Goal: Task Accomplishment & Management: Manage account settings

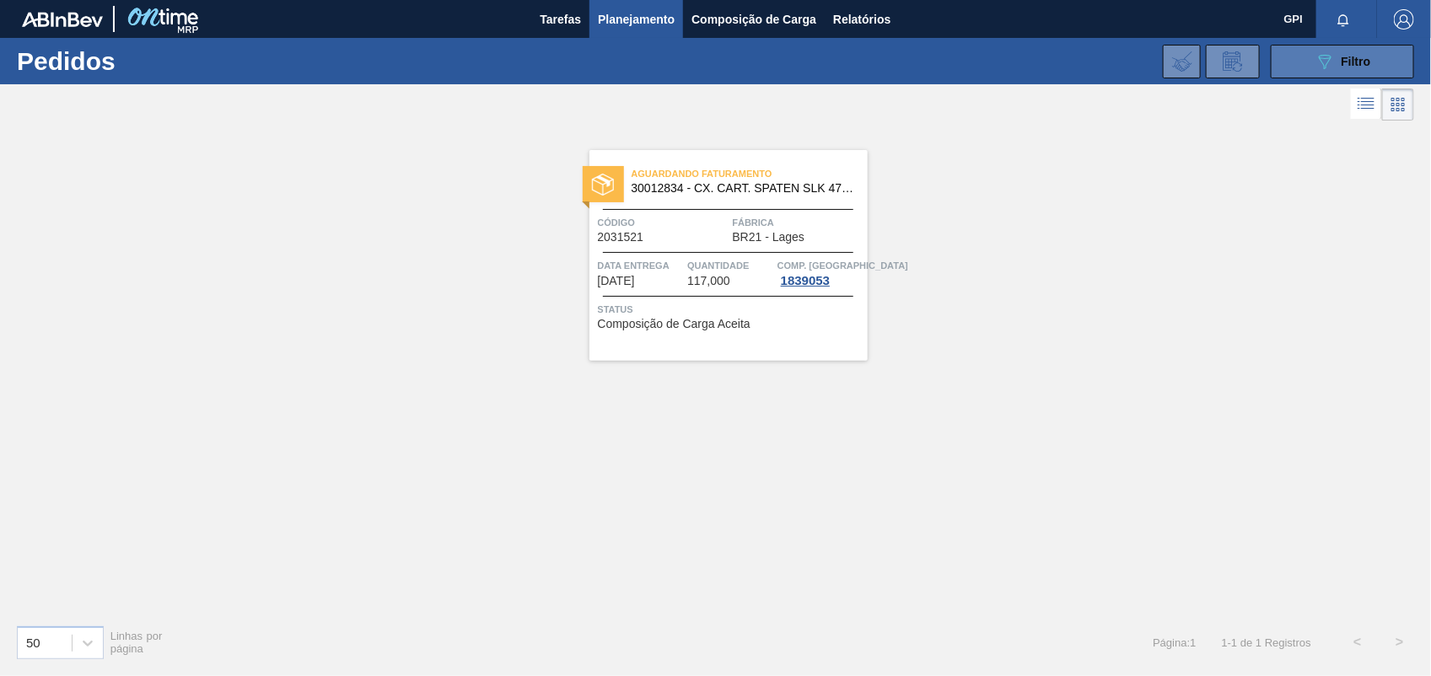
click at [1358, 59] on span "Filtro" at bounding box center [1357, 61] width 30 height 13
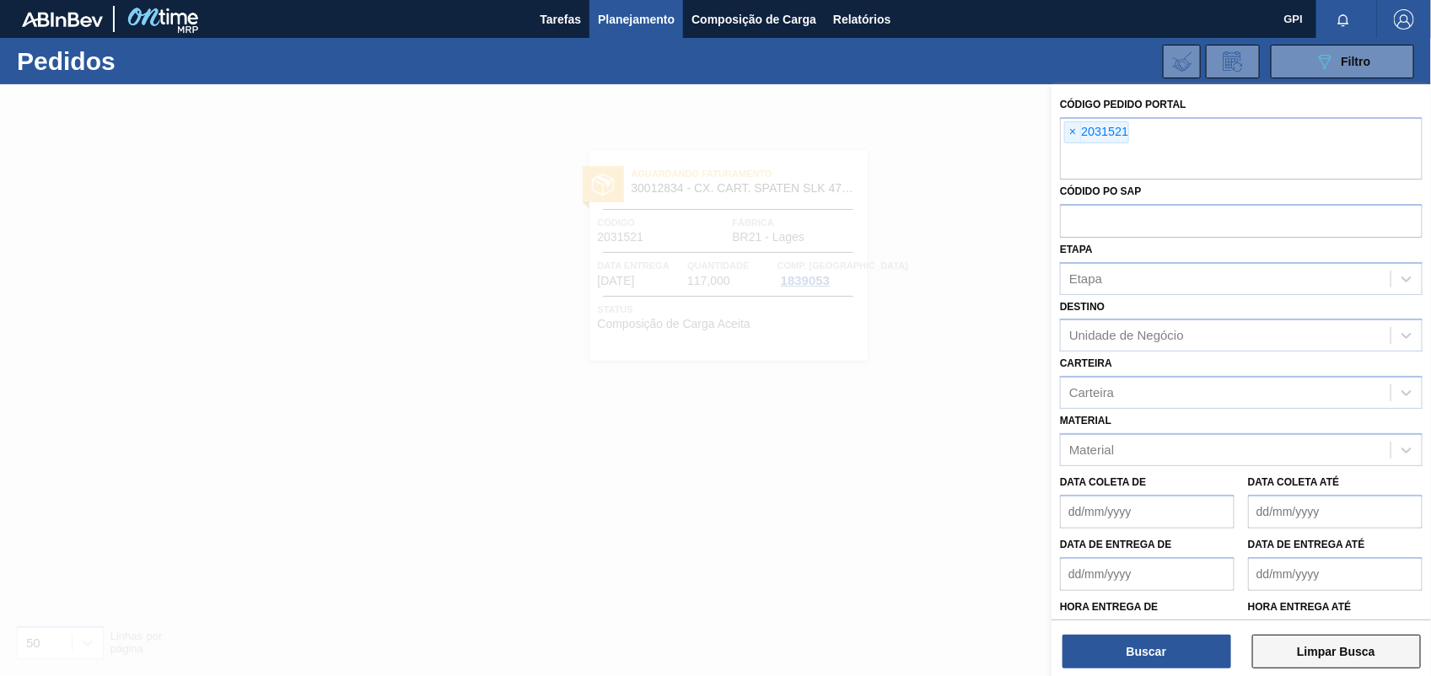
click at [1317, 662] on button "Limpar Busca" at bounding box center [1336, 652] width 169 height 34
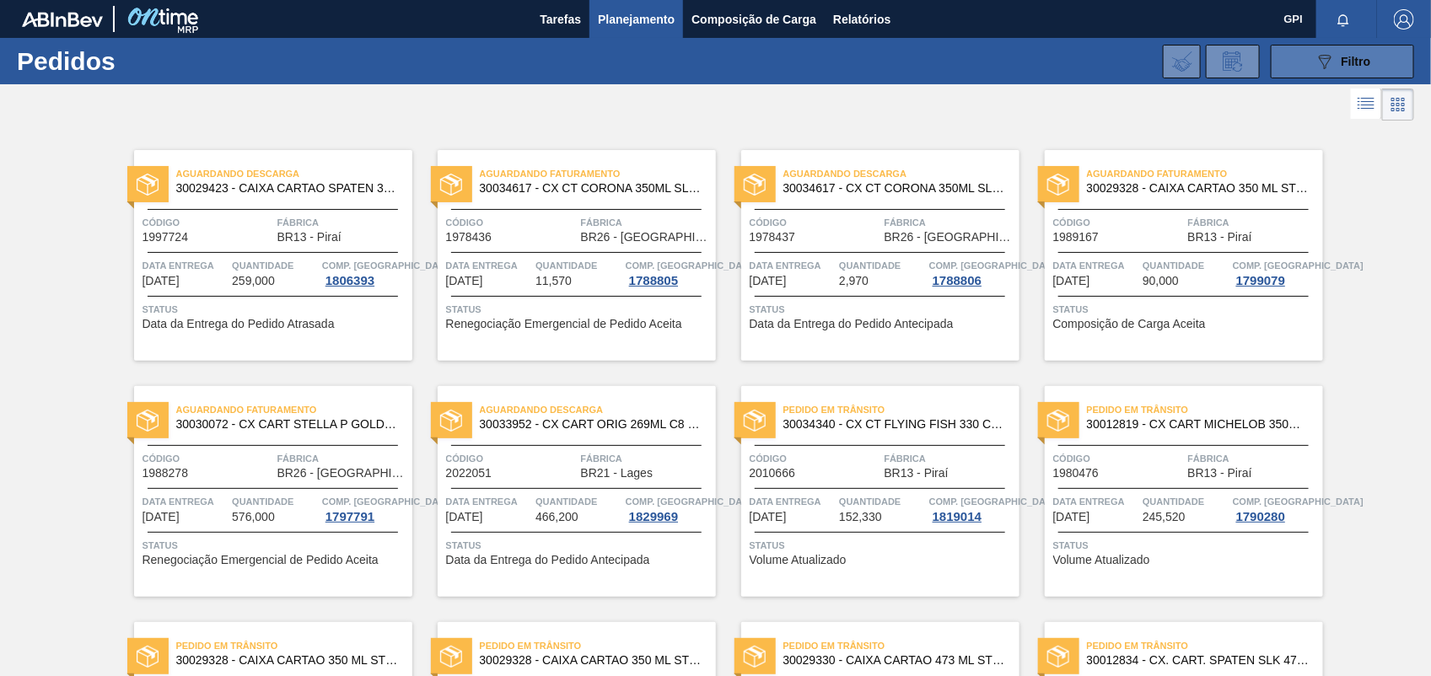
click at [1366, 55] on span "Filtro" at bounding box center [1357, 61] width 30 height 13
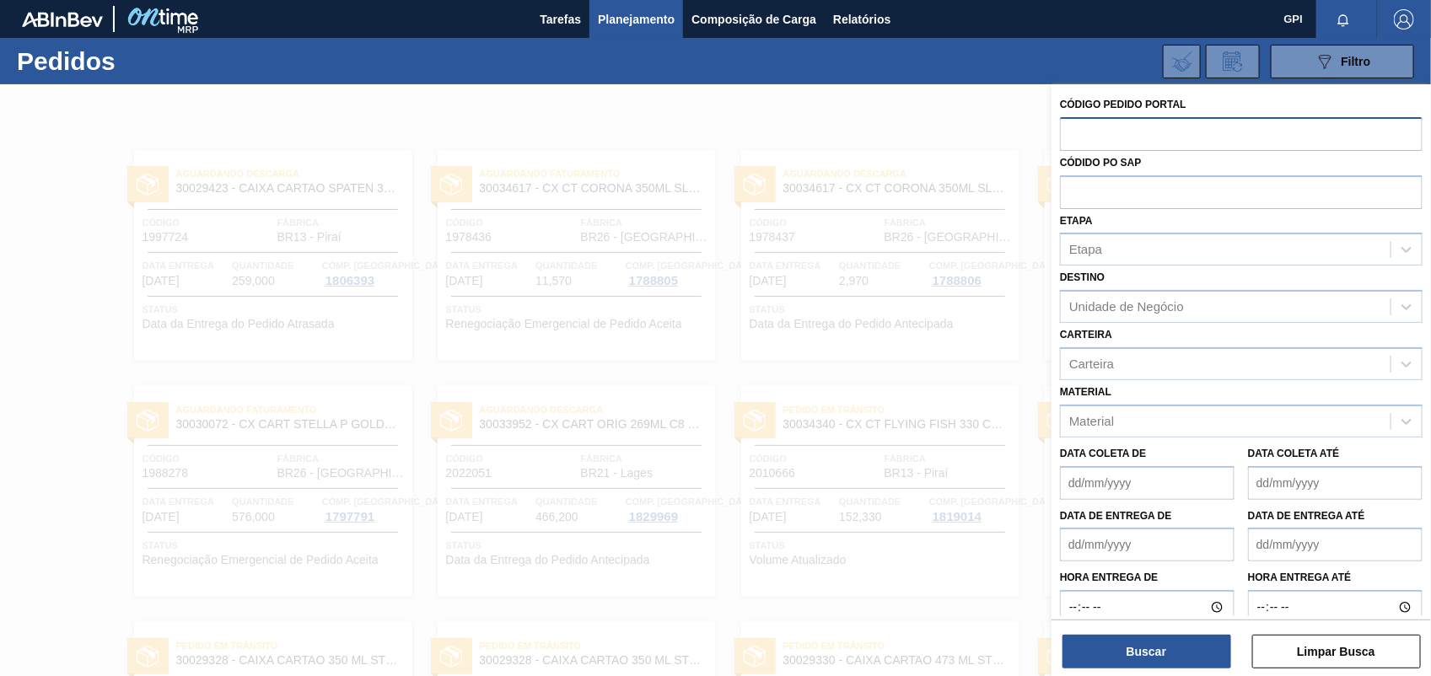
click at [1101, 132] on input "text" at bounding box center [1241, 133] width 363 height 32
paste input "2031516"
type input "2031516"
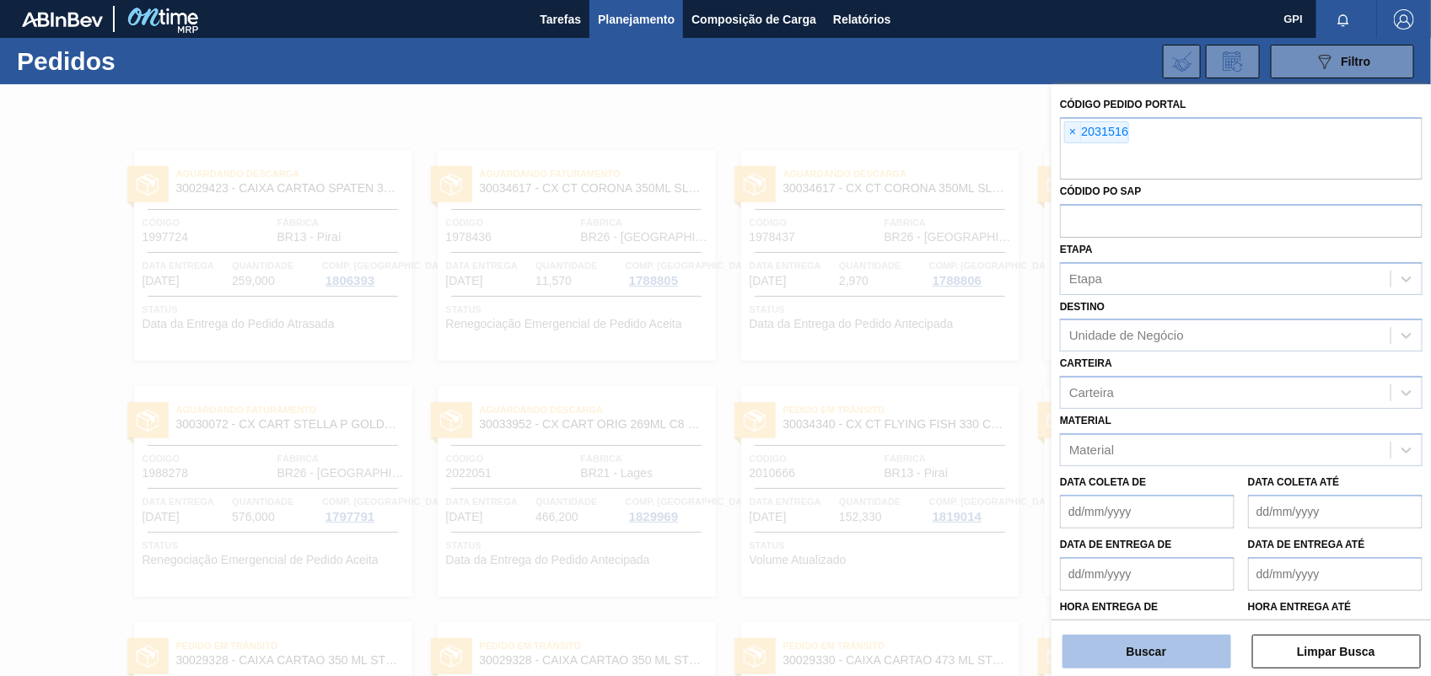
click at [1128, 647] on button "Buscar" at bounding box center [1147, 652] width 169 height 34
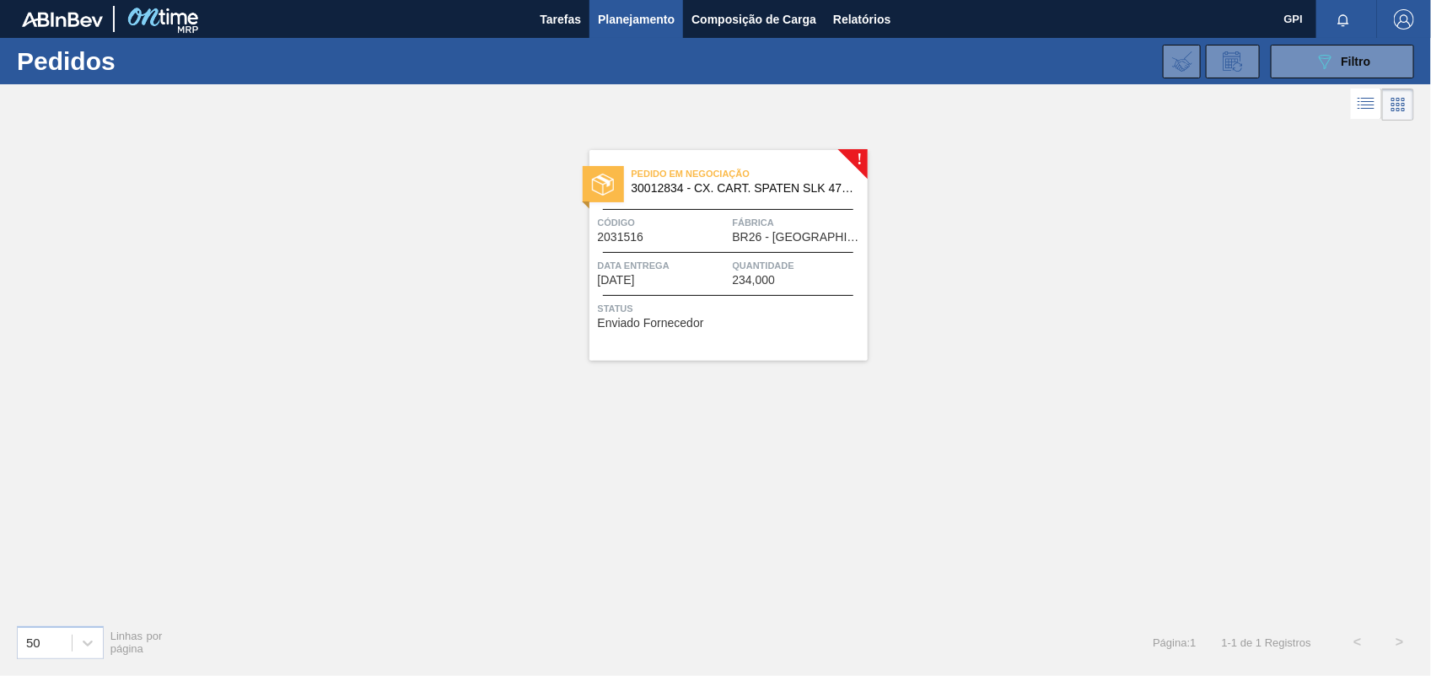
click at [692, 221] on span "Código" at bounding box center [663, 222] width 131 height 17
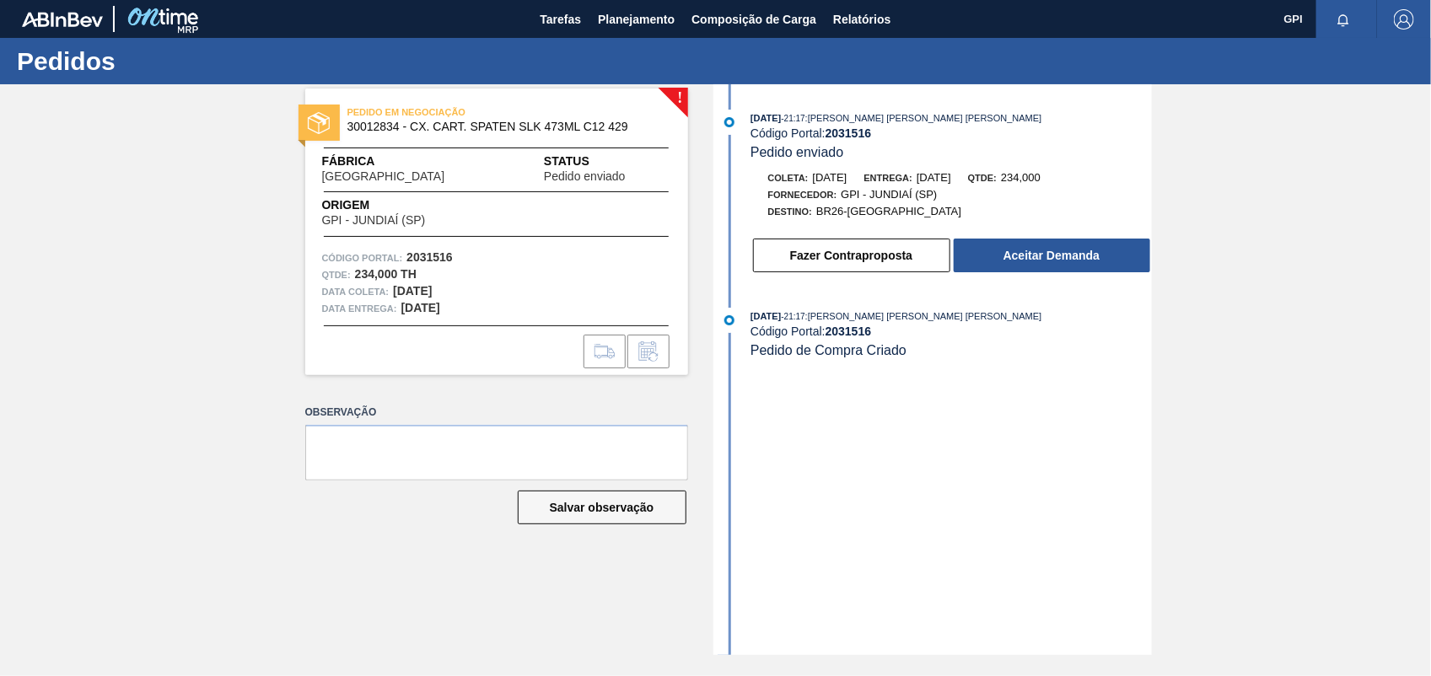
click at [1019, 213] on div "Destino: BR26-Uberlândia" at bounding box center [951, 211] width 401 height 17
click at [1026, 254] on button "Aceitar Demanda" at bounding box center [1052, 256] width 197 height 34
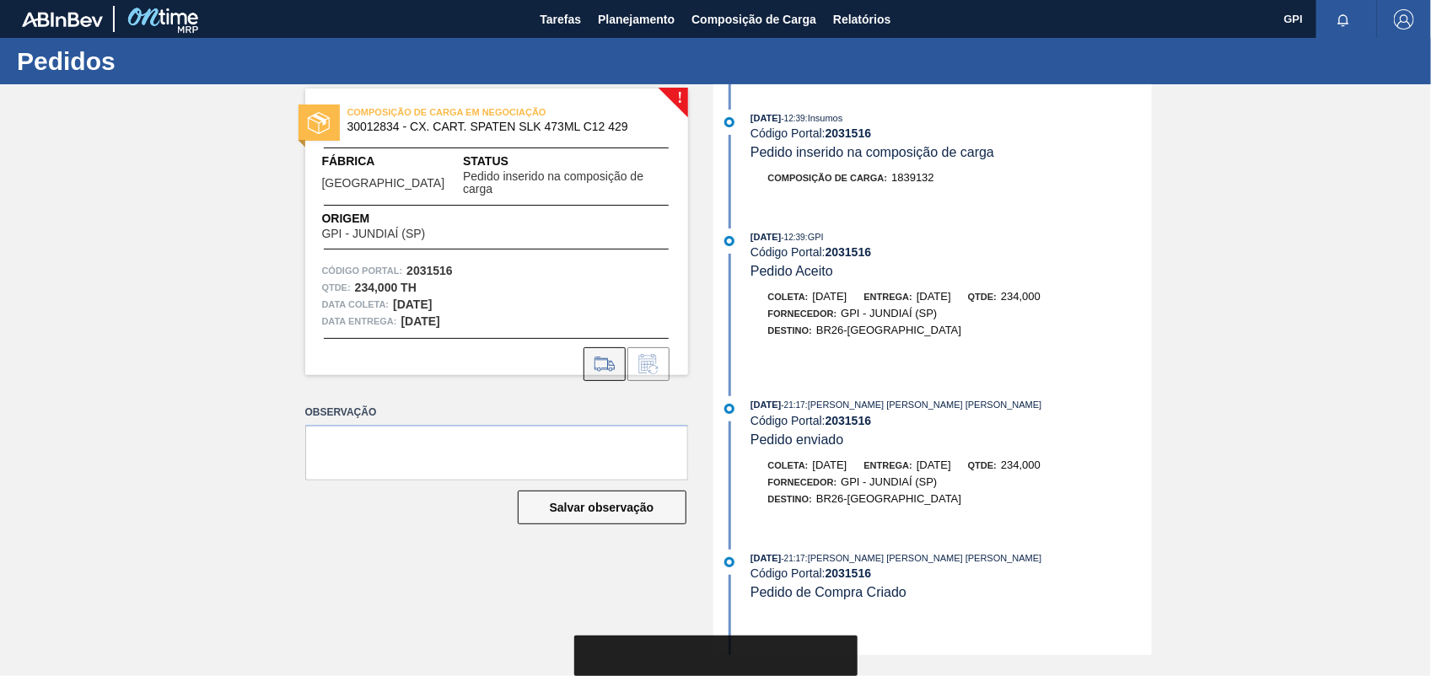
click at [620, 357] on button at bounding box center [605, 364] width 42 height 34
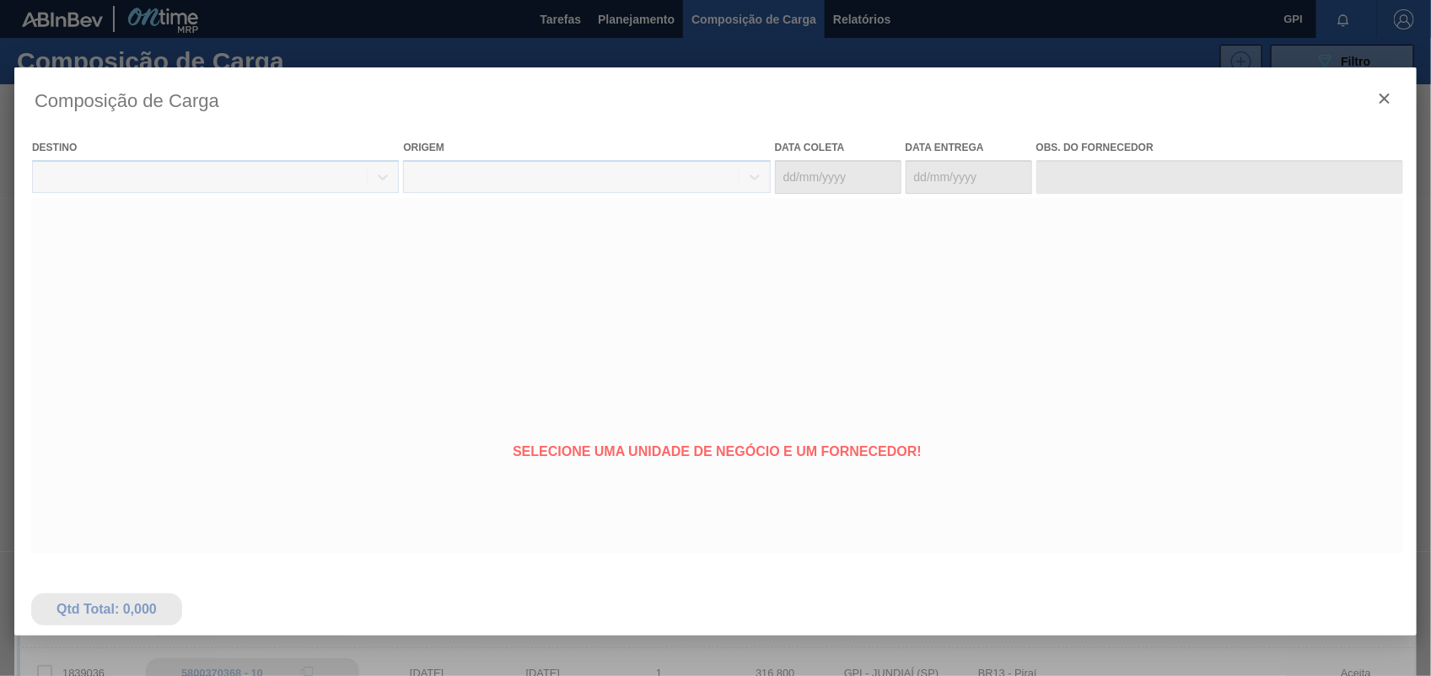
type coleta "19/10/2025"
type entrega "20/10/2025"
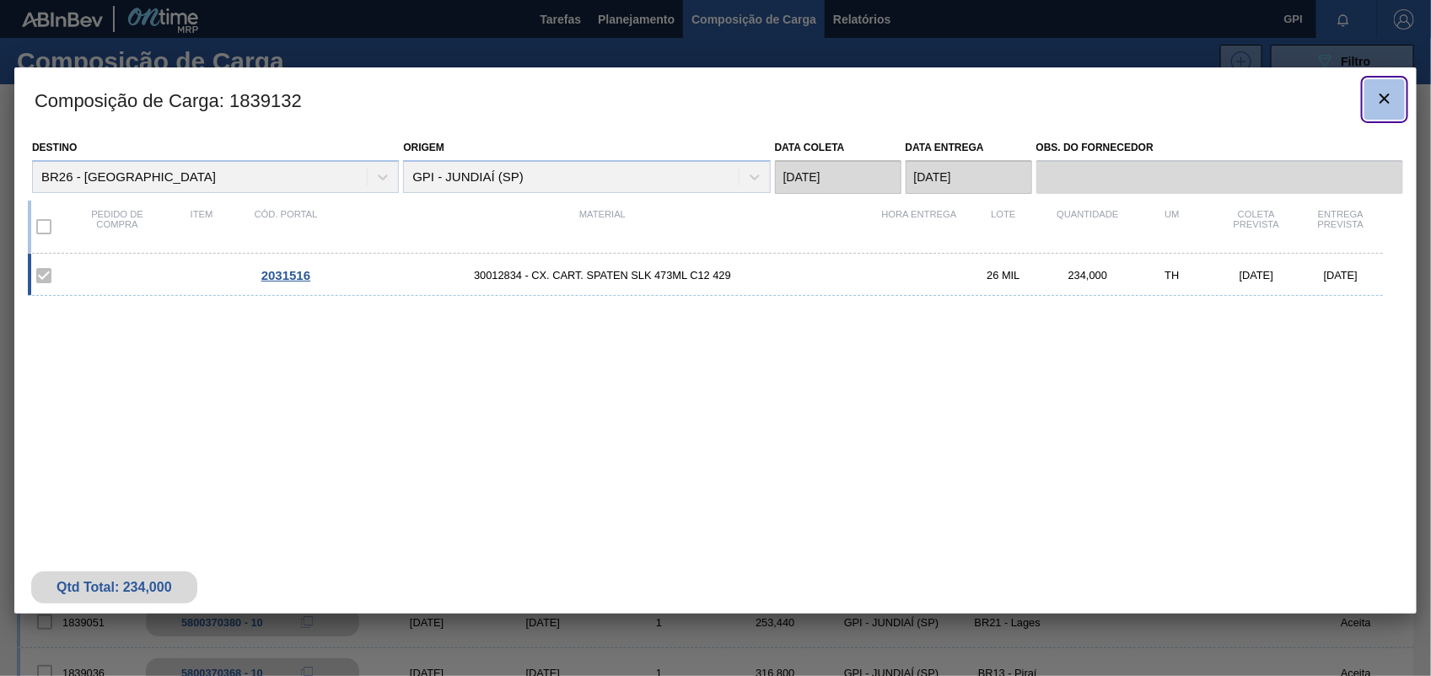
click at [1386, 110] on clb-icon "botão de ícone" at bounding box center [1385, 100] width 20 height 23
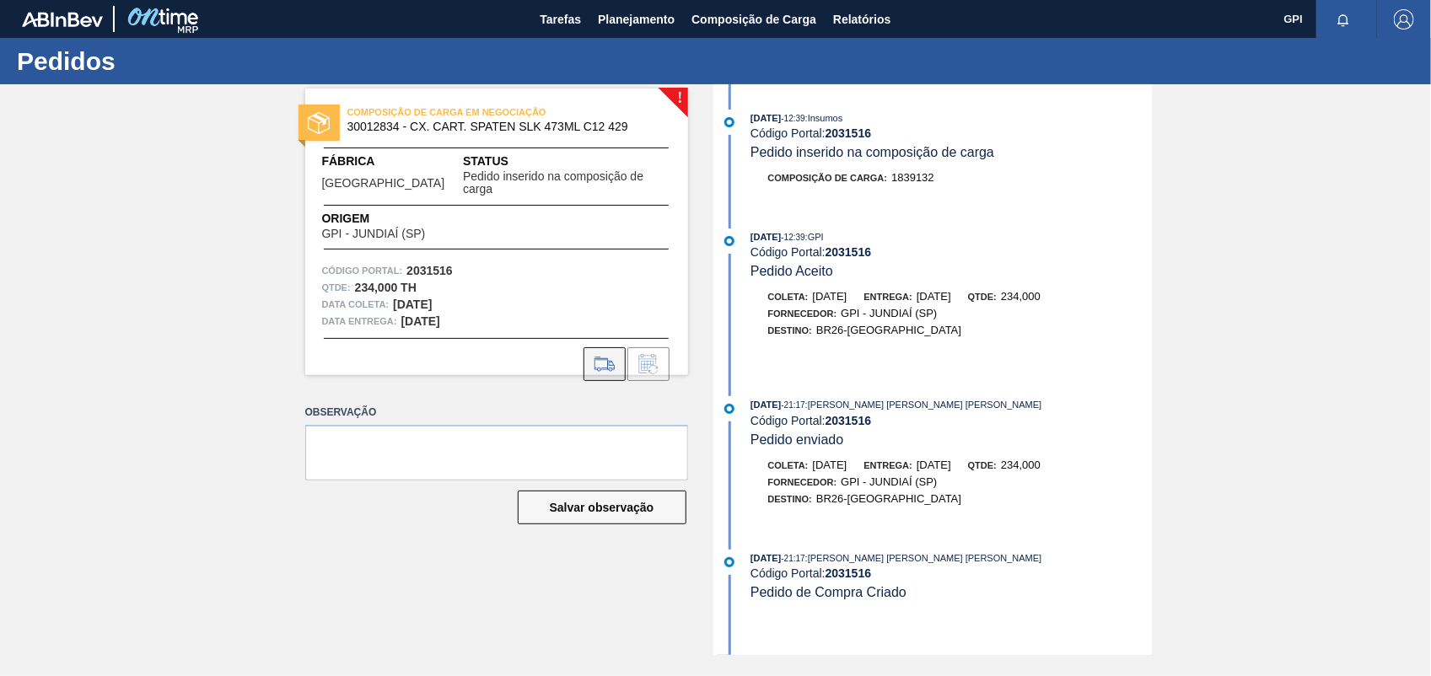
click at [587, 347] on button at bounding box center [605, 364] width 42 height 34
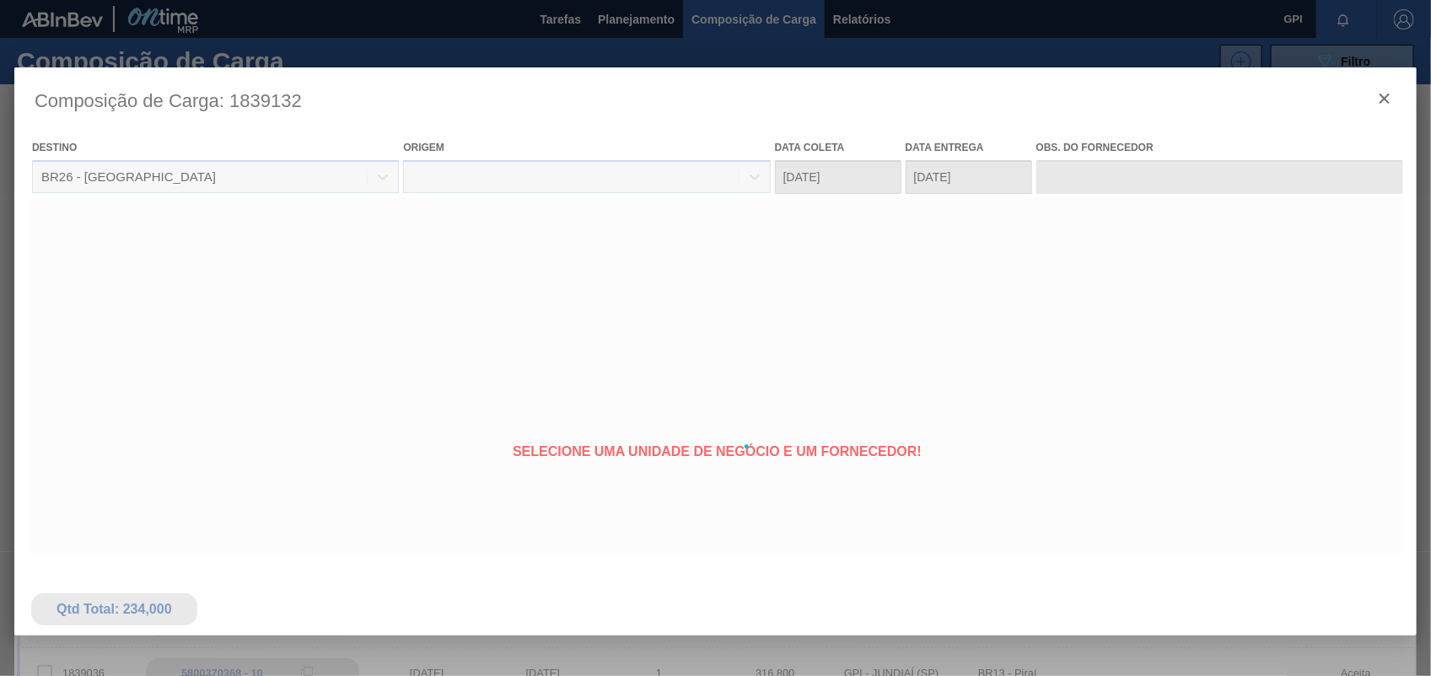
type coleta "19/10/2025"
type entrega "20/10/2025"
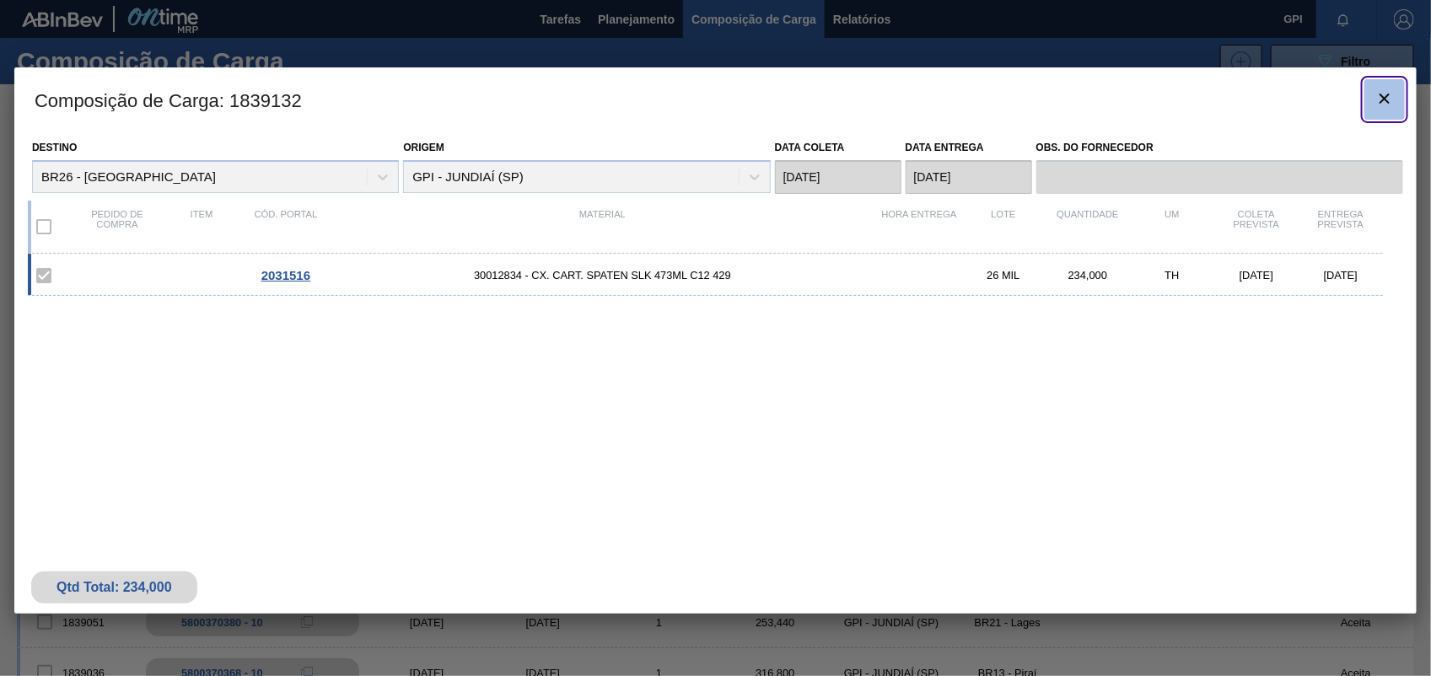
click at [1381, 115] on button "botão de ícone" at bounding box center [1385, 99] width 40 height 40
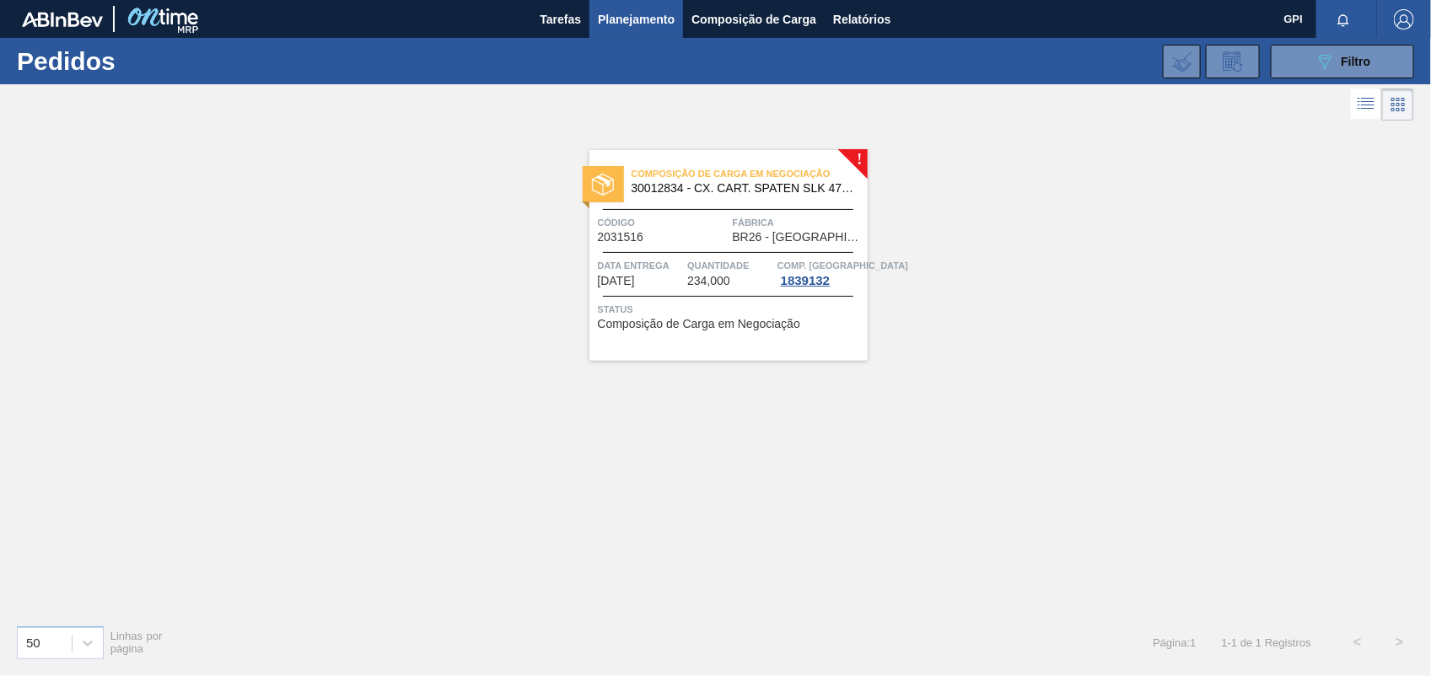
click at [702, 223] on span "Código" at bounding box center [663, 222] width 131 height 17
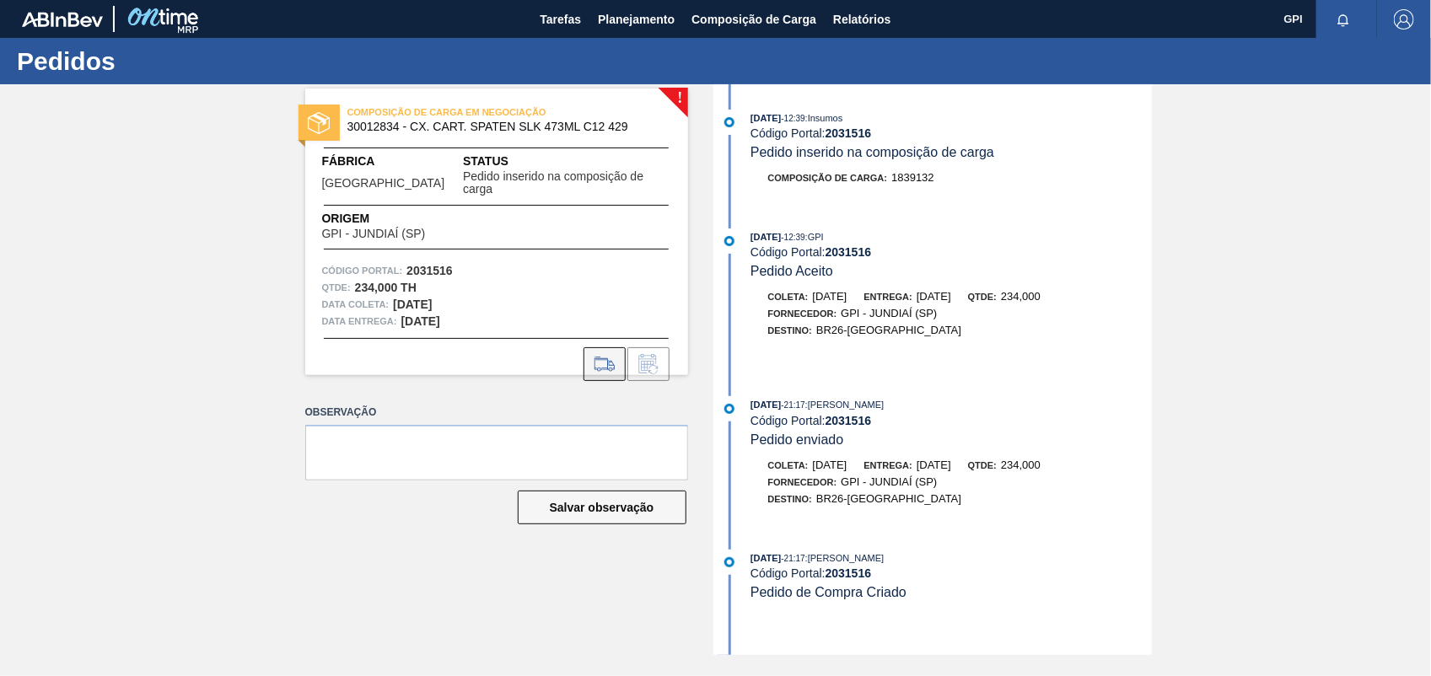
click at [600, 354] on icon at bounding box center [604, 364] width 27 height 20
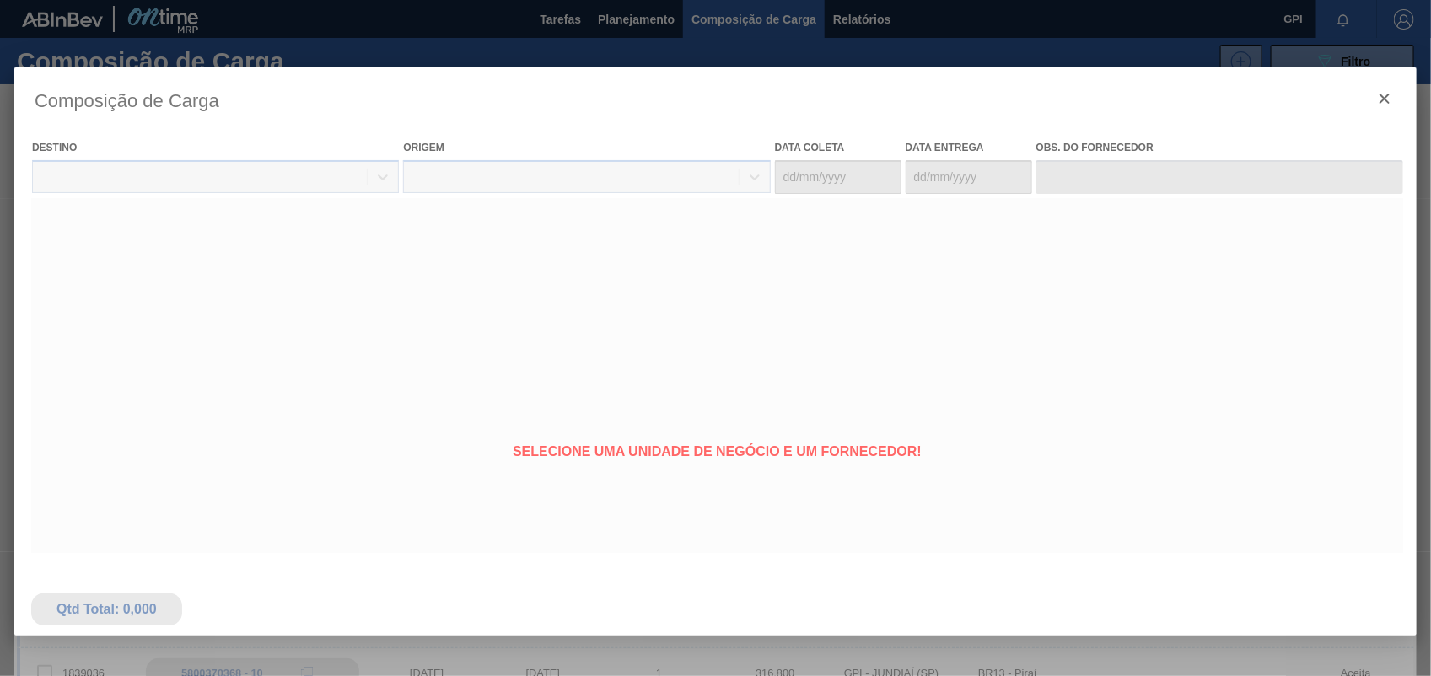
type coleta "19/10/2025"
type entrega "20/10/2025"
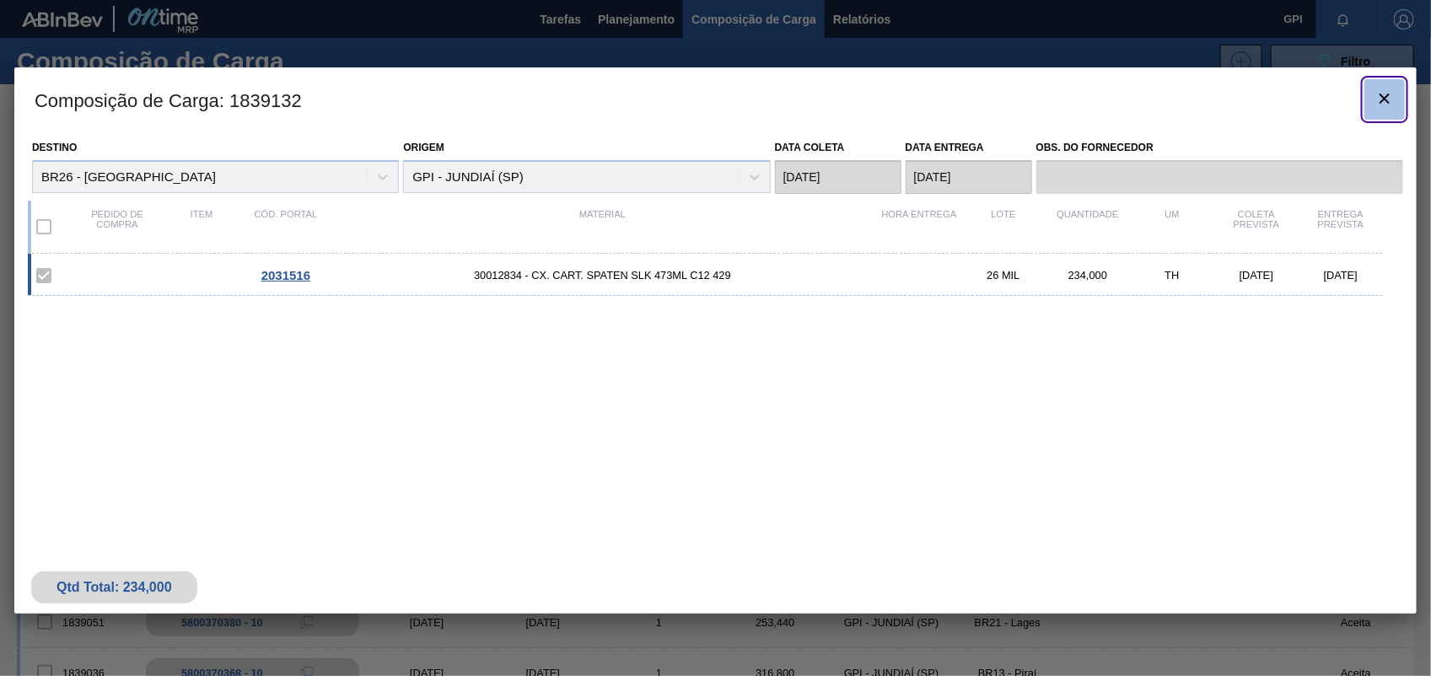
click at [1397, 89] on button "botão de ícone" at bounding box center [1385, 99] width 40 height 40
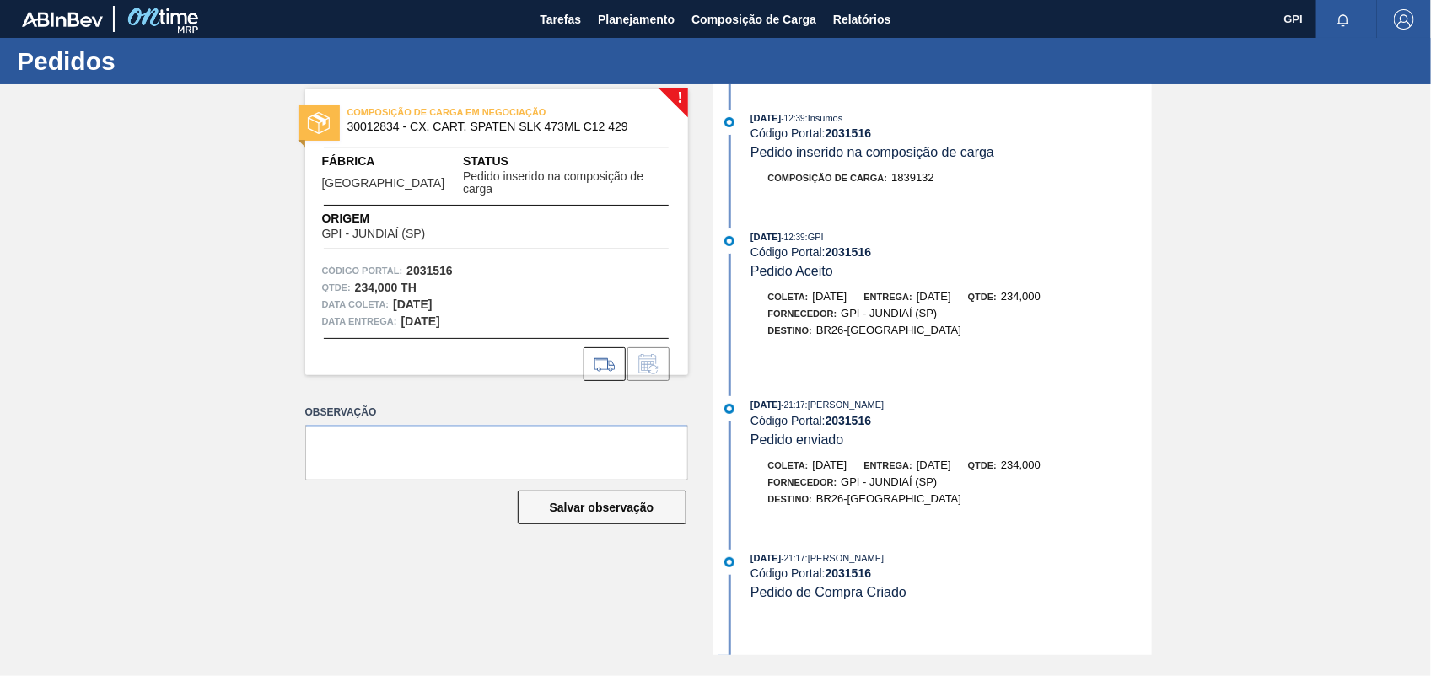
click at [0, 5] on div "Tarefas Planejamento Composição de Carga Relatórios" at bounding box center [715, 19] width 1431 height 38
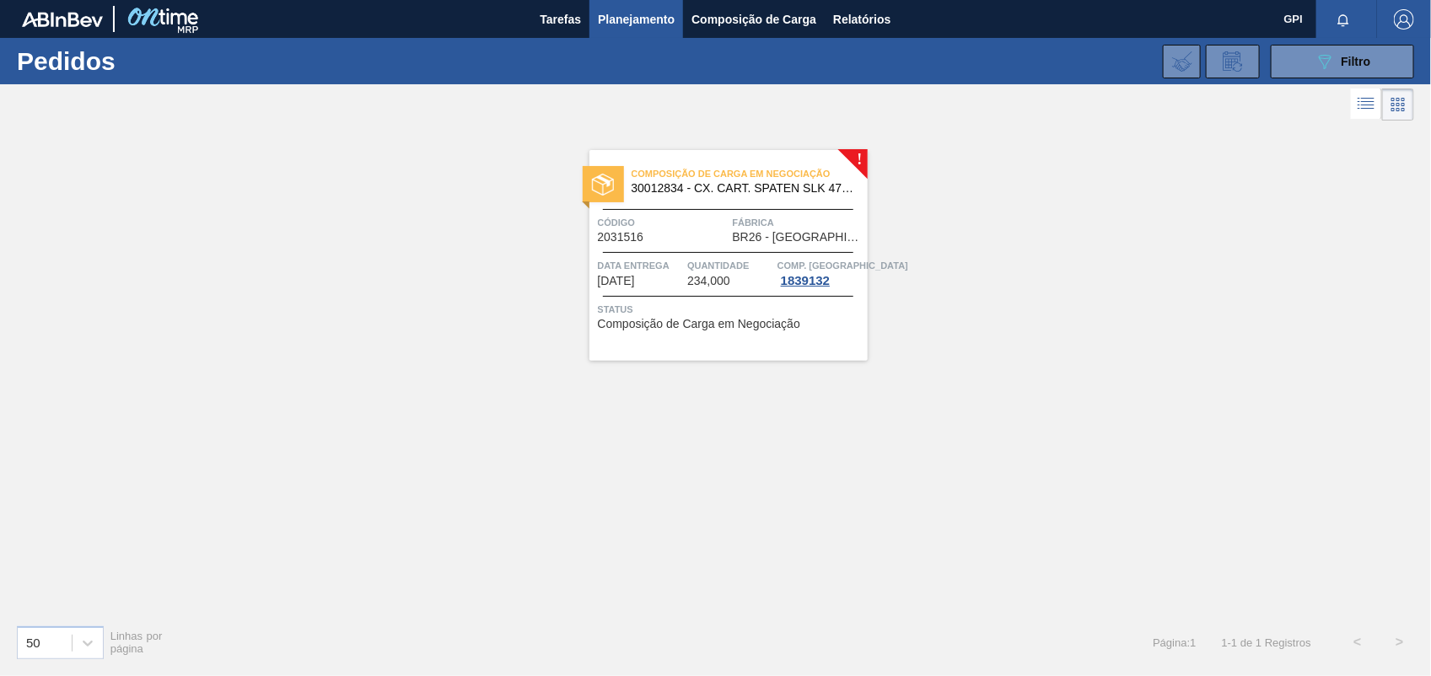
click at [762, 163] on div "Composição de Carga em Negociação 30012834 - CX. CART. SPATEN SLK 473ML C12 429" at bounding box center [729, 178] width 278 height 30
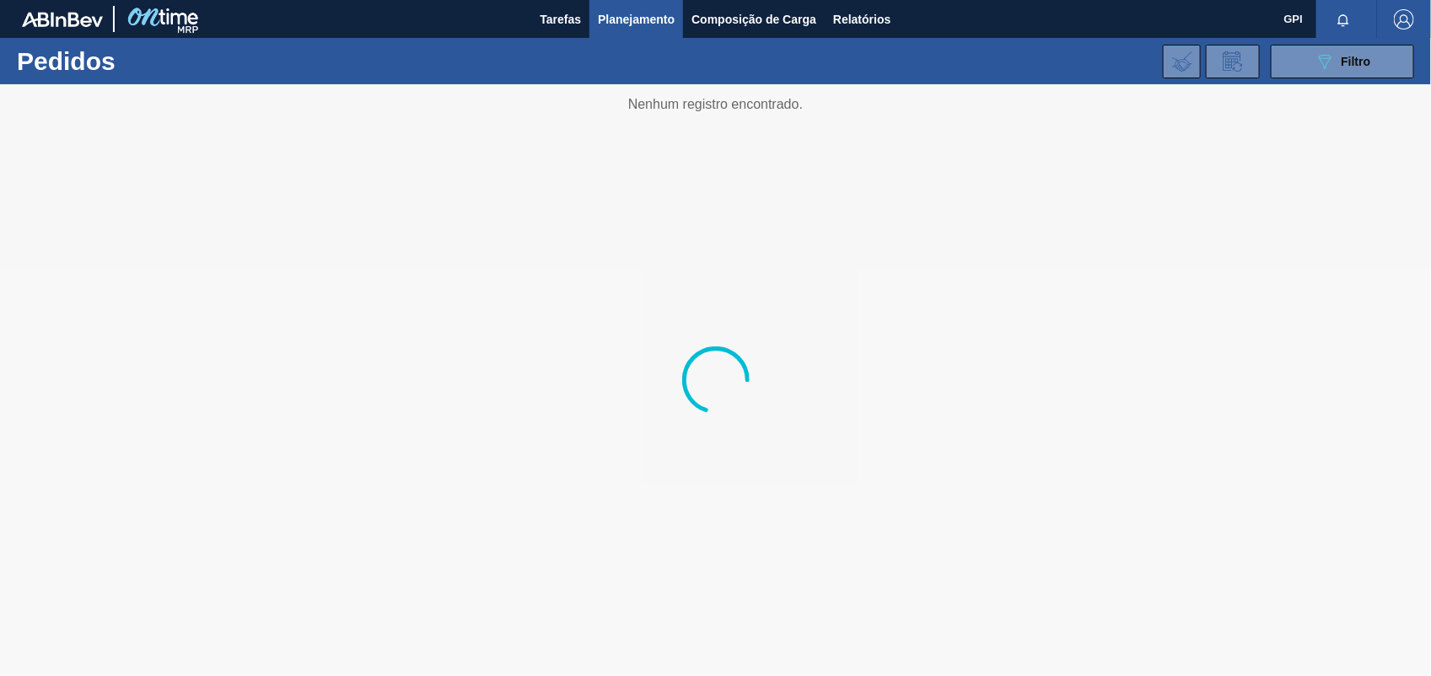
click at [1354, 39] on div "089F7B8B-B2A5-4AFE-B5C0-19BA573D28AC Filtro Código Pedido Portal × 2031516 Códi…" at bounding box center [843, 61] width 1159 height 51
click at [1355, 59] on span "Filtro" at bounding box center [1357, 61] width 30 height 13
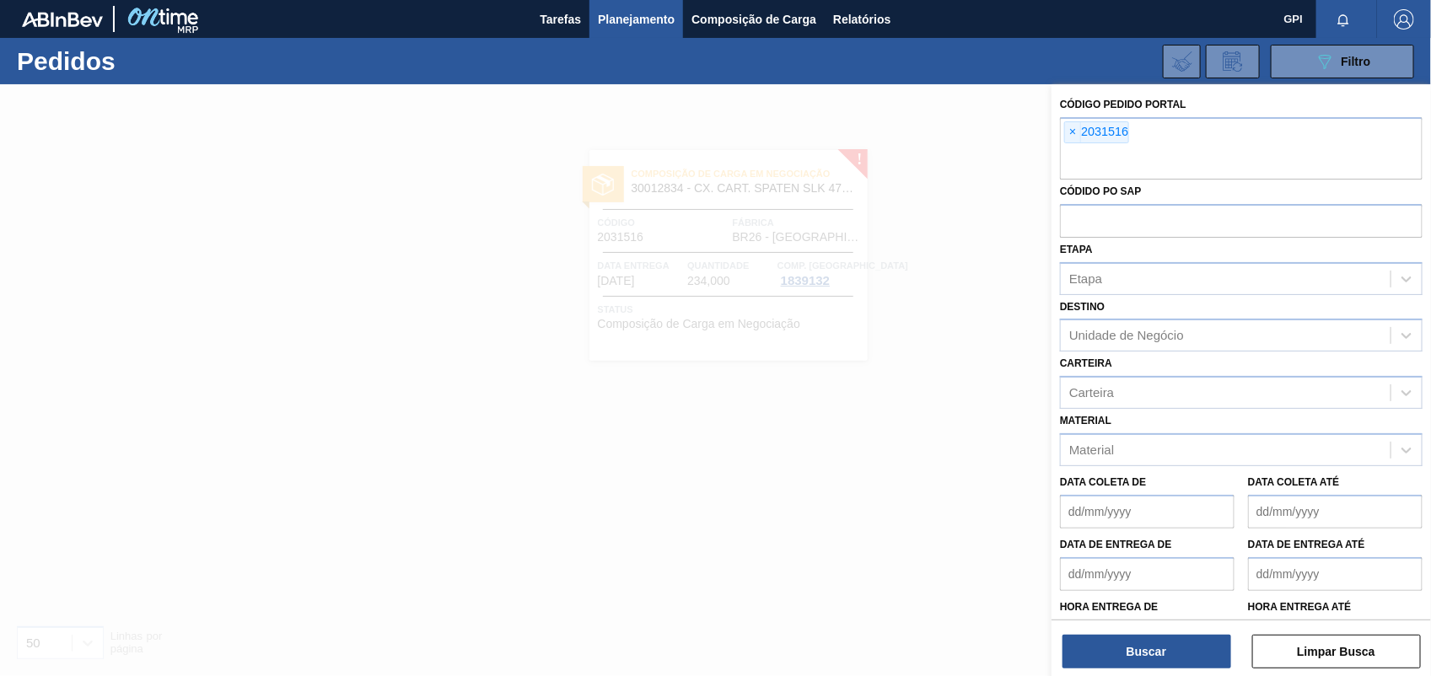
click at [1071, 132] on span "×" at bounding box center [1073, 132] width 16 height 20
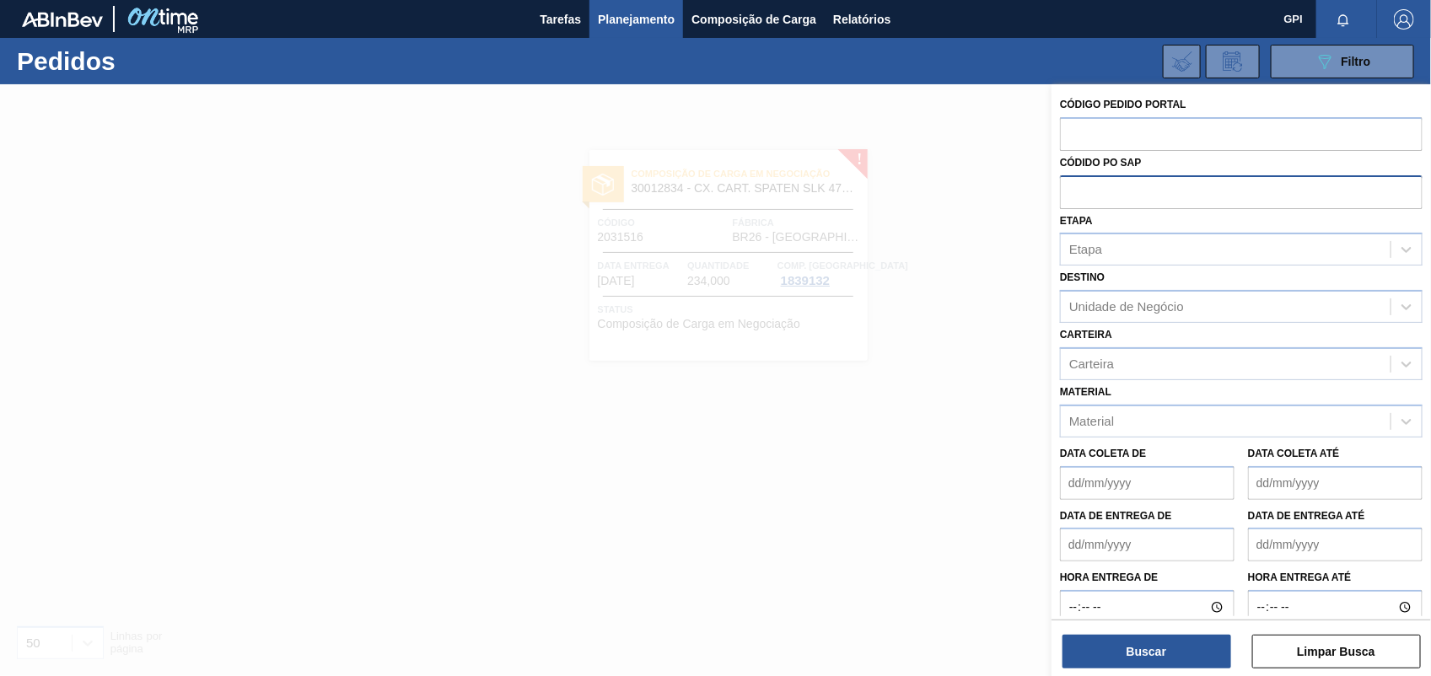
paste input "2031500"
type input "2031500"
click at [1109, 644] on button "Buscar" at bounding box center [1147, 652] width 169 height 34
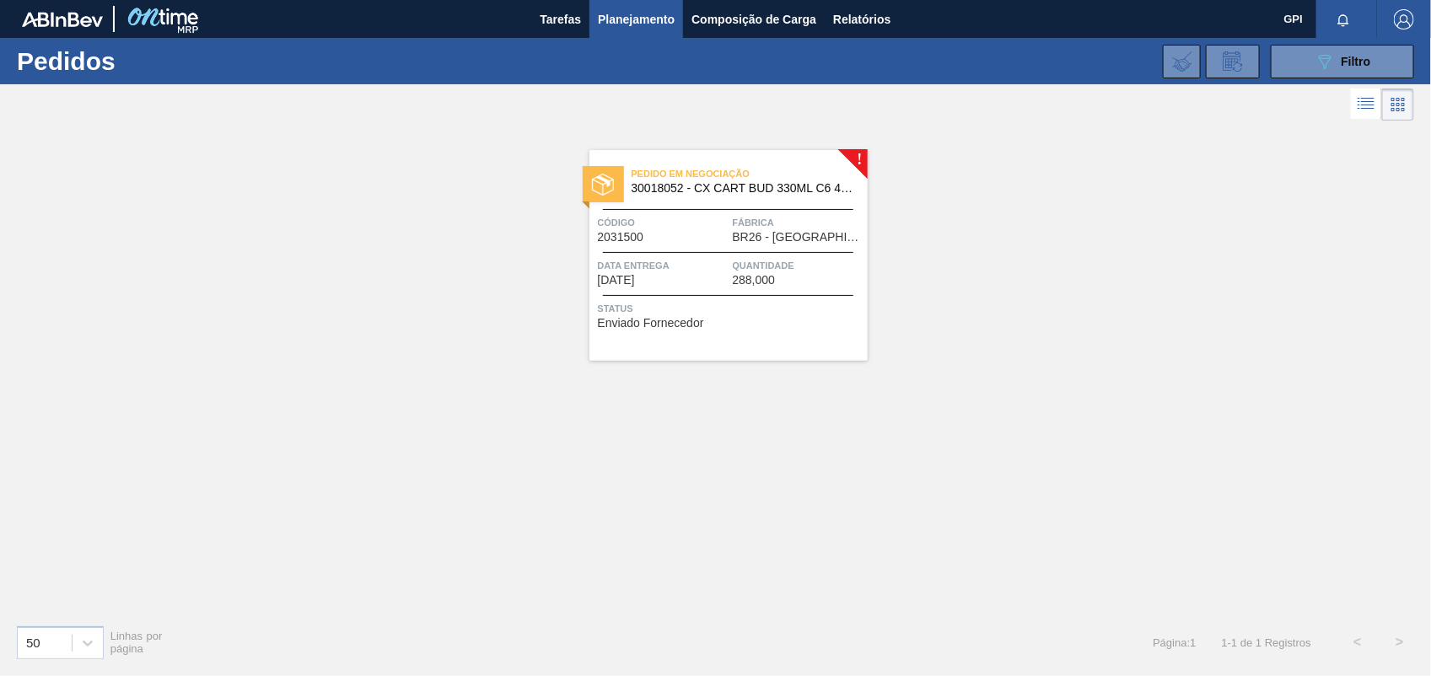
click at [681, 232] on div "Código 2031500" at bounding box center [663, 229] width 131 height 30
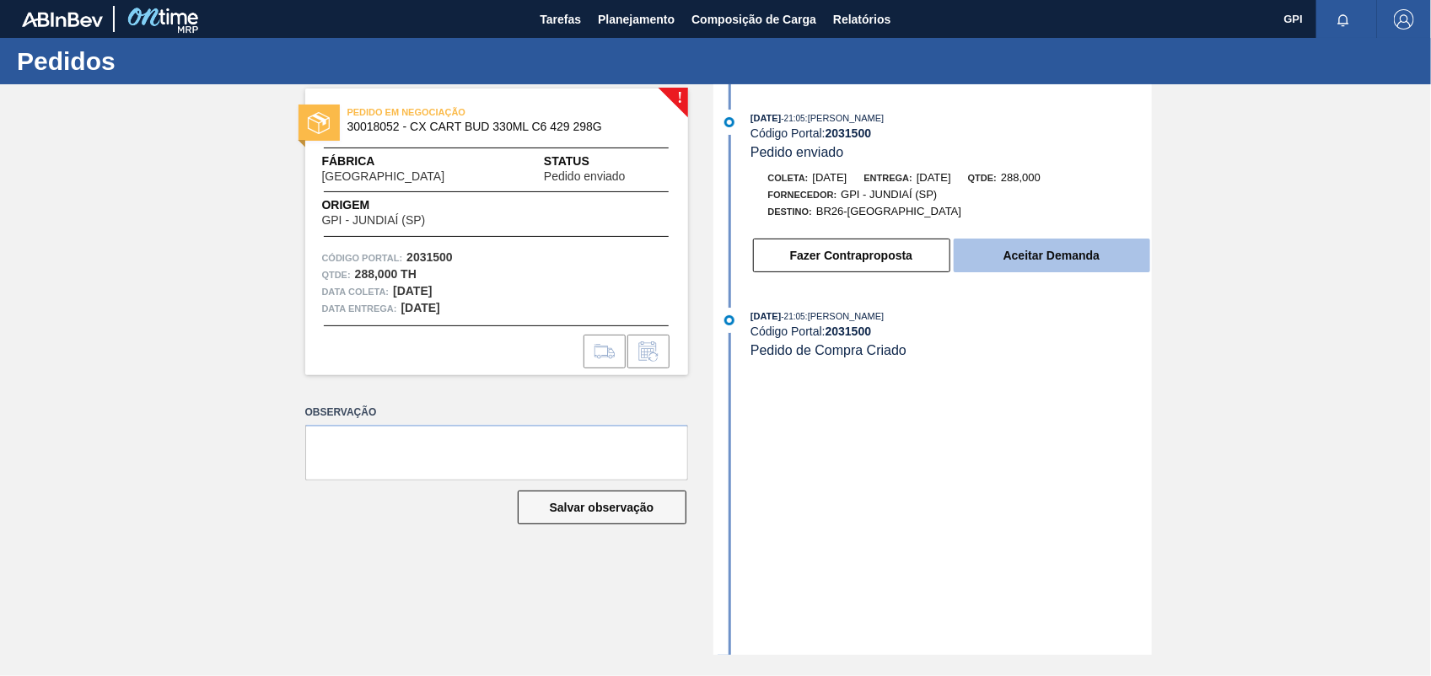
click at [1113, 272] on button "Aceitar Demanda" at bounding box center [1052, 256] width 197 height 34
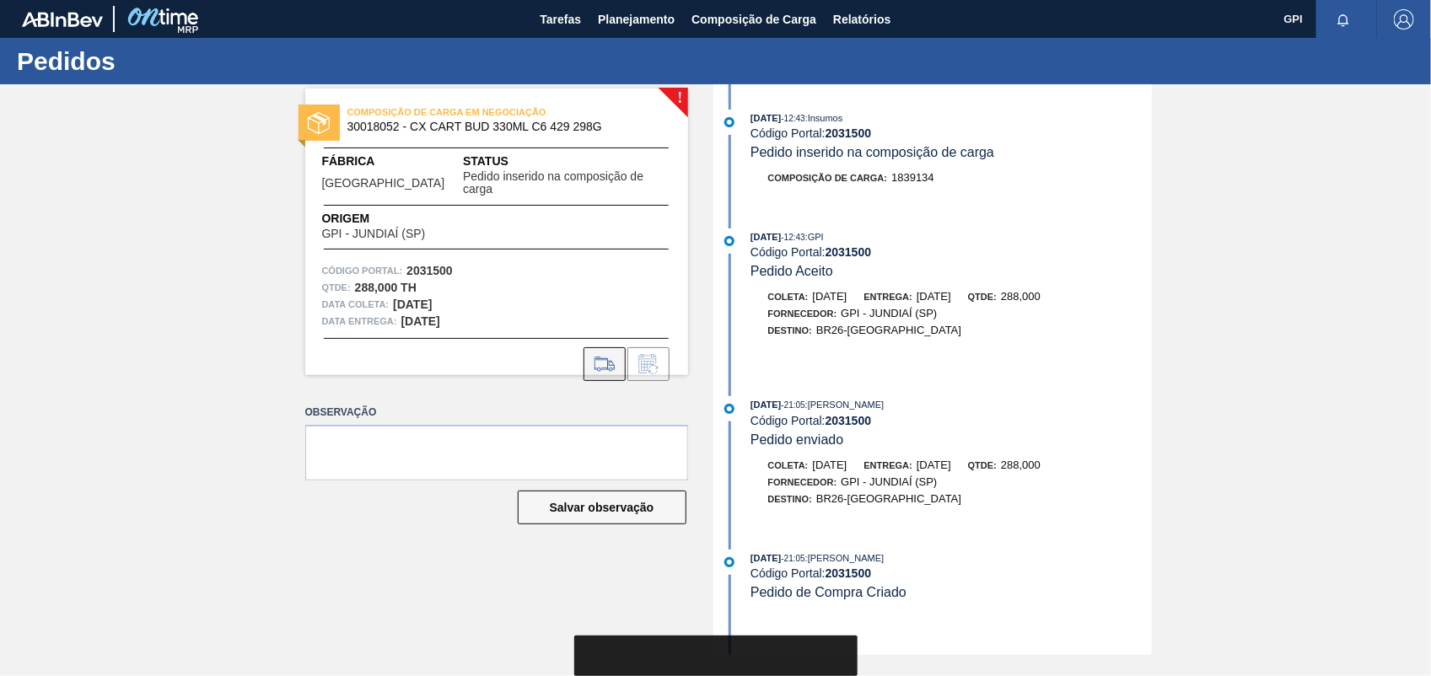
click at [595, 347] on button at bounding box center [605, 364] width 42 height 34
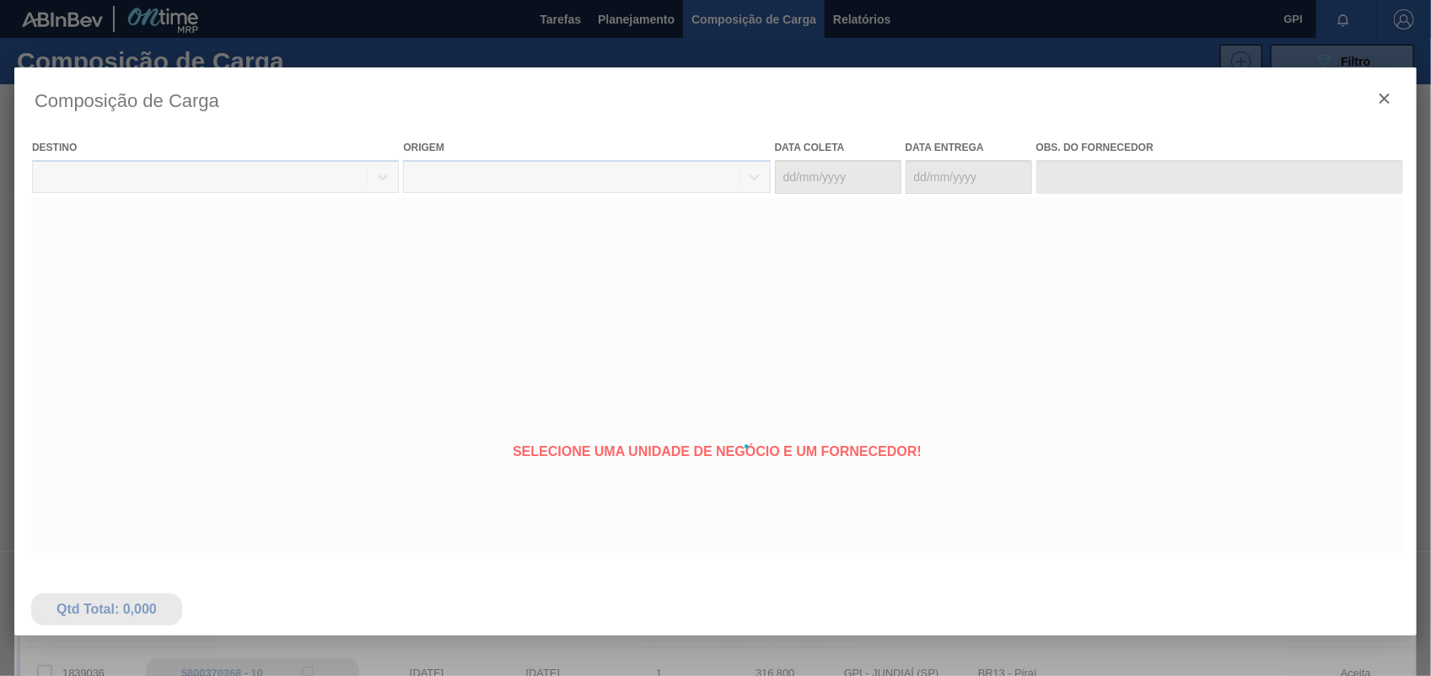
type coleta "29/10/2025"
type entrega "31/10/2025"
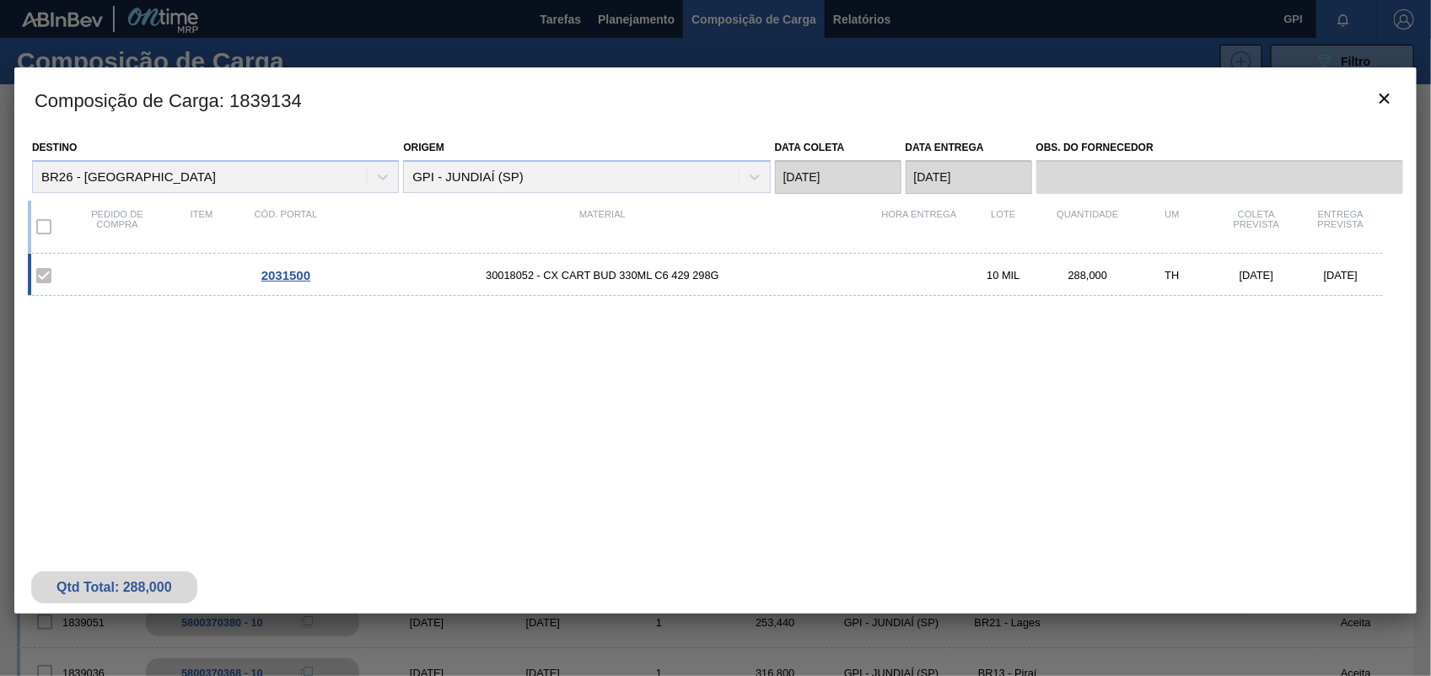
click at [1367, 132] on div "Destino BR26 - Uberlândia Origem GPI - JUNDIAÍ (SP) Data coleta 29/10/2025 Data…" at bounding box center [716, 163] width 1376 height 62
click at [1384, 89] on icon "botão de ícone" at bounding box center [1385, 99] width 20 height 20
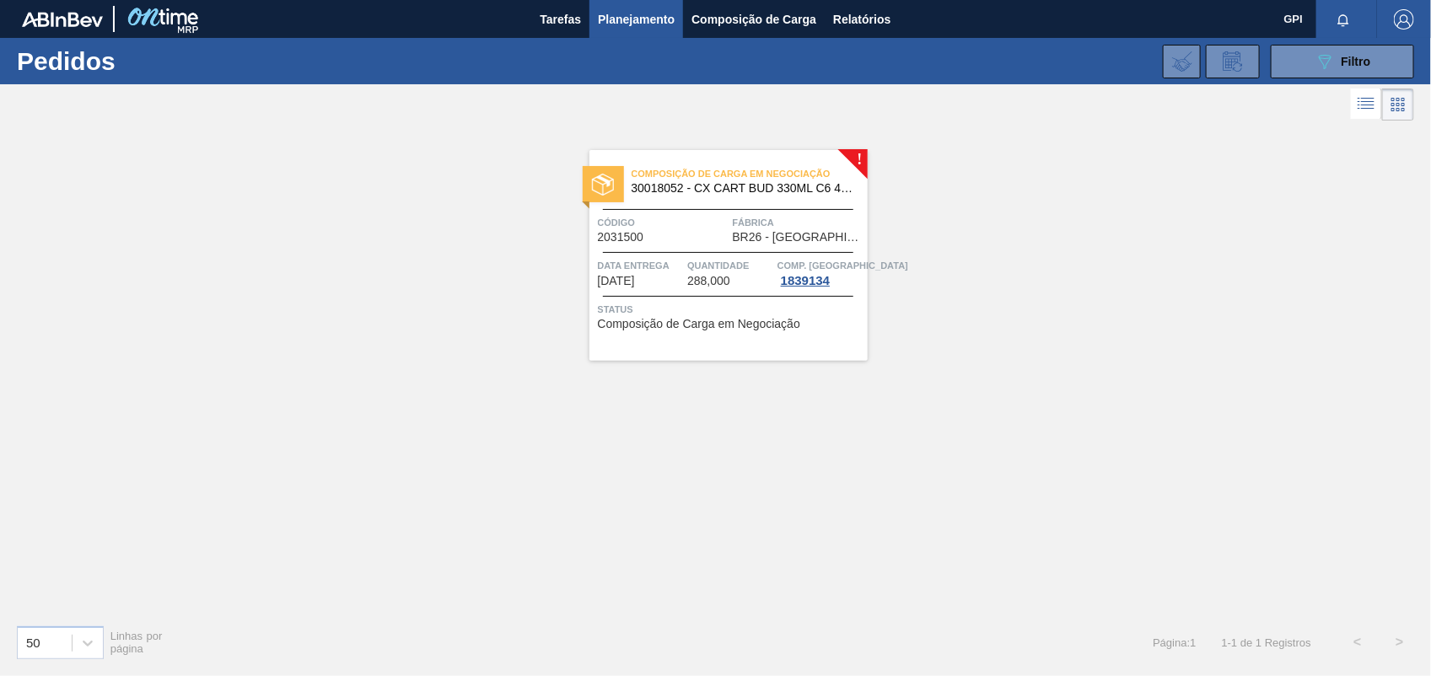
click at [709, 229] on span "Código" at bounding box center [663, 222] width 131 height 17
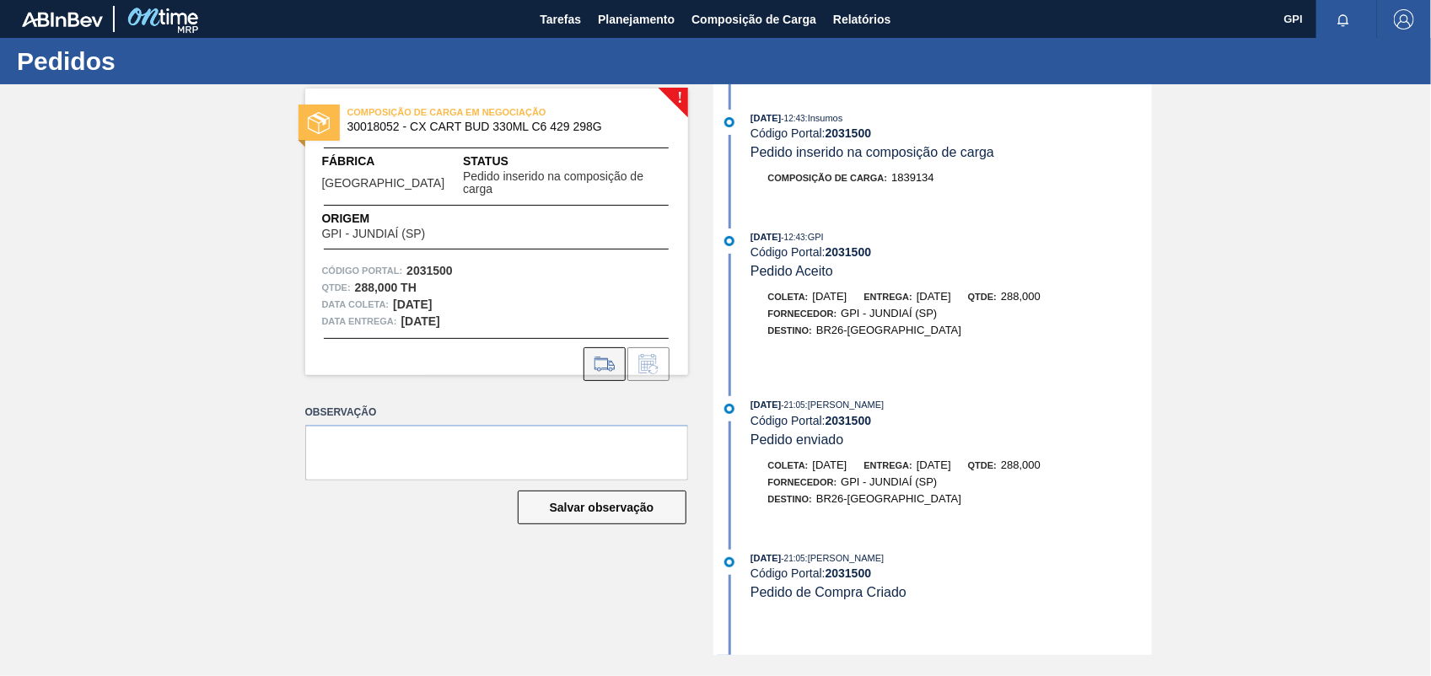
click at [592, 354] on icon at bounding box center [604, 364] width 27 height 20
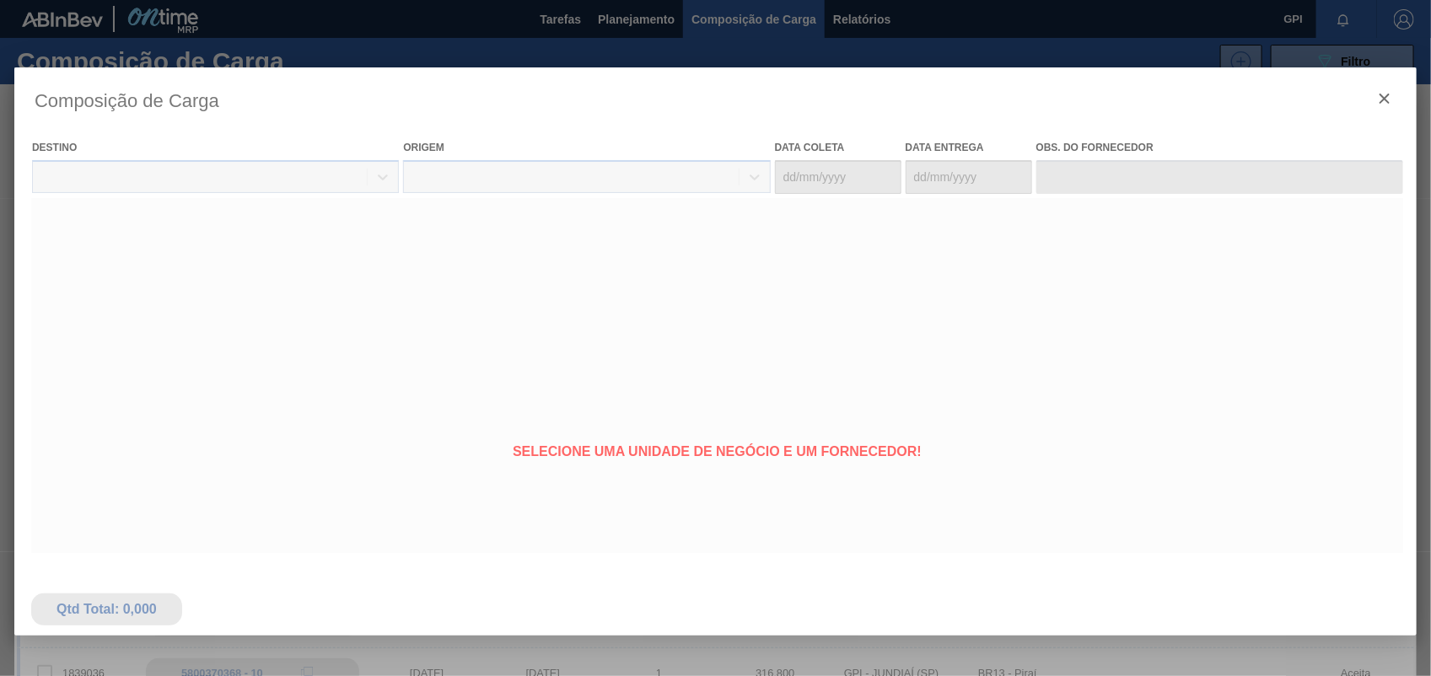
type coleta "29/10/2025"
type entrega "31/10/2025"
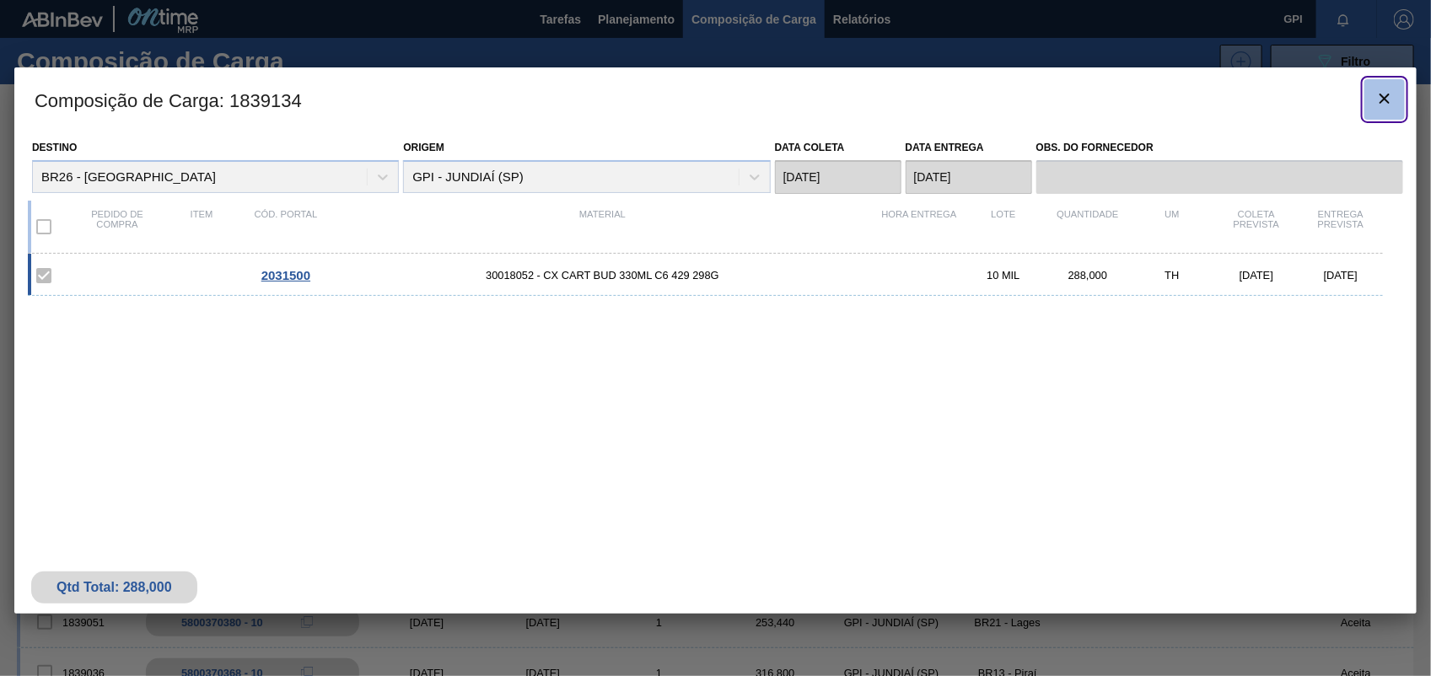
click at [1384, 112] on button "botão de ícone" at bounding box center [1385, 99] width 40 height 40
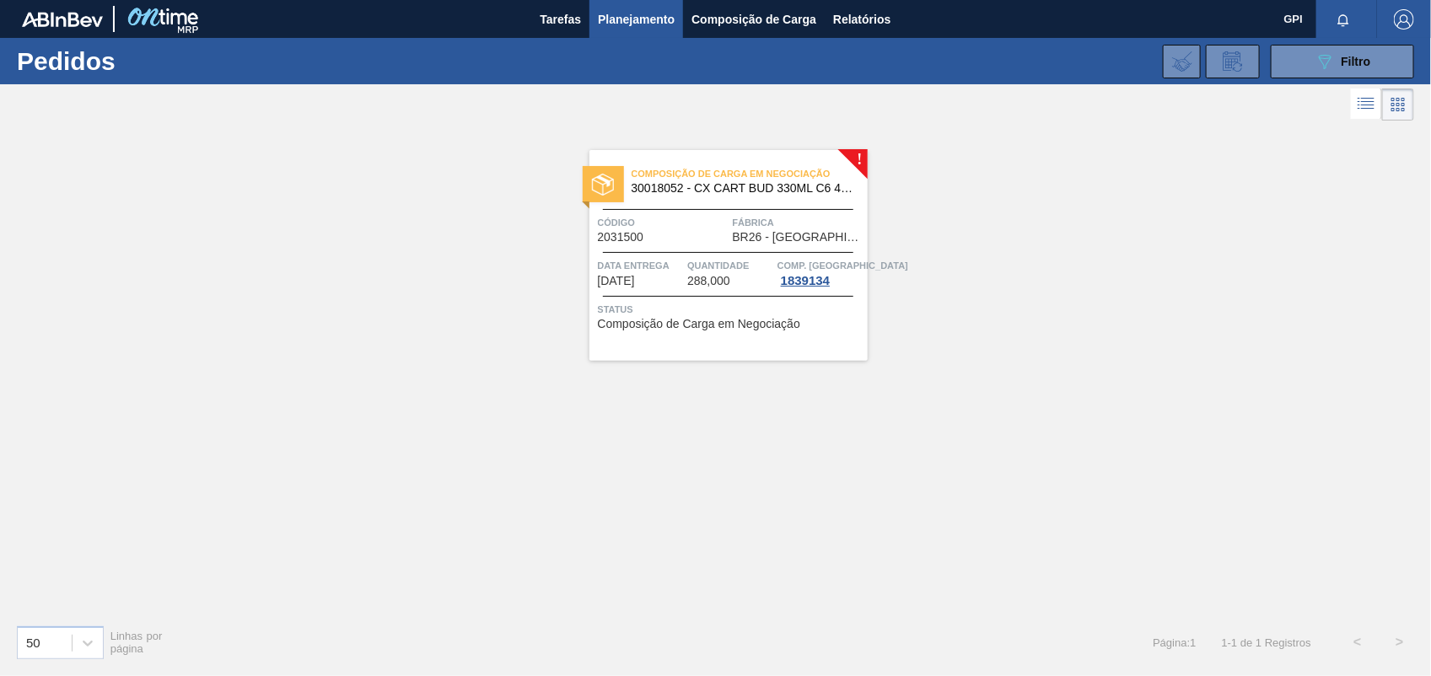
click at [1313, 80] on div "089F7B8B-B2A5-4AFE-B5C0-19BA573D28AC Filtro Código Pedido Portal × 2031500 Códi…" at bounding box center [843, 61] width 1159 height 51
click at [1301, 80] on div "089F7B8B-B2A5-4AFE-B5C0-19BA573D28AC Filtro Código Pedido Portal × 2031500 Códi…" at bounding box center [843, 61] width 1159 height 51
click at [1291, 76] on button "089F7B8B-B2A5-4AFE-B5C0-19BA573D28AC Filtro" at bounding box center [1342, 62] width 143 height 34
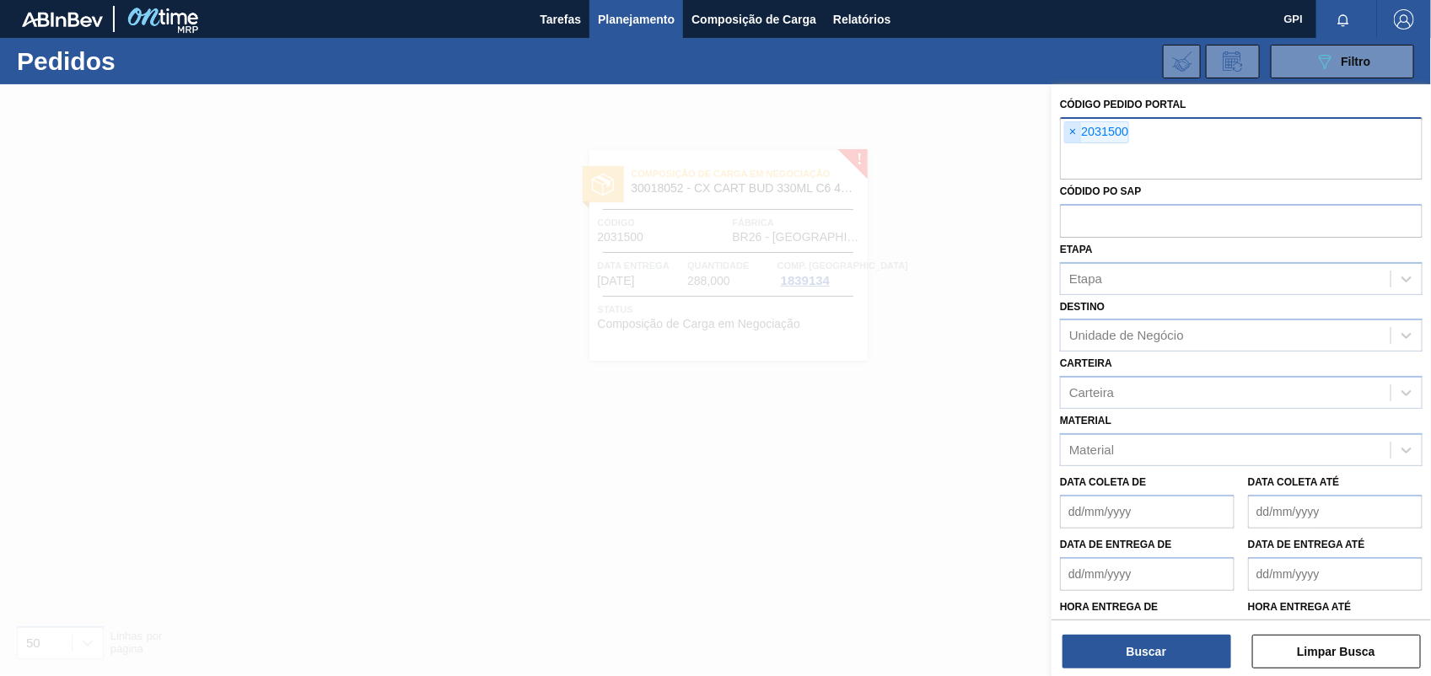
click at [1077, 131] on span "×" at bounding box center [1073, 132] width 16 height 20
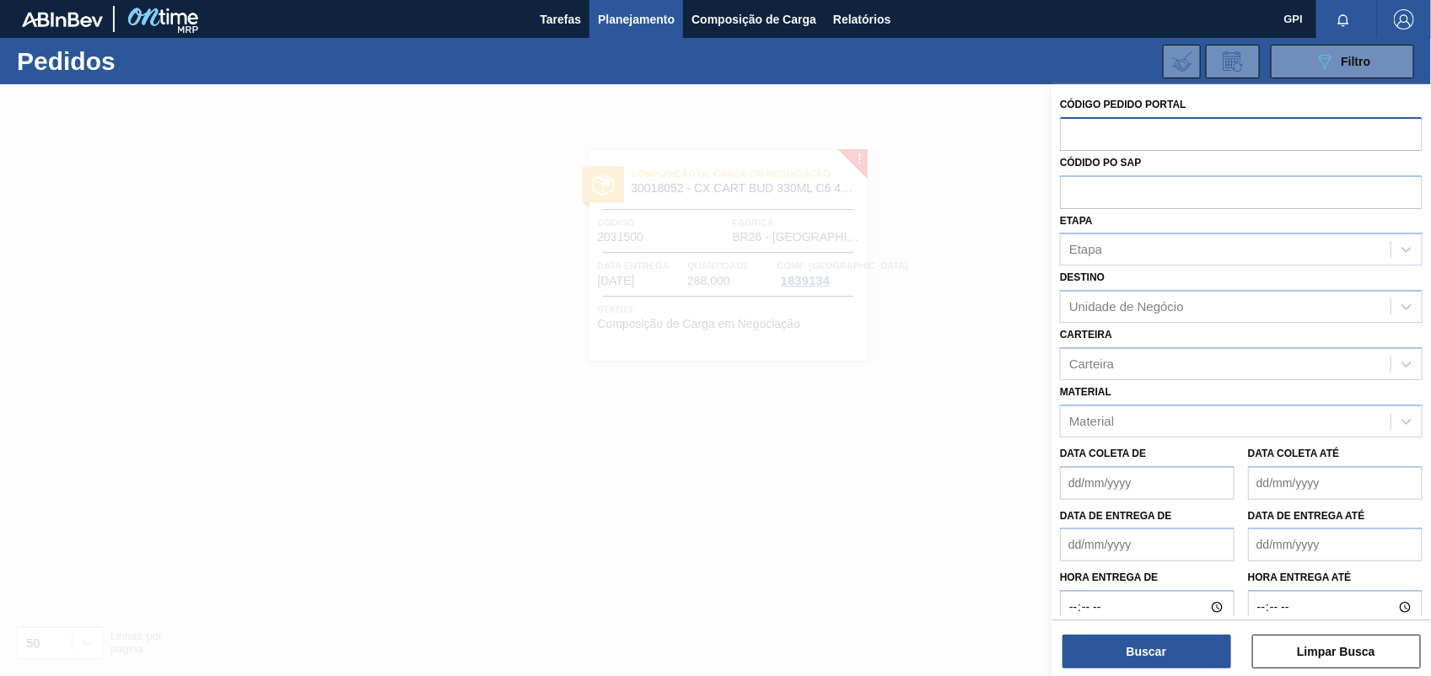
paste input "2031518"
type input "2031518"
click at [1187, 645] on button "Buscar" at bounding box center [1147, 652] width 169 height 34
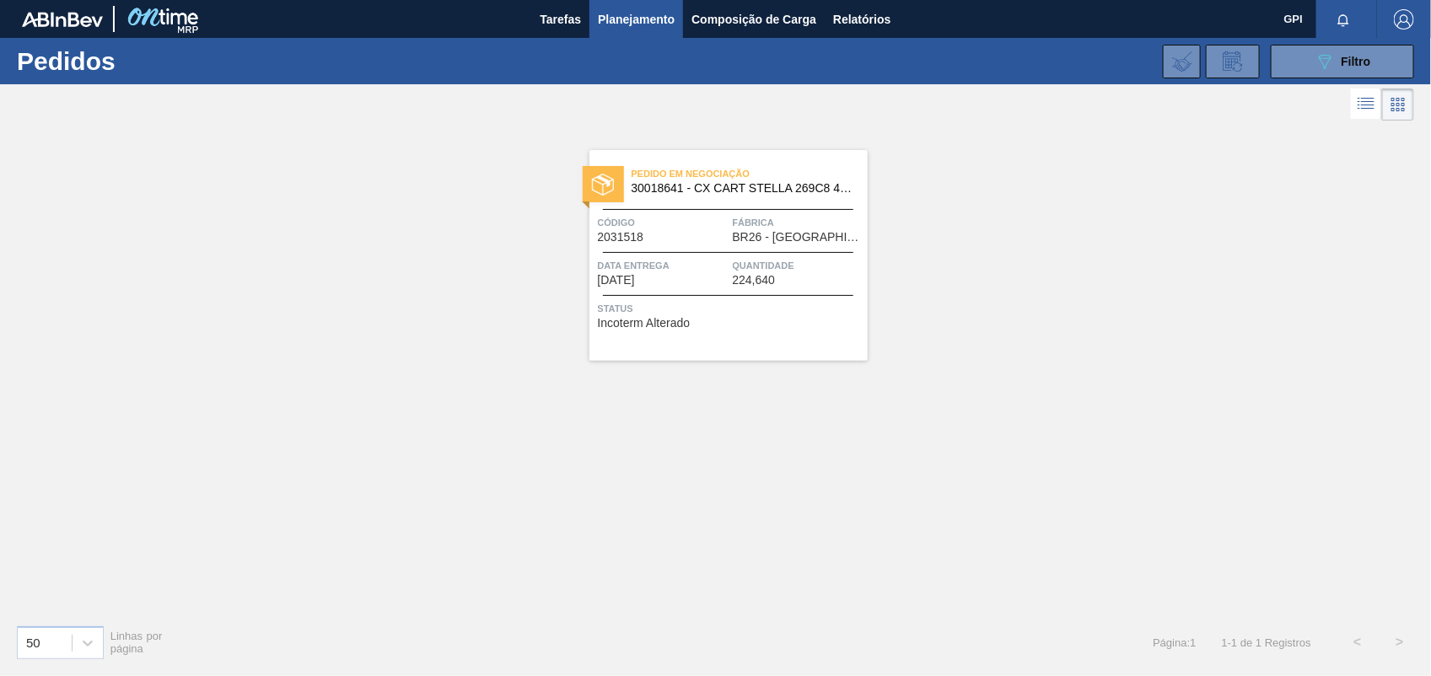
click at [693, 234] on div "Código 2031518" at bounding box center [663, 229] width 131 height 30
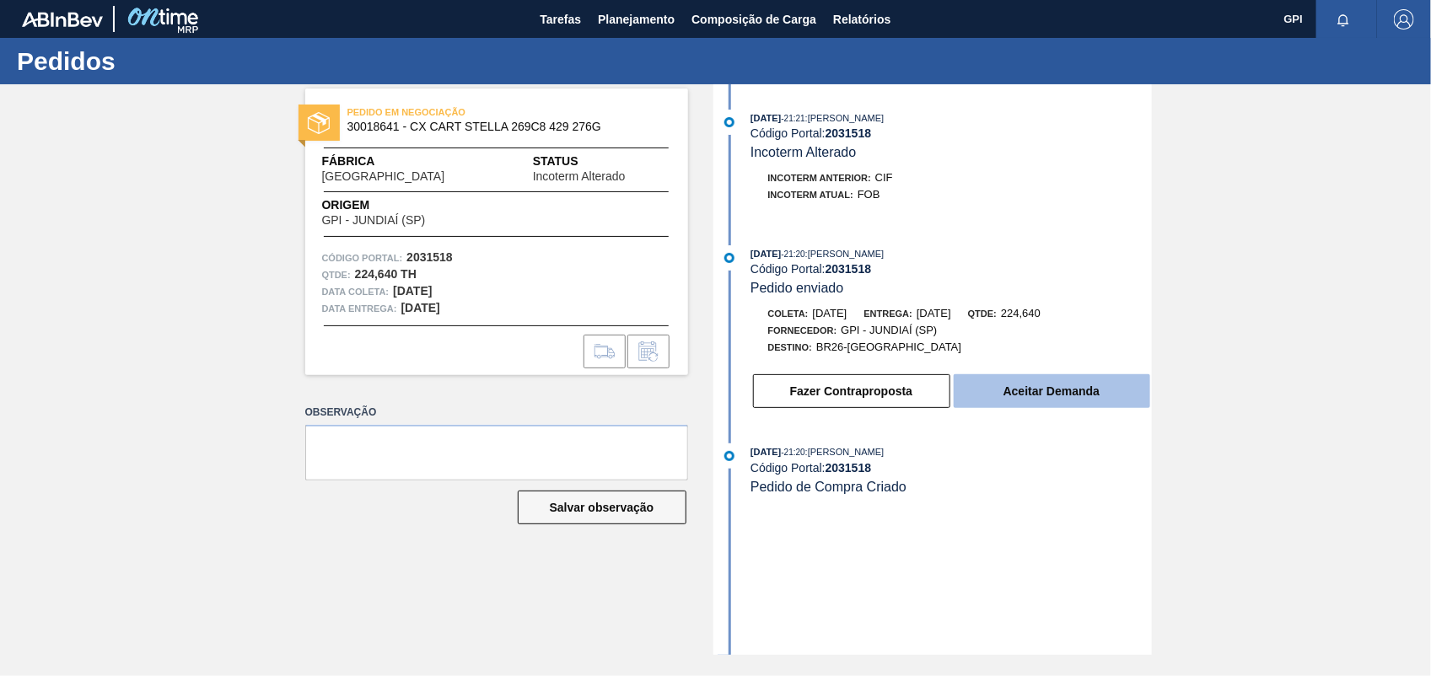
click at [1097, 406] on button "Aceitar Demanda" at bounding box center [1052, 391] width 197 height 34
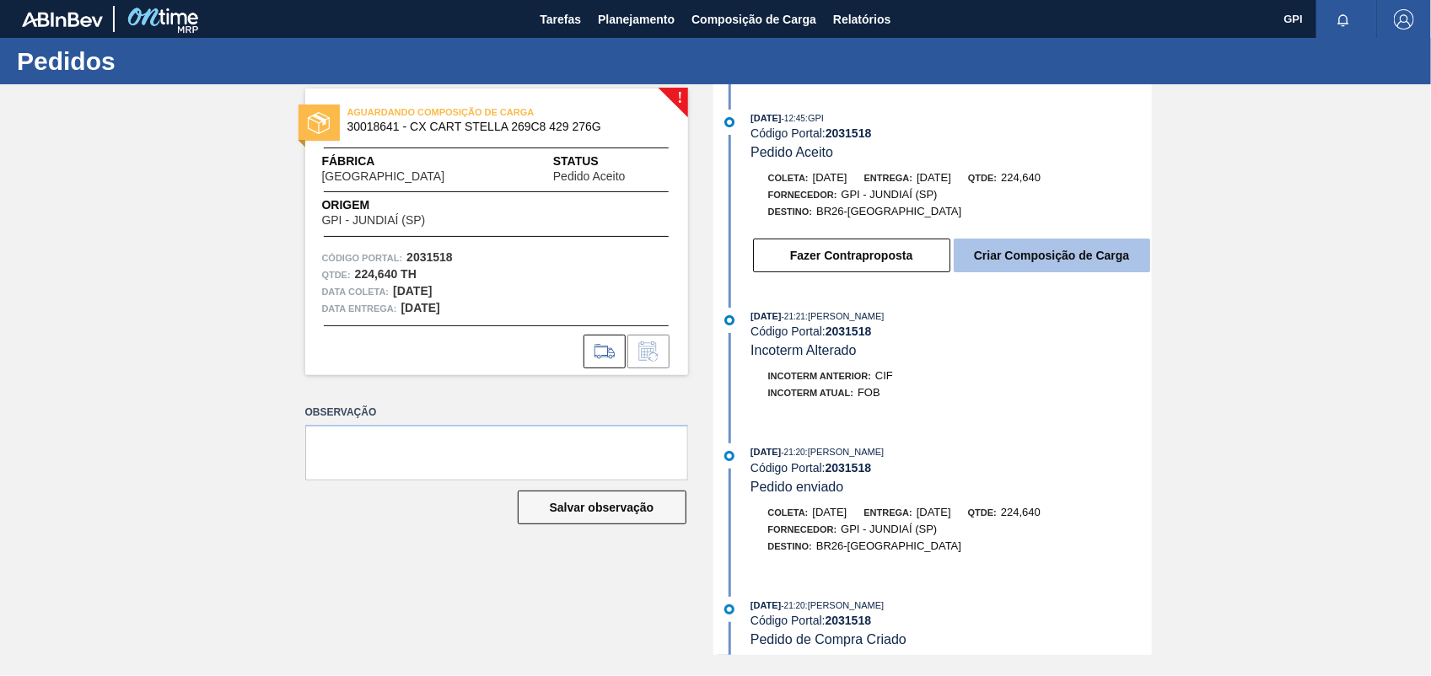
click at [1042, 270] on button "Criar Composição de Carga" at bounding box center [1052, 256] width 197 height 34
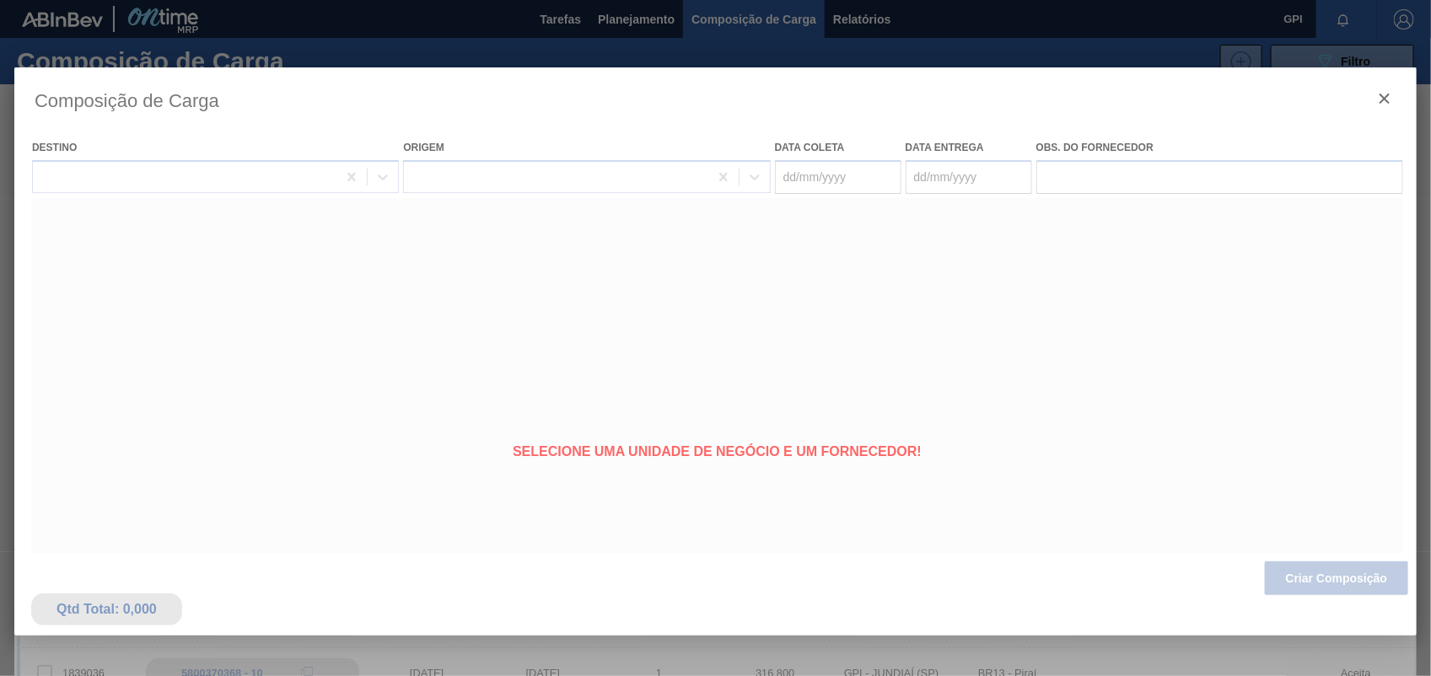
type coleta "03/11/2025"
type entrega "05/11/2025"
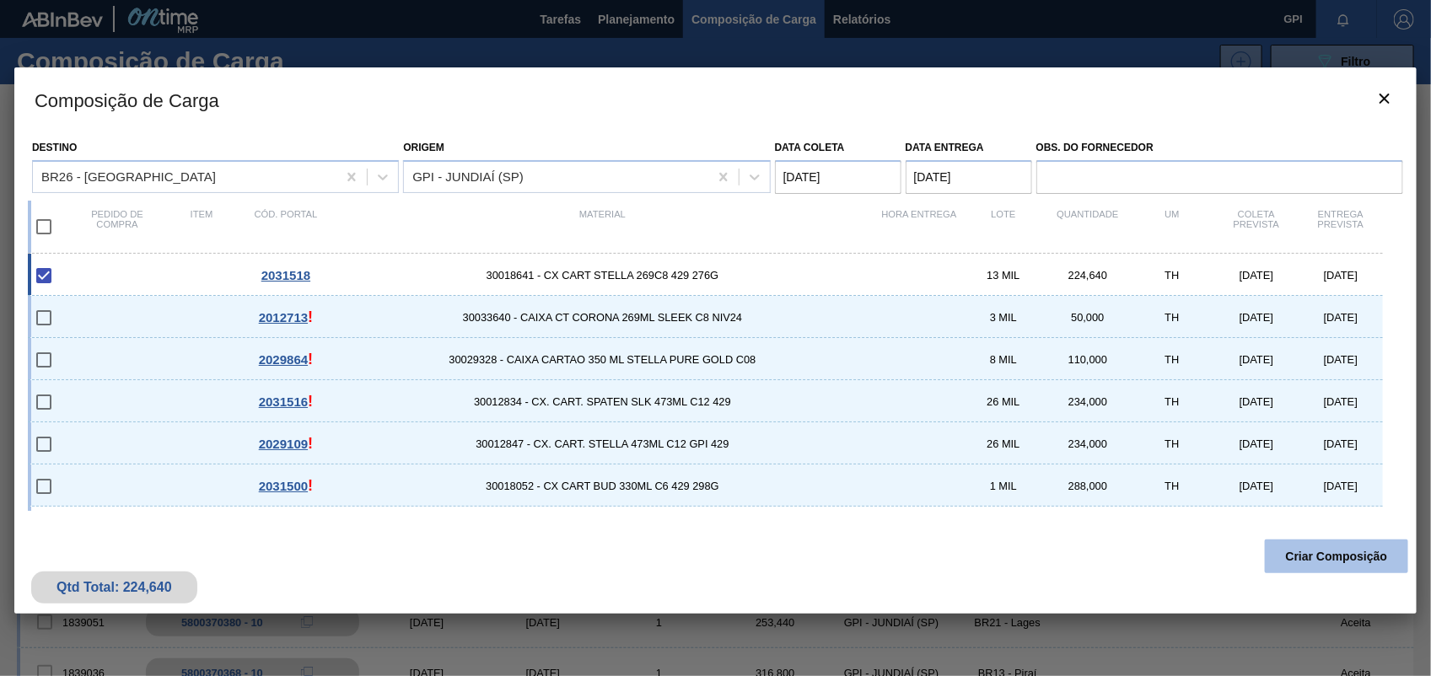
click at [1291, 551] on button "Criar Composição" at bounding box center [1336, 557] width 143 height 34
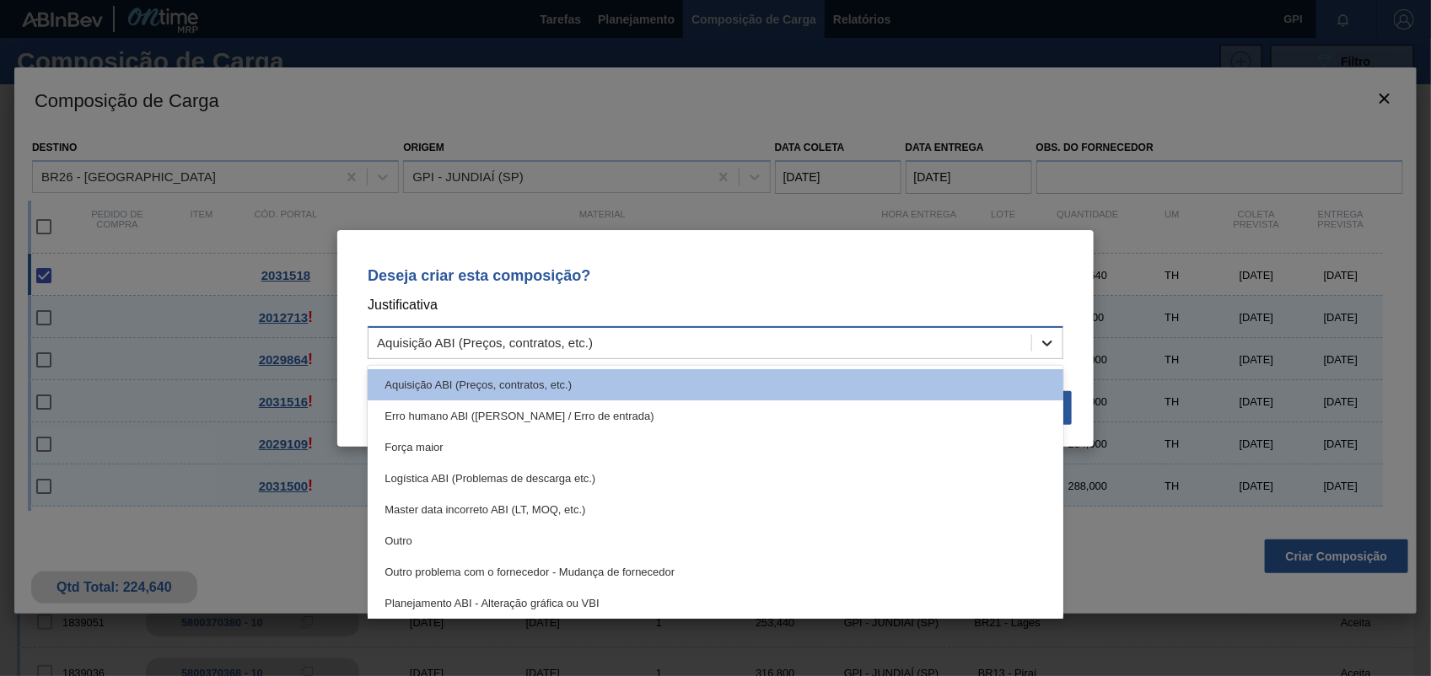
click at [1046, 328] on div at bounding box center [1047, 343] width 30 height 30
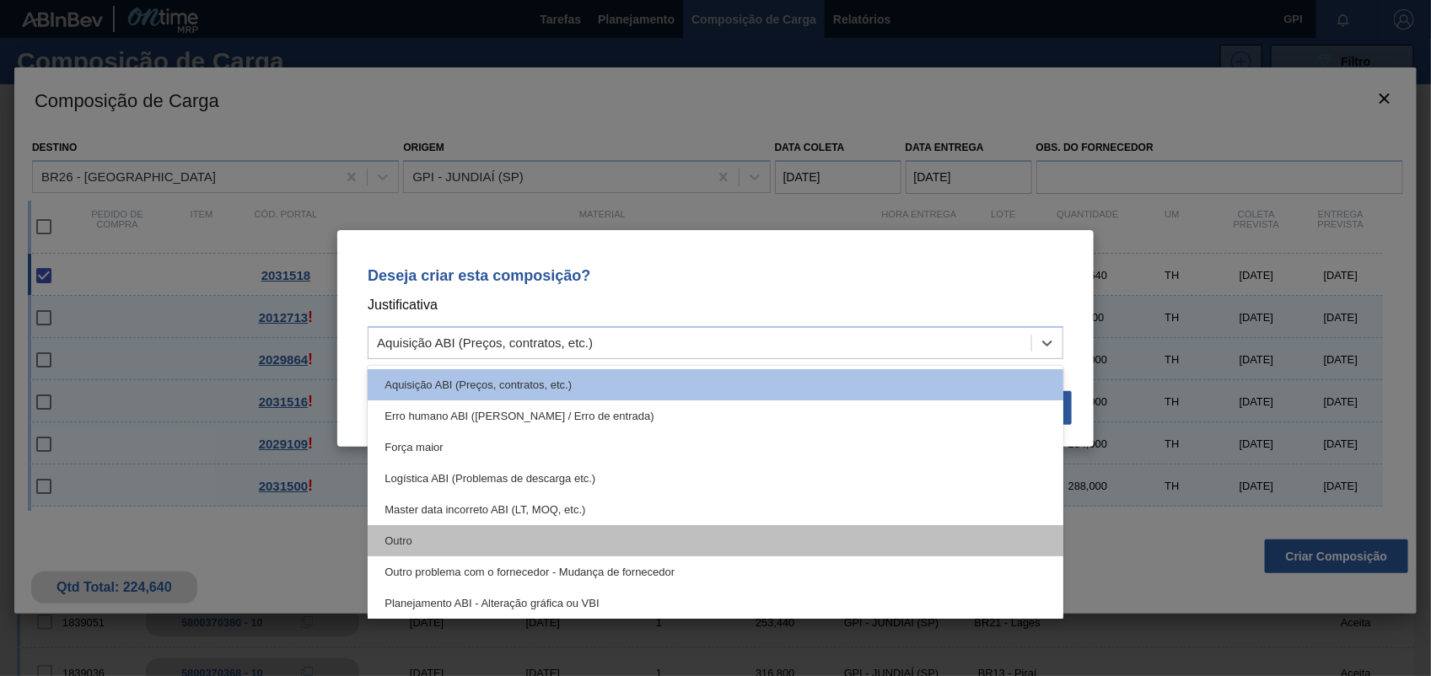
click at [374, 542] on div "Outro" at bounding box center [716, 540] width 696 height 31
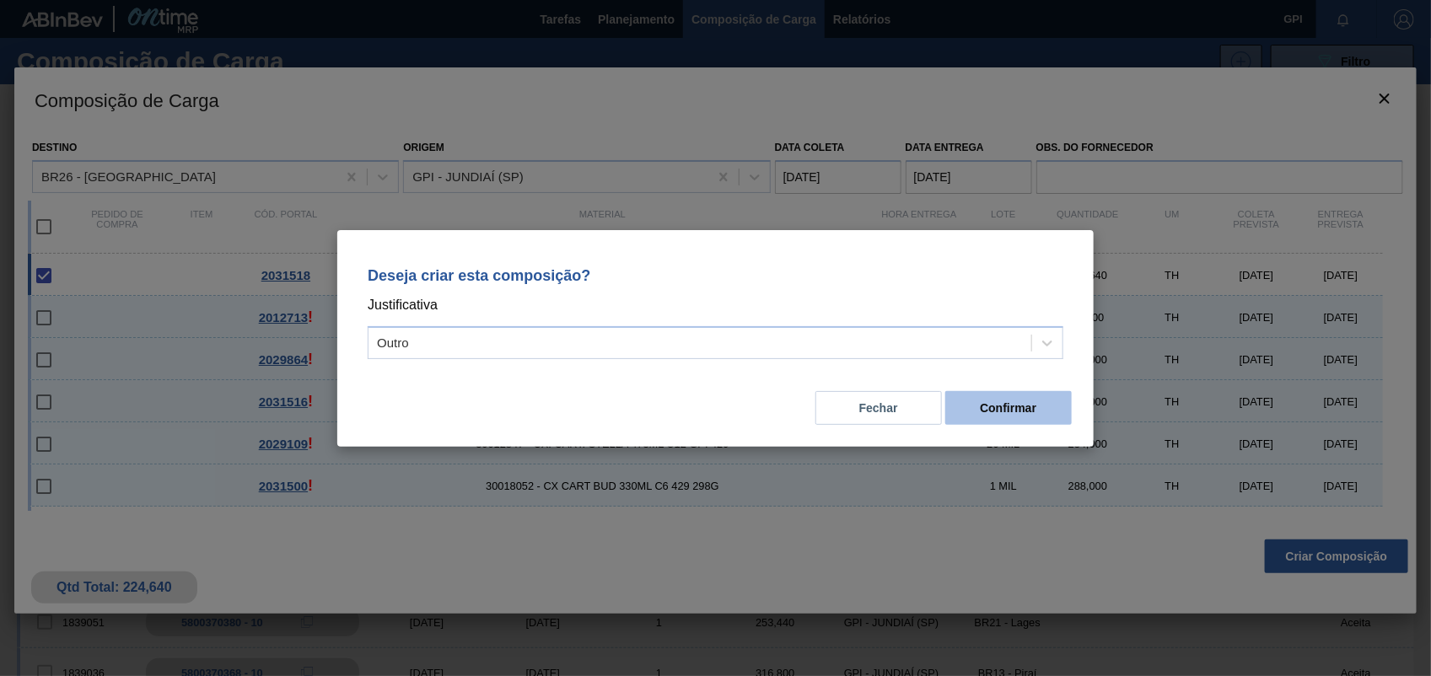
click at [992, 417] on button "Confirmar" at bounding box center [1008, 408] width 127 height 34
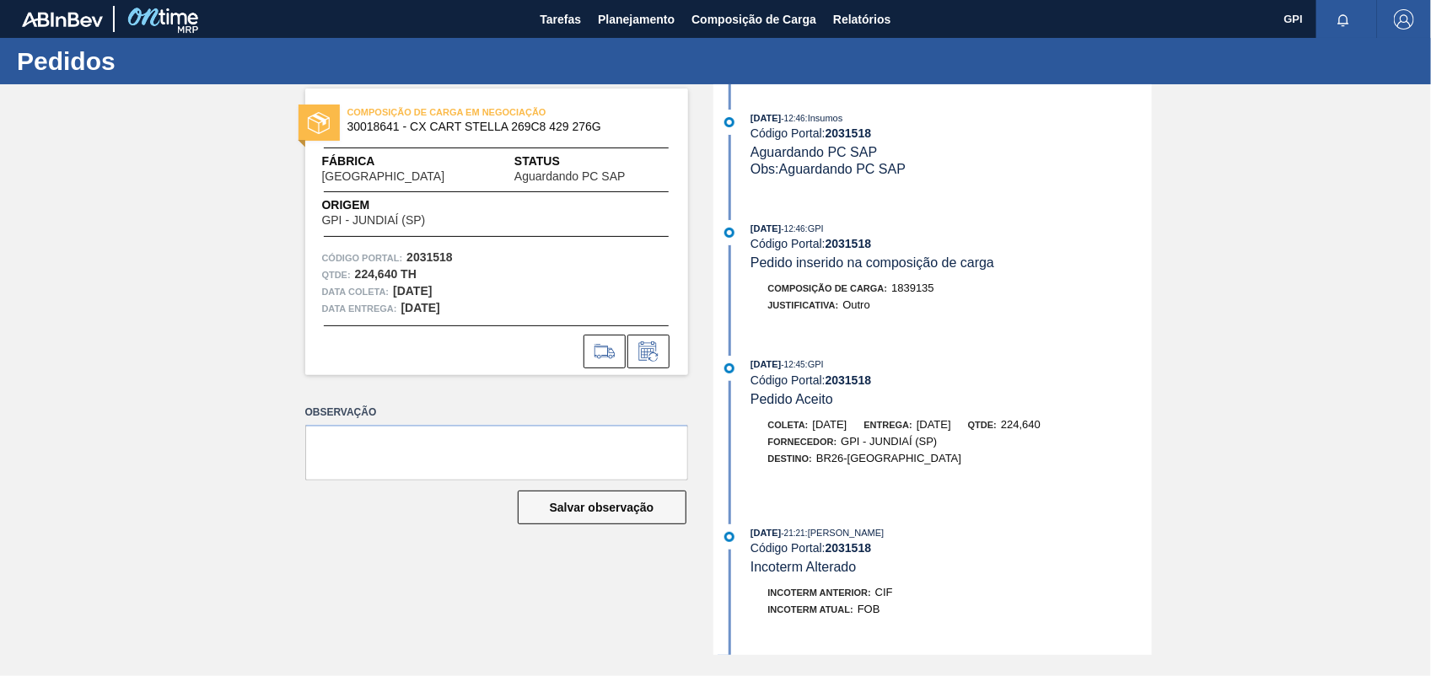
click at [611, 327] on div at bounding box center [496, 347] width 383 height 43
click at [605, 344] on icon at bounding box center [604, 352] width 27 height 20
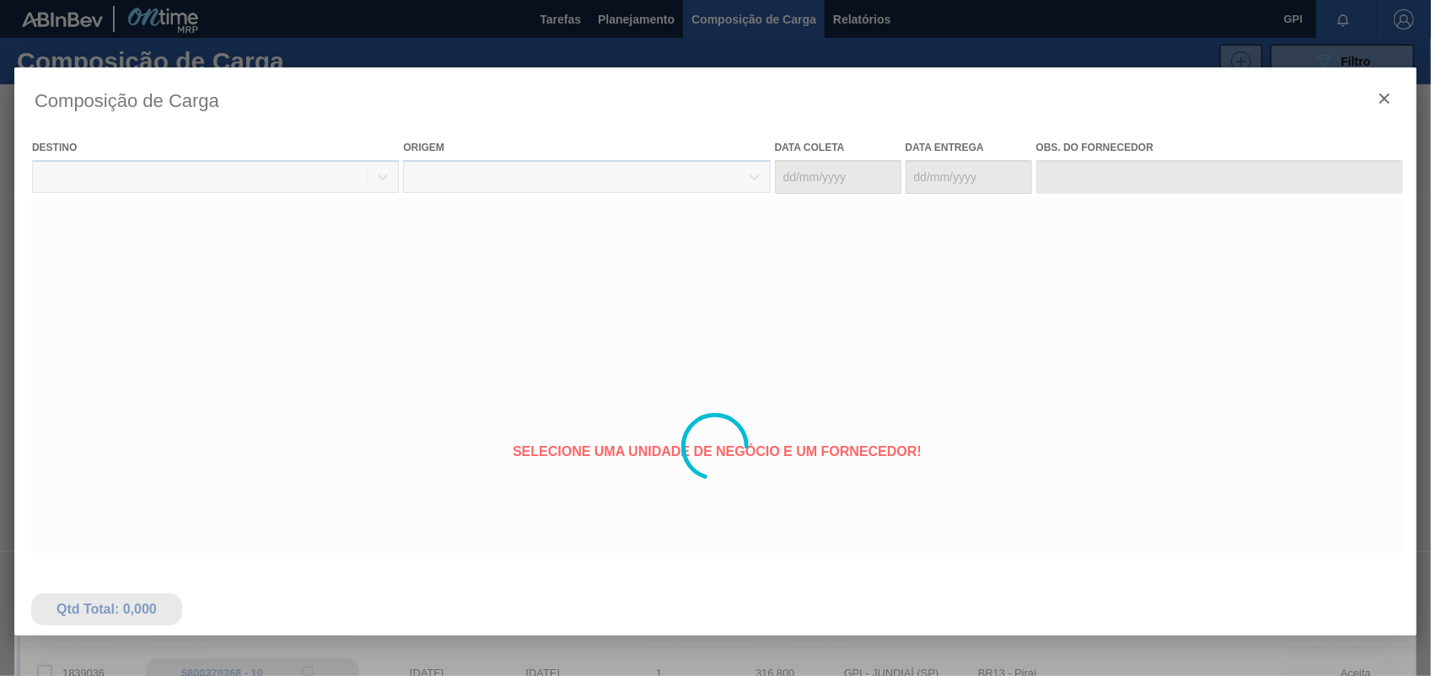
type coleta "03/11/2025"
type entrega "05/11/2025"
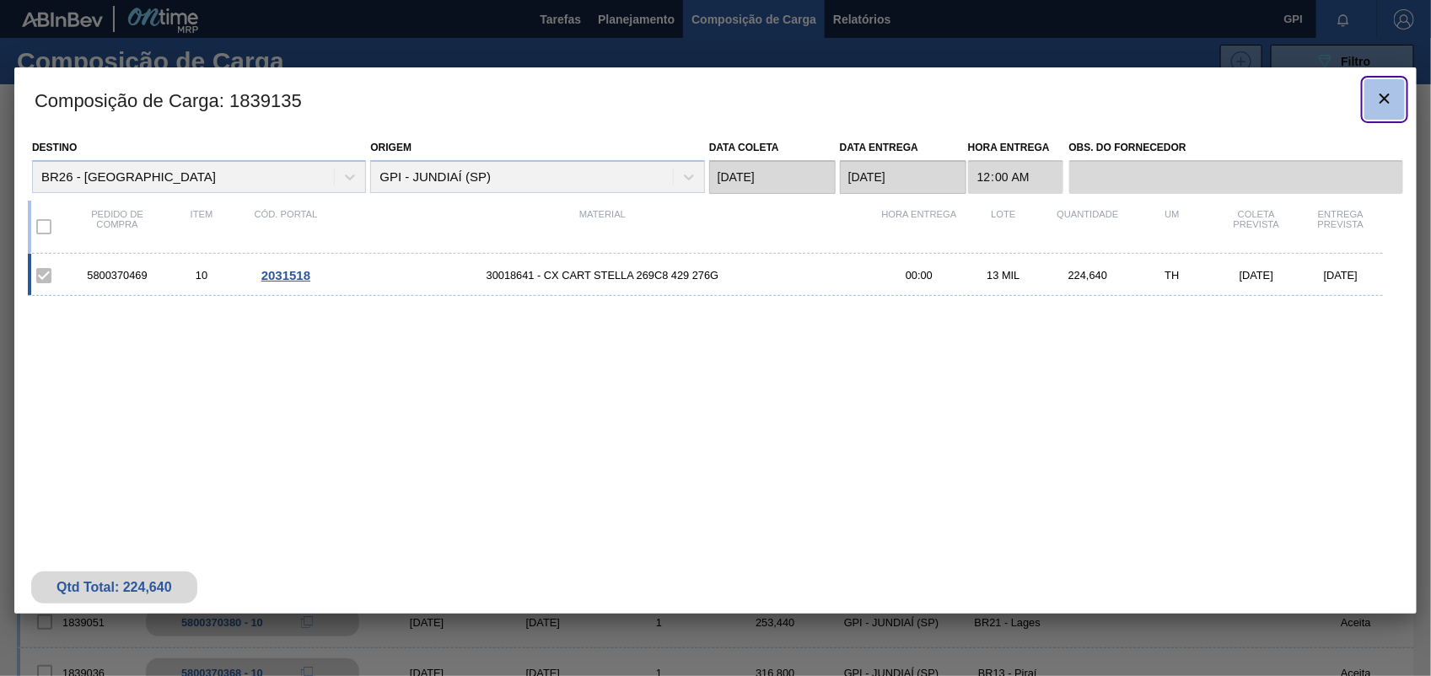
click at [1390, 107] on icon "botão de ícone" at bounding box center [1385, 99] width 20 height 20
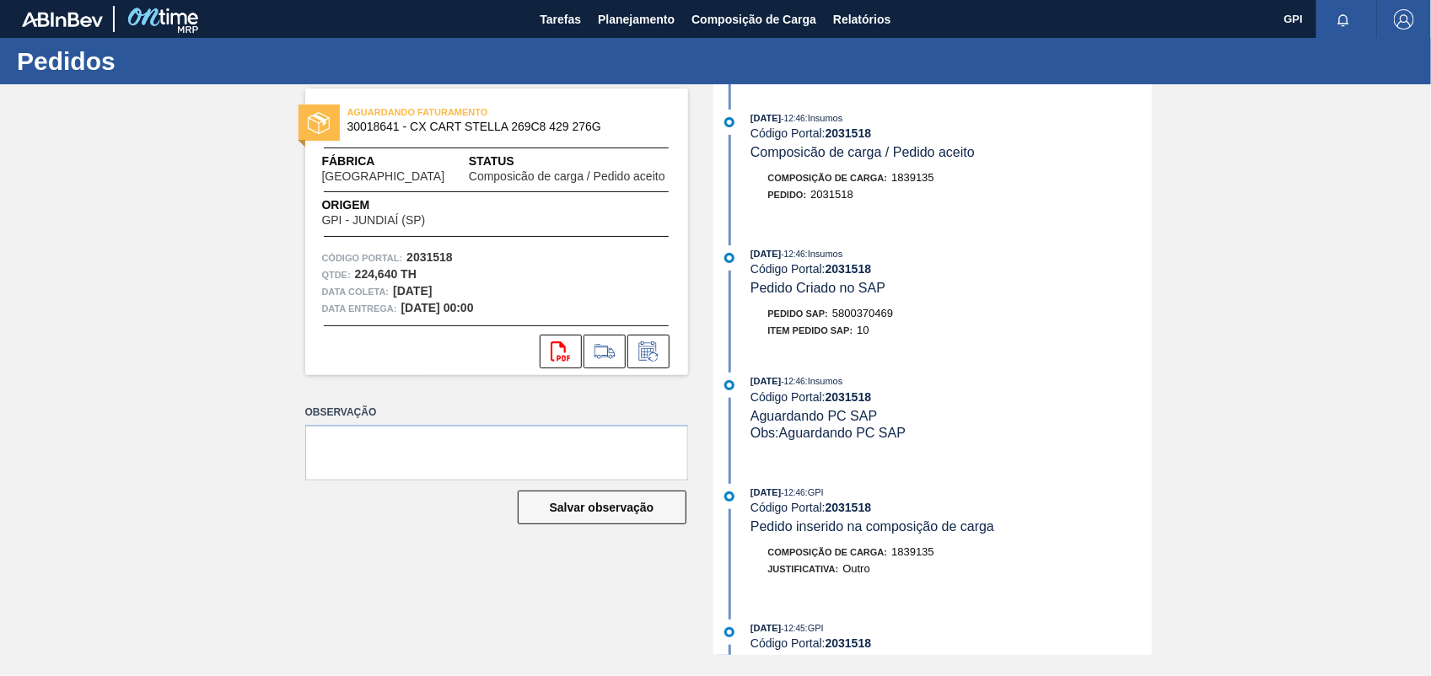
click at [878, 312] on span "5800370469" at bounding box center [862, 313] width 61 height 13
copy span "5800370469"
click at [426, 256] on strong "2031518" at bounding box center [430, 256] width 46 height 13
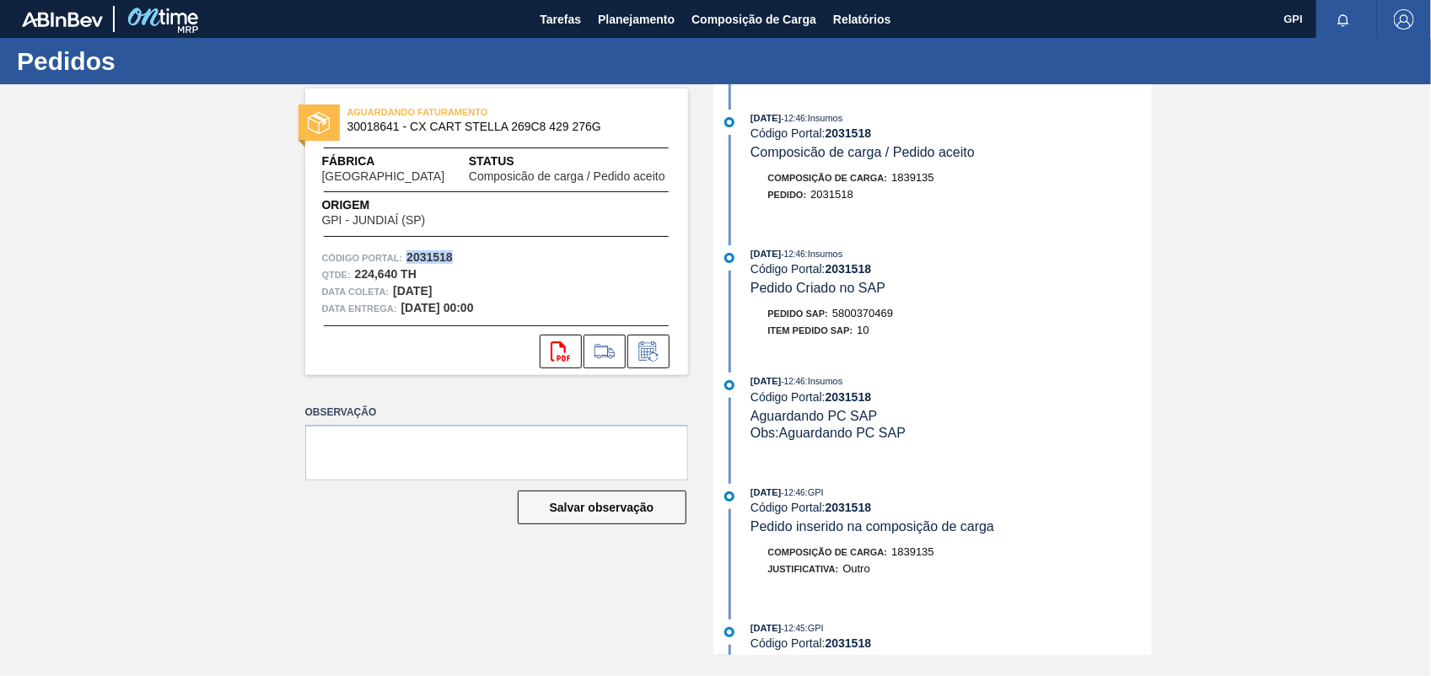
copy strong "2031518"
click at [566, 342] on icon "svg{fill:#ff0000}" at bounding box center [561, 352] width 20 height 20
click at [1186, 250] on div "AGUARDANDO FATURAMENTO 30018641 - CX CART STELLA 269C8 429 276G Fábrica Uberlân…" at bounding box center [715, 369] width 1431 height 571
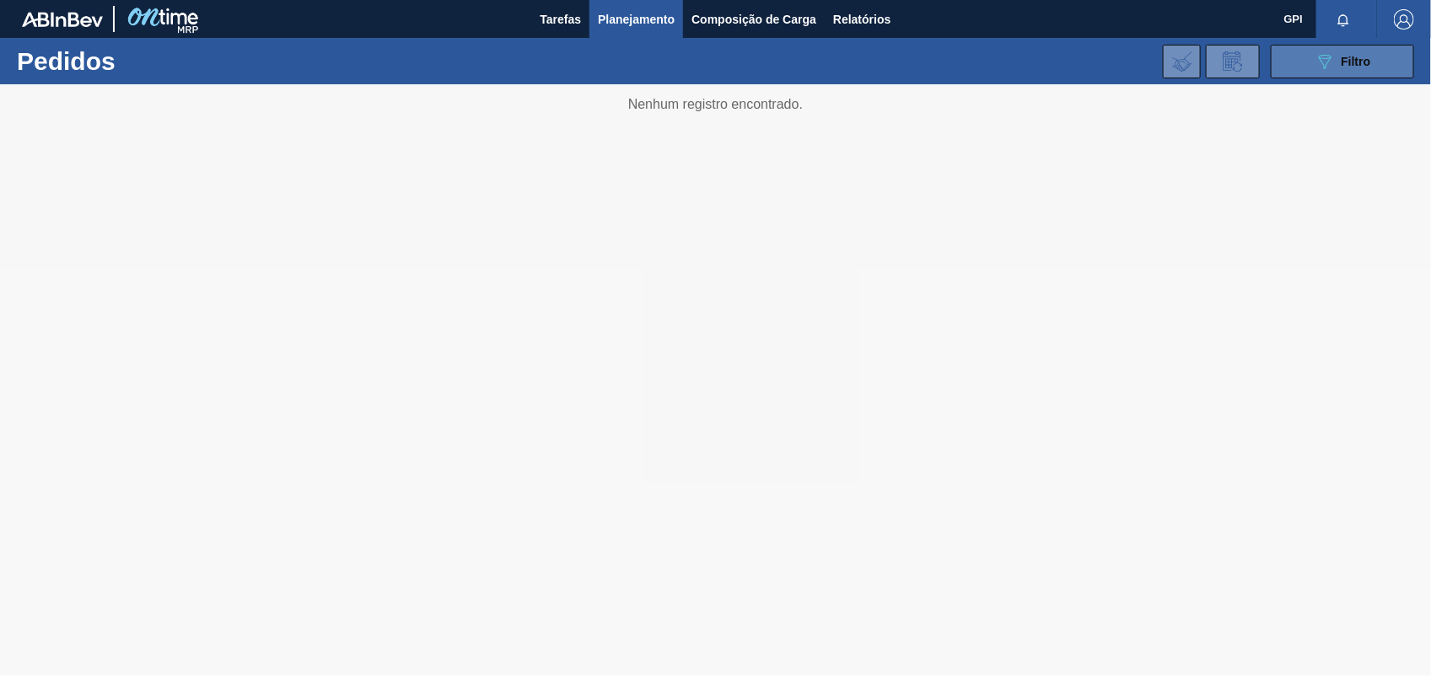
click at [1331, 57] on icon at bounding box center [1325, 62] width 13 height 14
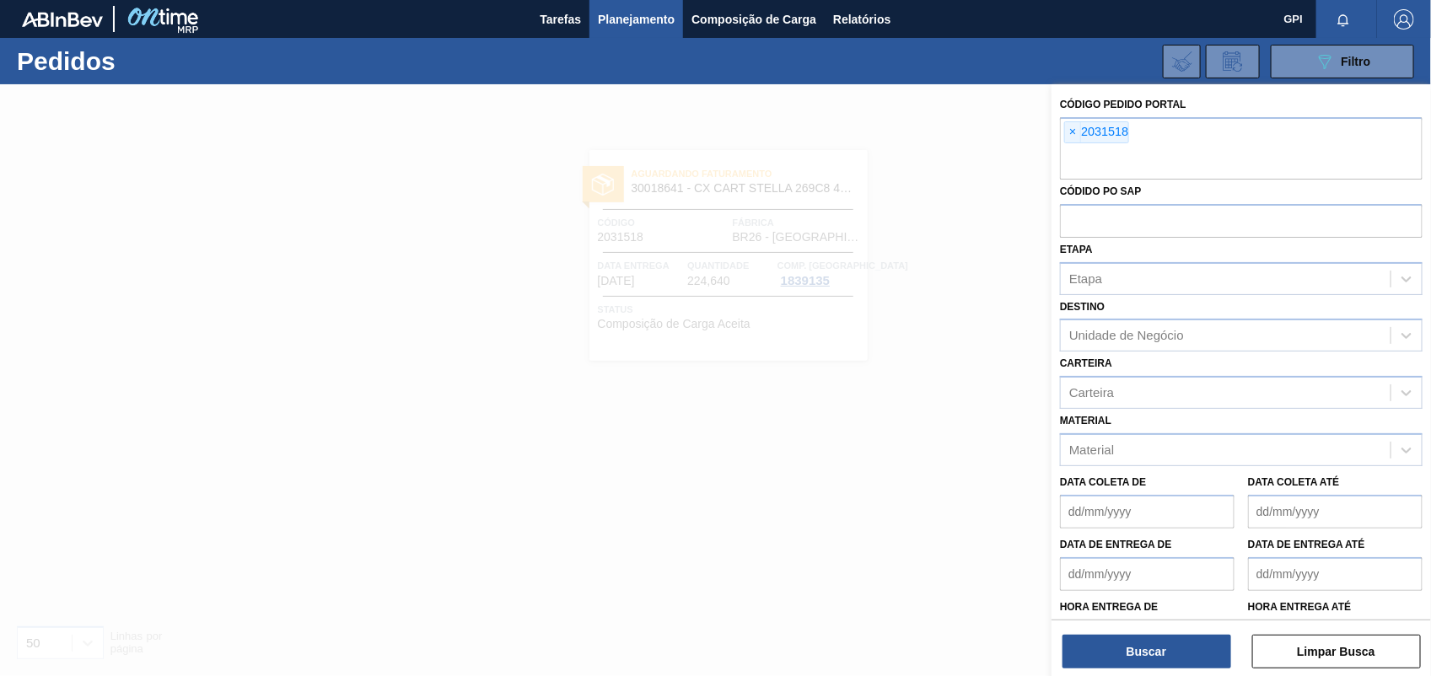
click at [1076, 132] on span "×" at bounding box center [1073, 132] width 16 height 20
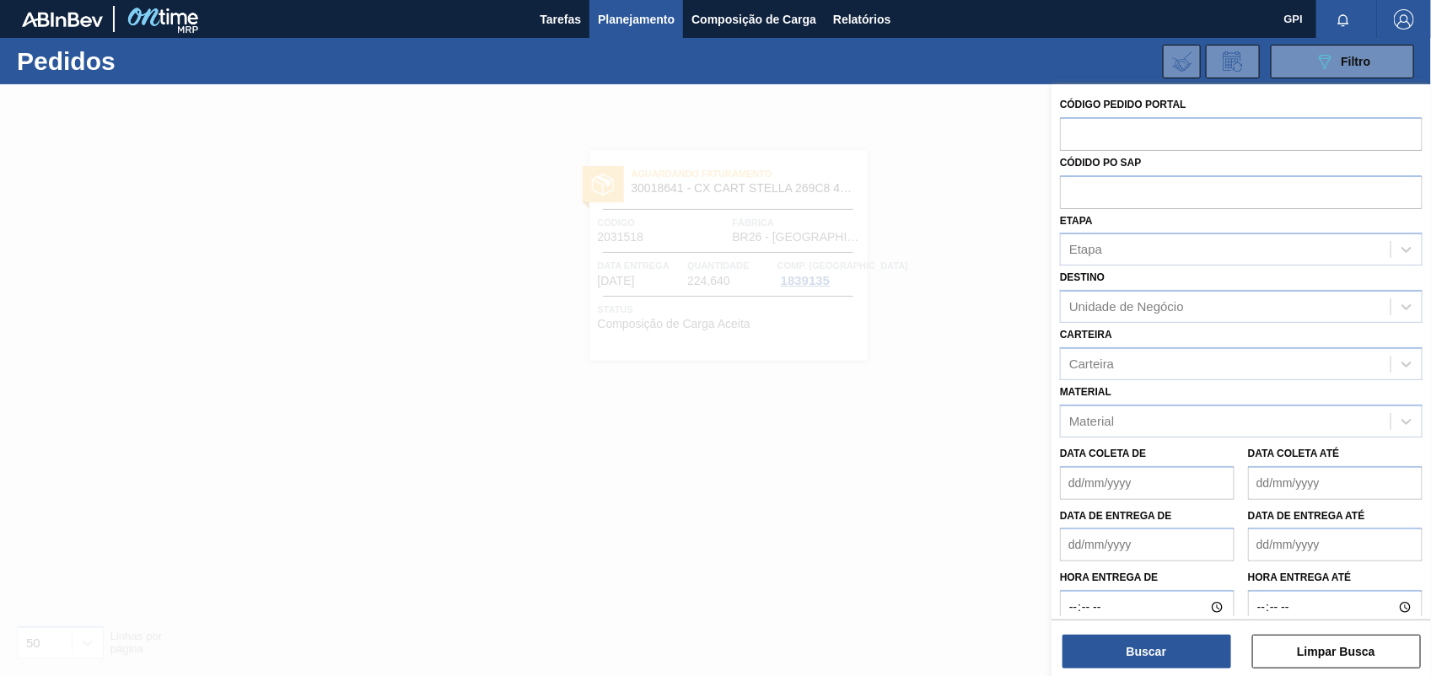
paste input "2031532"
type input "2031532"
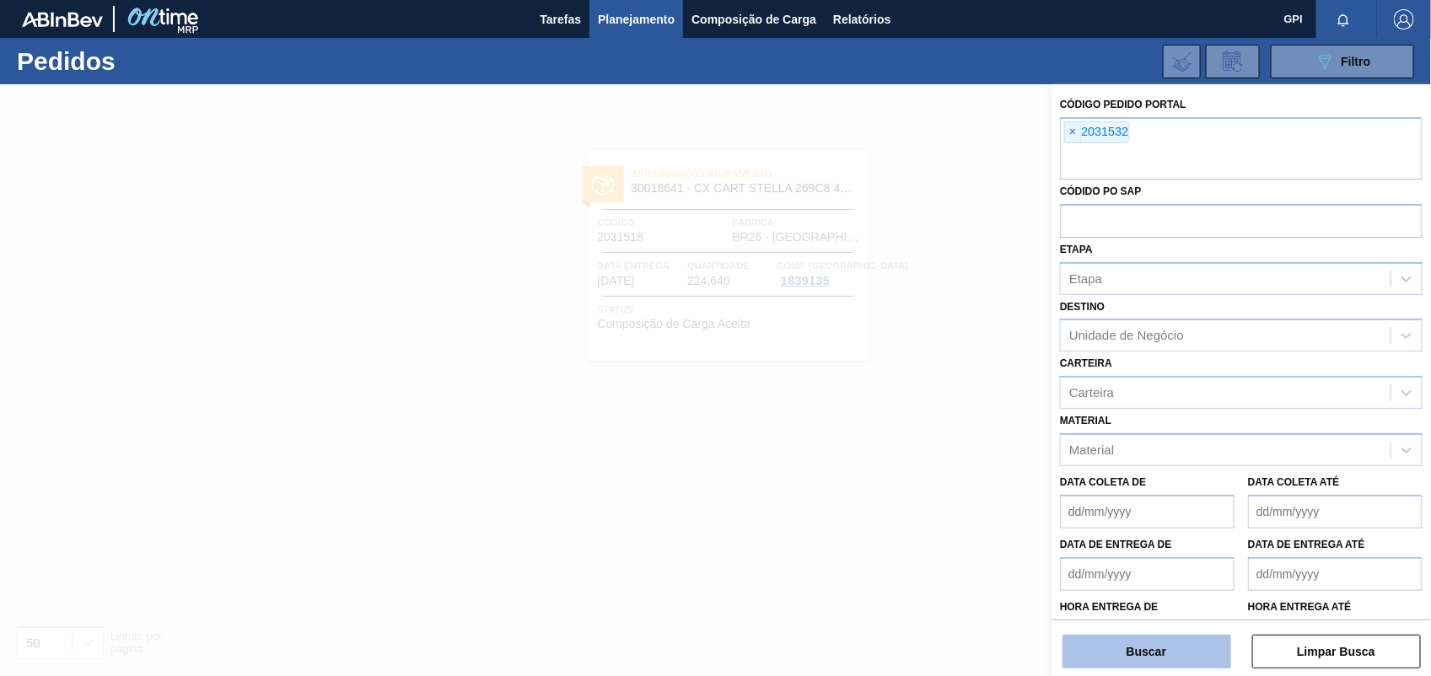
click at [1166, 656] on button "Buscar" at bounding box center [1147, 652] width 169 height 34
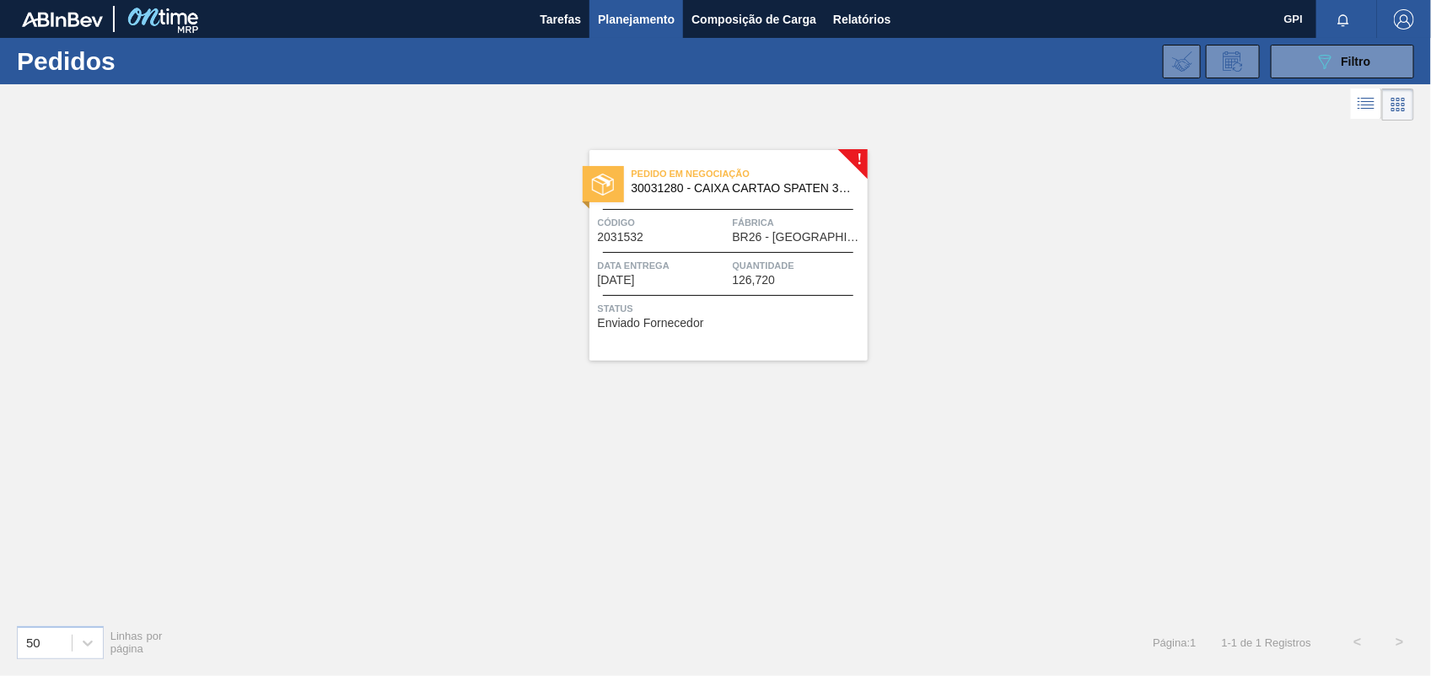
click at [677, 230] on span "Código" at bounding box center [663, 222] width 131 height 17
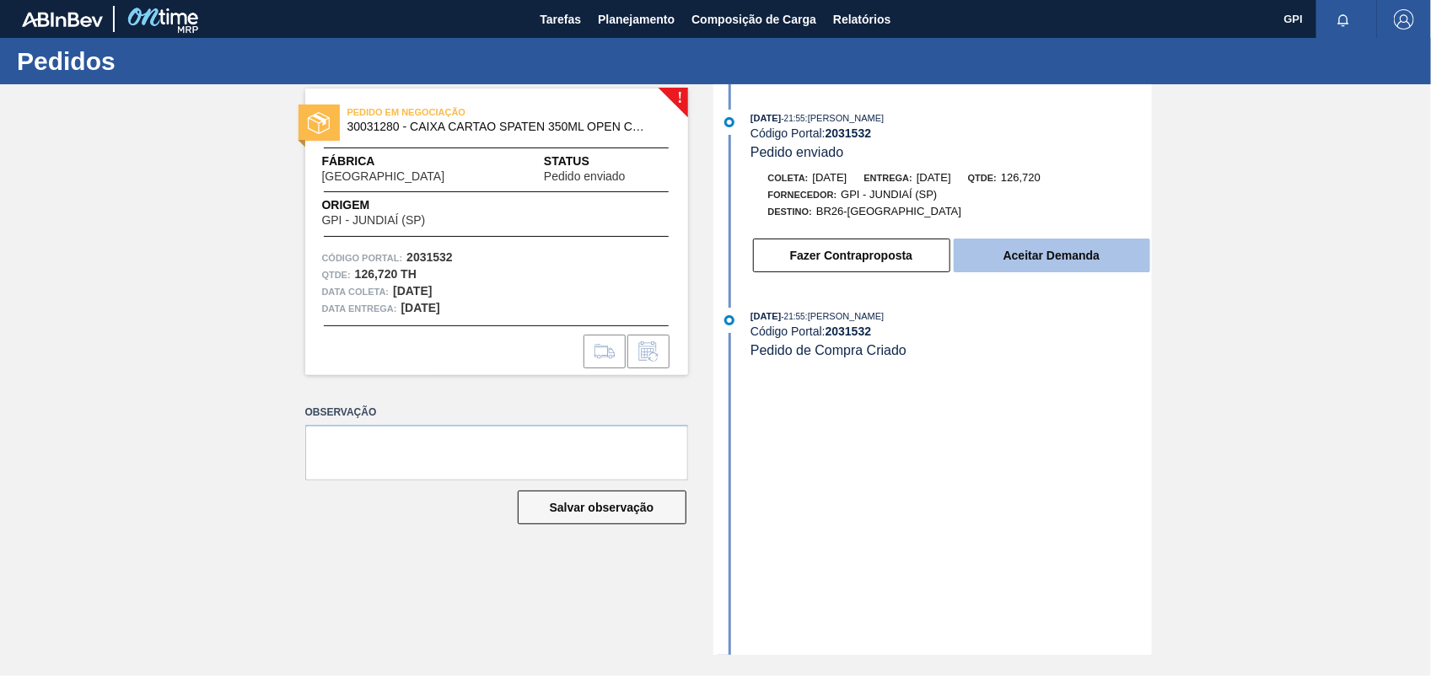
click at [989, 264] on button "Aceitar Demanda" at bounding box center [1052, 256] width 197 height 34
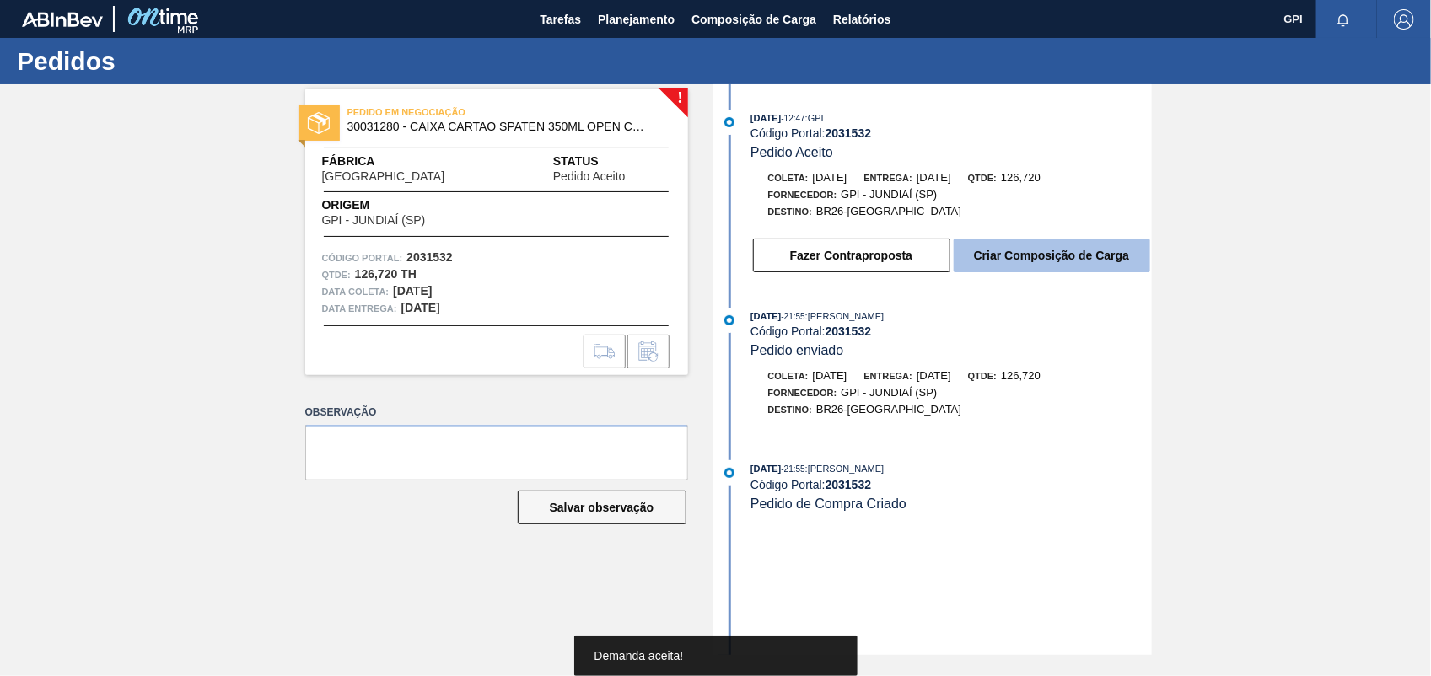
click at [1080, 250] on button "Criar Composição de Carga" at bounding box center [1052, 256] width 197 height 34
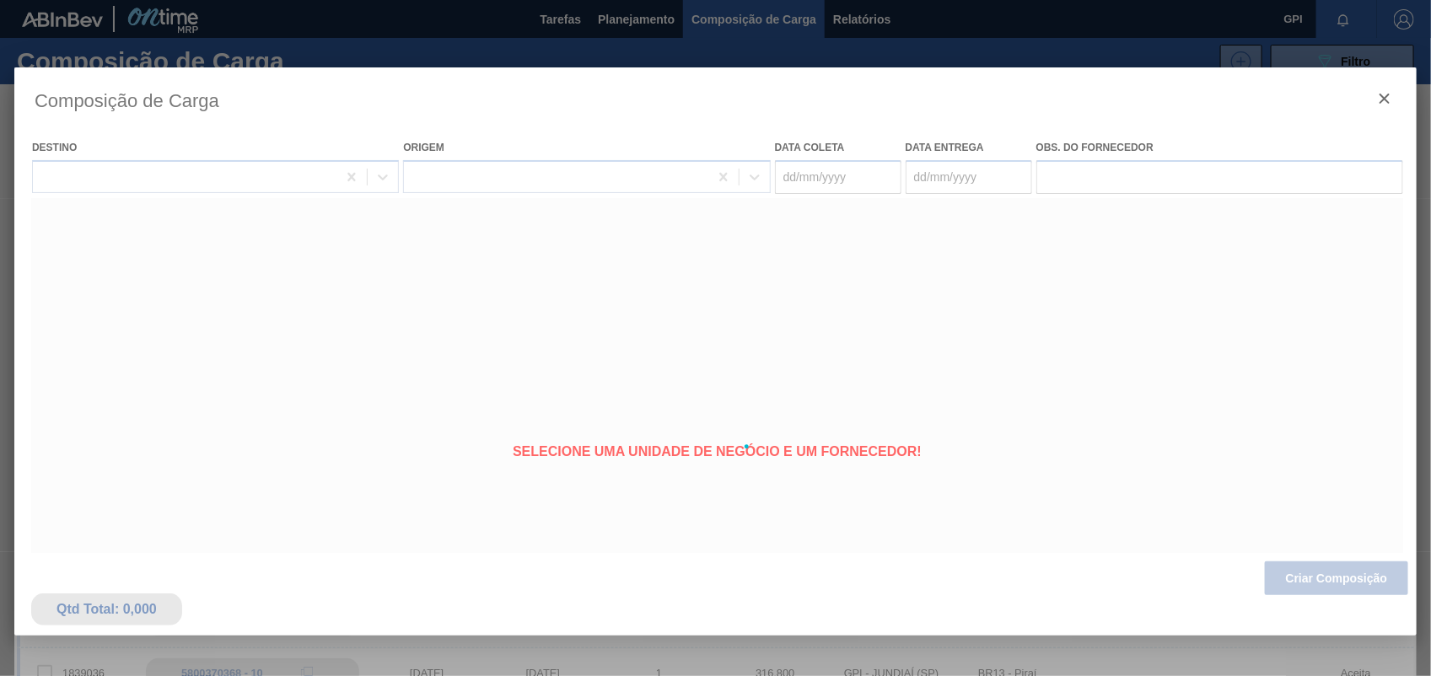
type coleta "09/11/2025"
type entrega "10/11/2025"
click at [1334, 576] on div at bounding box center [715, 446] width 1403 height 759
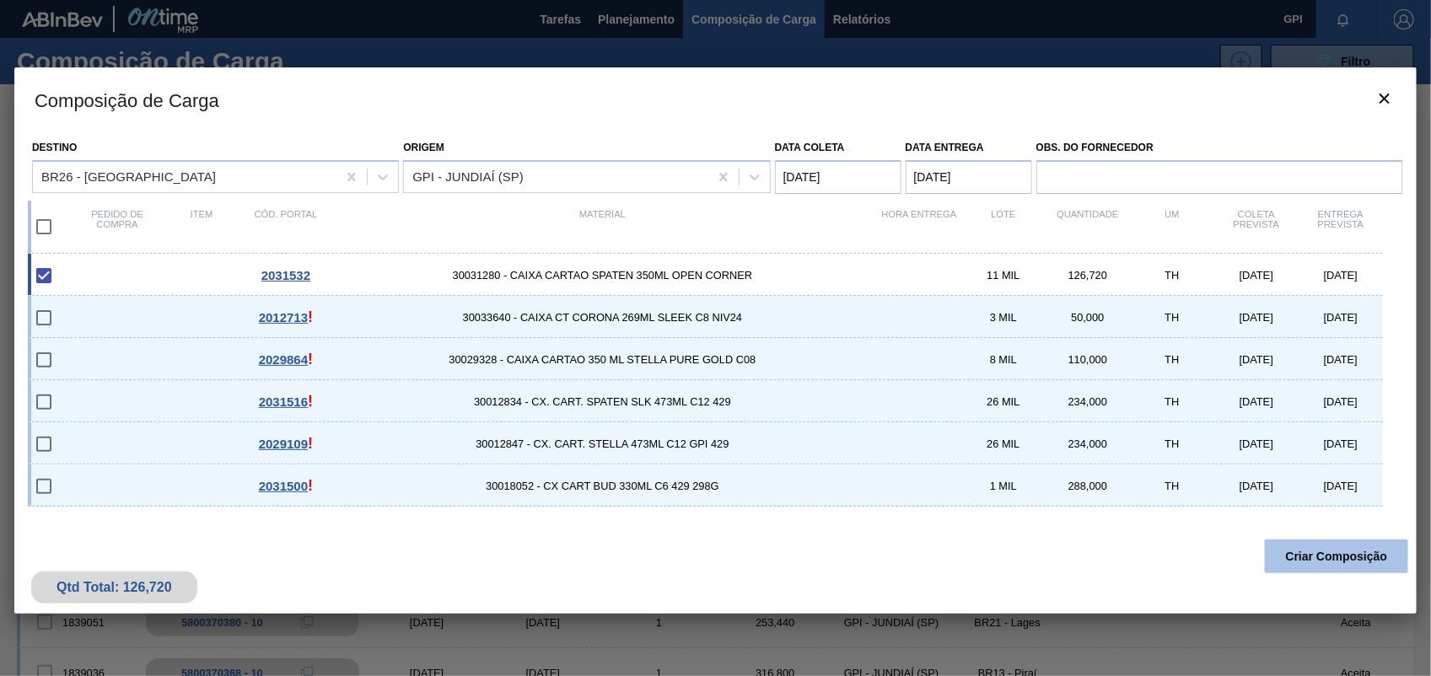
click at [1333, 549] on button "Criar Composição" at bounding box center [1336, 557] width 143 height 34
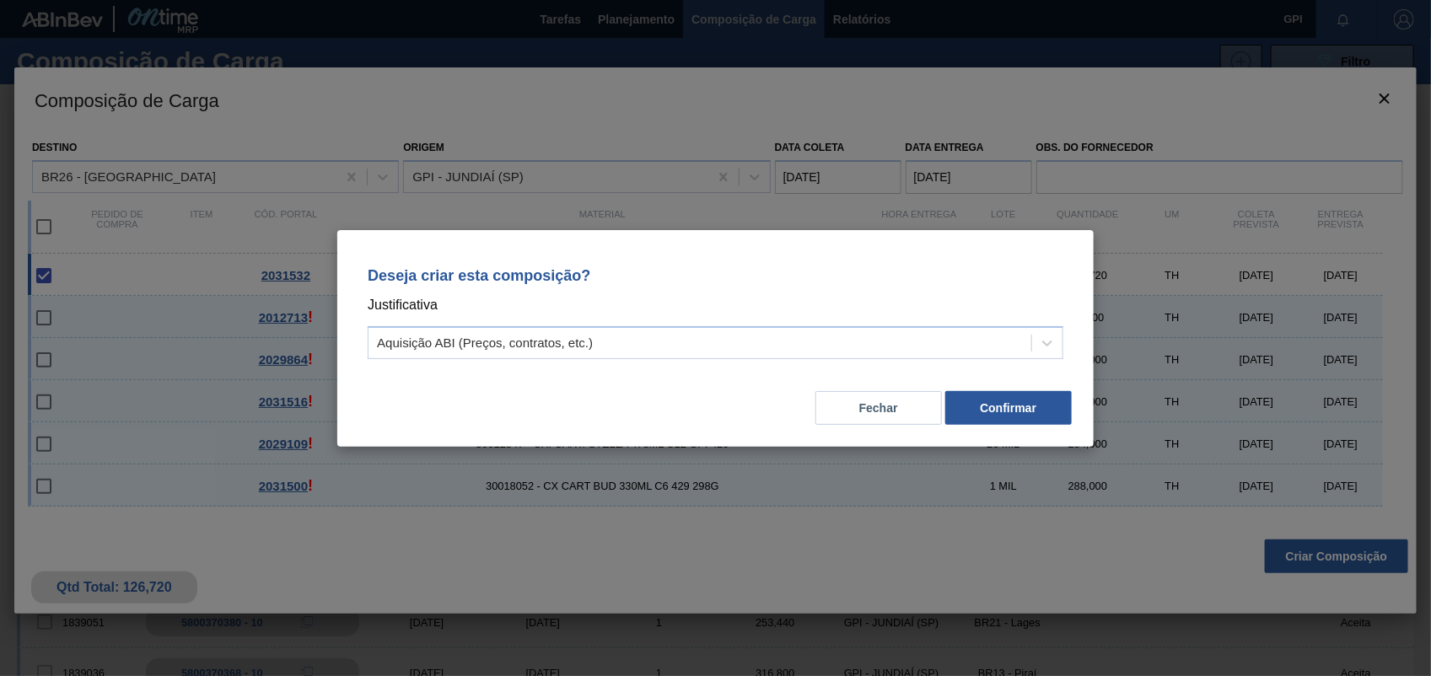
click at [1068, 343] on div "Deseja criar esta composição? Justificativa Aquisição ABI (Preços, contratos, e…" at bounding box center [716, 309] width 716 height 119
click at [1059, 344] on div at bounding box center [1047, 343] width 30 height 30
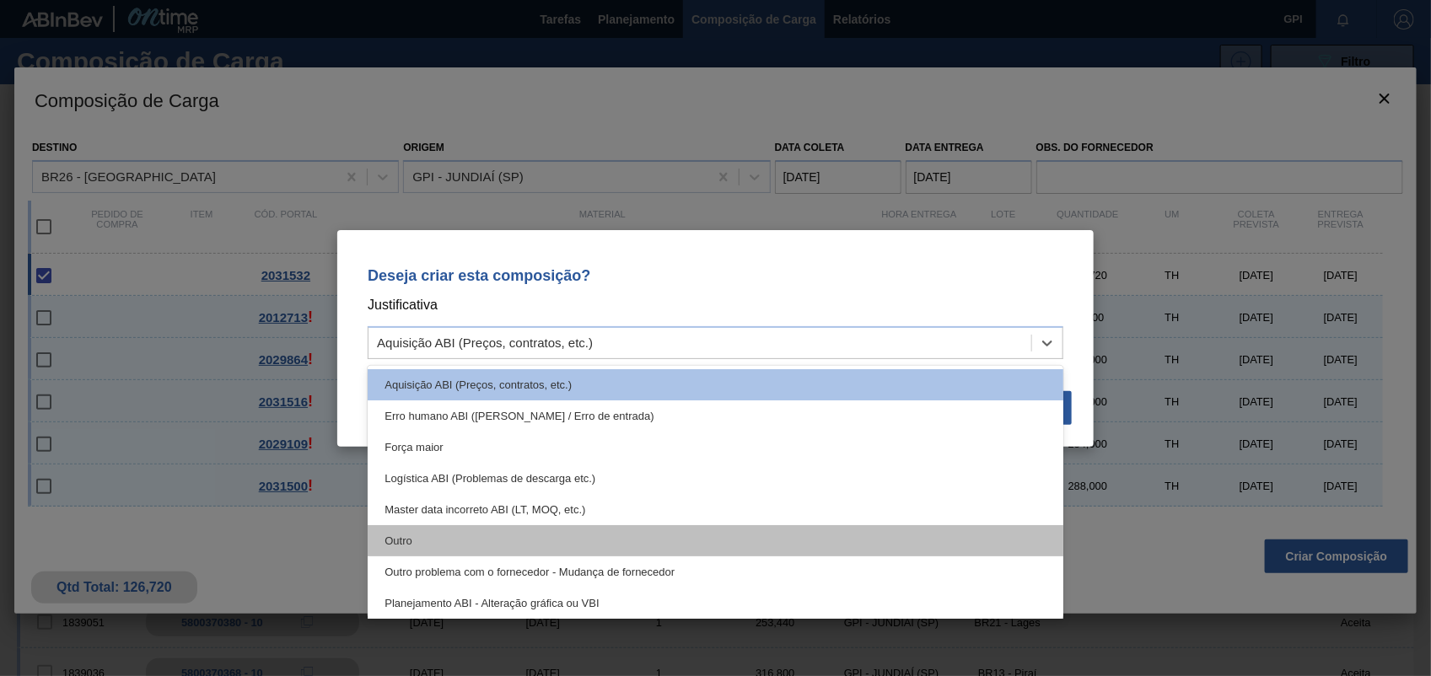
click at [601, 541] on div "Outro" at bounding box center [716, 540] width 696 height 31
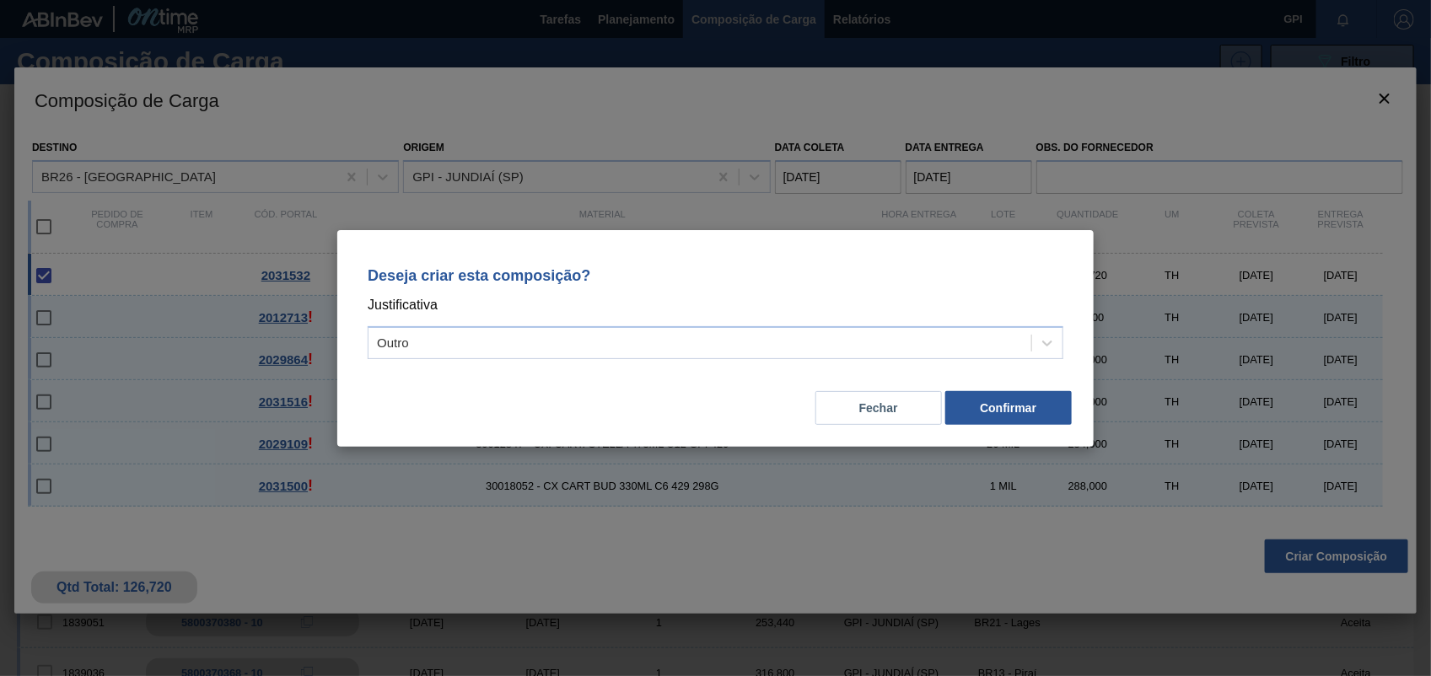
click at [1014, 380] on div "Fechar Confirmar" at bounding box center [716, 397] width 716 height 57
click at [1019, 397] on button "Confirmar" at bounding box center [1008, 408] width 127 height 34
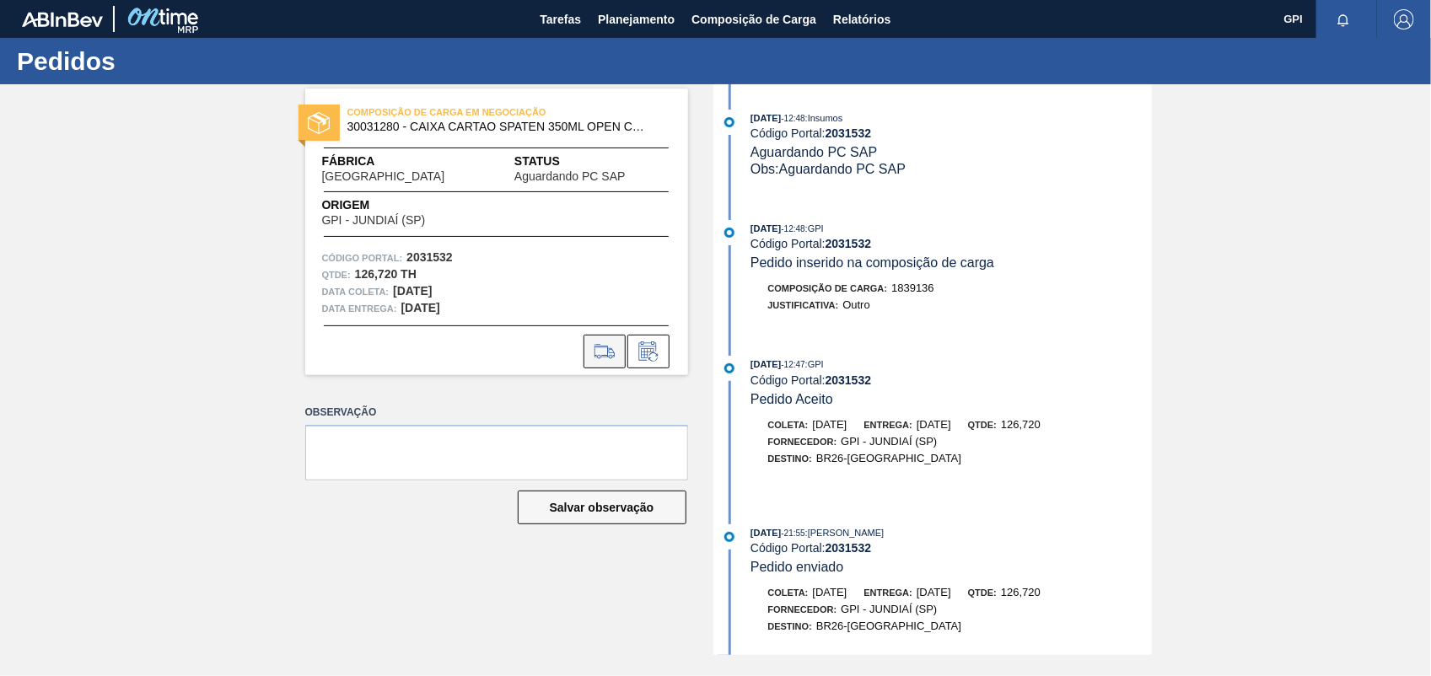
click at [612, 364] on button at bounding box center [605, 352] width 42 height 34
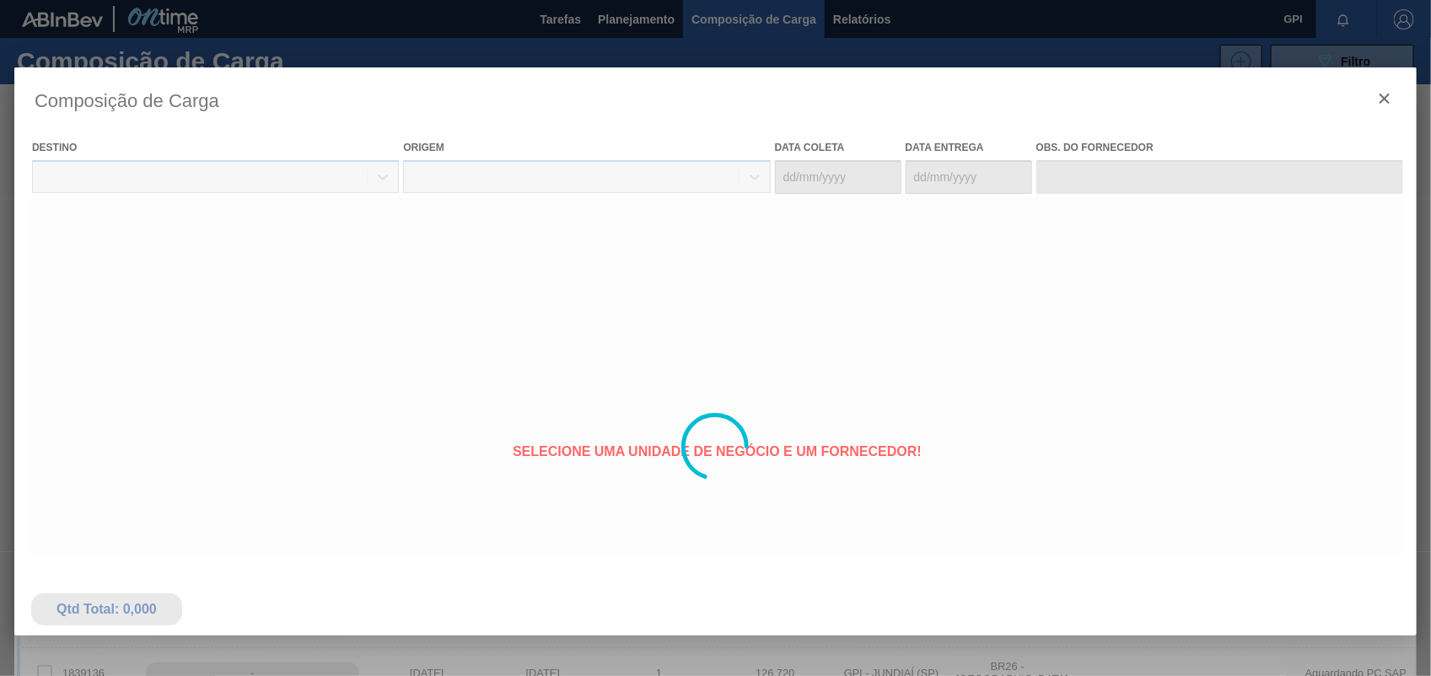
type coleta "09/11/2025"
type entrega "10/11/2025"
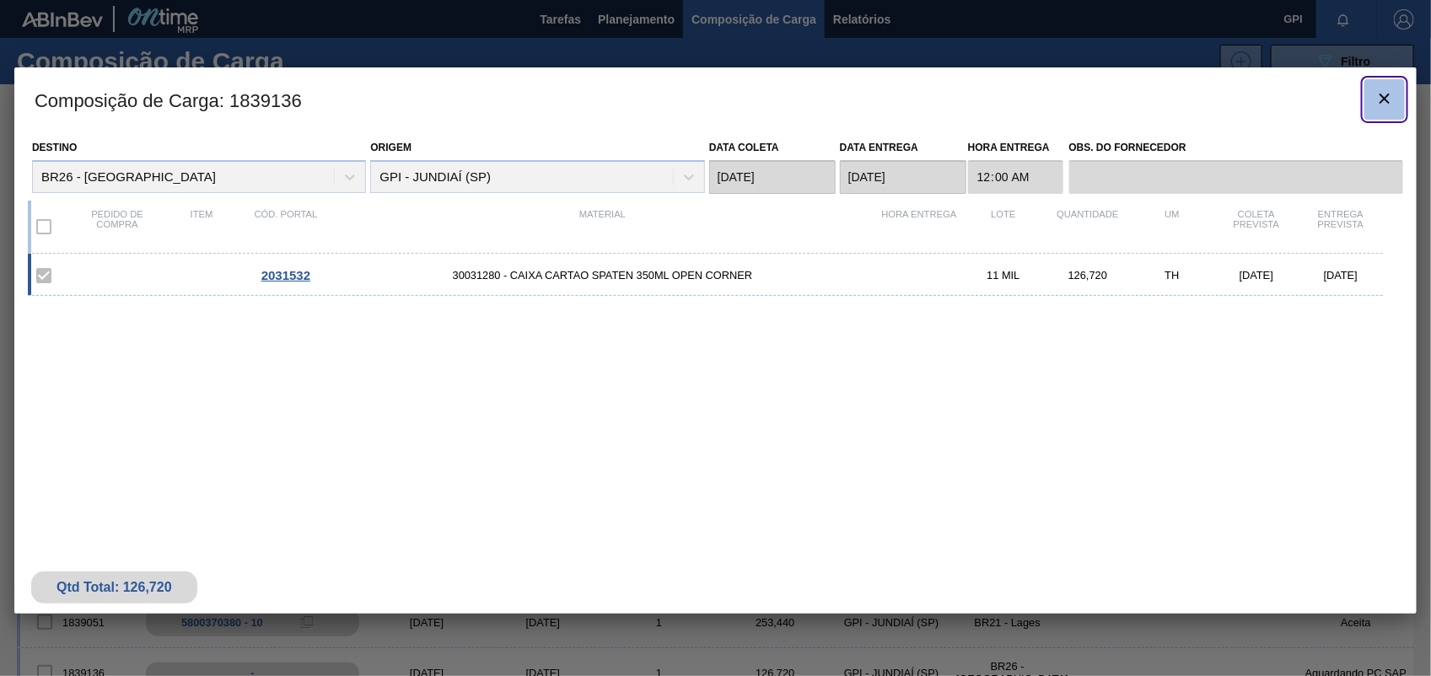
click at [1394, 97] on icon "botão de ícone" at bounding box center [1385, 99] width 20 height 20
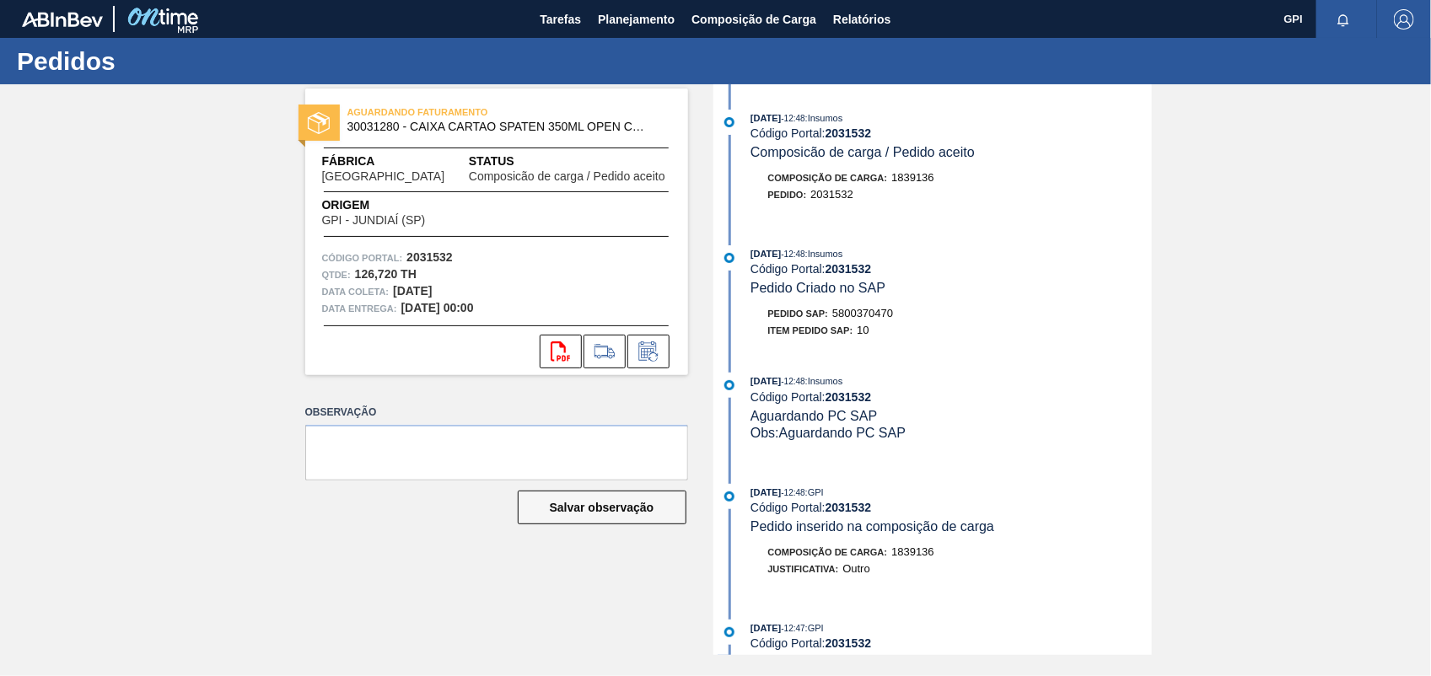
click at [863, 316] on span "5800370470" at bounding box center [862, 313] width 61 height 13
copy span "5800370470"
click at [447, 259] on strong "2031532" at bounding box center [430, 256] width 46 height 13
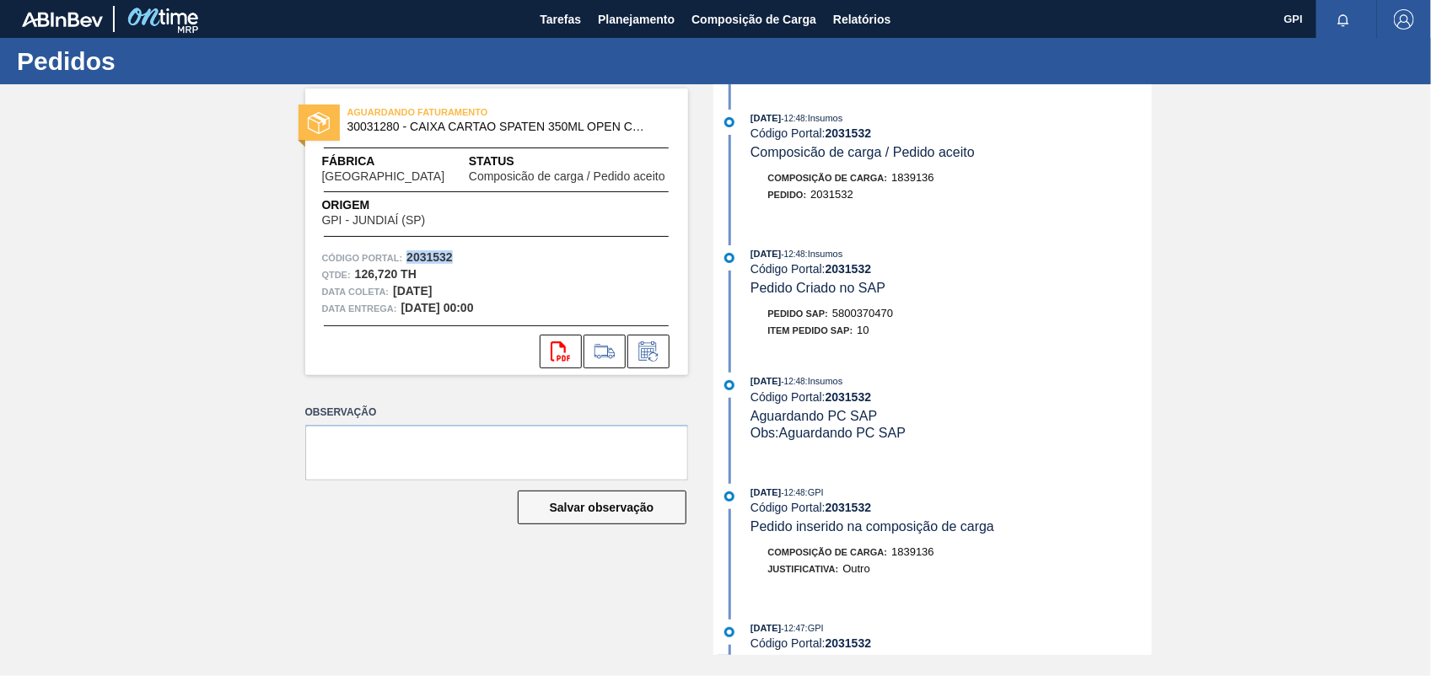
copy strong "2031532"
click at [571, 348] on button "svg{fill:#ff0000}" at bounding box center [561, 352] width 42 height 34
click at [1225, 313] on div "AGUARDANDO FATURAMENTO 30031280 - CAIXA CARTAO SPATEN 350ML OPEN CORNER Fábrica…" at bounding box center [715, 369] width 1431 height 571
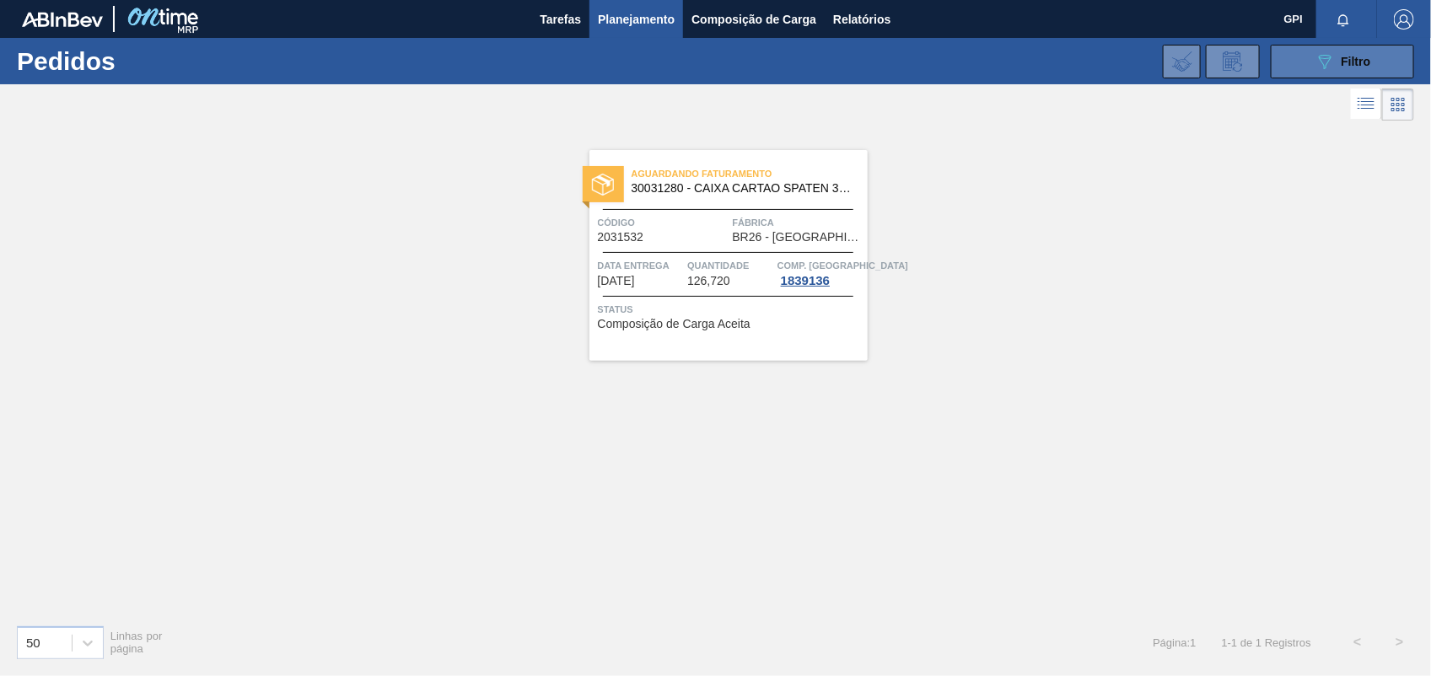
click at [1329, 45] on button "089F7B8B-B2A5-4AFE-B5C0-19BA573D28AC Filtro" at bounding box center [1342, 62] width 143 height 34
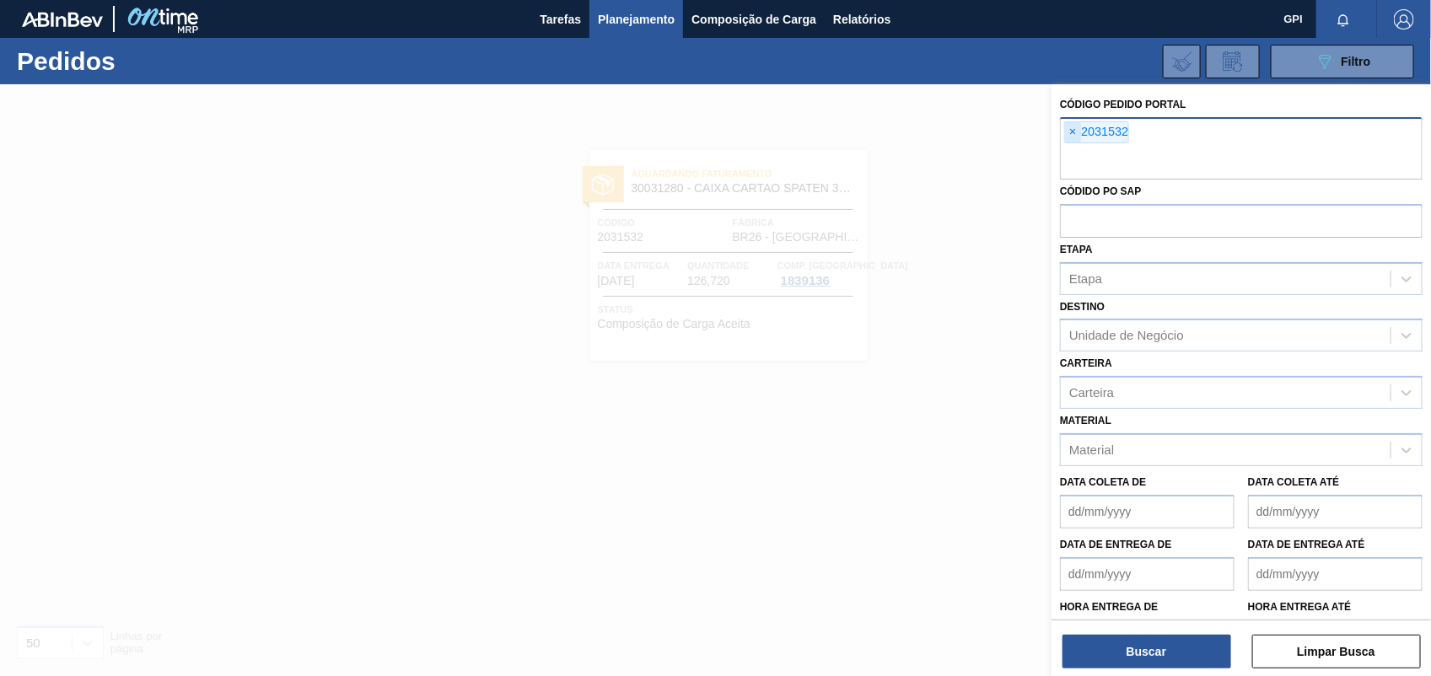
click at [1074, 136] on span "×" at bounding box center [1073, 132] width 16 height 20
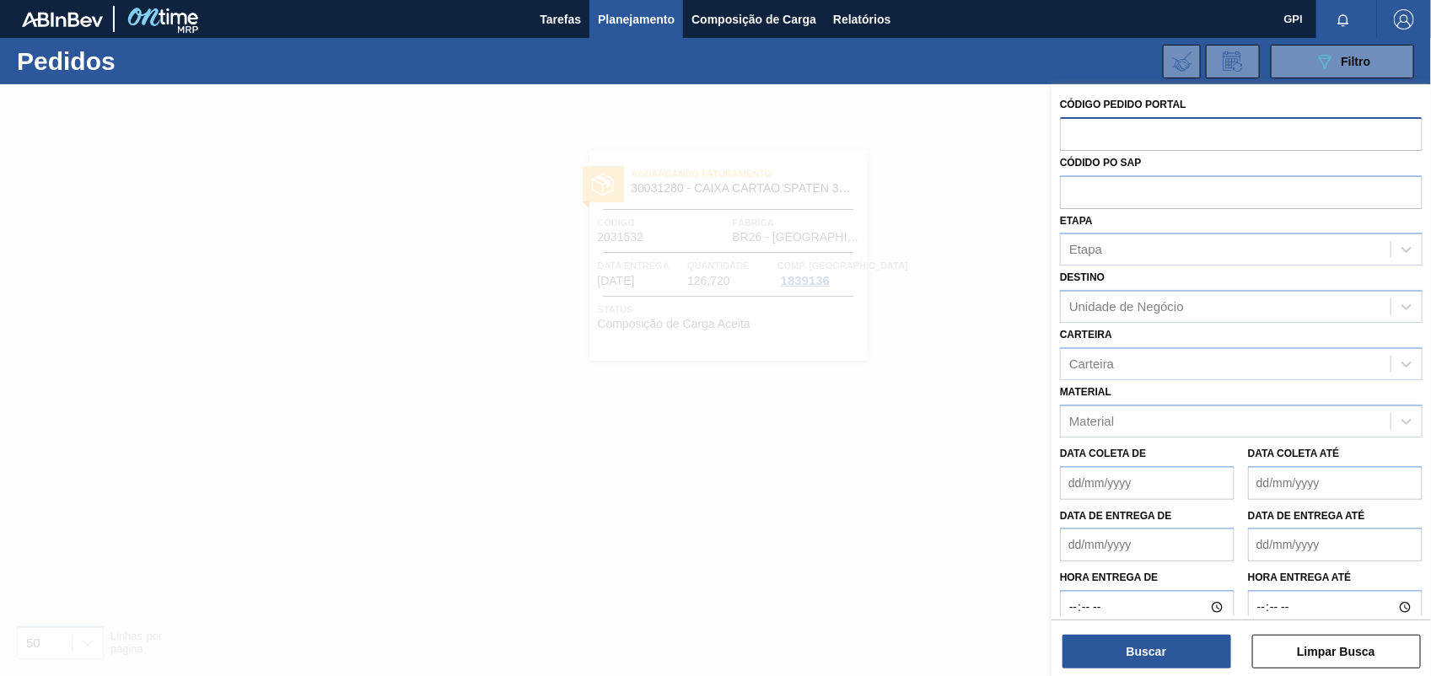
paste input "30018640"
type input "30018640"
click at [1143, 665] on button "Buscar" at bounding box center [1147, 652] width 169 height 34
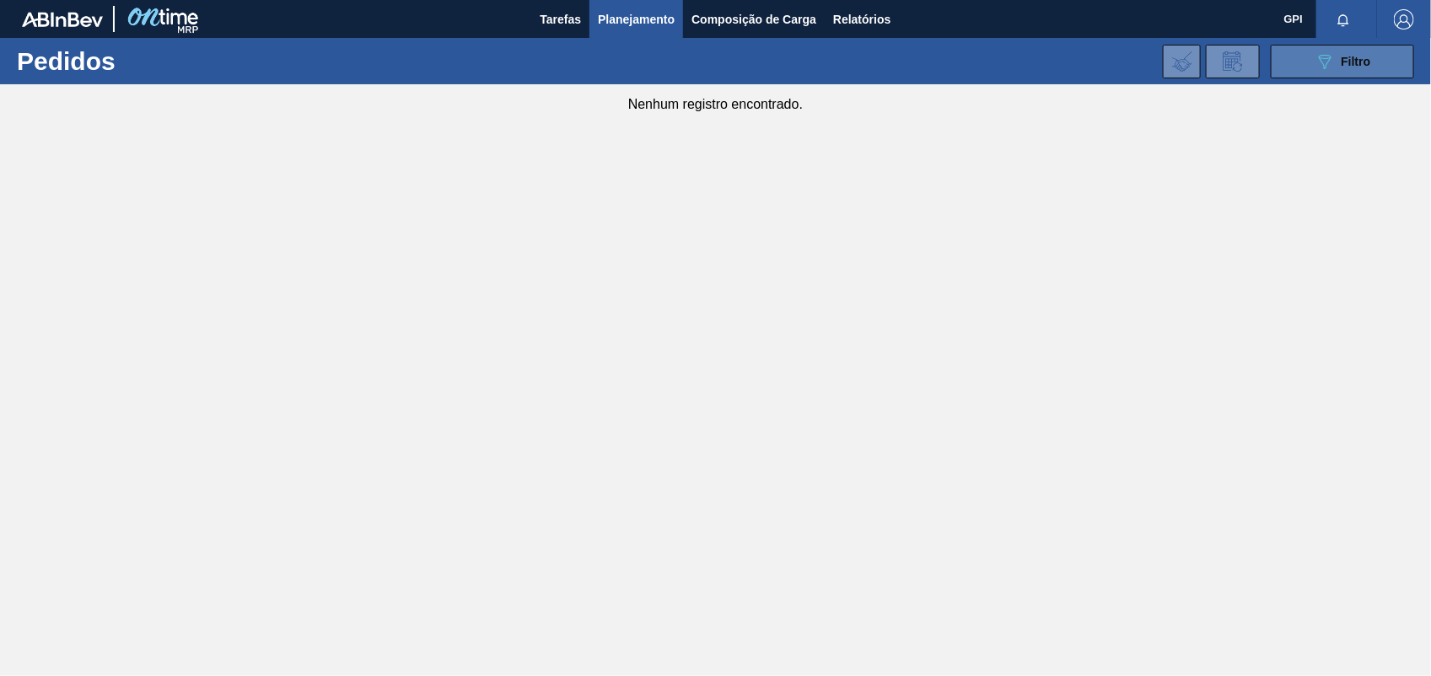
click at [1347, 68] on div "089F7B8B-B2A5-4AFE-B5C0-19BA573D28AC Filtro" at bounding box center [1343, 61] width 57 height 20
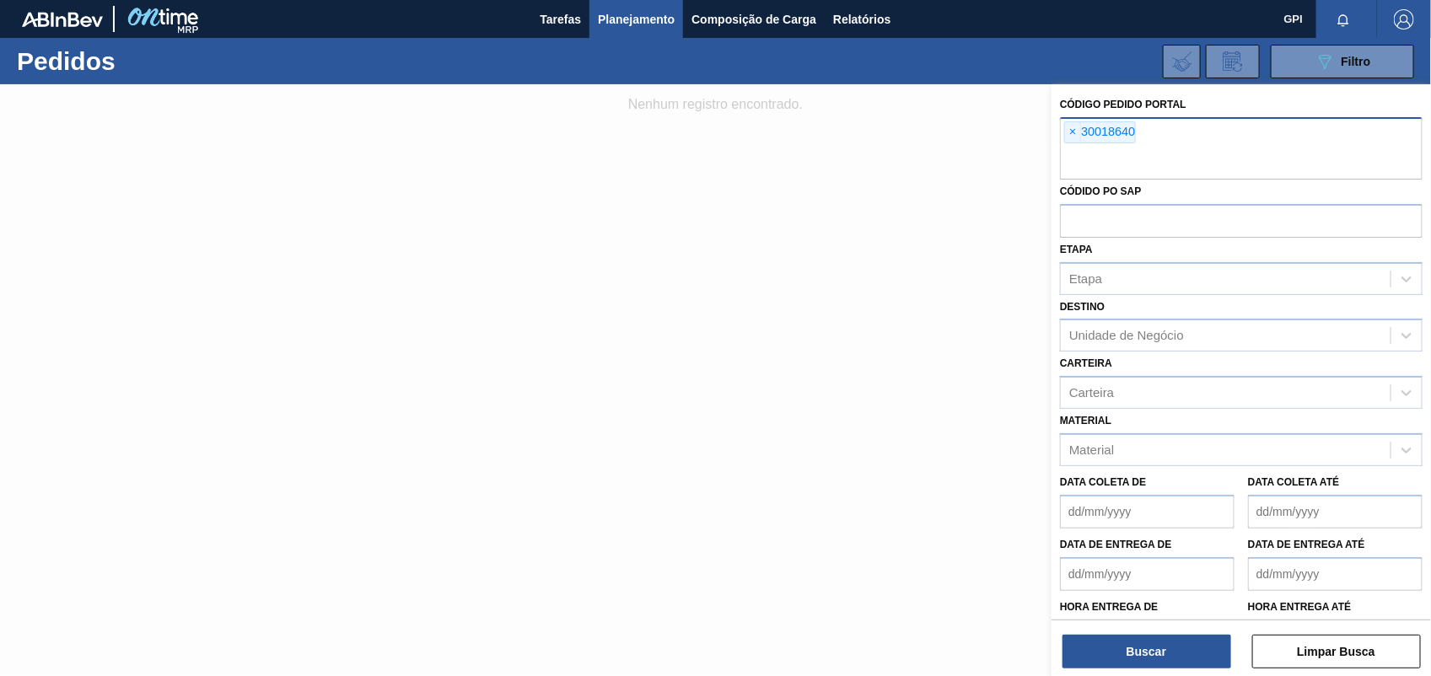
click at [1064, 129] on div "× 30018640" at bounding box center [1100, 132] width 72 height 22
click at [1069, 128] on span "×" at bounding box center [1073, 132] width 16 height 20
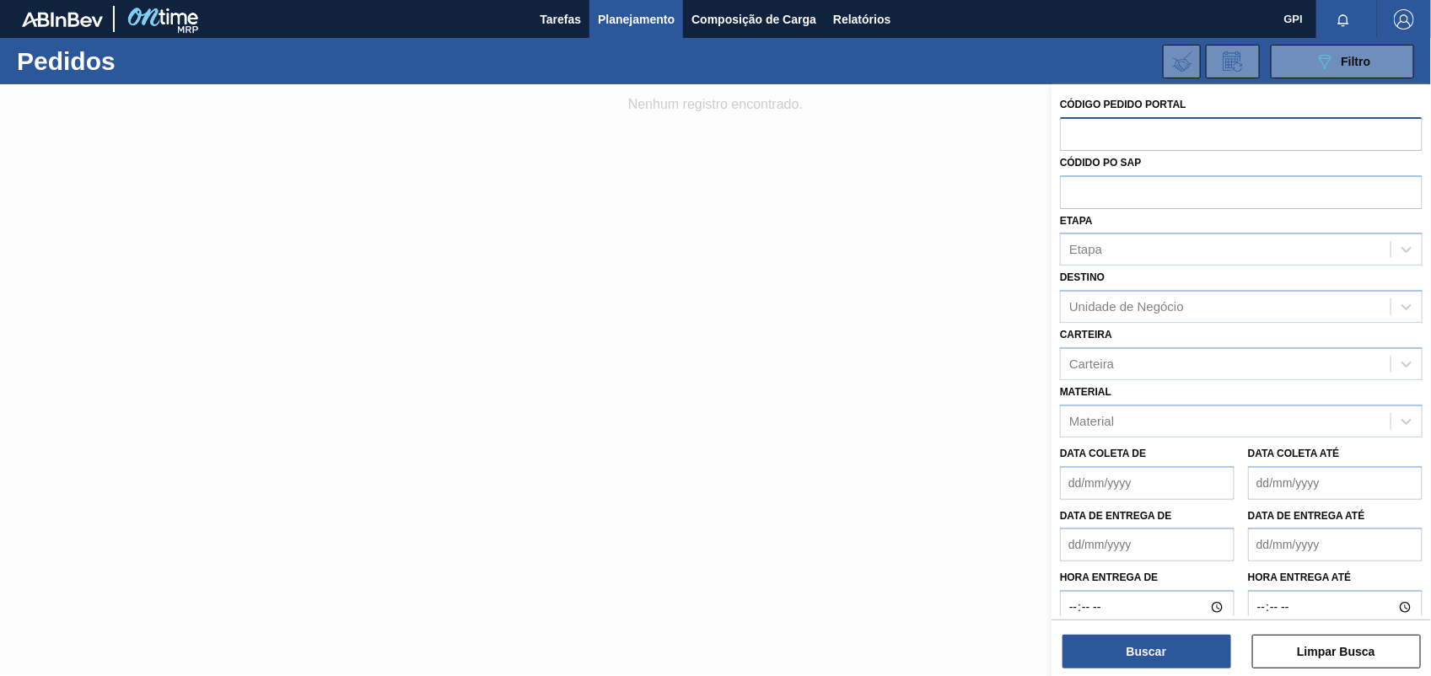
paste input "2031528"
type input "2031528"
click at [1171, 652] on button "Buscar" at bounding box center [1147, 652] width 169 height 34
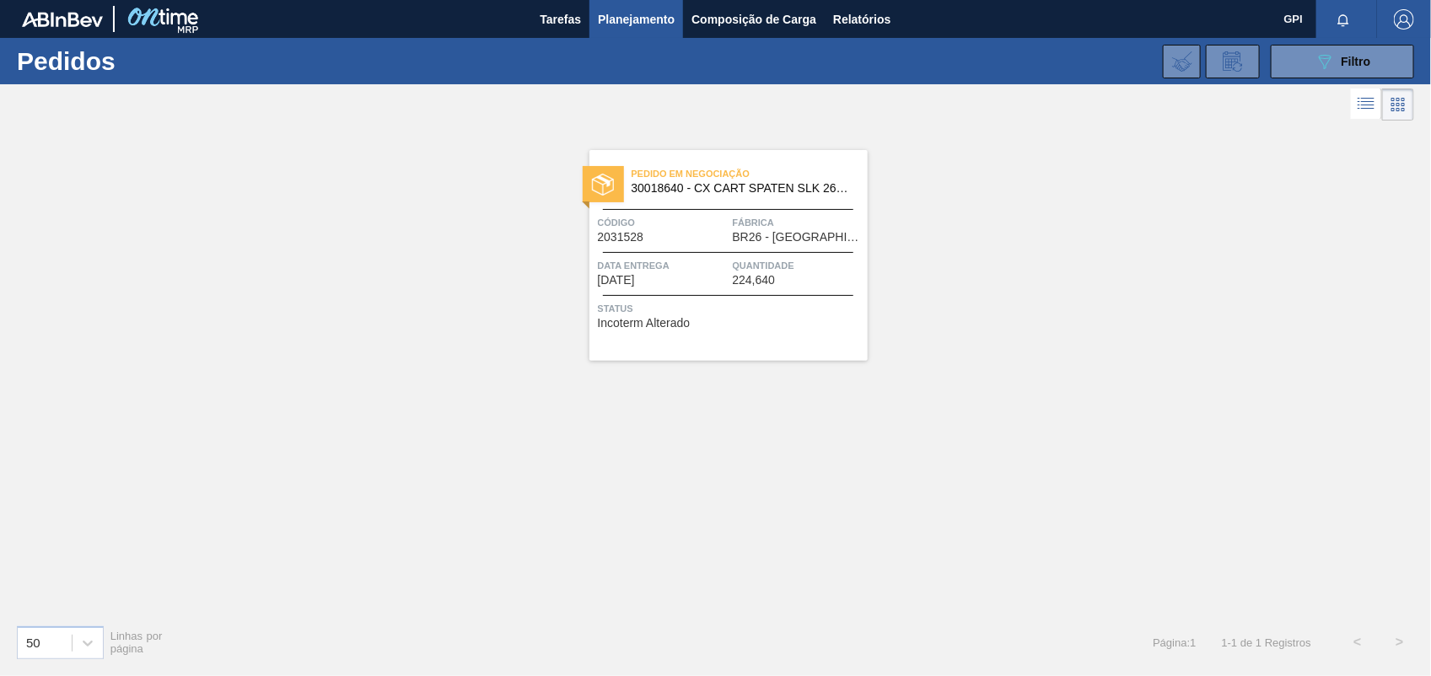
click at [683, 240] on div "Código 2031528" at bounding box center [663, 229] width 131 height 30
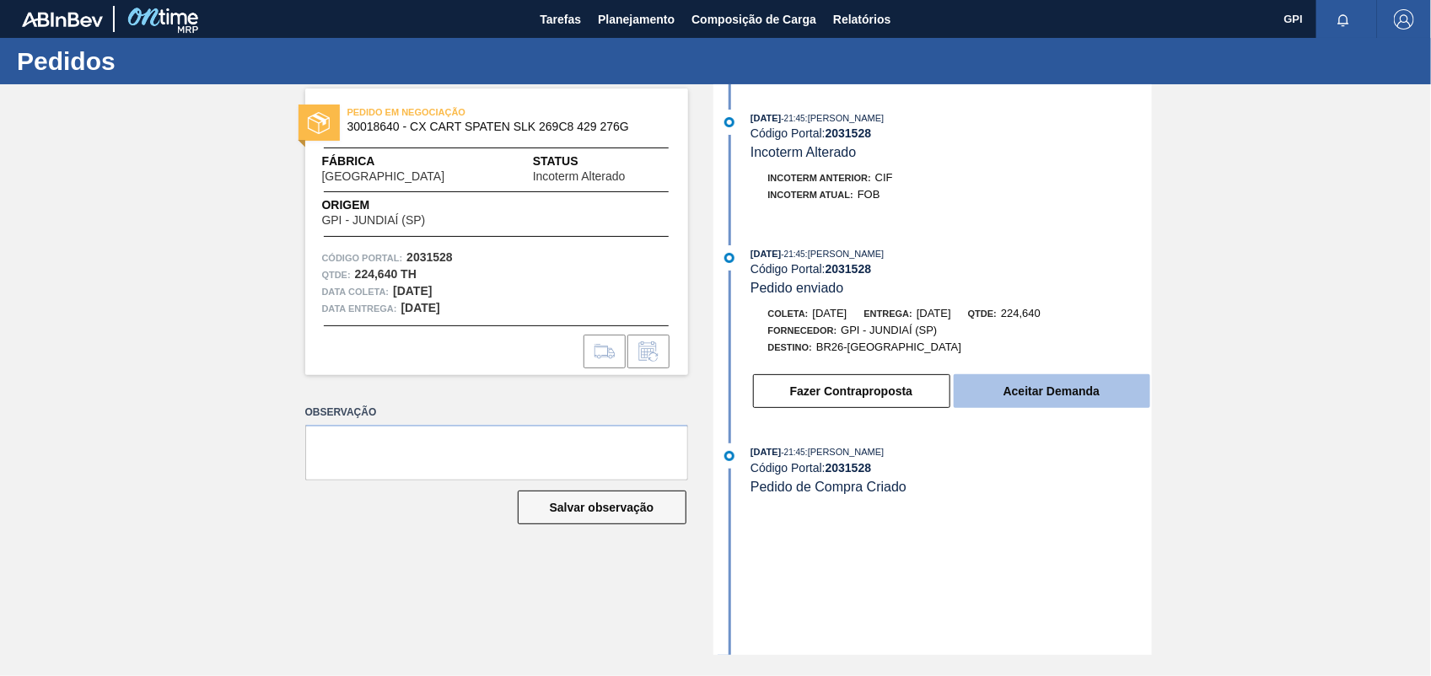
click at [1064, 384] on button "Aceitar Demanda" at bounding box center [1052, 391] width 197 height 34
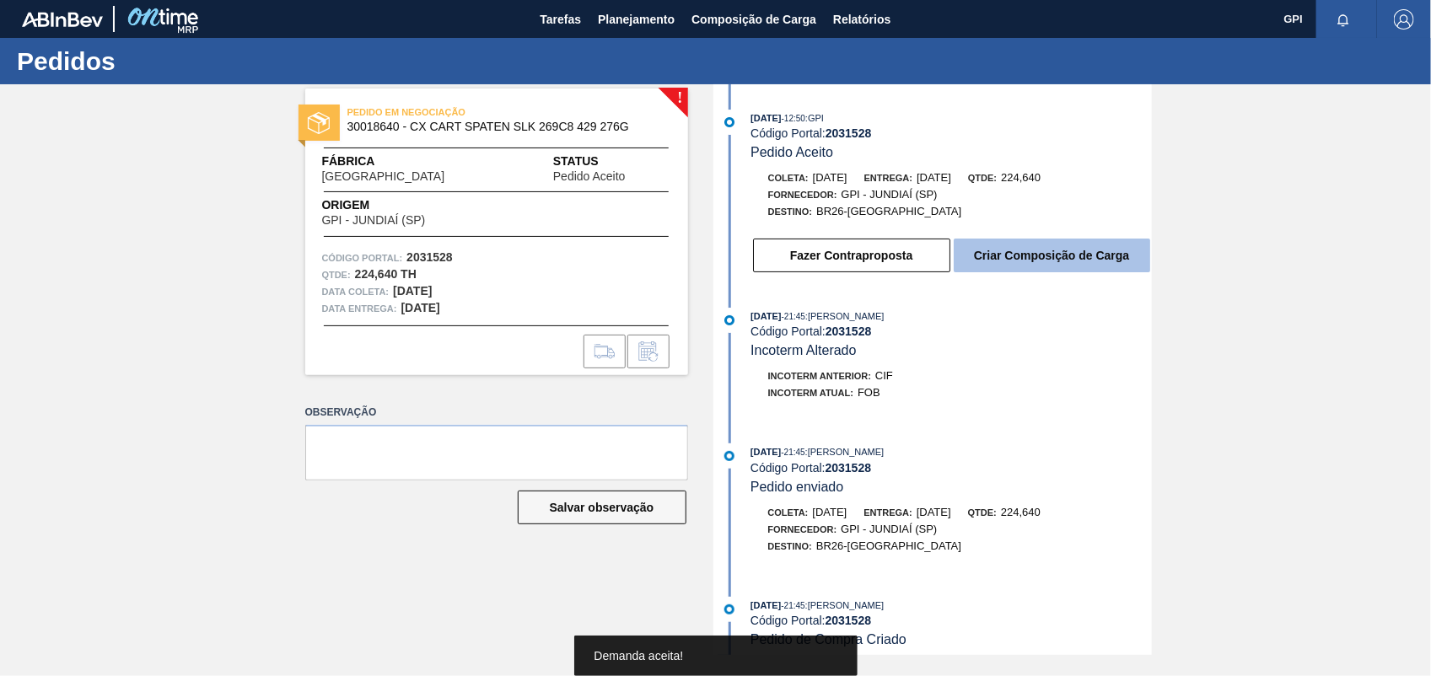
click at [1135, 264] on button "Criar Composição de Carga" at bounding box center [1052, 256] width 197 height 34
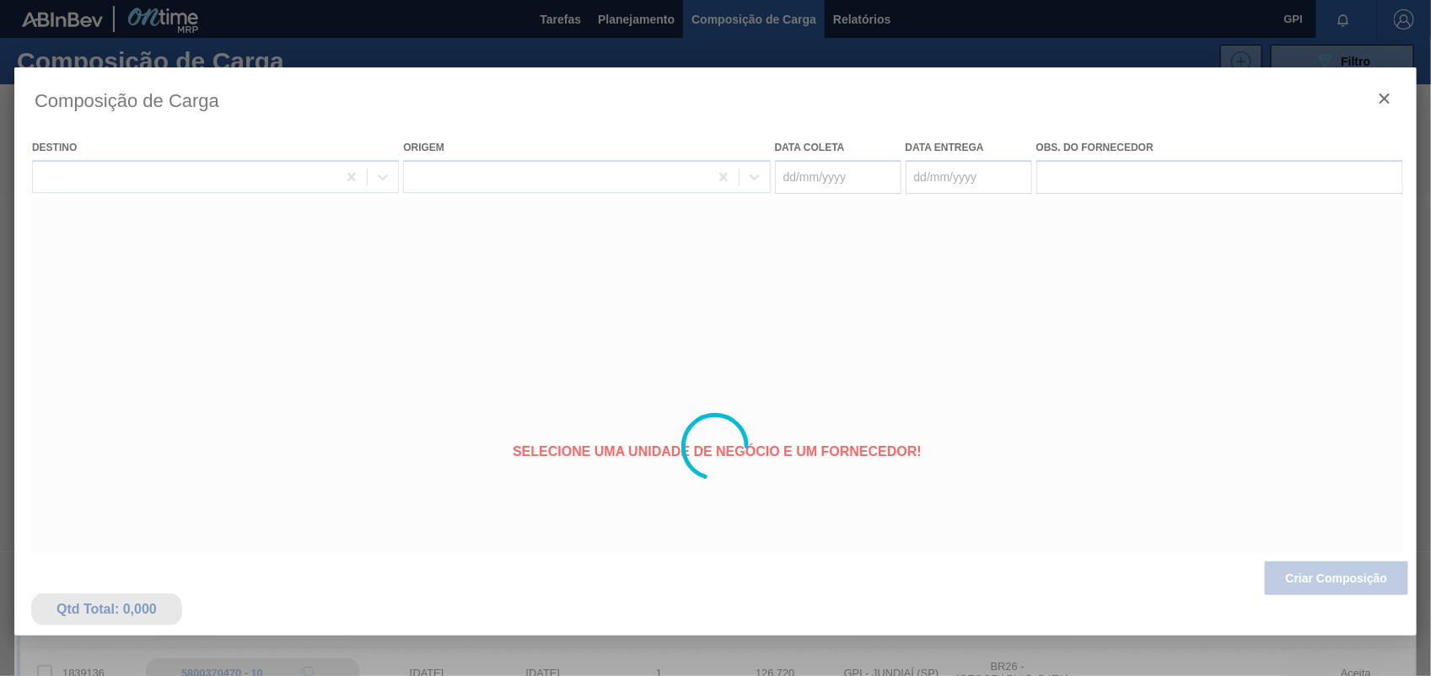
type coleta "29/10/2025"
type entrega "[DATE]"
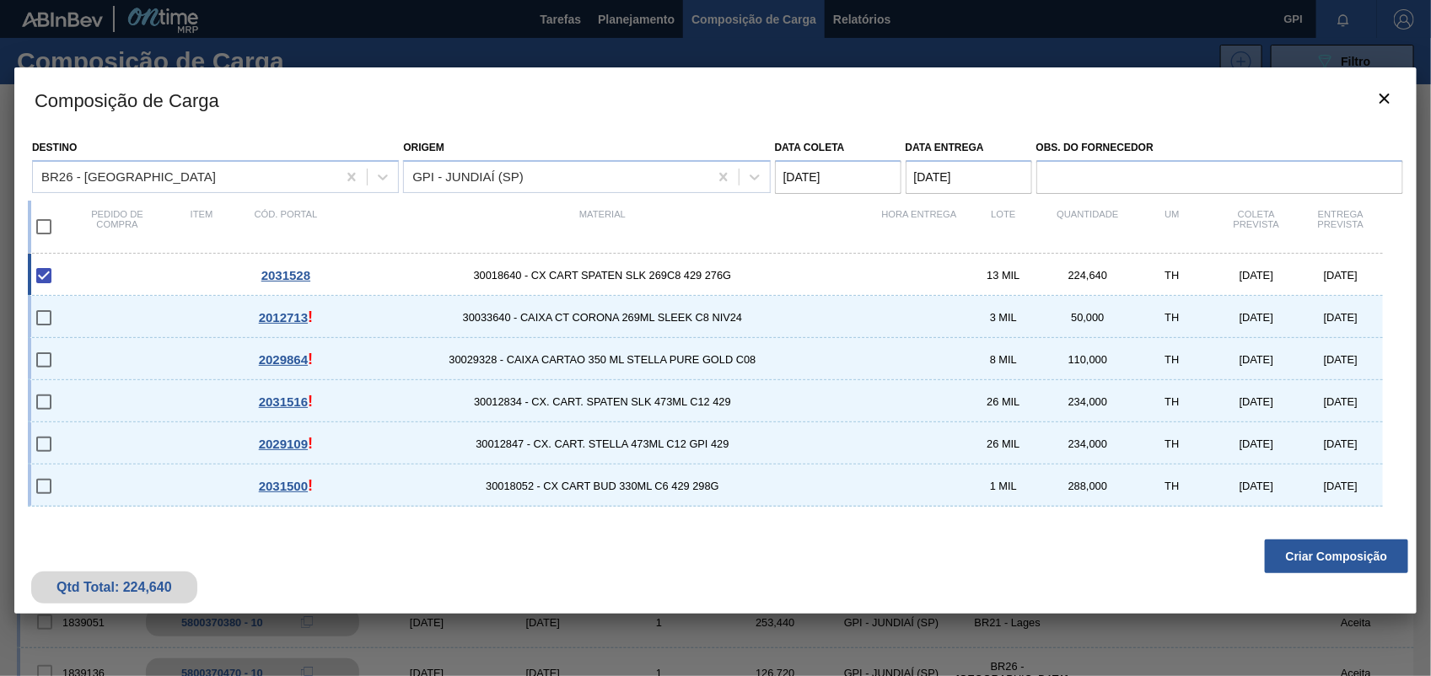
click at [1295, 563] on button "Criar Composição" at bounding box center [1336, 557] width 143 height 34
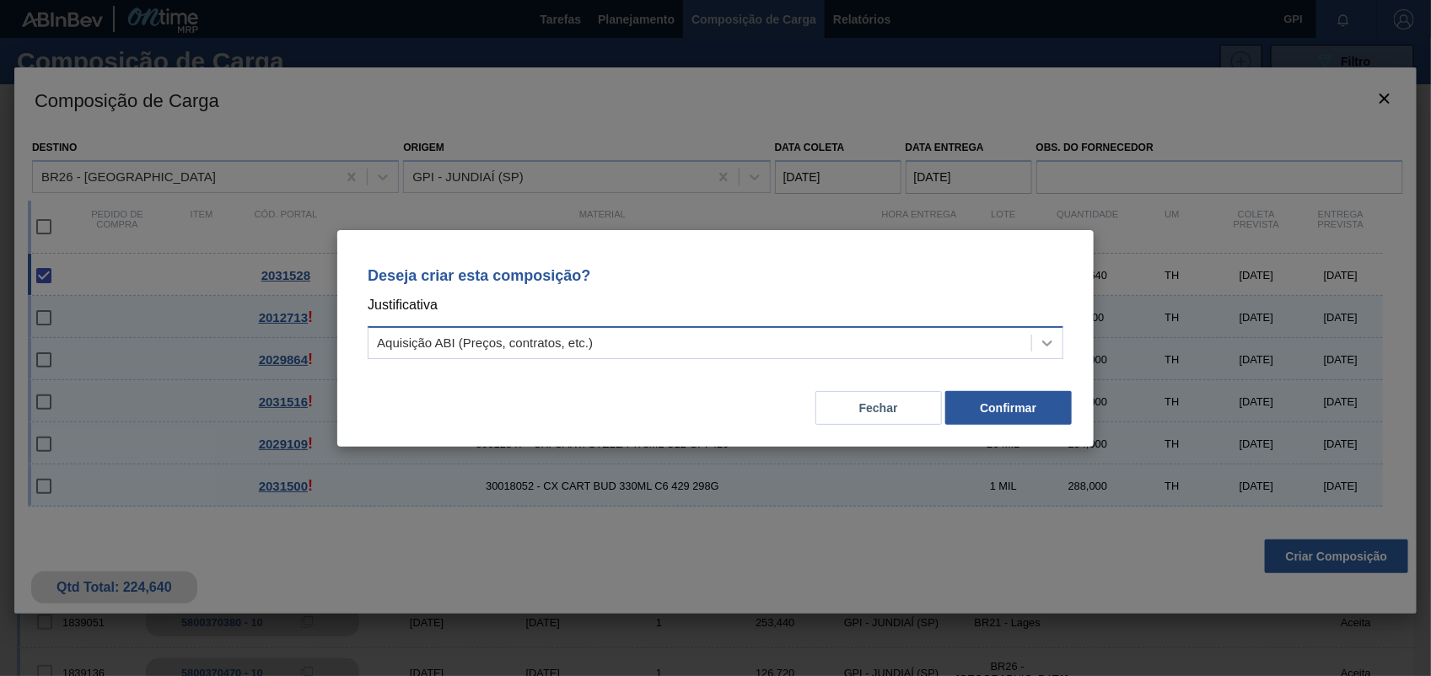
click at [1059, 342] on div at bounding box center [1047, 343] width 30 height 30
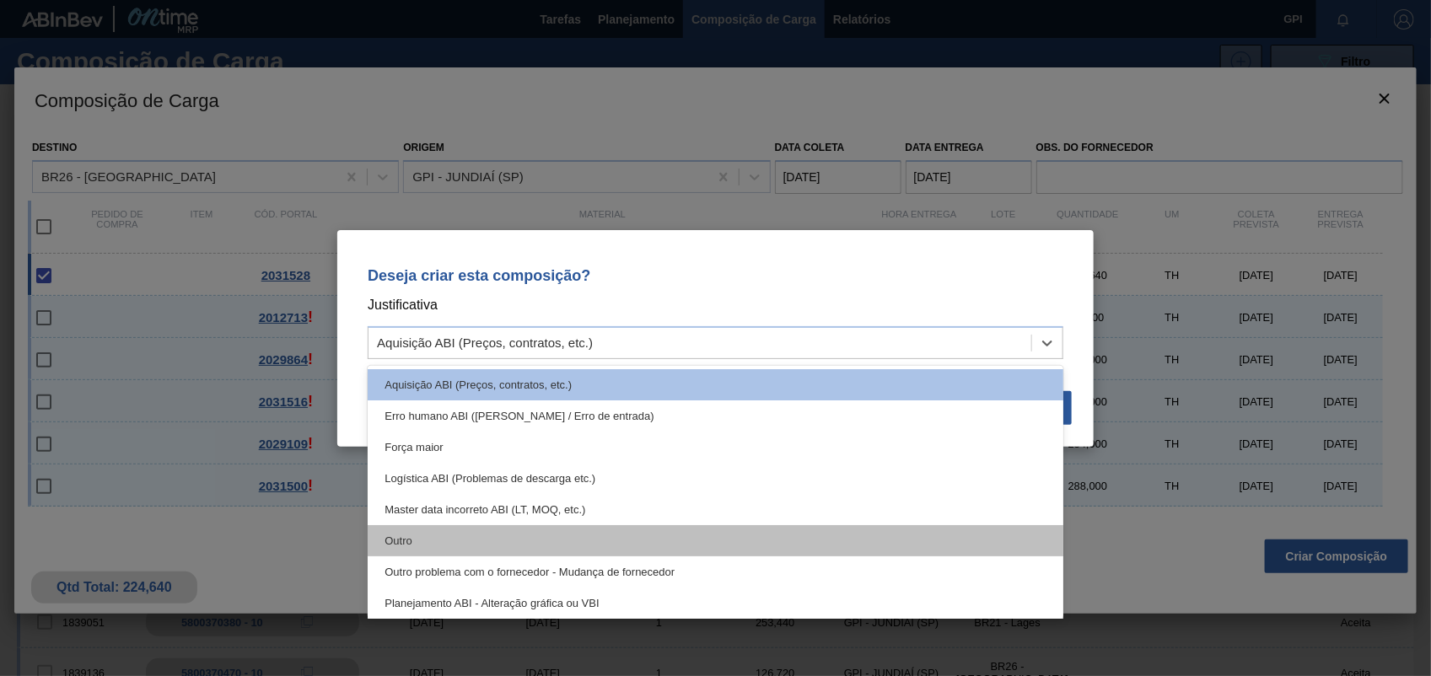
click at [453, 536] on div "Outro" at bounding box center [716, 540] width 696 height 31
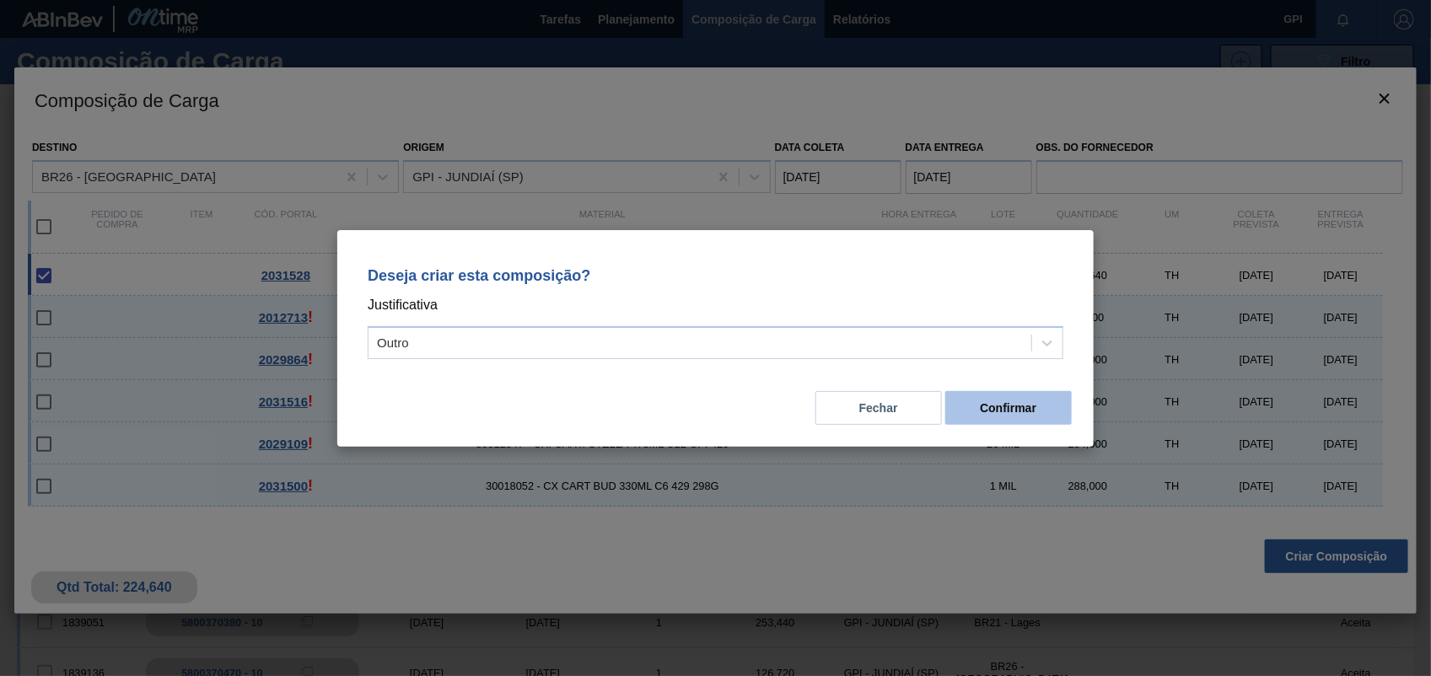
click at [950, 412] on button "Confirmar" at bounding box center [1008, 408] width 127 height 34
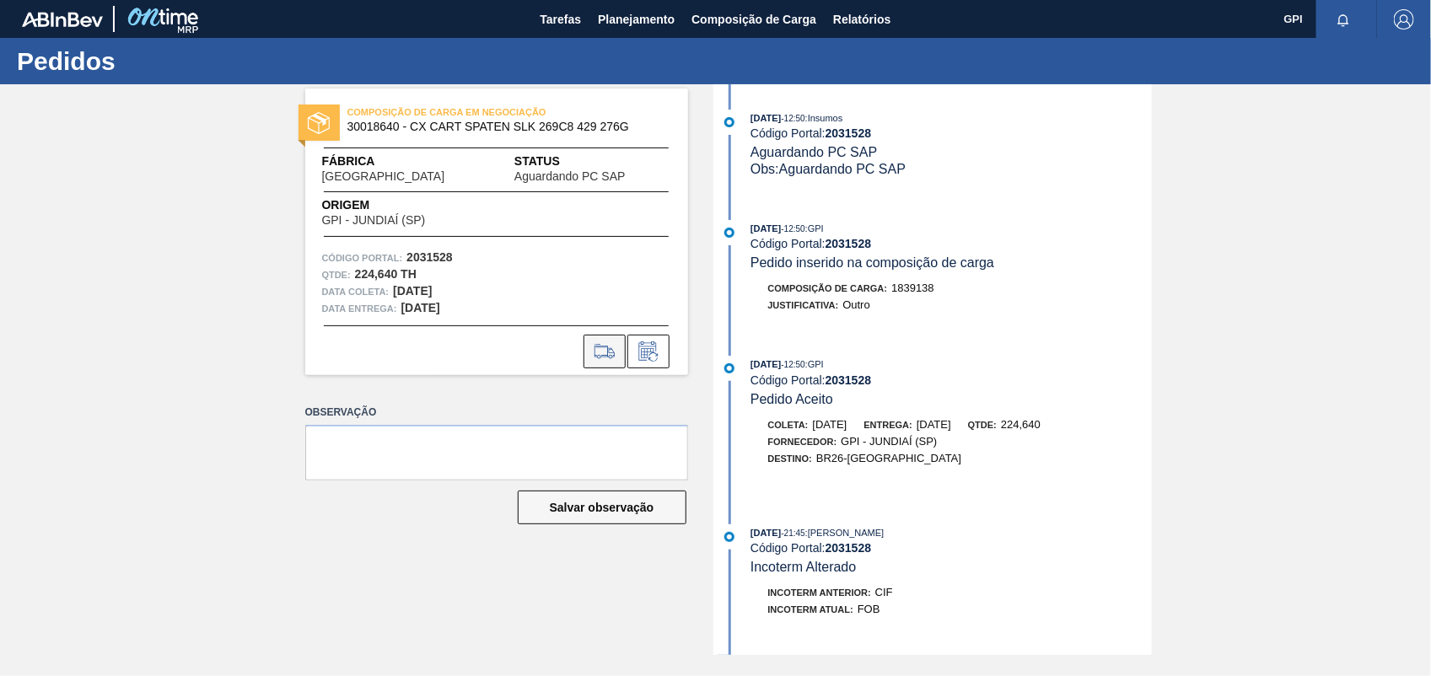
click at [589, 337] on button at bounding box center [605, 352] width 42 height 34
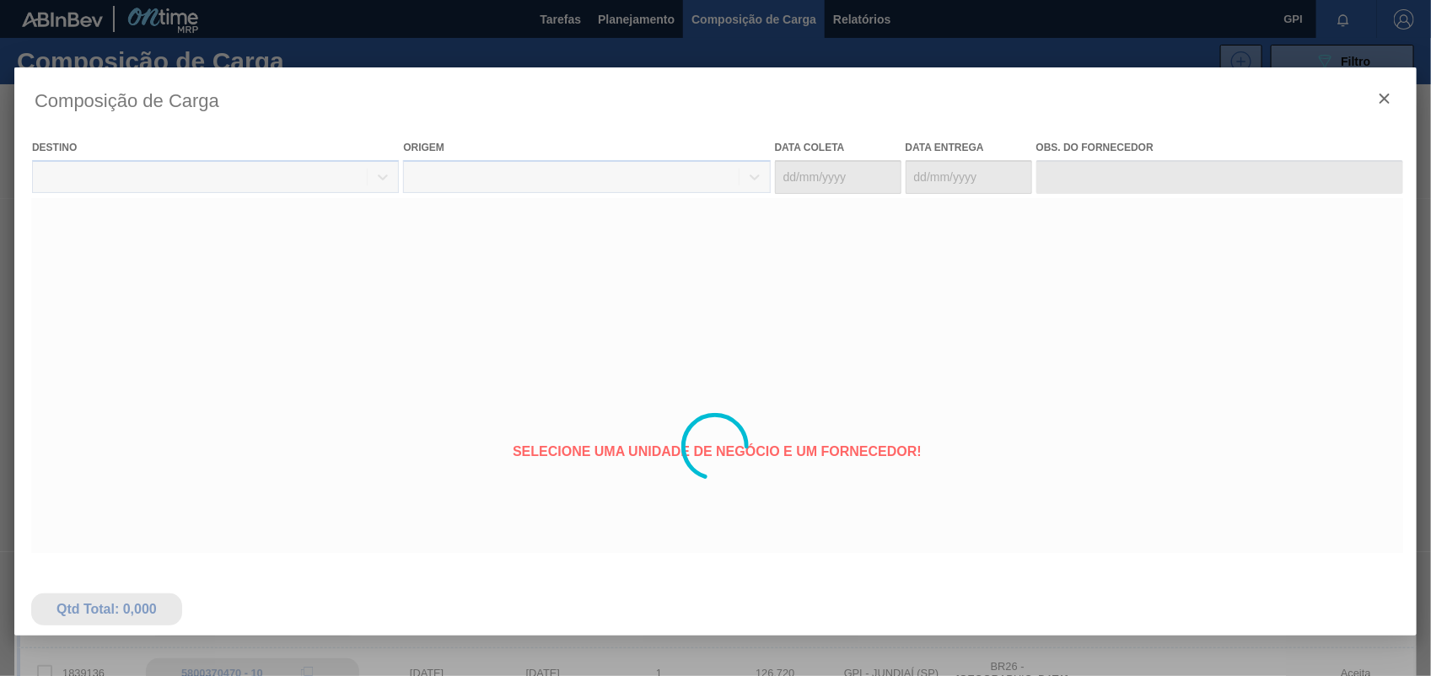
type coleta "29/10/2025"
type entrega "[DATE]"
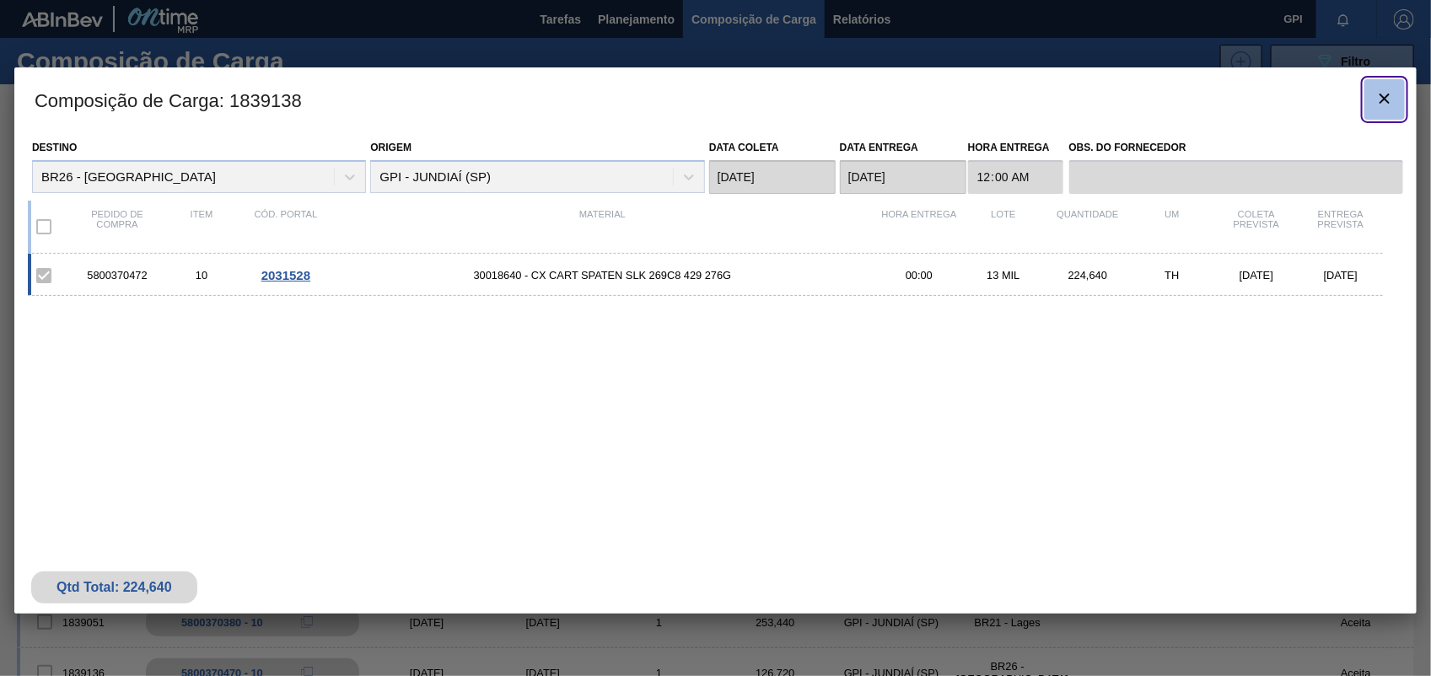
click at [1385, 107] on span "botão de ícone" at bounding box center [1385, 99] width 20 height 20
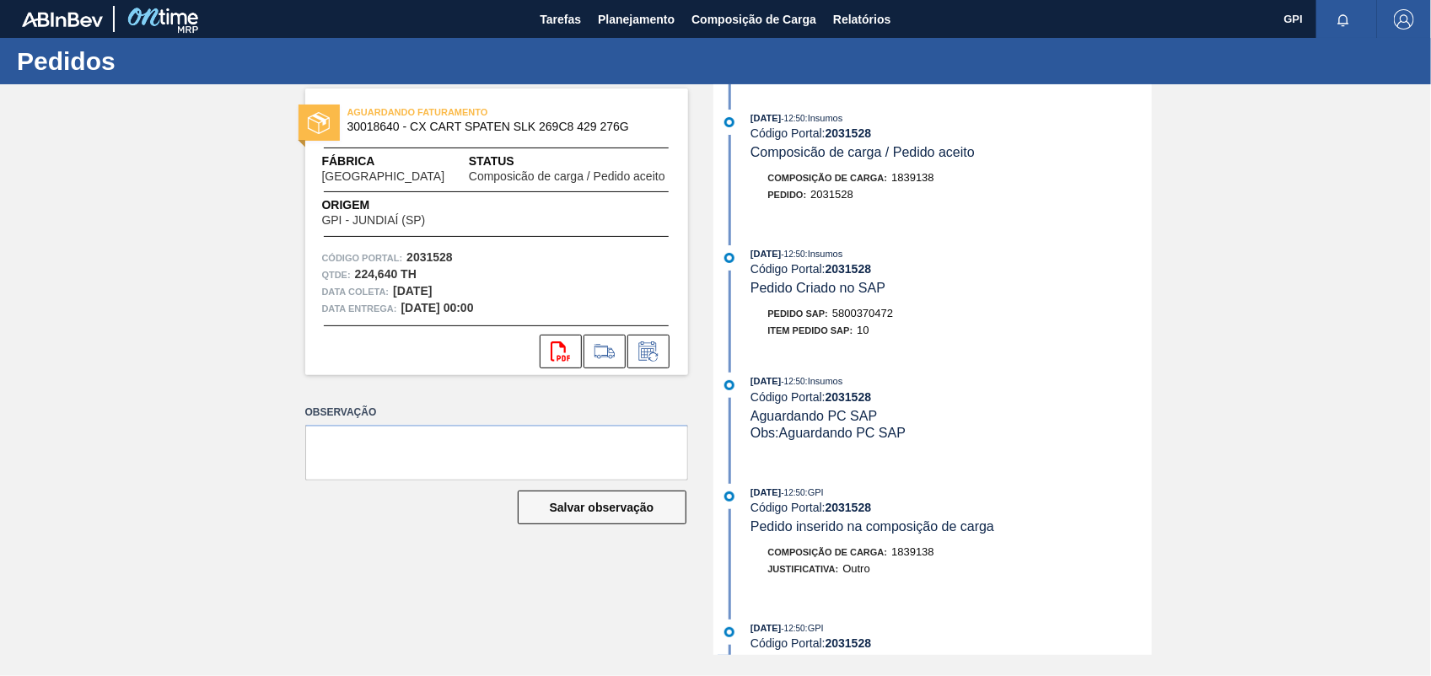
click at [850, 313] on span "5800370472" at bounding box center [862, 313] width 61 height 13
click at [852, 313] on span "5800370472" at bounding box center [862, 313] width 61 height 13
copy span "5800370472"
click at [430, 254] on strong "2031528" at bounding box center [430, 256] width 46 height 13
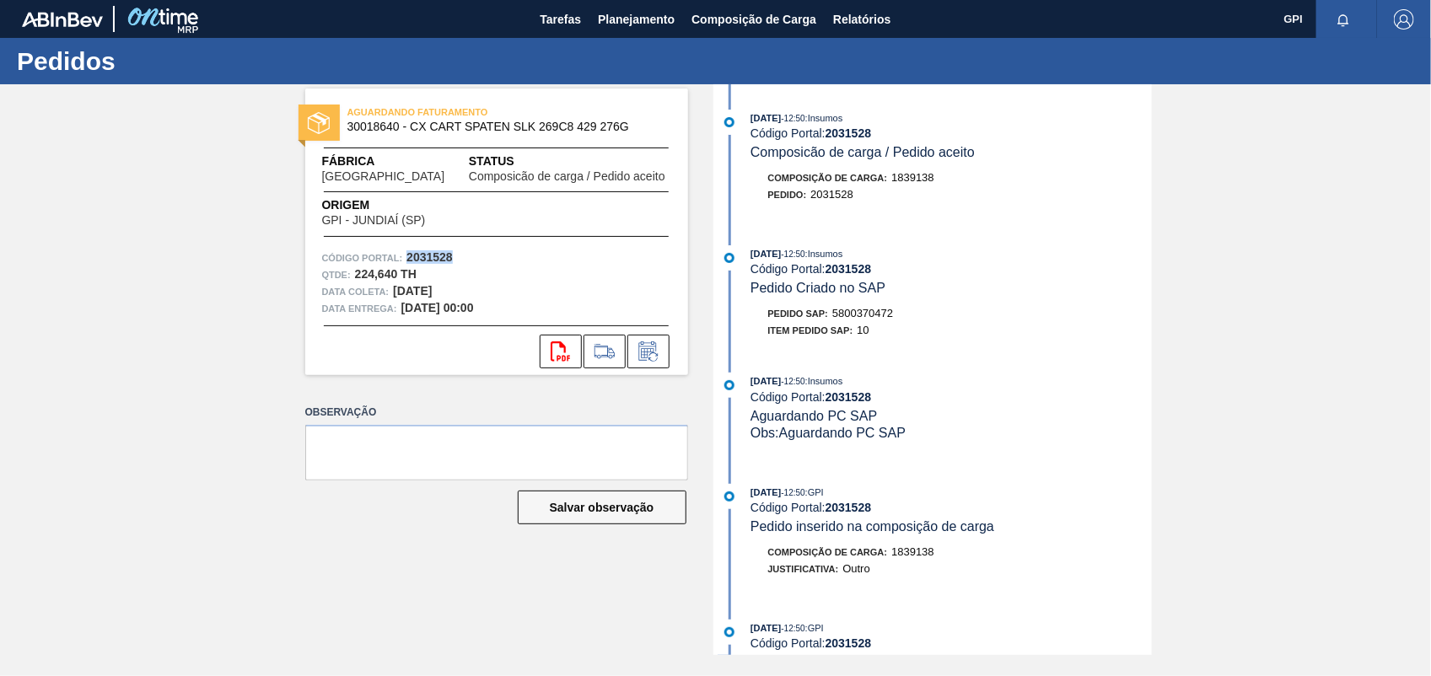
copy strong "2031528"
click at [565, 364] on button "svg{fill:#ff0000}" at bounding box center [561, 352] width 42 height 34
click at [1115, 237] on div "16/09/2025 - 12:50 : Insumos Código Portal: 2031528 Composicão de carga / Pedid…" at bounding box center [935, 369] width 434 height 571
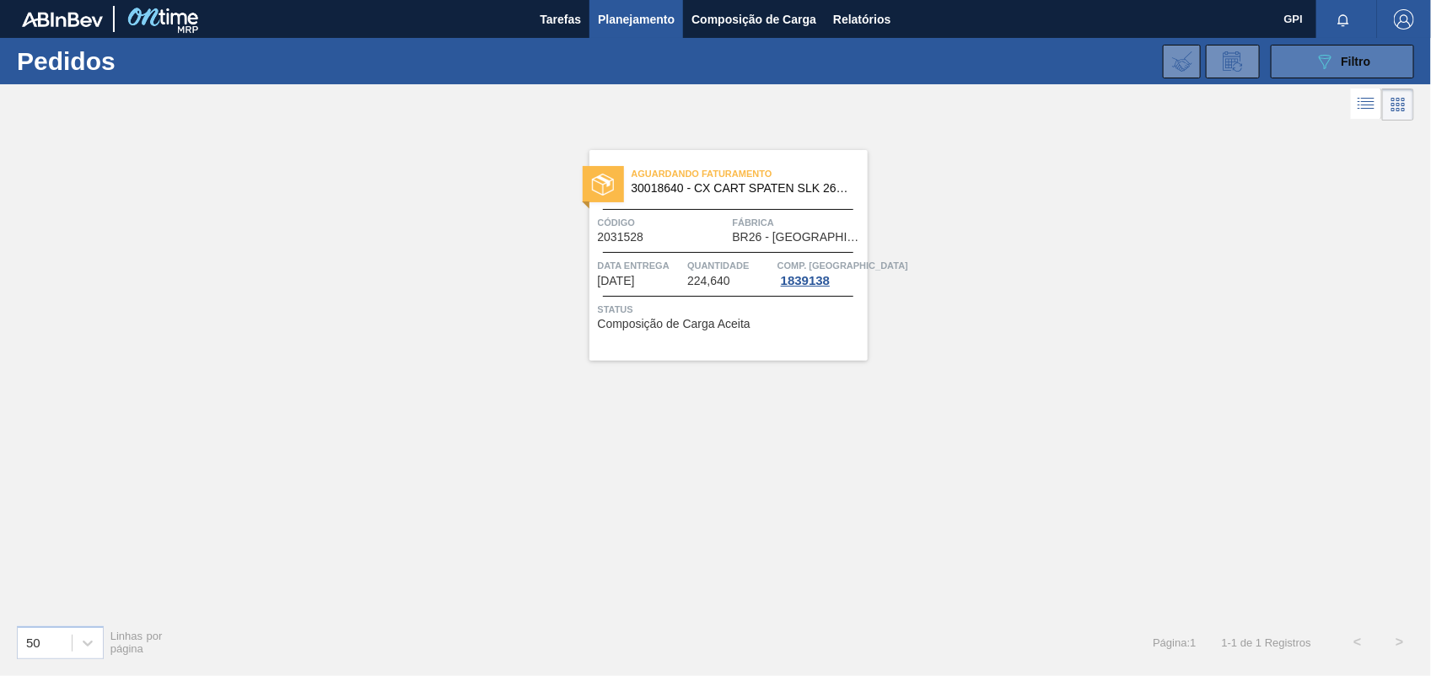
click at [1359, 63] on span "Filtro" at bounding box center [1357, 61] width 30 height 13
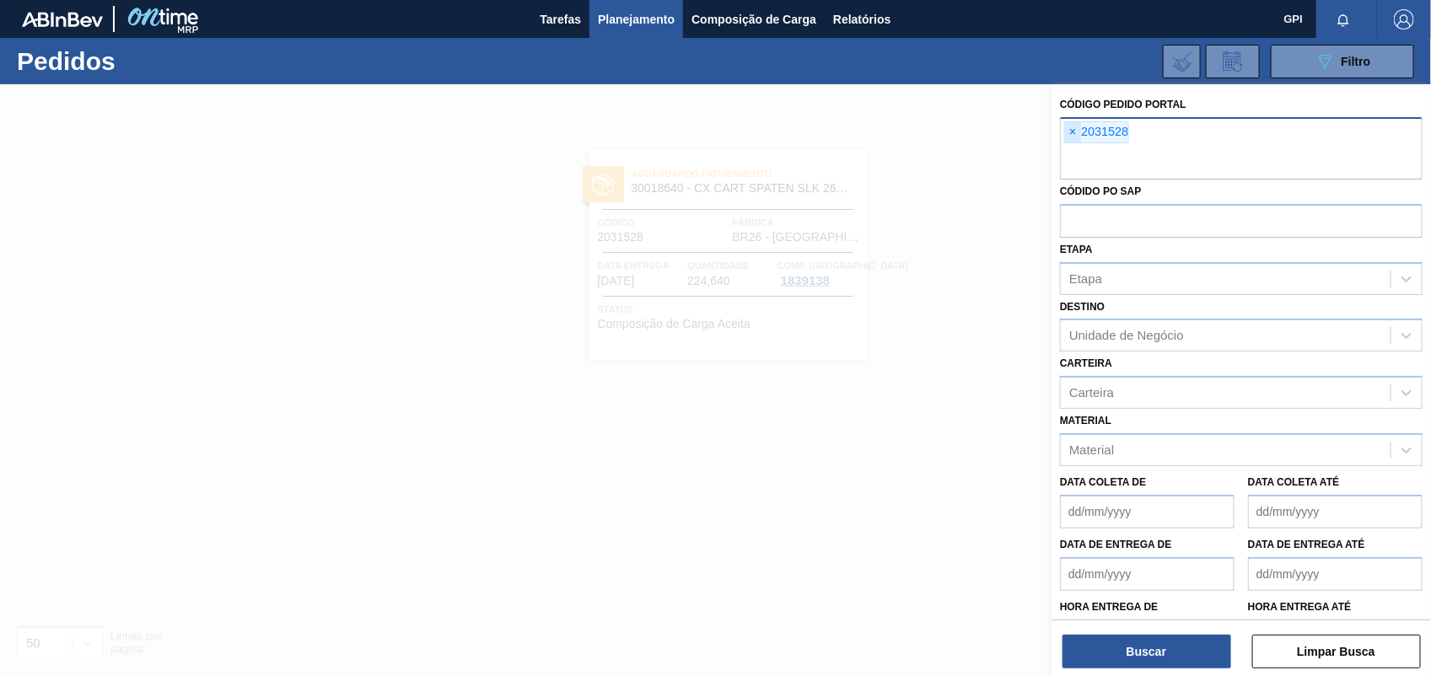
click at [1071, 129] on span "×" at bounding box center [1073, 132] width 16 height 20
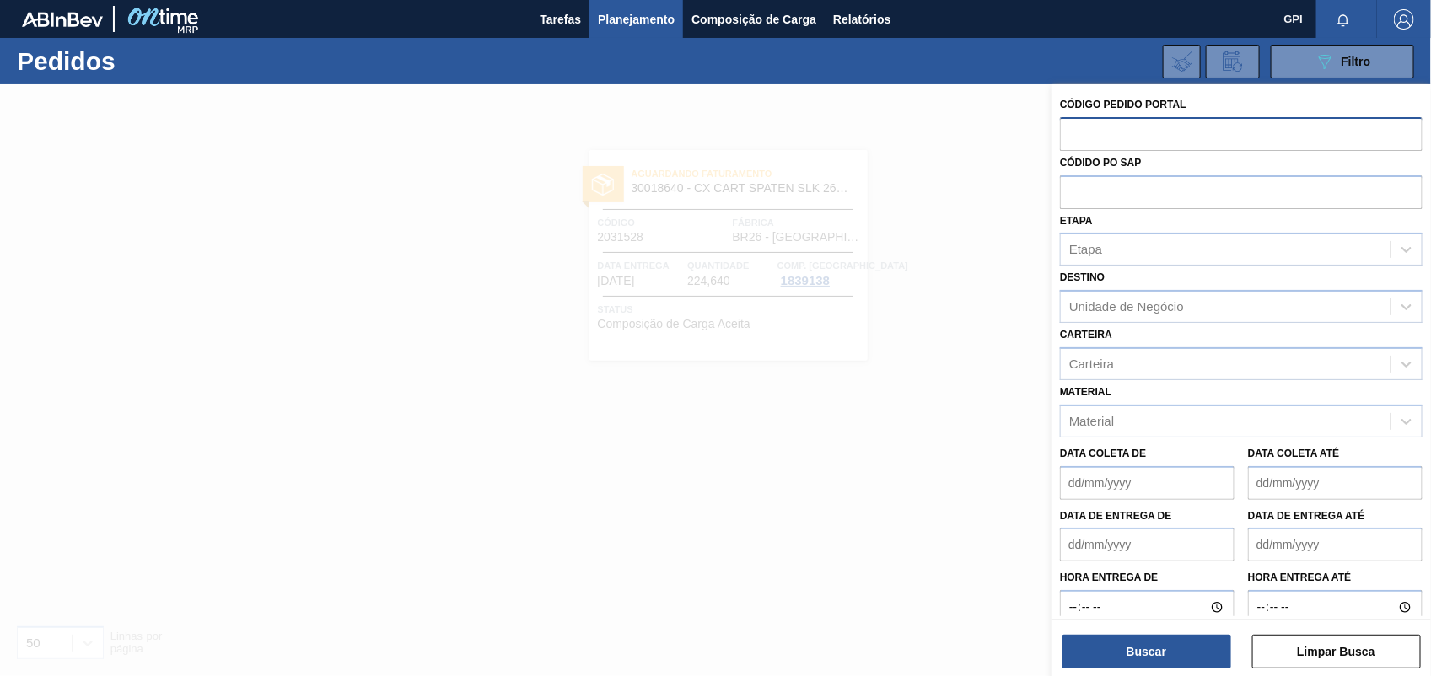
paste input "2031529"
type input "2031529"
click at [1152, 652] on button "Buscar" at bounding box center [1147, 652] width 169 height 34
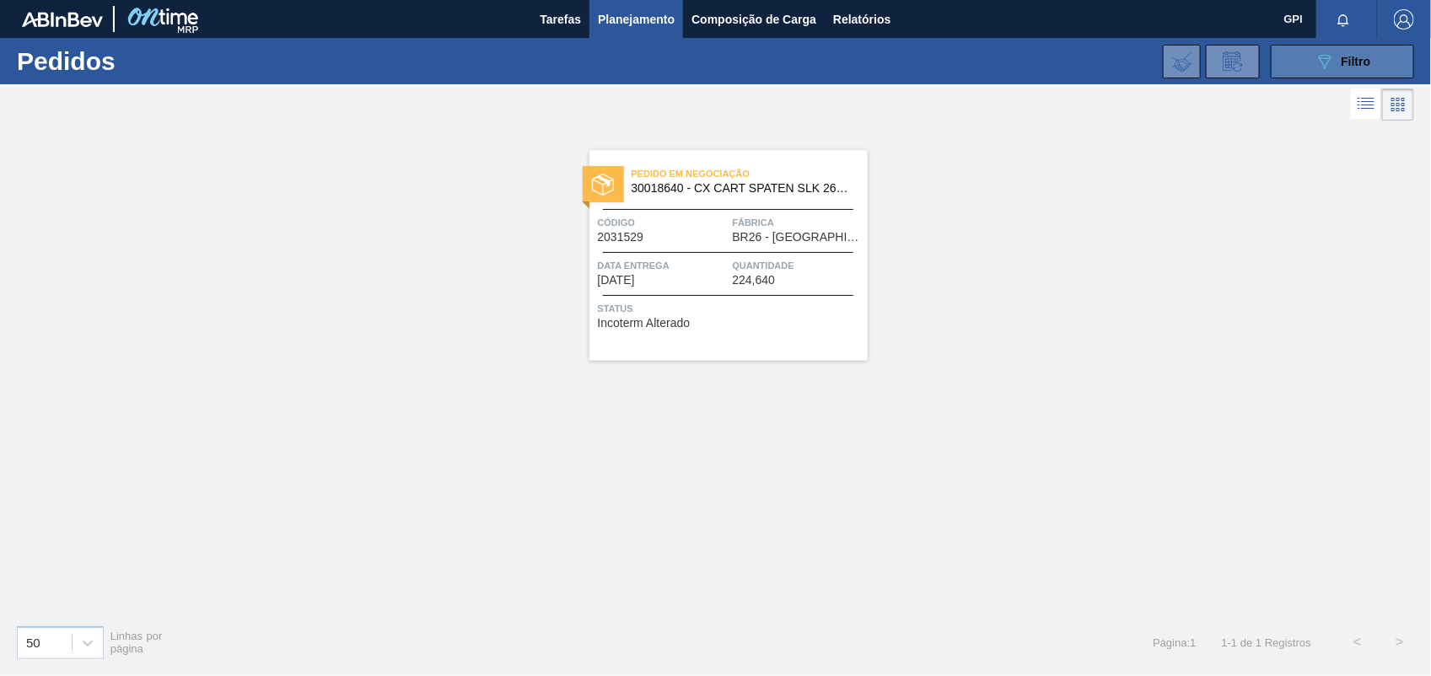
click at [1342, 69] on div "089F7B8B-B2A5-4AFE-B5C0-19BA573D28AC Filtro" at bounding box center [1343, 61] width 57 height 20
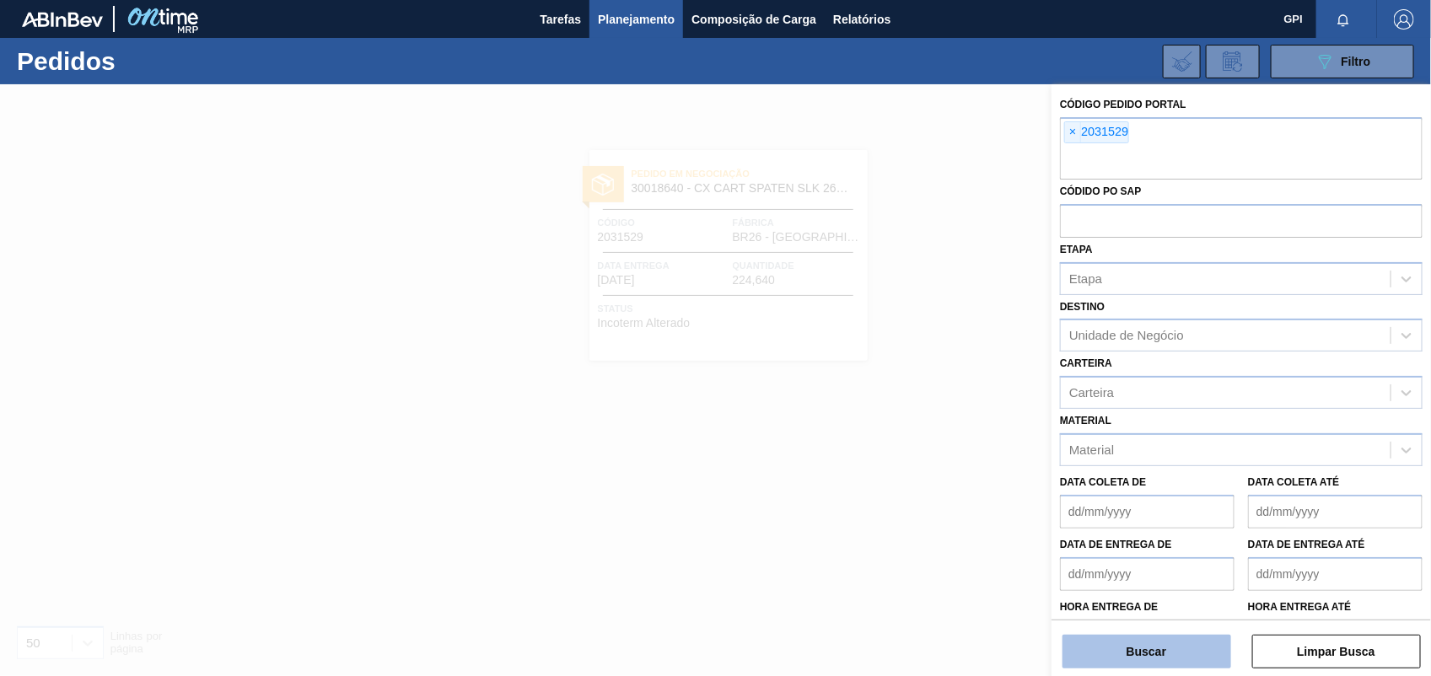
click at [1114, 642] on button "Buscar" at bounding box center [1147, 652] width 169 height 34
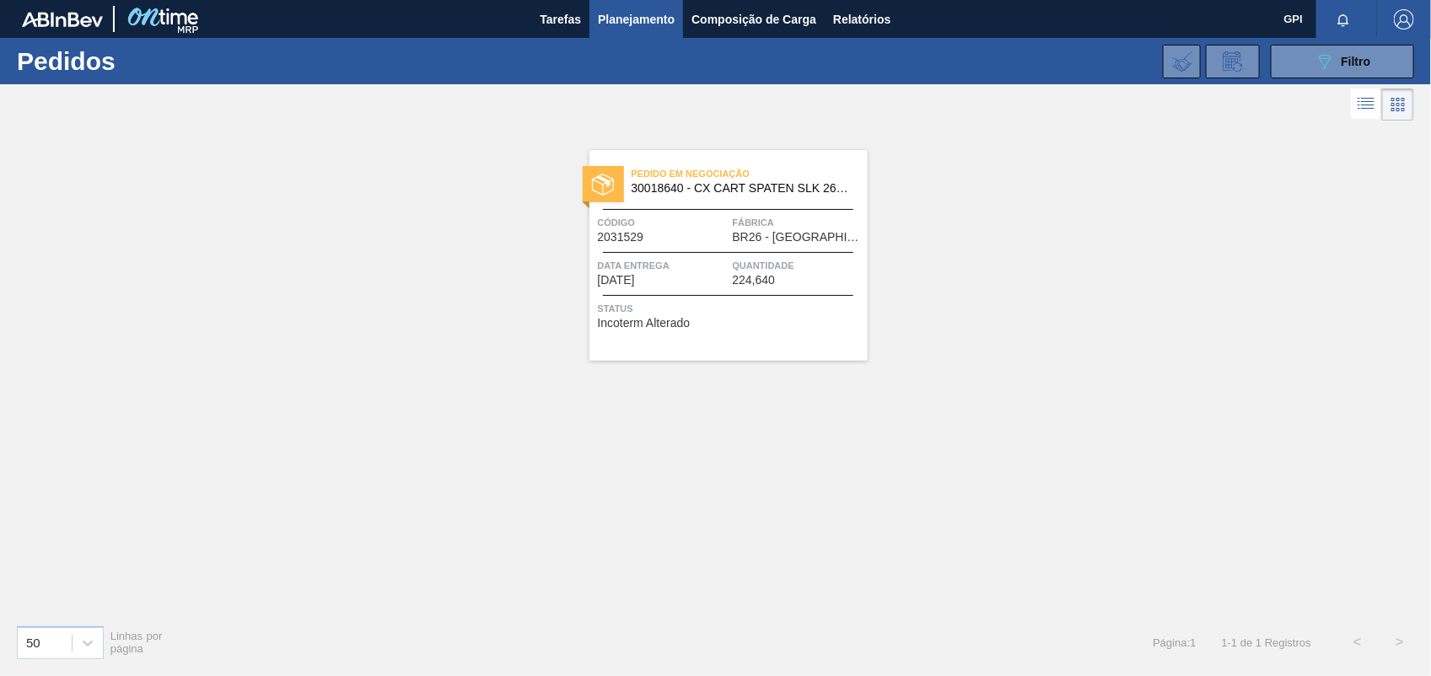
click at [694, 249] on div "Pedido em Negociação 30018640 - CX CART SPATEN SLK 269C8 429 276G Código 203152…" at bounding box center [729, 255] width 278 height 211
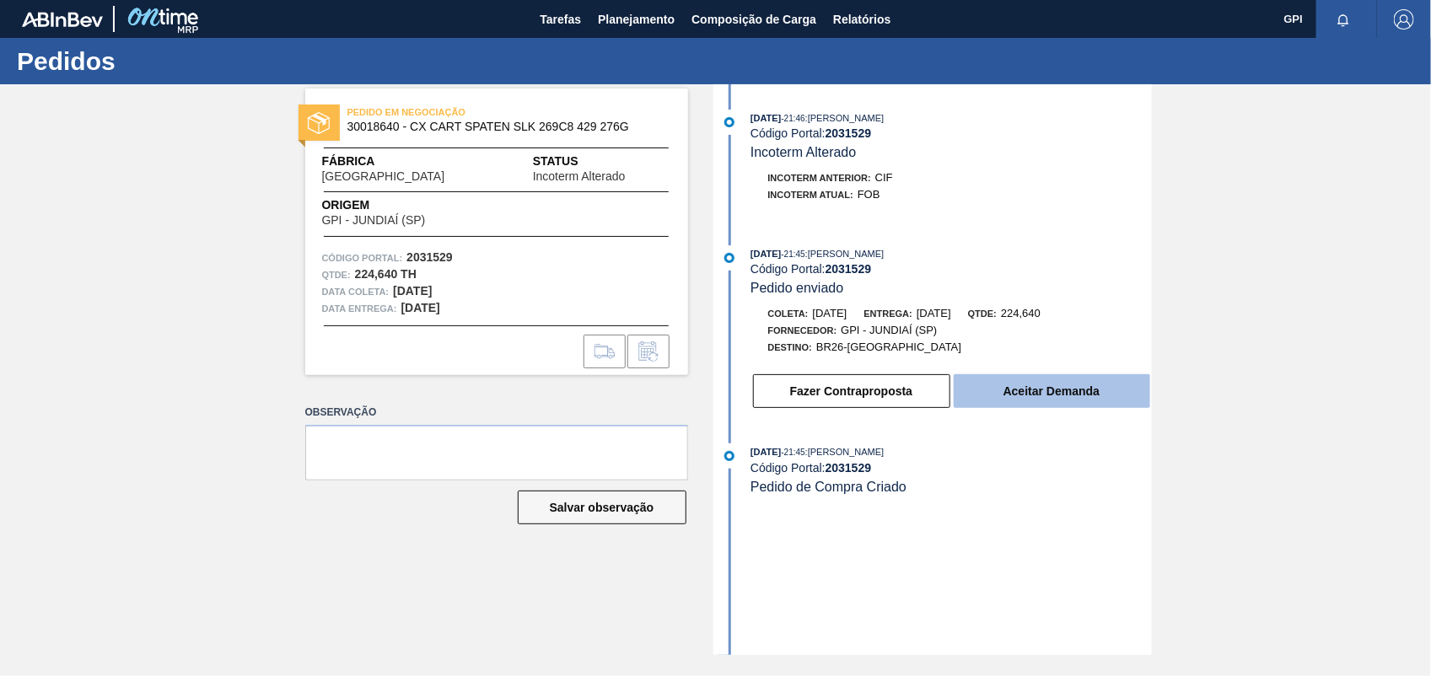
click at [1068, 408] on button "Aceitar Demanda" at bounding box center [1052, 391] width 197 height 34
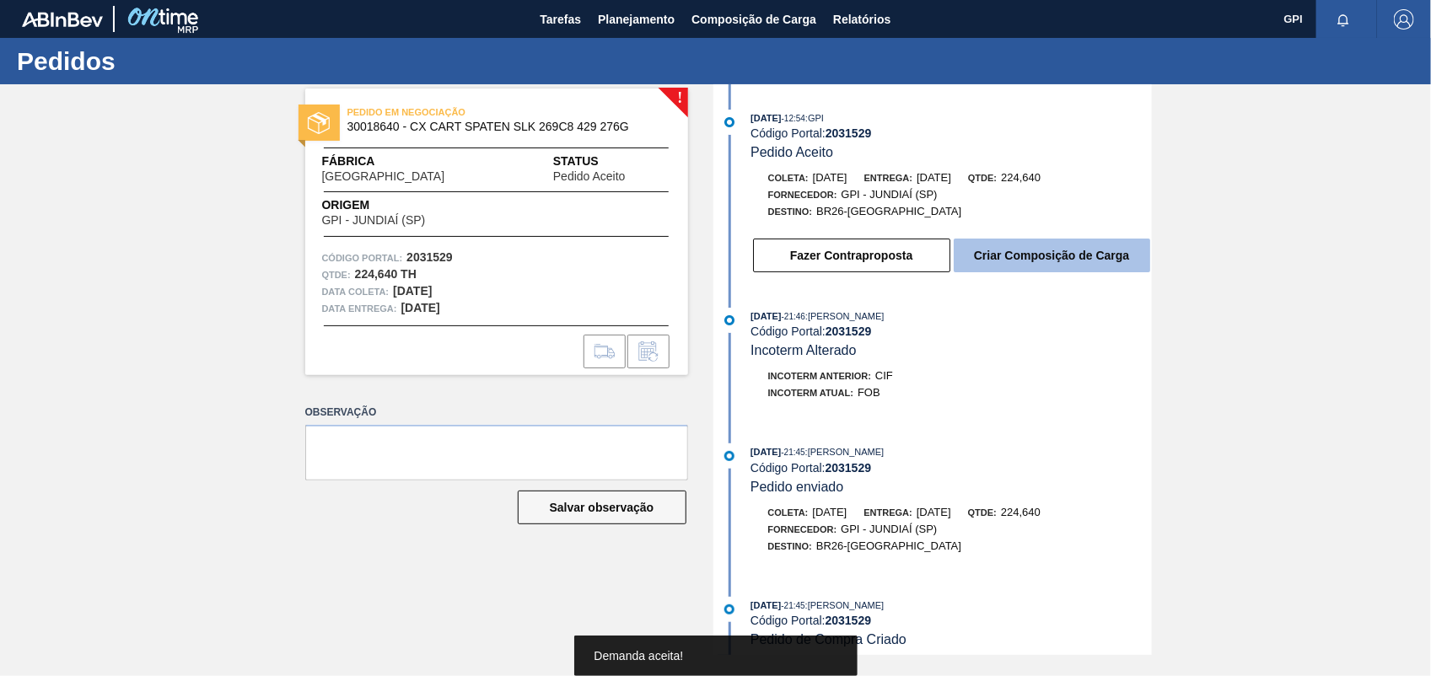
click at [1116, 261] on button "Criar Composição de Carga" at bounding box center [1052, 256] width 197 height 34
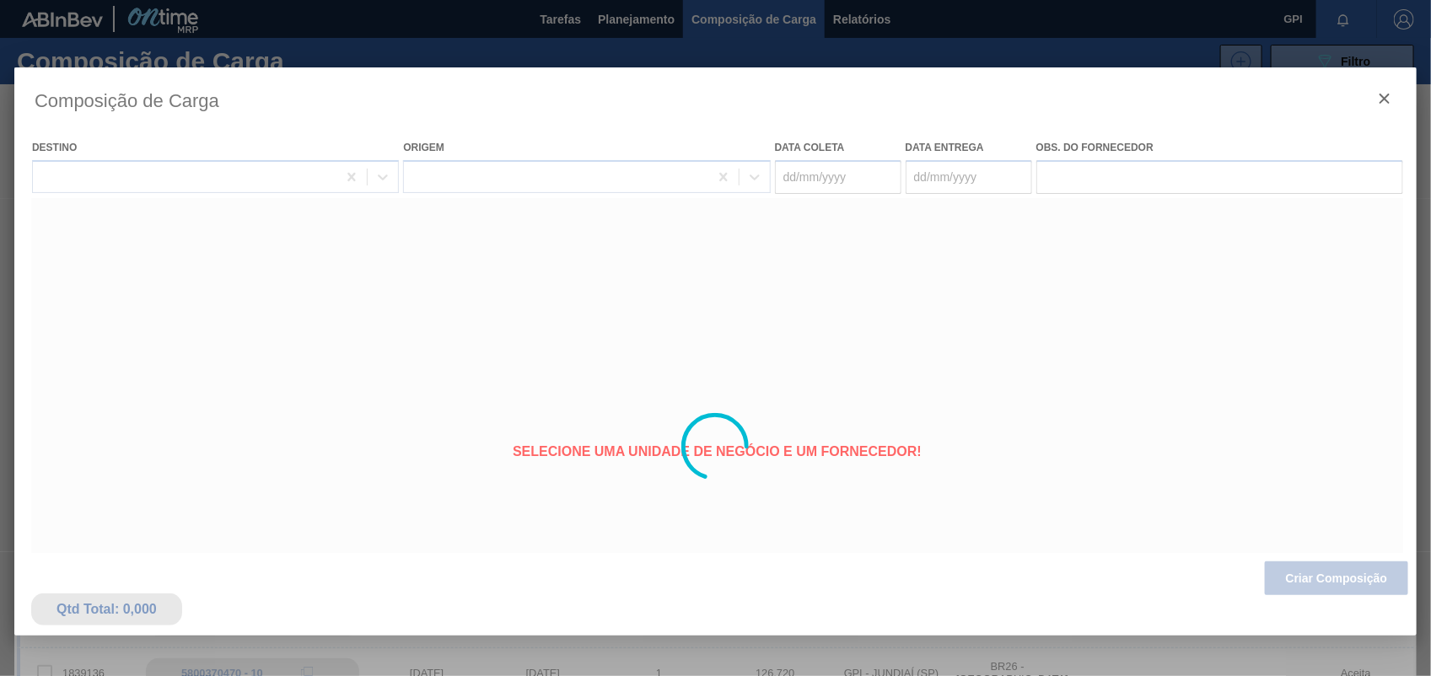
type coleta "12/11/2025"
type entrega "13/11/2025"
click at [1320, 580] on div at bounding box center [715, 446] width 1403 height 759
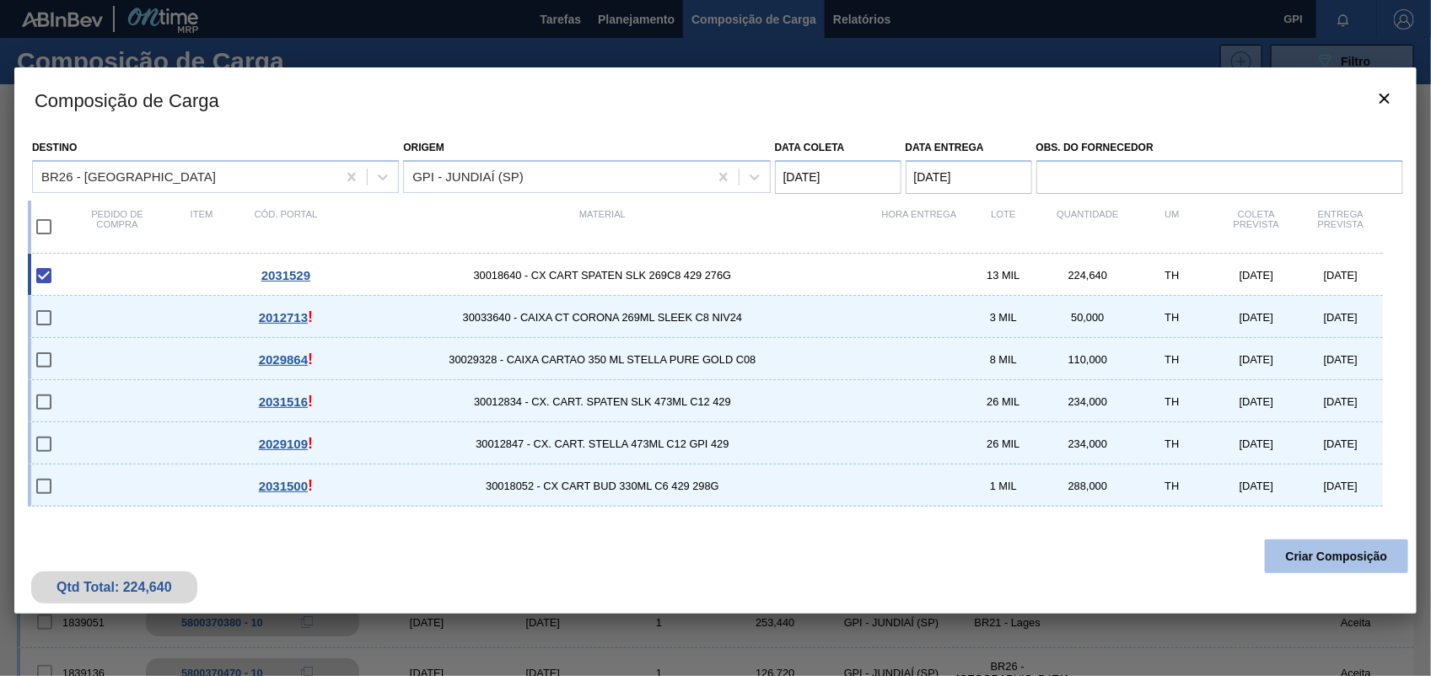
click at [1313, 568] on button "Criar Composição" at bounding box center [1336, 557] width 143 height 34
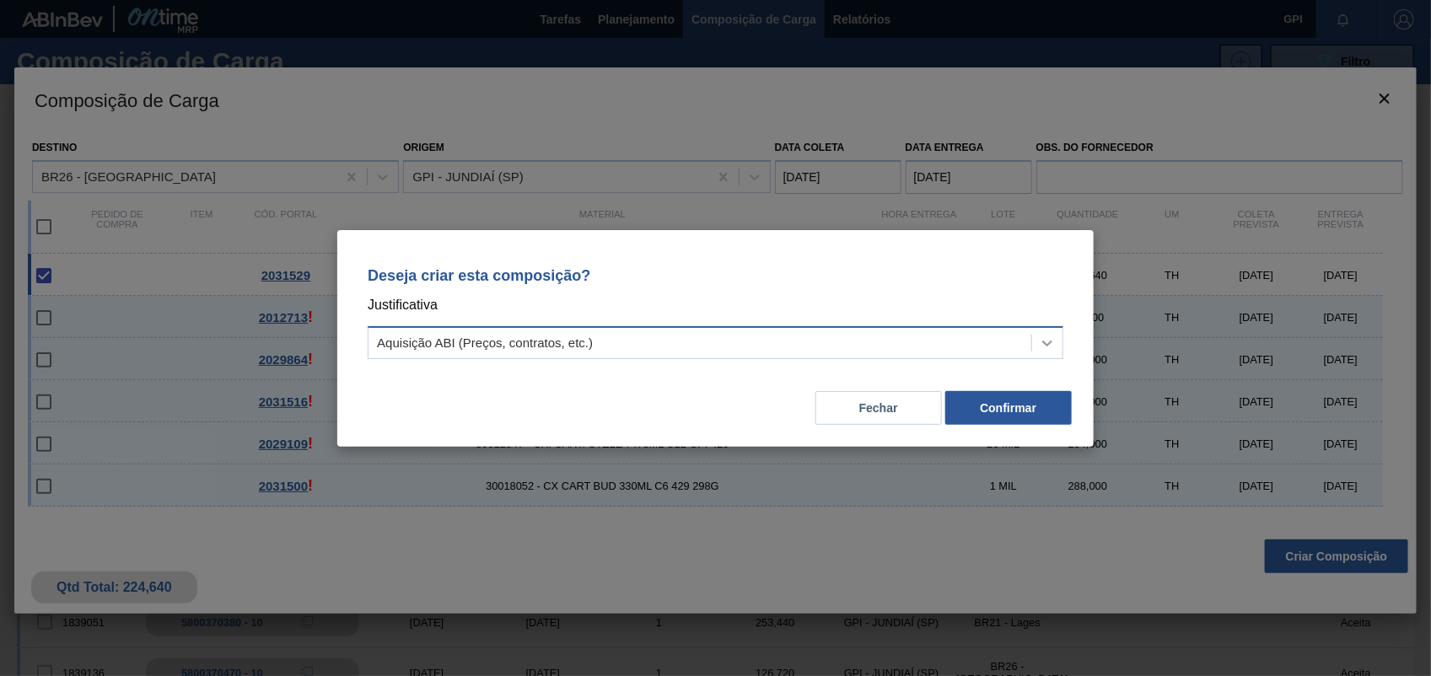
click at [1036, 353] on div at bounding box center [1047, 343] width 30 height 30
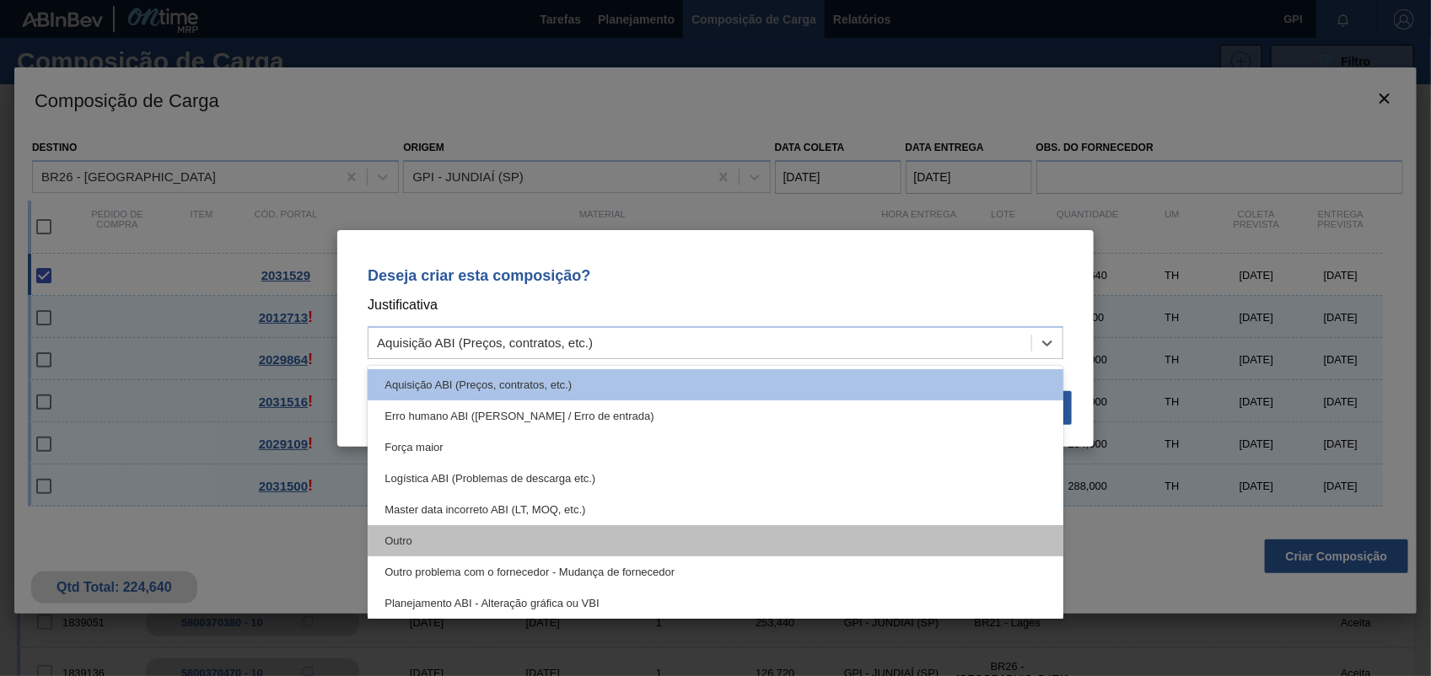
click at [513, 538] on div "Outro" at bounding box center [716, 540] width 696 height 31
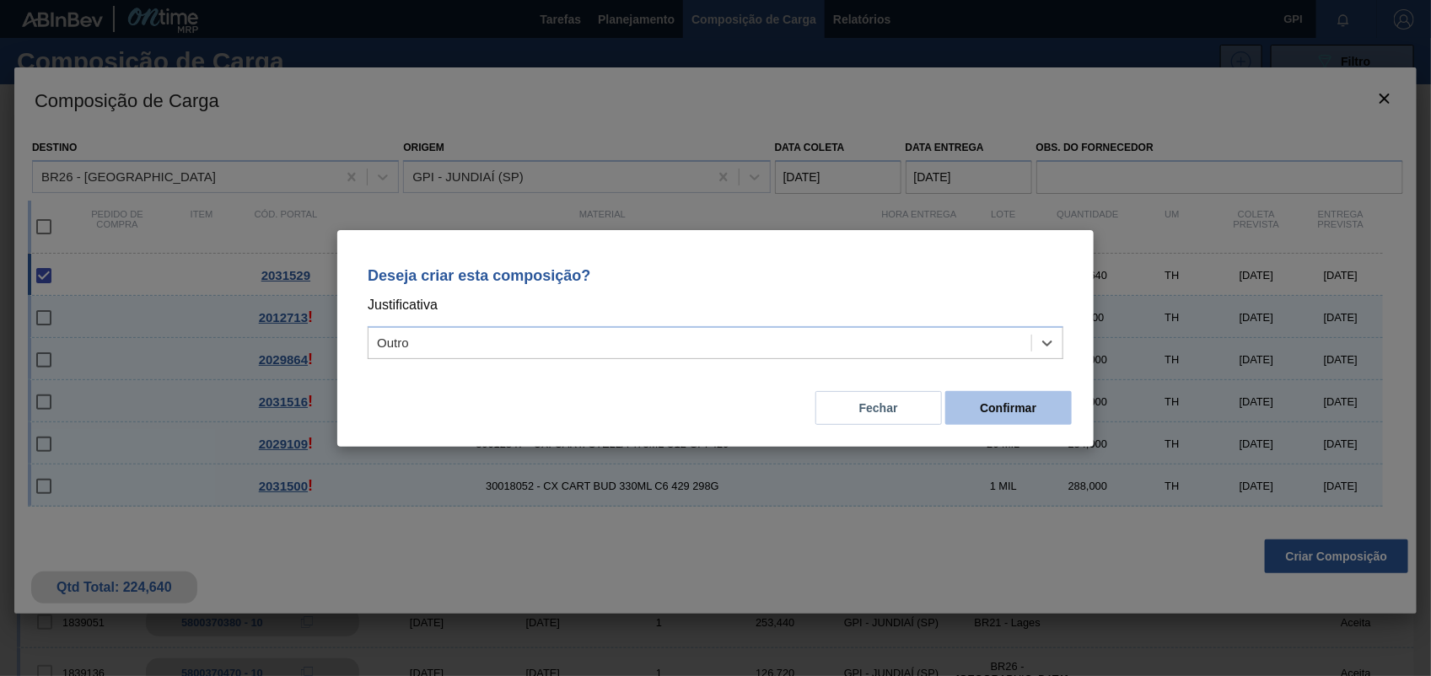
click at [1002, 416] on button "Confirmar" at bounding box center [1008, 408] width 127 height 34
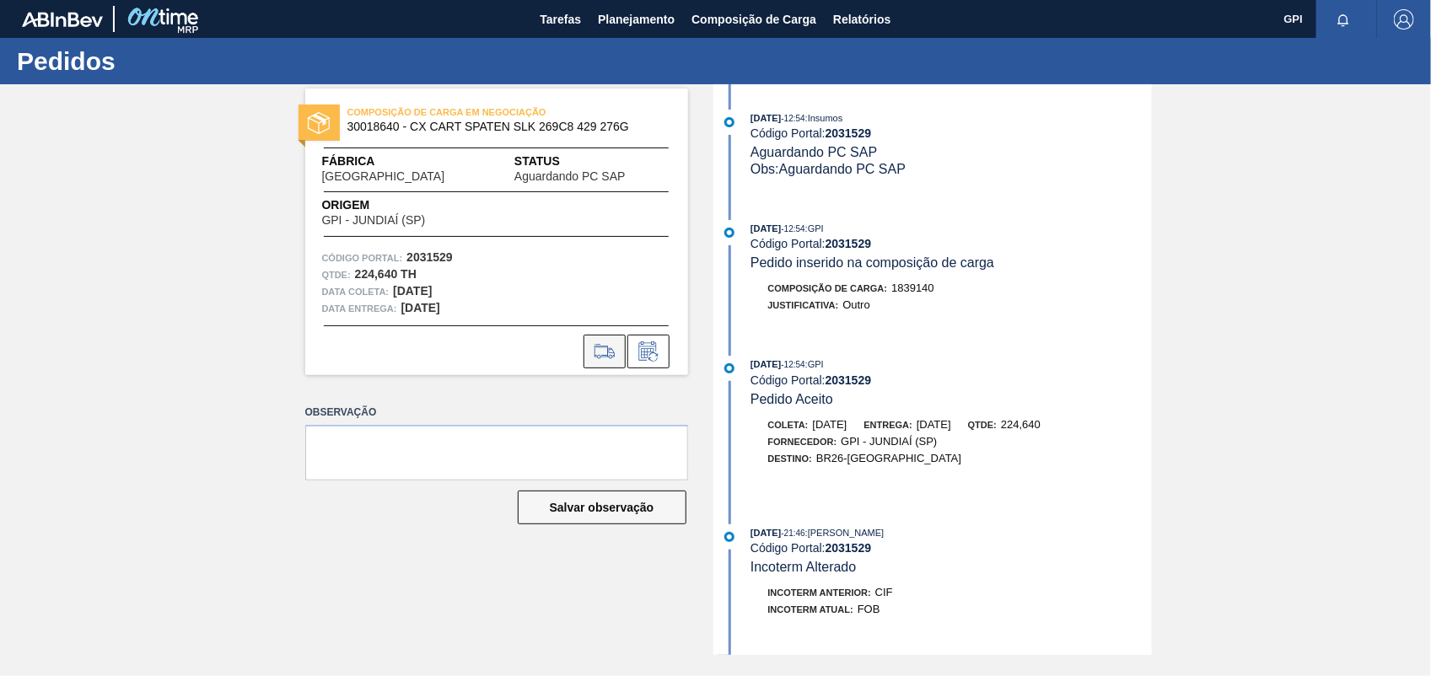
click at [600, 347] on icon at bounding box center [604, 352] width 27 height 20
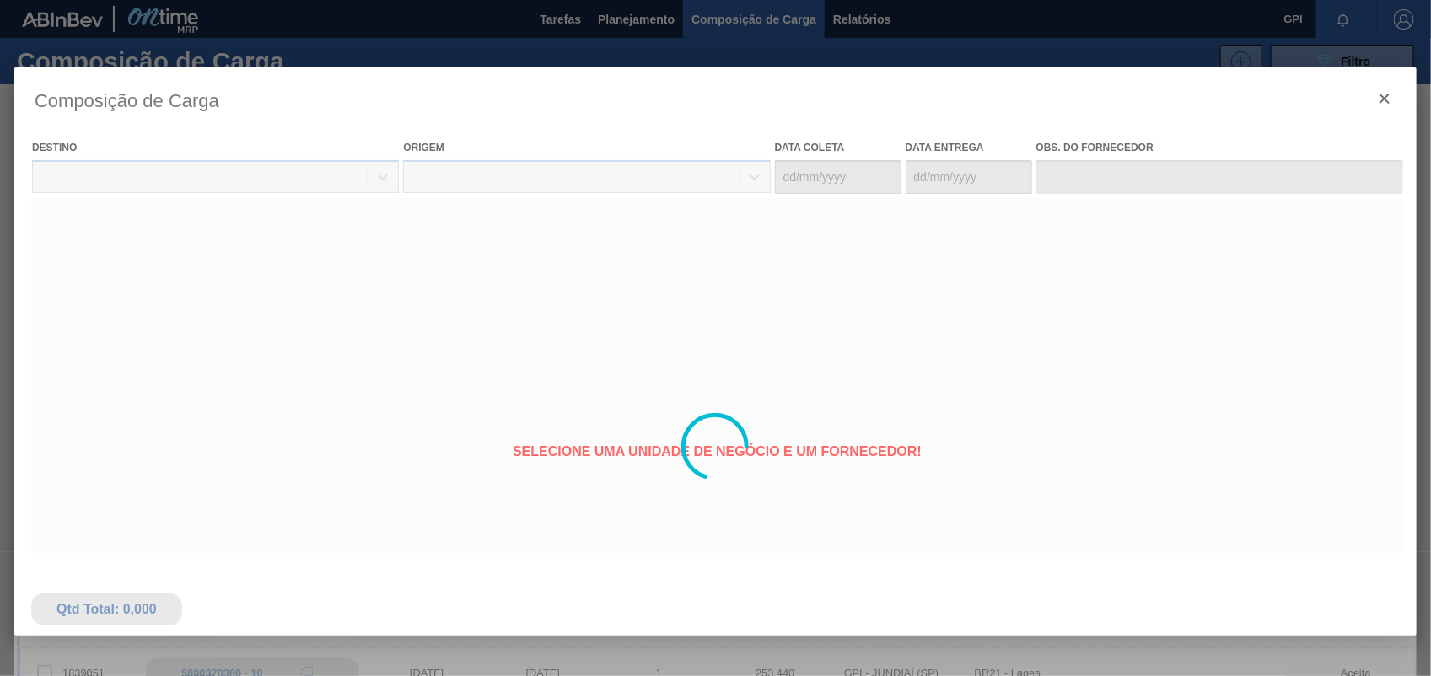
type coleta "12/11/2025"
type entrega "13/11/2025"
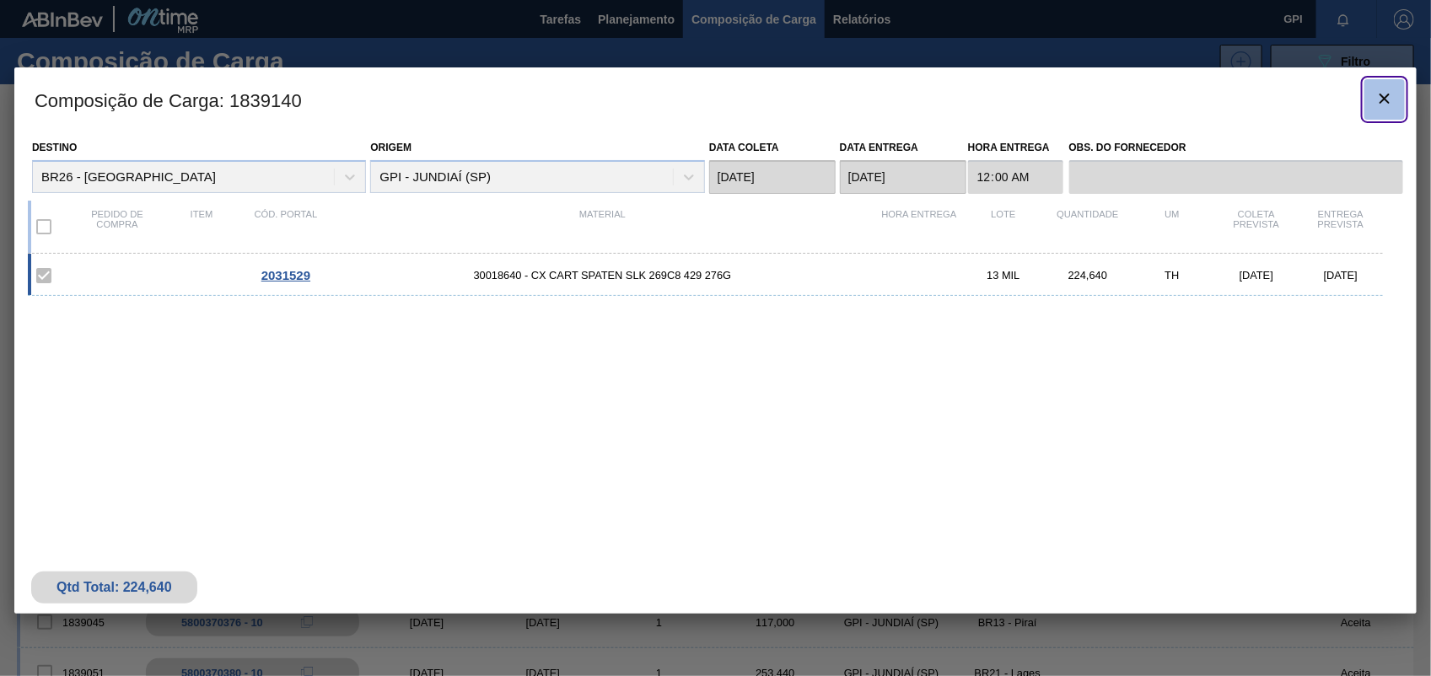
click at [1376, 84] on button "botão de ícone" at bounding box center [1385, 99] width 40 height 40
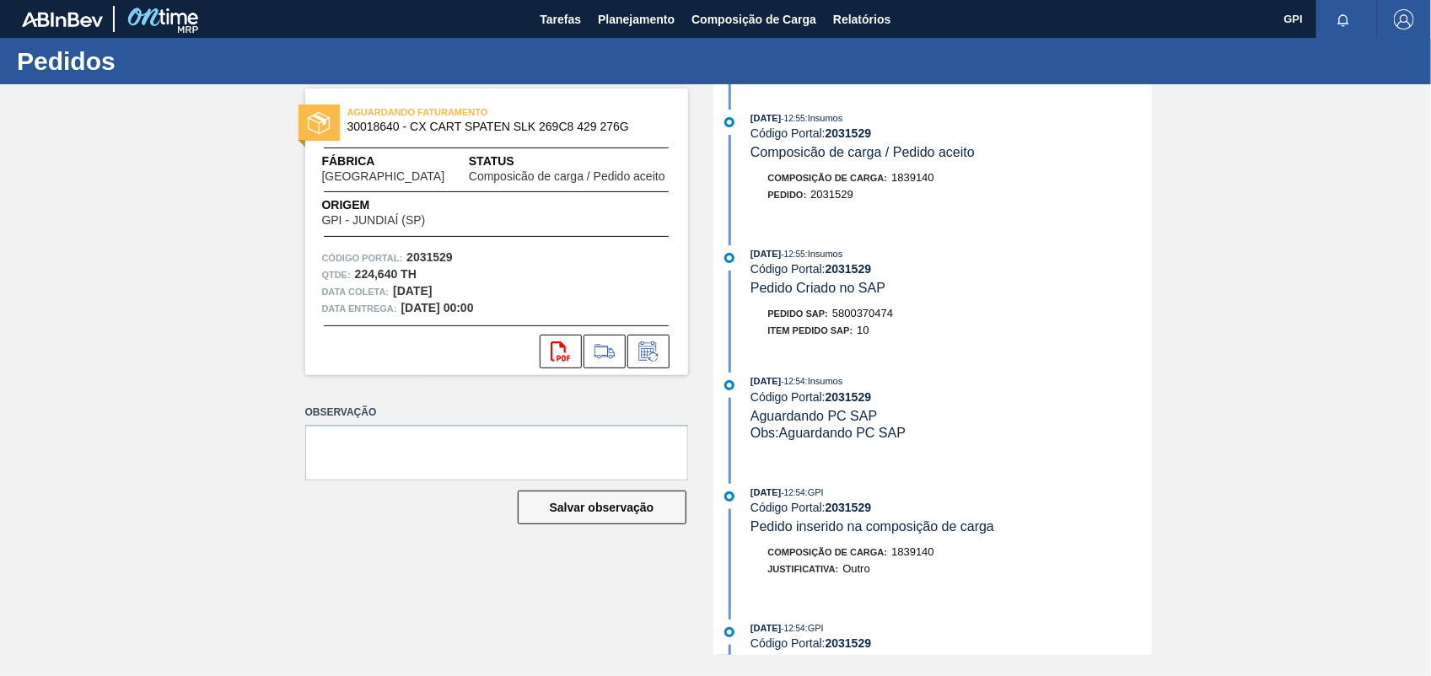
click at [849, 322] on div "Pedido SAP: 5800370474" at bounding box center [831, 313] width 126 height 17
click at [852, 322] on div "Pedido SAP: 5800370474" at bounding box center [831, 313] width 126 height 17
copy span "5800370474"
click at [437, 254] on strong "2031529" at bounding box center [430, 256] width 46 height 13
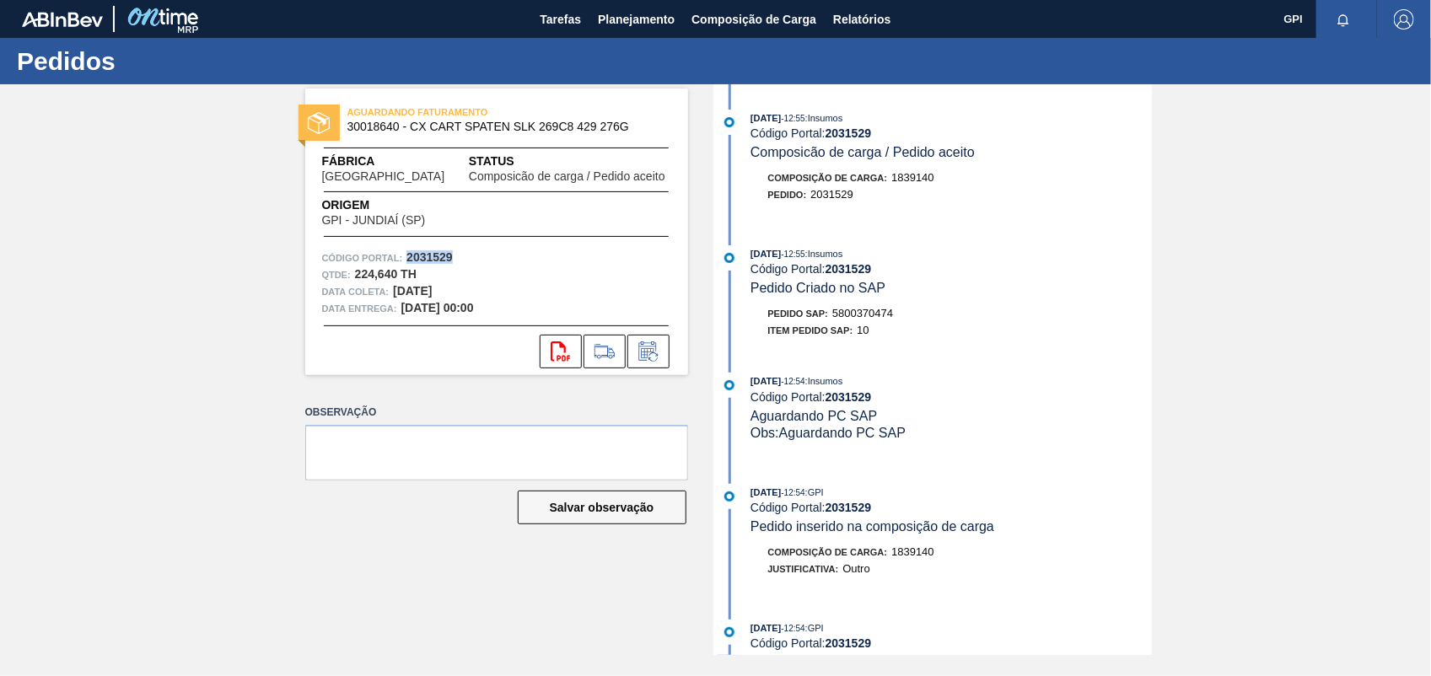
copy strong "2031529"
click at [571, 358] on button "svg{fill:#ff0000}" at bounding box center [561, 352] width 42 height 34
click at [1376, 261] on div "AGUARDANDO FATURAMENTO 30018640 - CX CART SPATEN SLK 269C8 429 276G Fábrica Ube…" at bounding box center [715, 369] width 1431 height 571
click at [540, 347] on div "svg{fill:#ff0000}" at bounding box center [496, 352] width 383 height 34
click at [548, 347] on button "svg{fill:#ff0000}" at bounding box center [561, 352] width 42 height 34
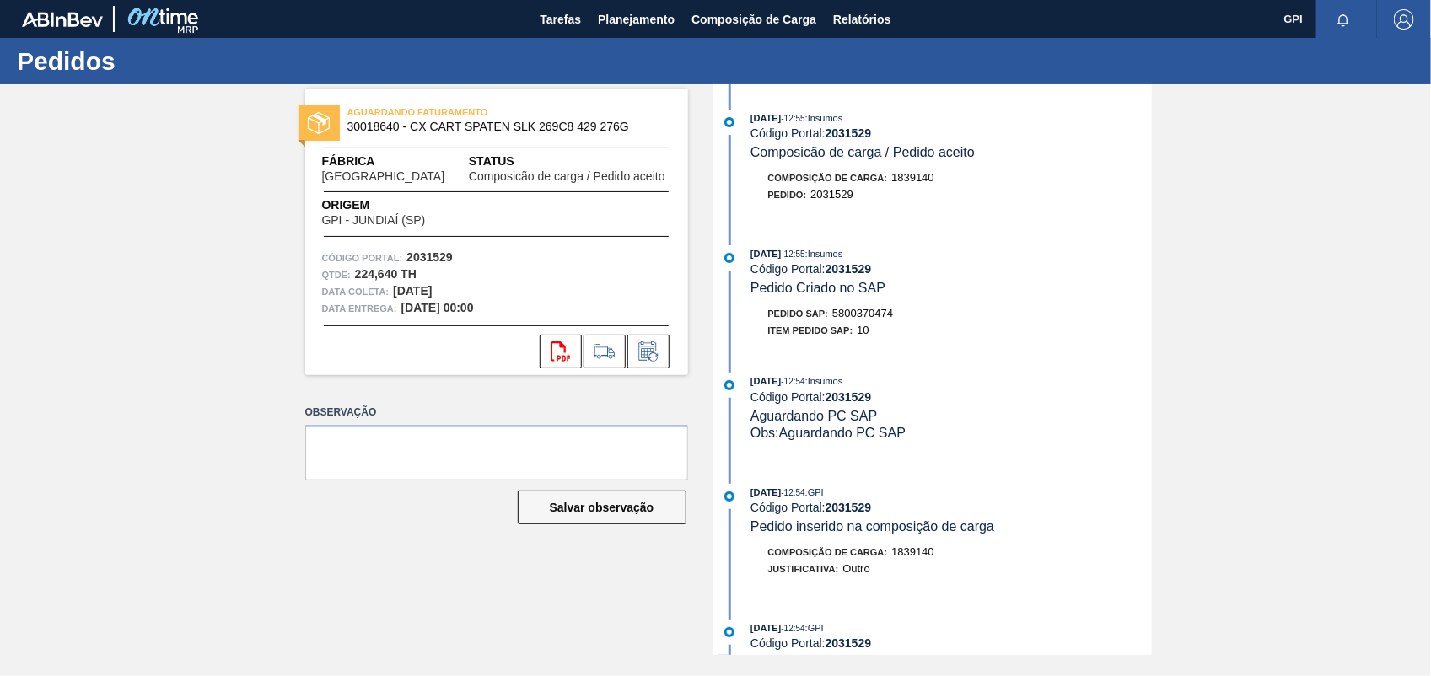
click at [431, 259] on strong "2031529" at bounding box center [430, 256] width 46 height 13
click at [546, 342] on button "svg{fill:#ff0000}" at bounding box center [561, 352] width 42 height 34
click at [1373, 416] on div "AGUARDANDO FATURAMENTO 30018640 - CX CART SPATEN SLK 269C8 429 276G Fábrica Ube…" at bounding box center [715, 369] width 1431 height 571
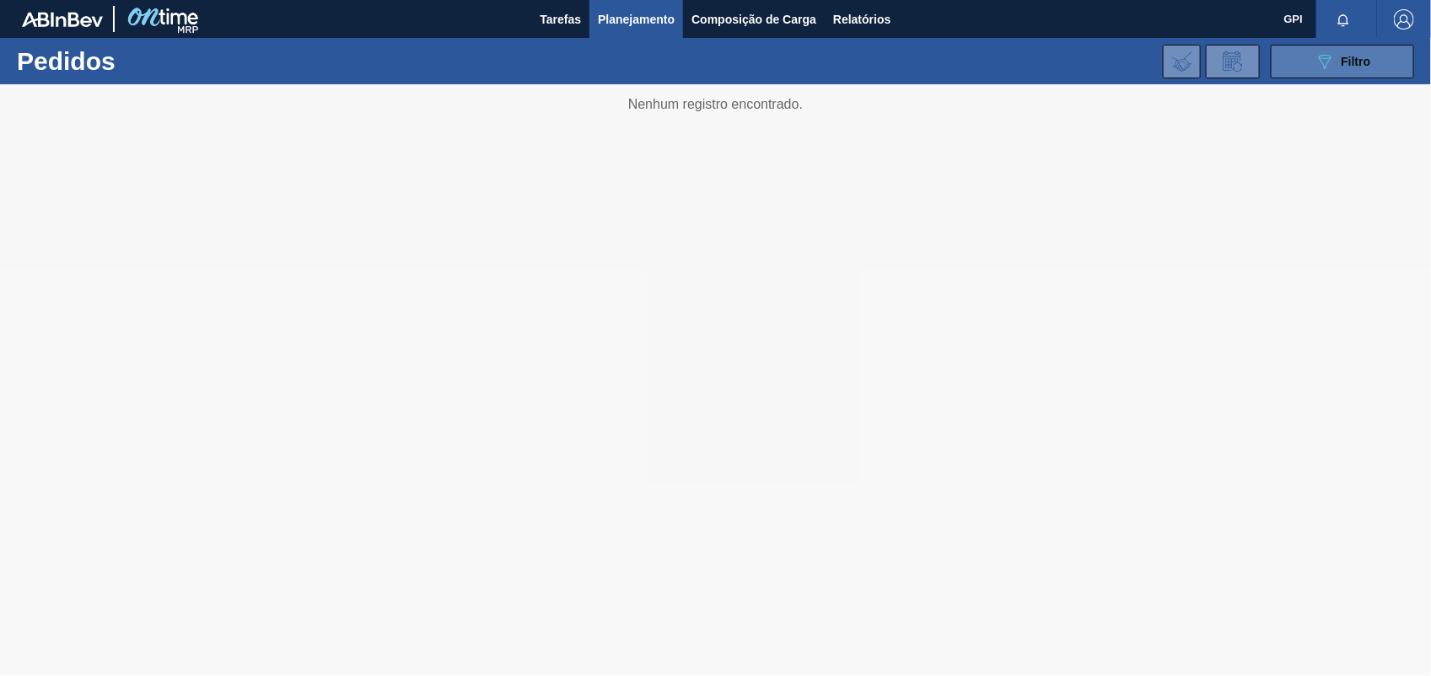
click at [1333, 61] on icon "089F7B8B-B2A5-4AFE-B5C0-19BA573D28AC" at bounding box center [1325, 61] width 20 height 20
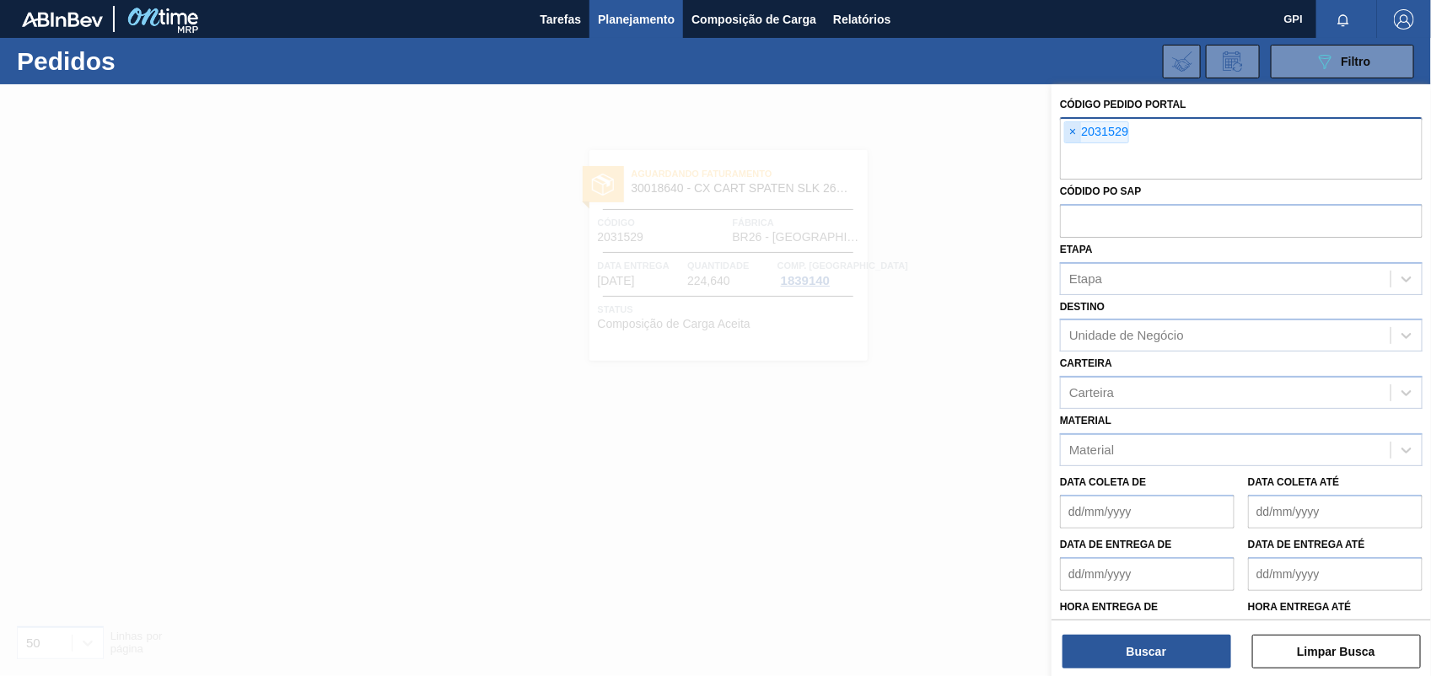
click at [1075, 132] on span "×" at bounding box center [1073, 132] width 16 height 20
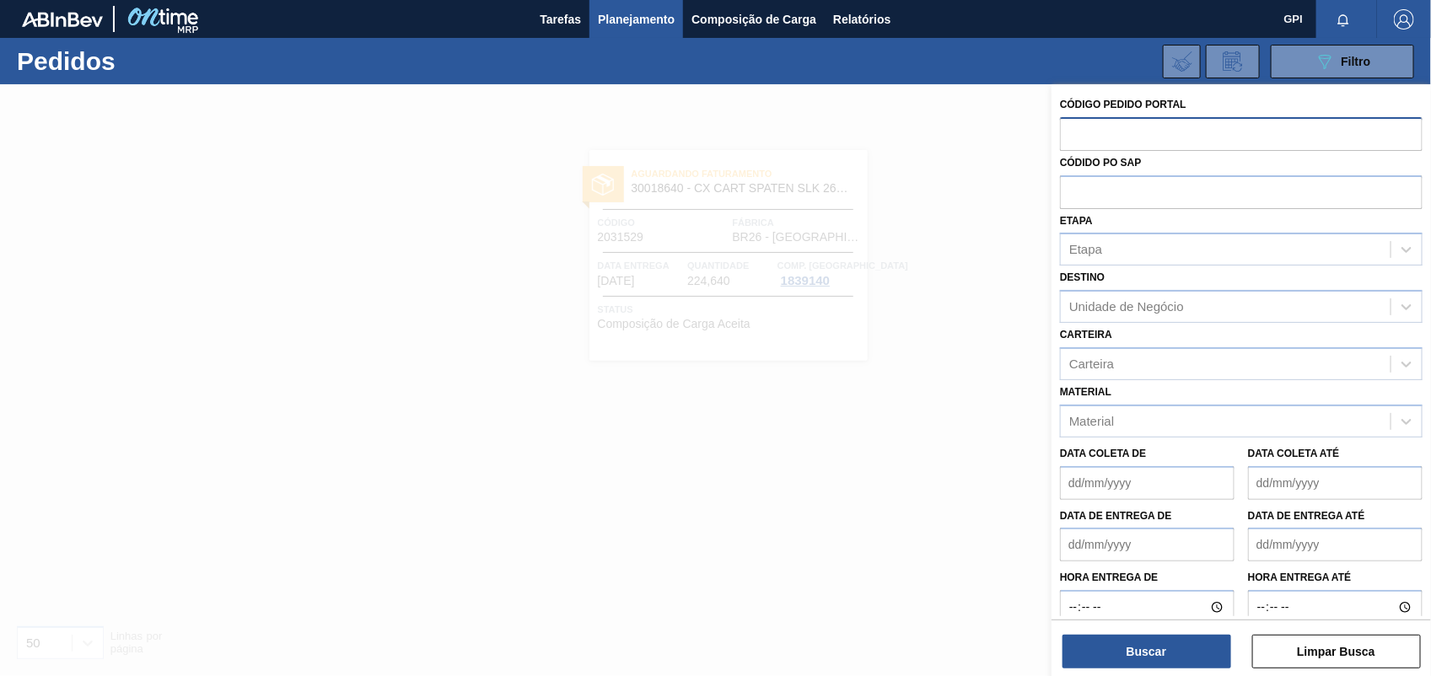
click at [672, 474] on div at bounding box center [715, 422] width 1431 height 676
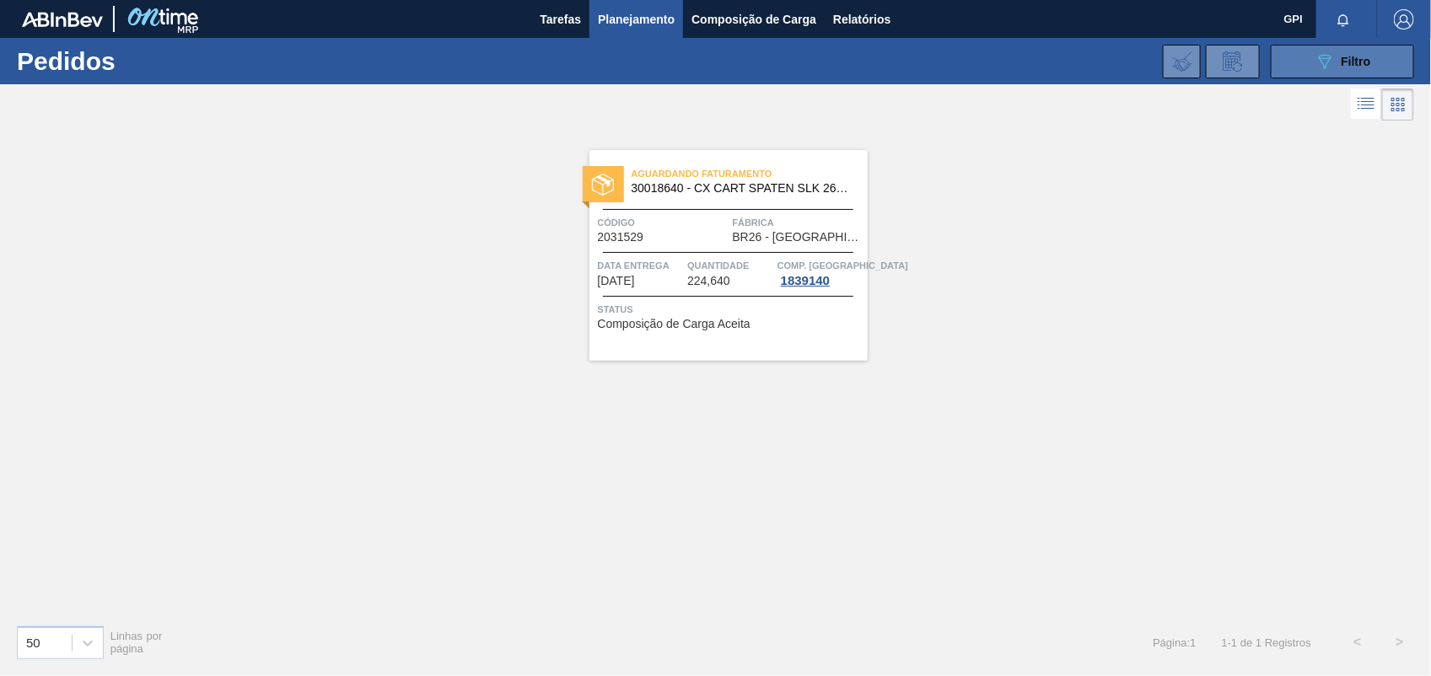
click at [1311, 64] on button "089F7B8B-B2A5-4AFE-B5C0-19BA573D28AC Filtro" at bounding box center [1342, 62] width 143 height 34
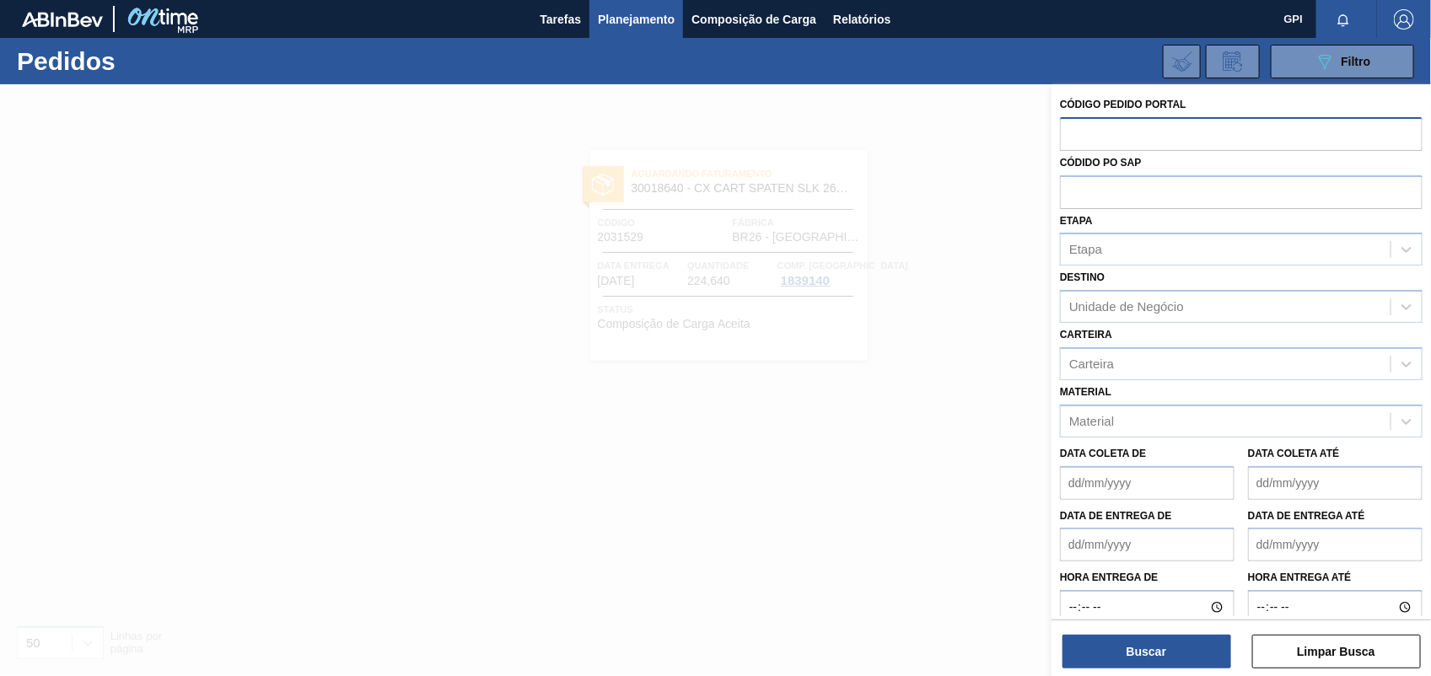
click at [1088, 148] on input "text" at bounding box center [1241, 133] width 363 height 32
paste input "text"
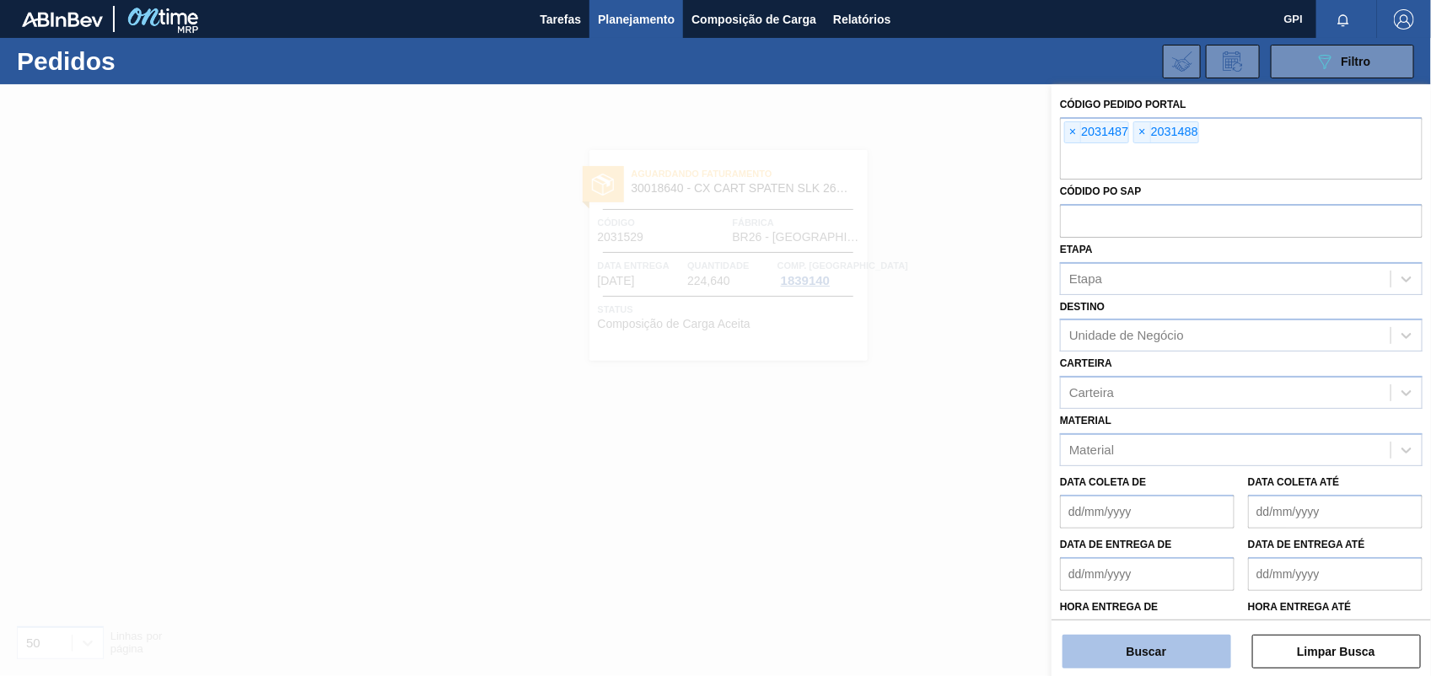
click at [1151, 635] on button "Buscar" at bounding box center [1147, 652] width 169 height 34
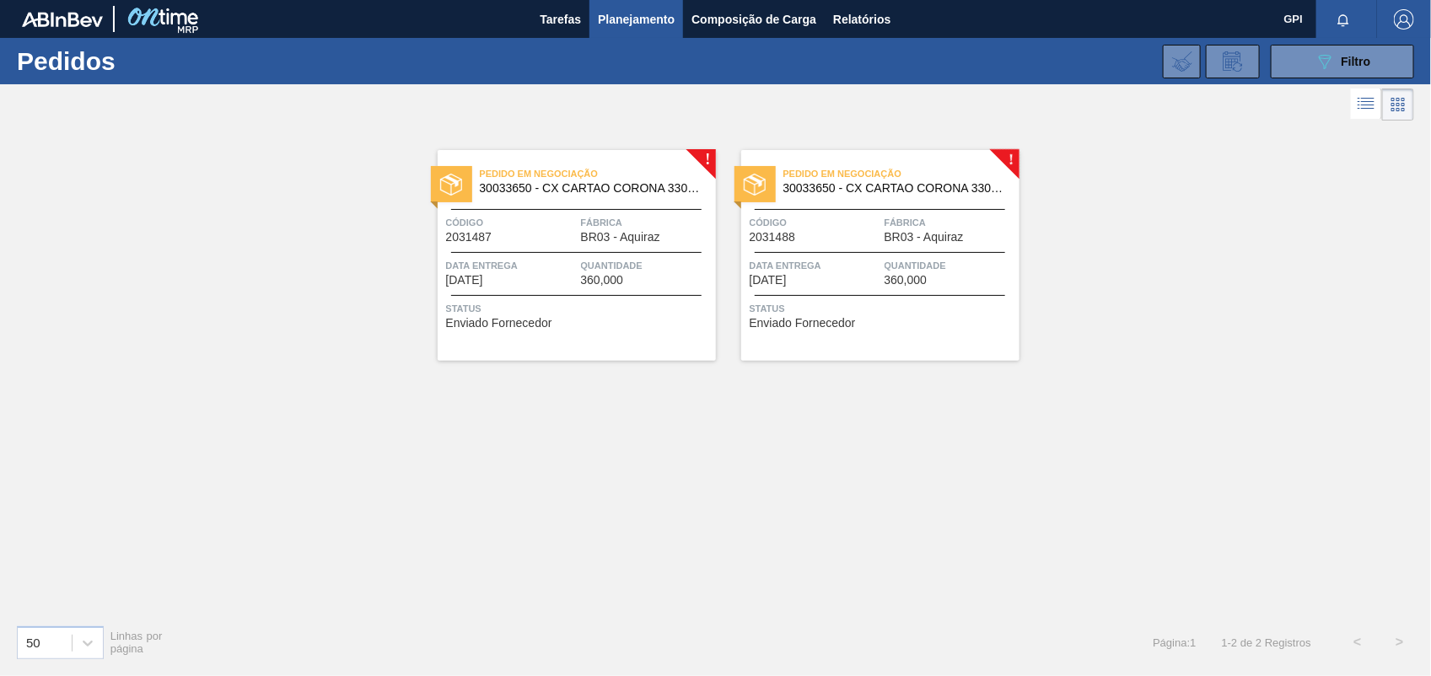
click at [563, 238] on div "Código 2031487" at bounding box center [511, 229] width 131 height 30
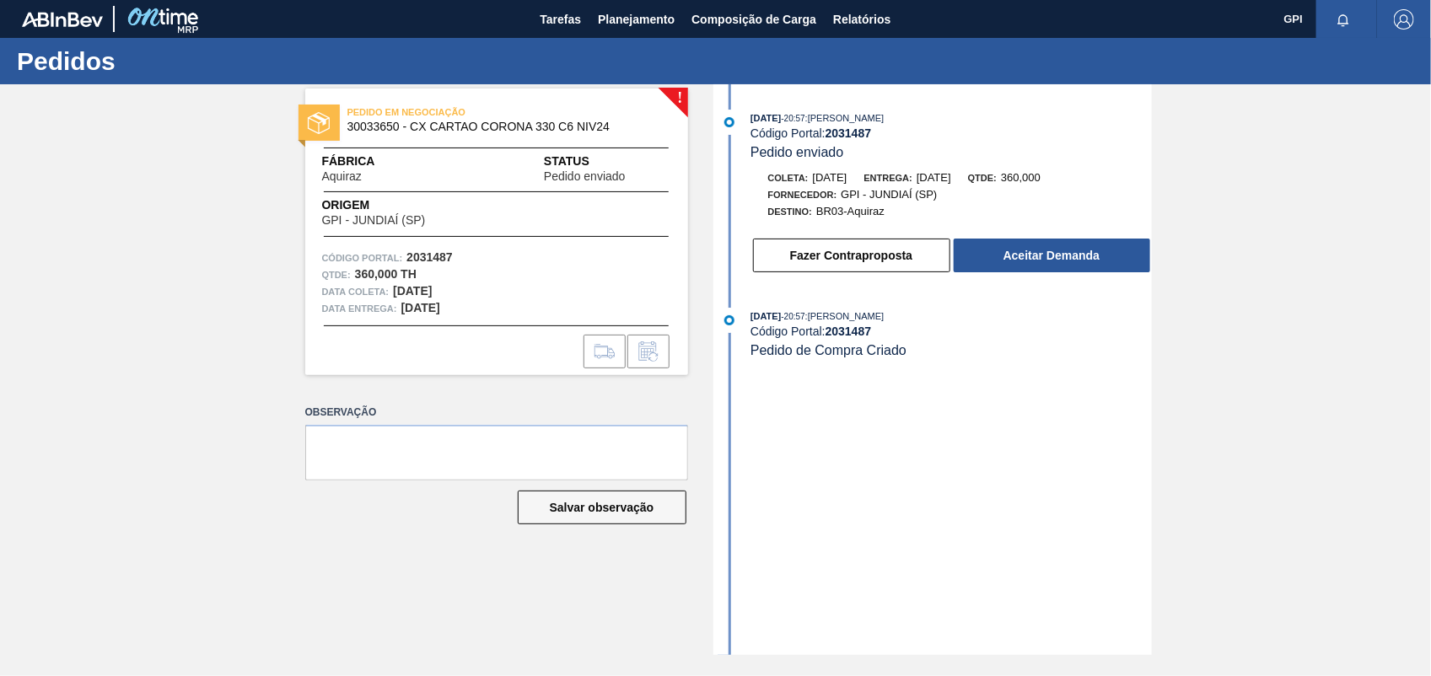
click at [1057, 272] on button "Aceitar Demanda" at bounding box center [1052, 256] width 197 height 34
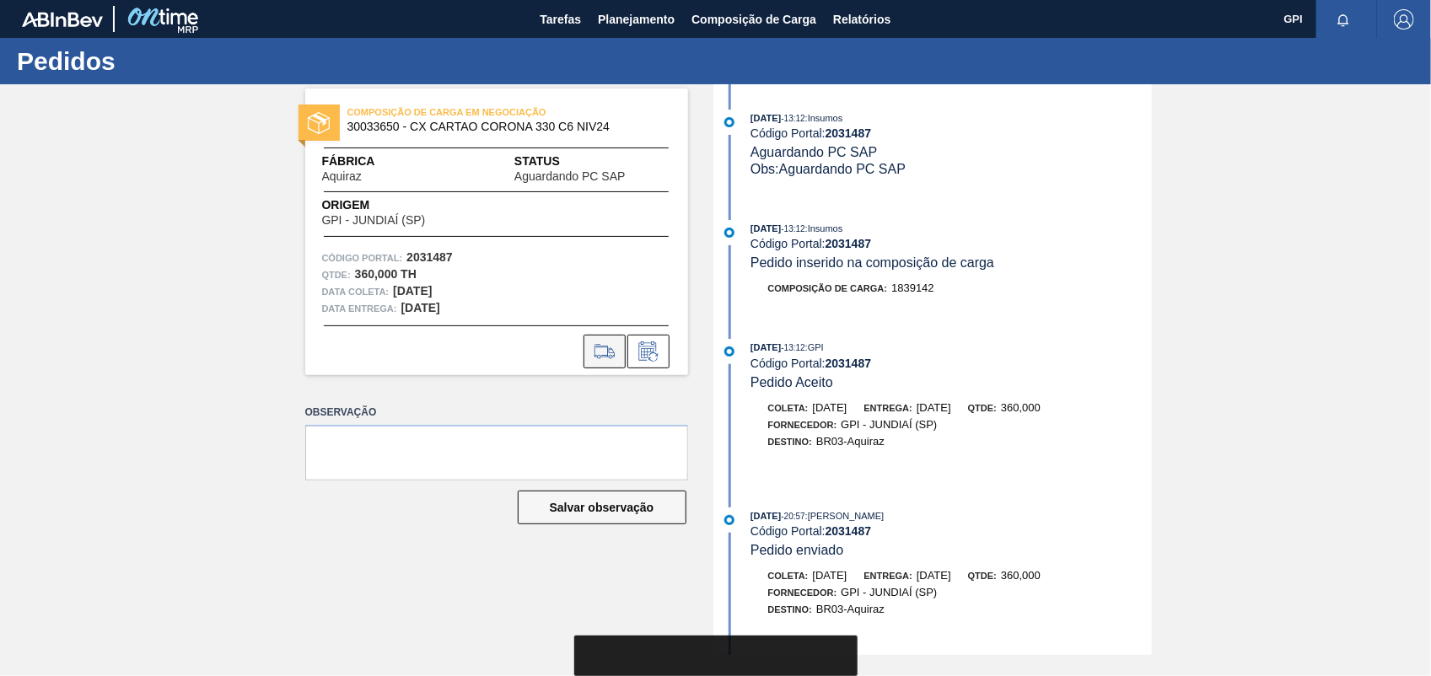
click at [609, 355] on icon at bounding box center [604, 357] width 15 height 4
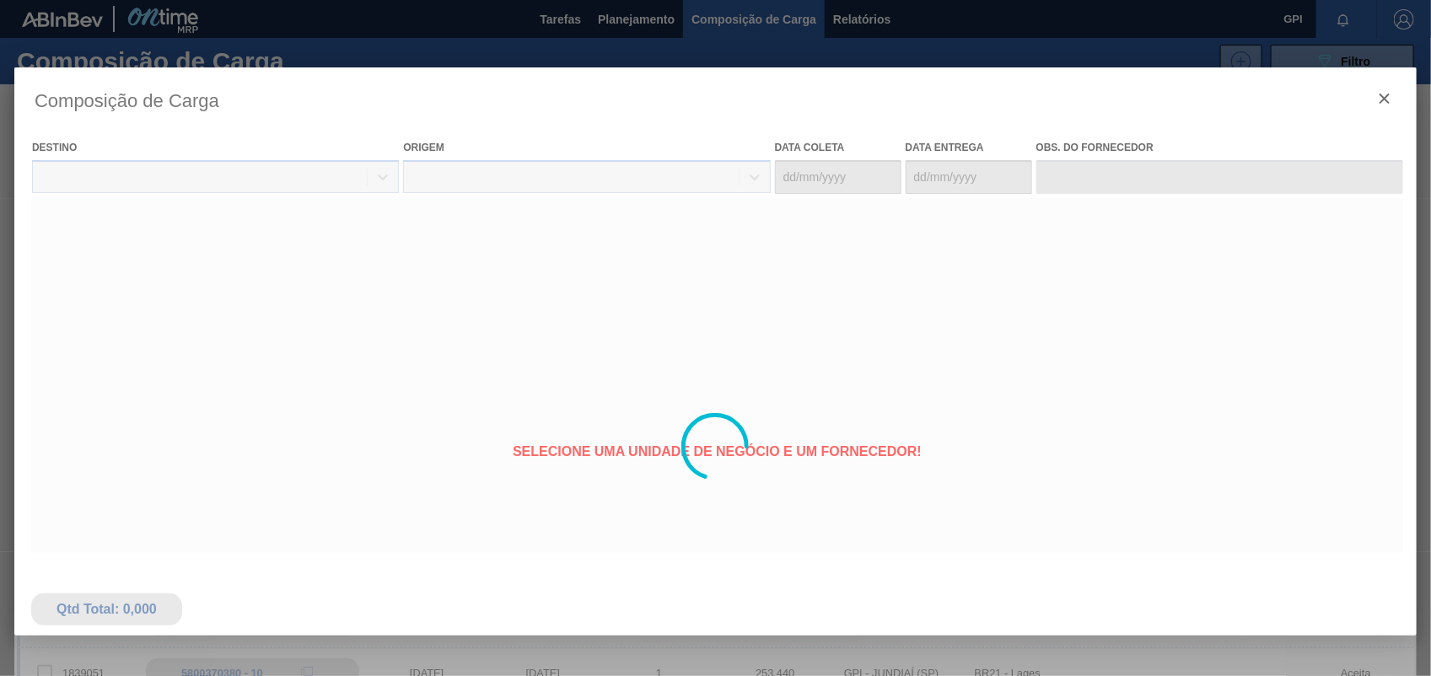
type coleta "24/09/2025"
type entrega "01/10/2025"
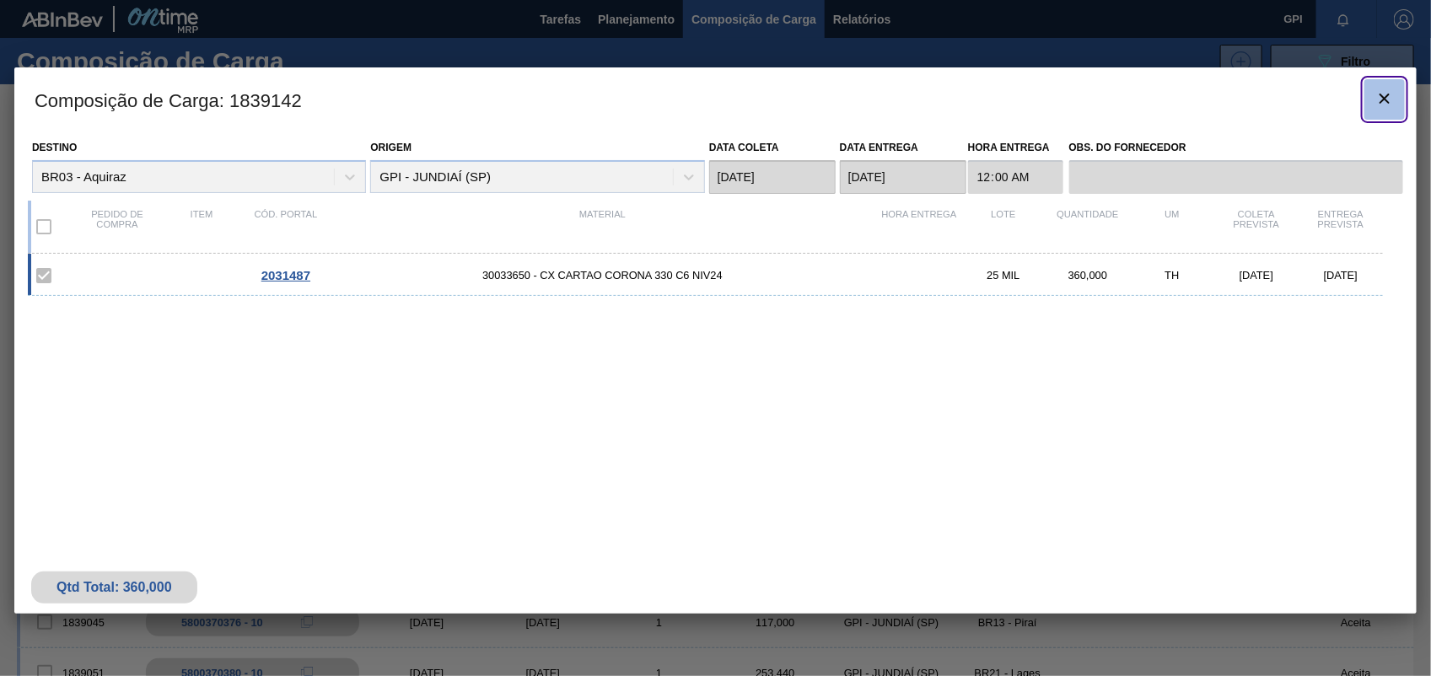
click at [1392, 99] on icon "botão de ícone" at bounding box center [1385, 99] width 20 height 20
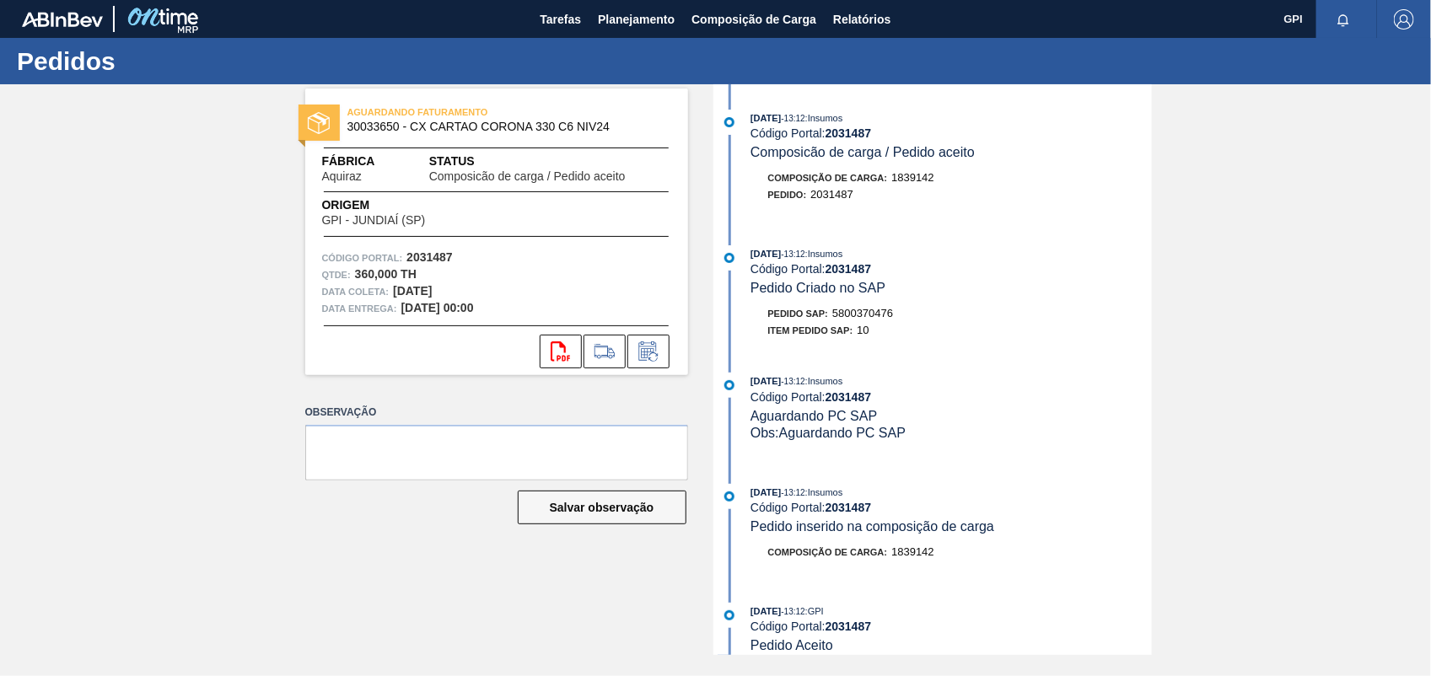
click at [883, 295] on span "Pedido Criado no SAP" at bounding box center [818, 288] width 135 height 14
click at [880, 318] on span "5800370476" at bounding box center [862, 313] width 61 height 13
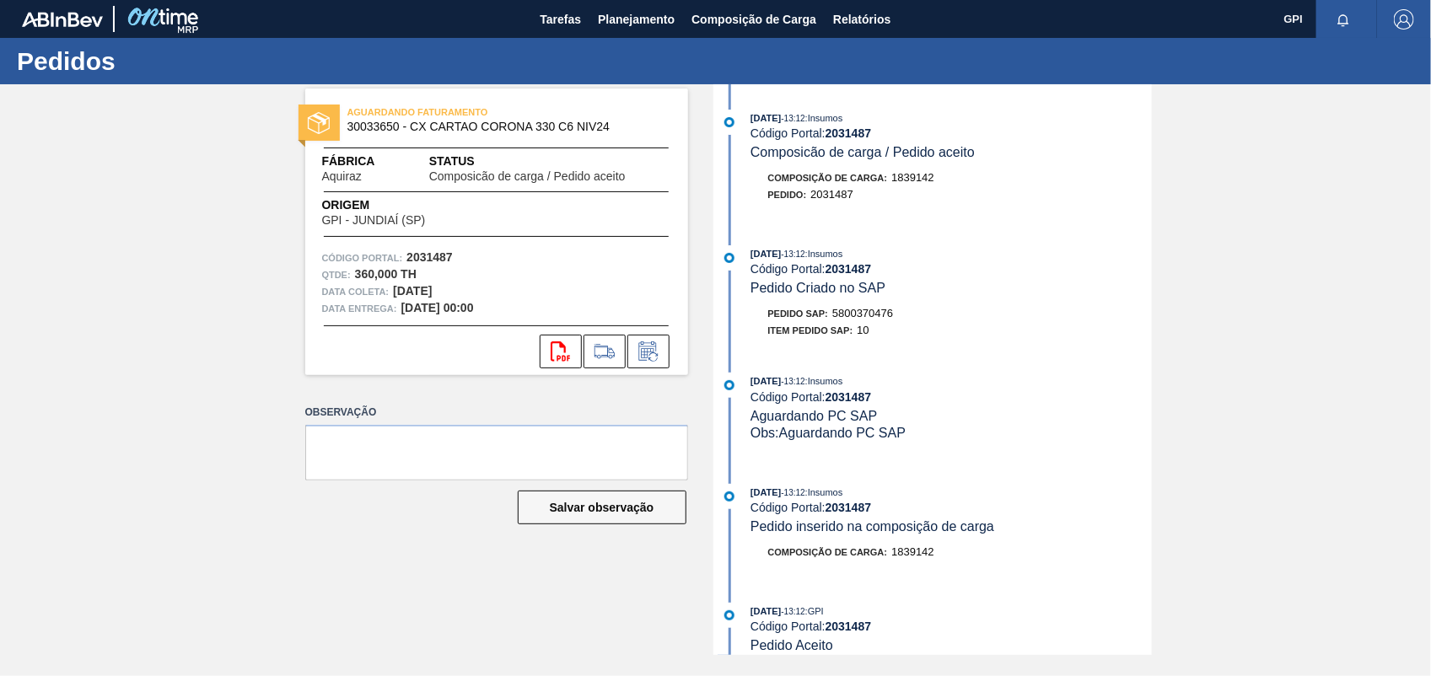
click at [415, 262] on strong "2031487" at bounding box center [430, 256] width 46 height 13
click at [574, 347] on button "svg{fill:#ff0000}" at bounding box center [561, 352] width 42 height 34
click at [1371, 161] on div "AGUARDANDO FATURAMENTO 30033650 - CX CARTAO CORONA 330 C6 NIV24 Fábrica Aquiraz…" at bounding box center [715, 369] width 1431 height 571
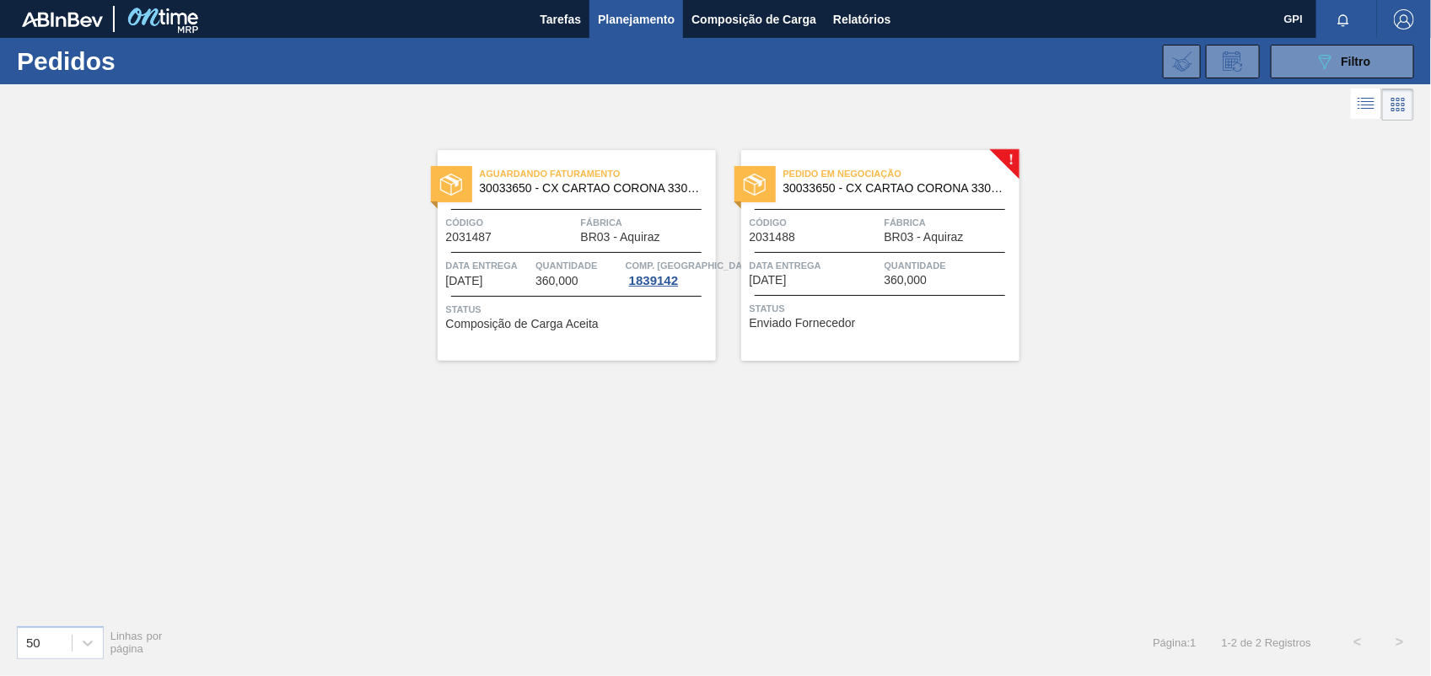
click at [850, 232] on div "Código 2031488" at bounding box center [815, 229] width 131 height 30
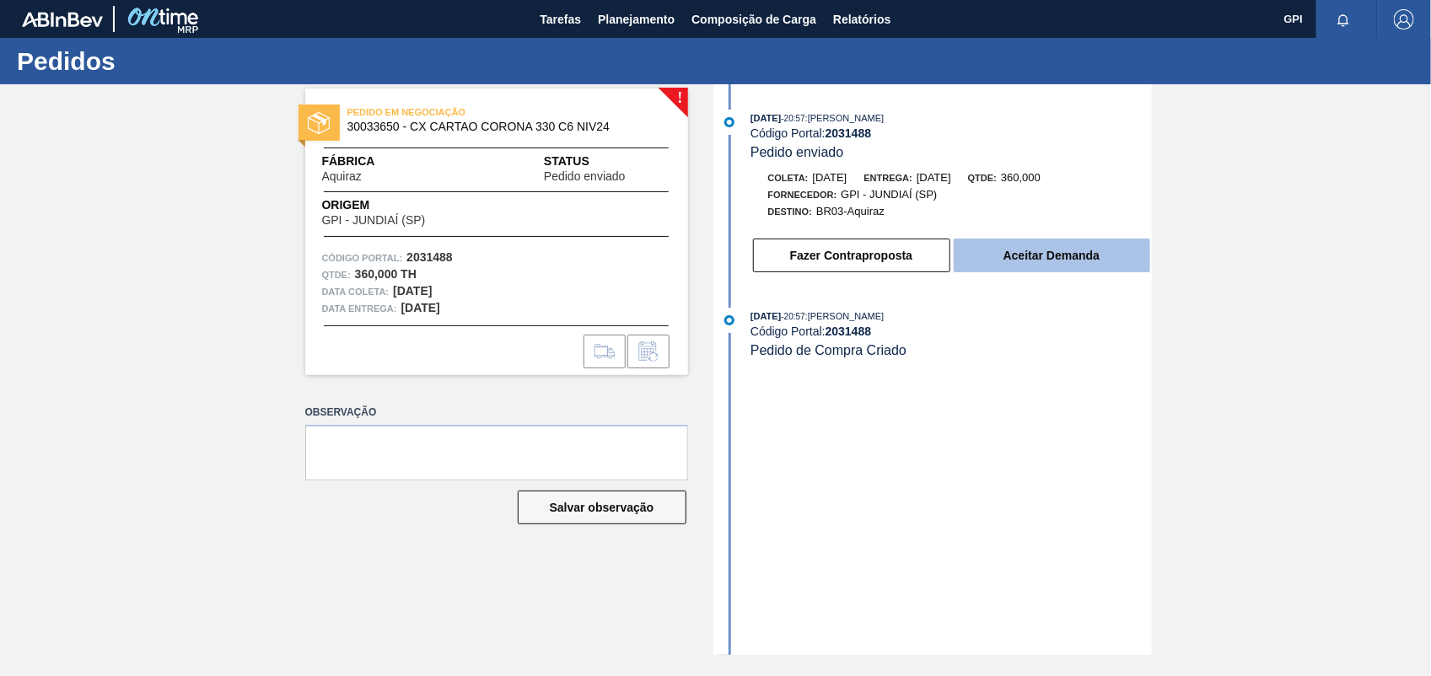
click at [1069, 242] on button "Aceitar Demanda" at bounding box center [1052, 256] width 197 height 34
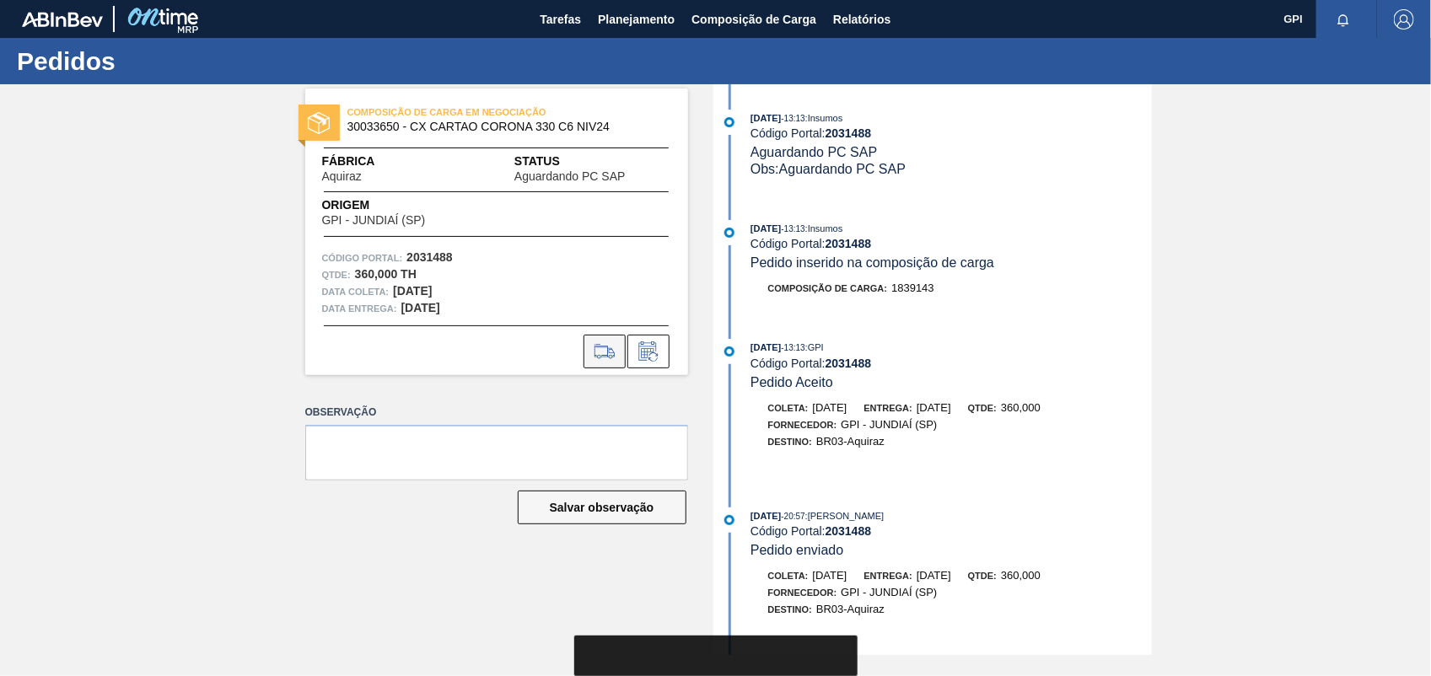
click at [604, 365] on button at bounding box center [605, 352] width 42 height 34
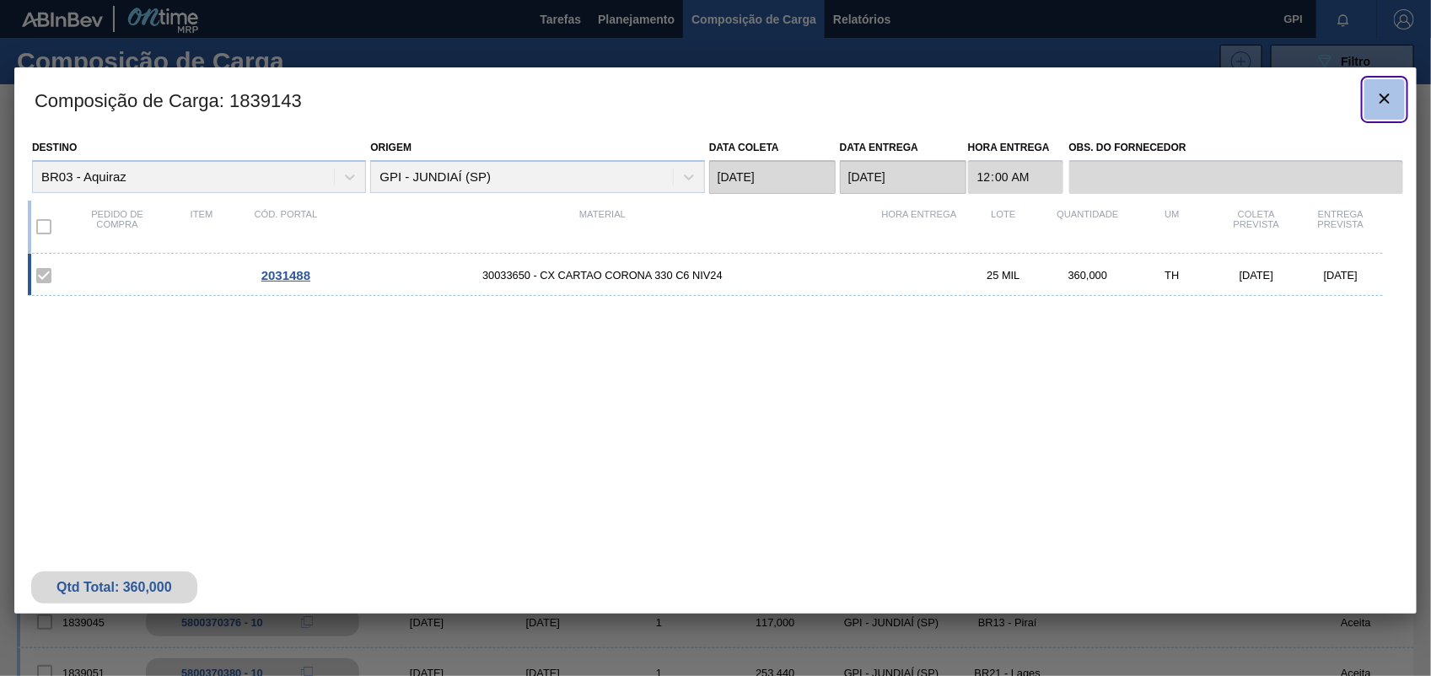
click at [1389, 111] on button "botão de ícone" at bounding box center [1385, 99] width 40 height 40
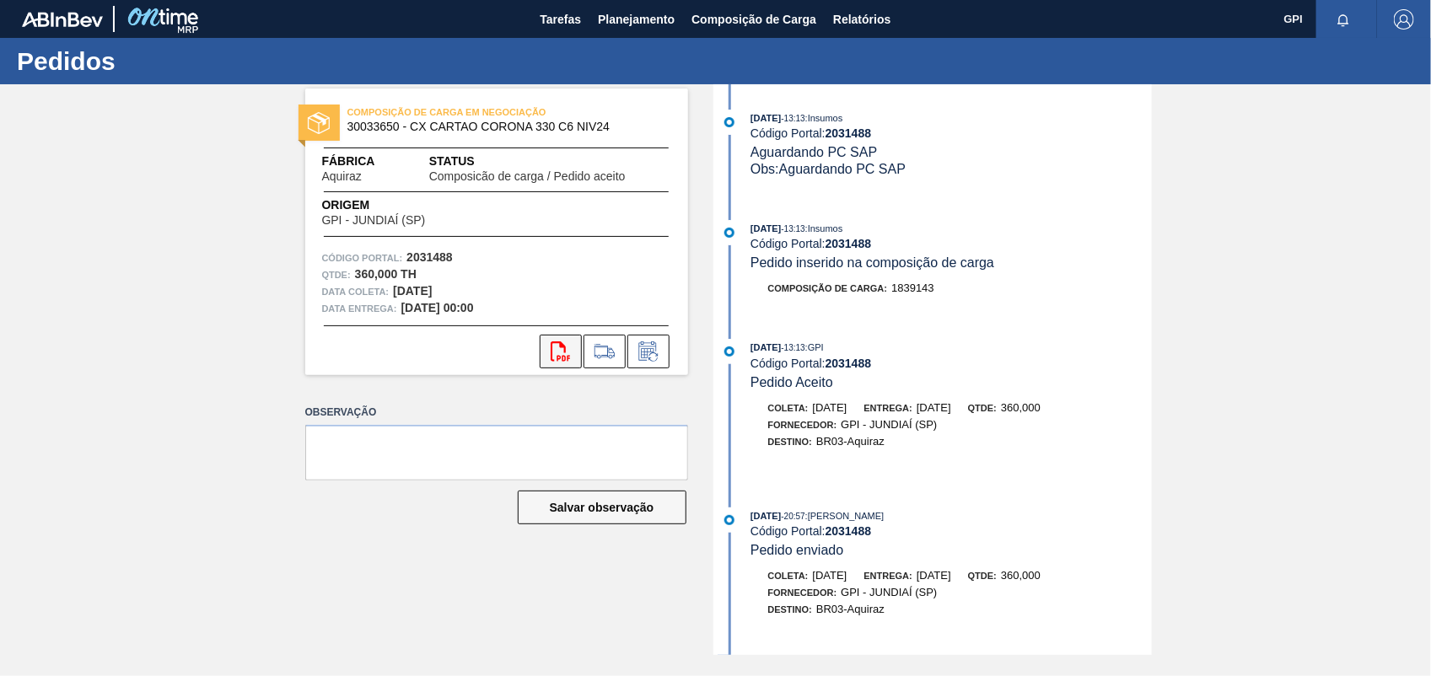
click at [569, 351] on icon "svg{fill:#ff0000}" at bounding box center [561, 352] width 20 height 20
click at [620, 353] on button at bounding box center [605, 352] width 42 height 34
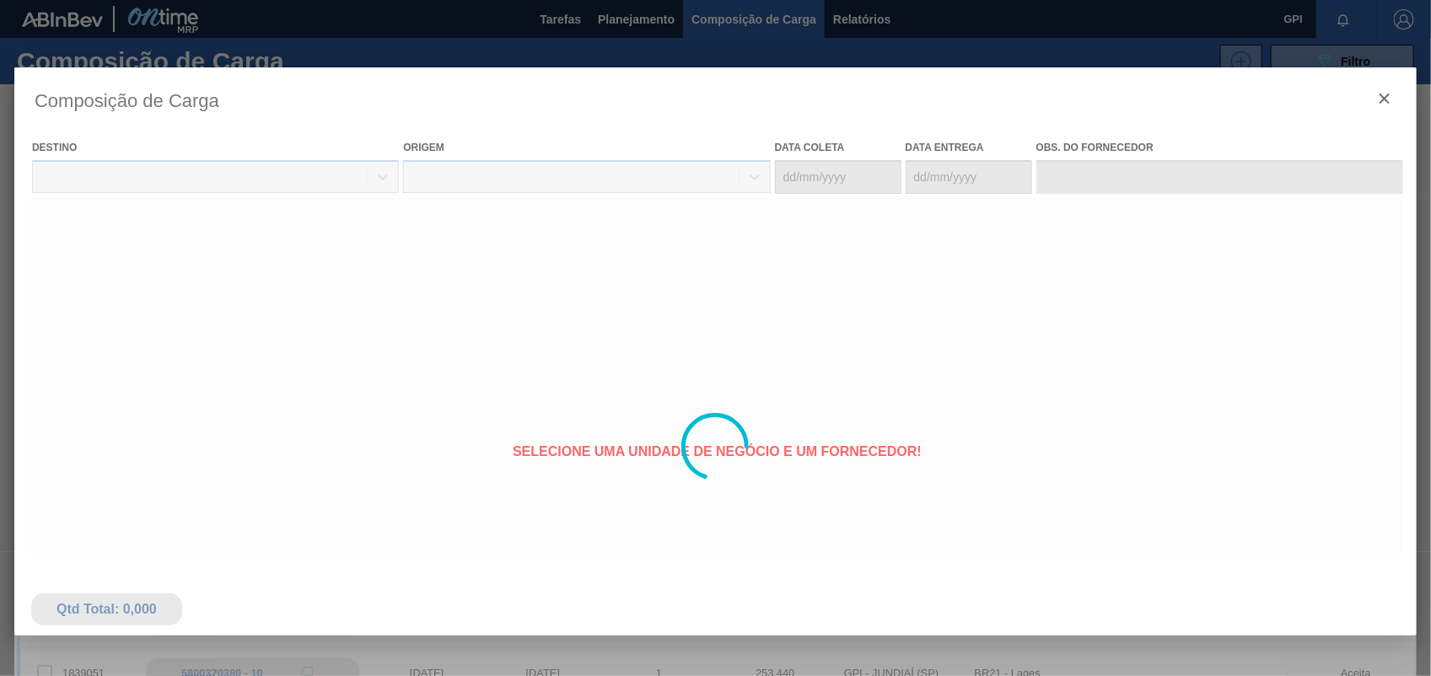
type coleta "29/09/2025"
type entrega "06/10/2025"
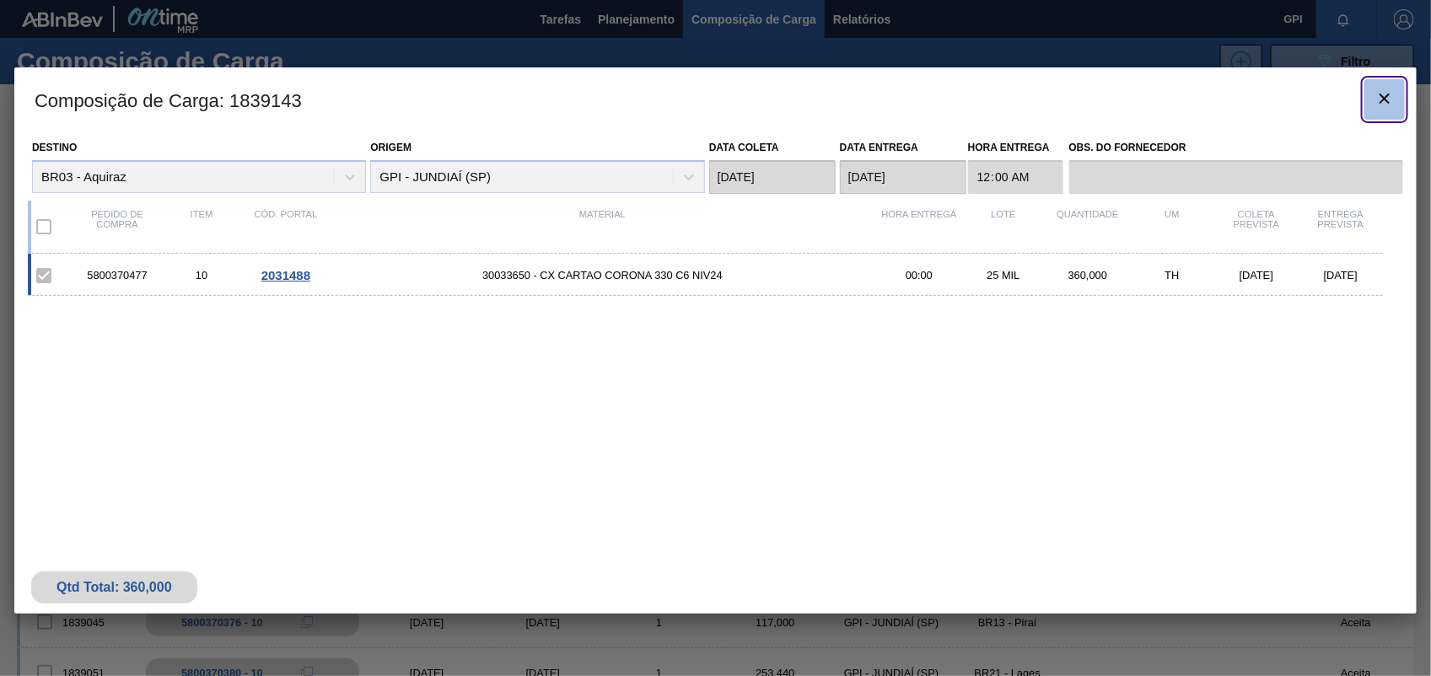
click at [1376, 91] on icon "botão de ícone" at bounding box center [1385, 99] width 20 height 20
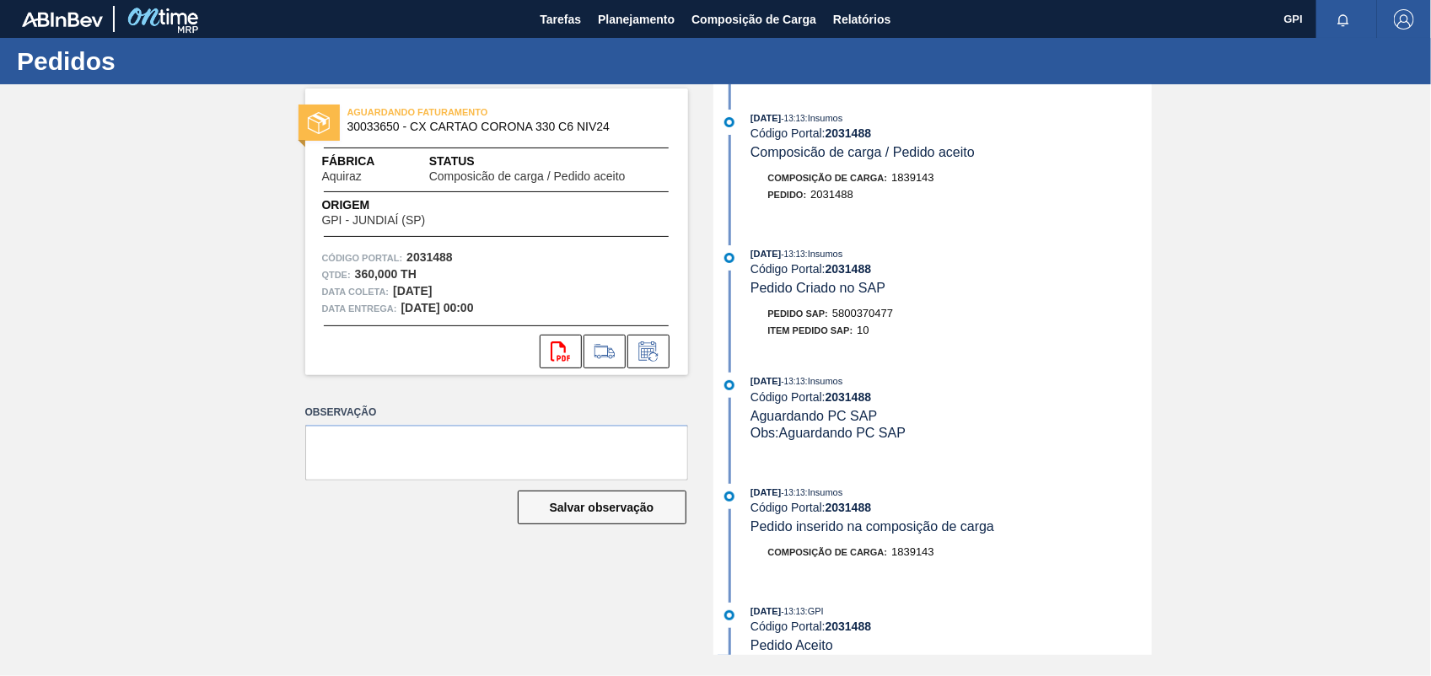
click at [863, 320] on span "5800370477" at bounding box center [862, 313] width 61 height 13
click at [432, 258] on strong "2031488" at bounding box center [430, 256] width 46 height 13
click at [536, 358] on div "svg{fill:#ff0000}" at bounding box center [496, 352] width 383 height 34
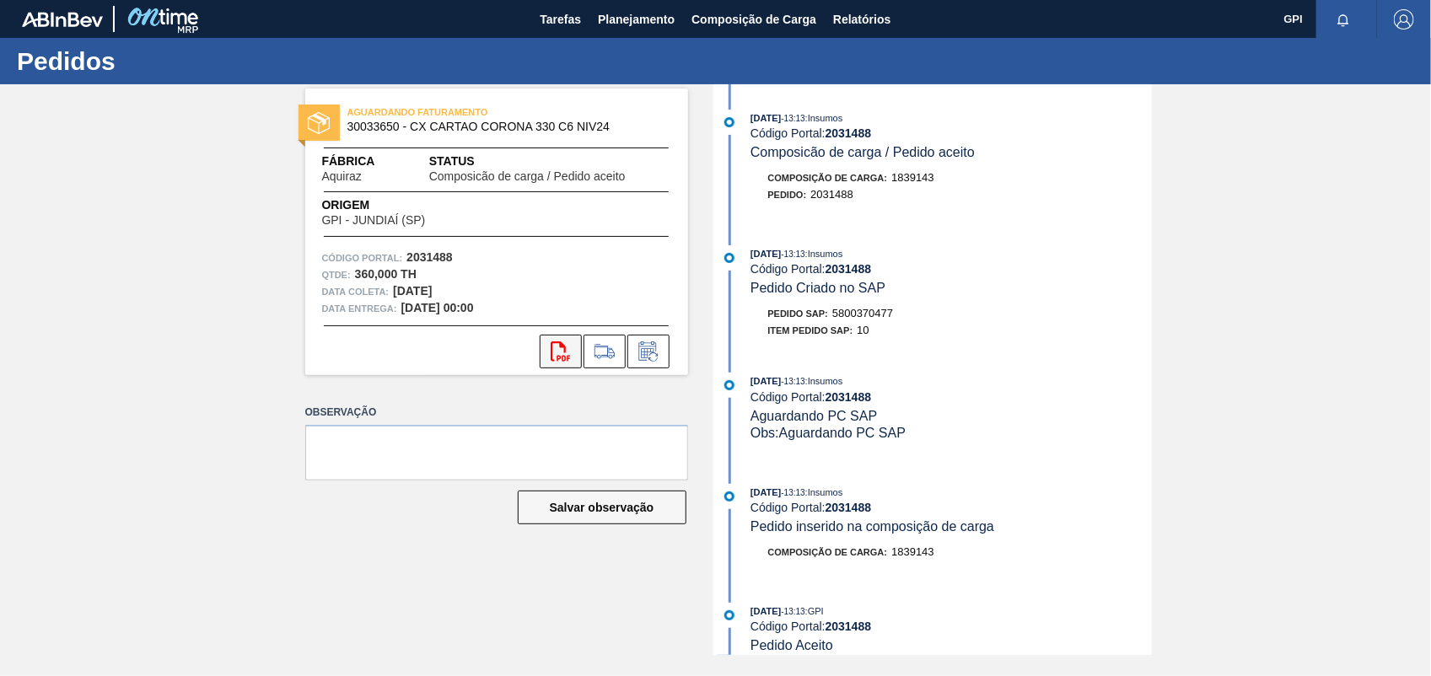
click at [551, 353] on icon "svg{fill:#ff0000}" at bounding box center [561, 352] width 20 height 20
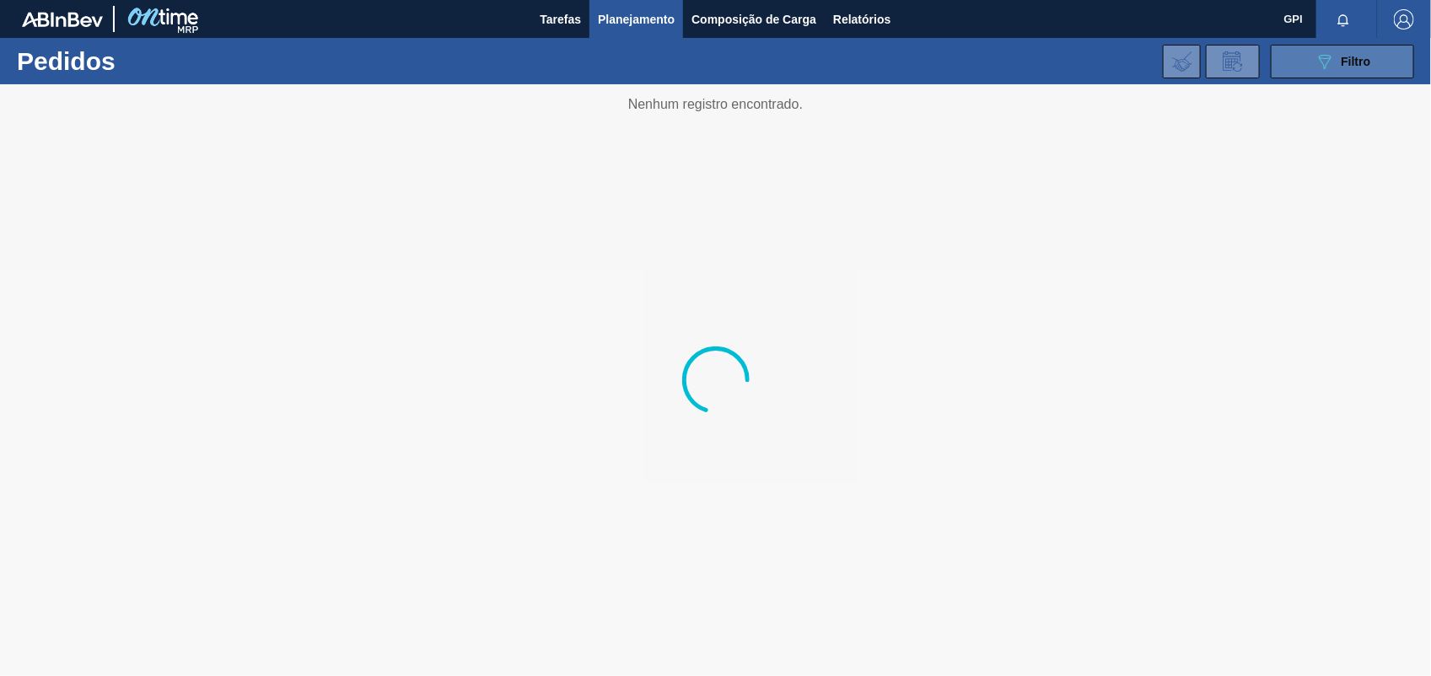
click at [1359, 64] on span "Filtro" at bounding box center [1357, 61] width 30 height 13
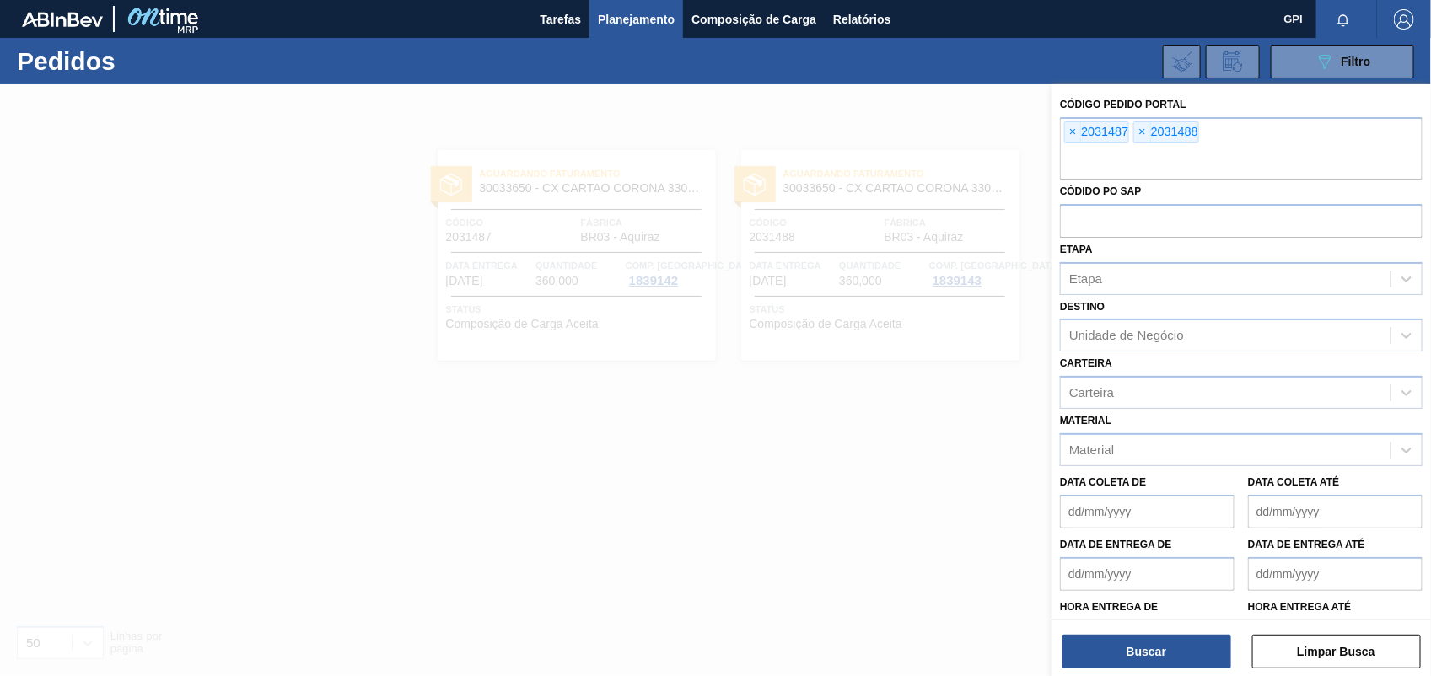
click at [1072, 132] on span "×" at bounding box center [1073, 132] width 16 height 20
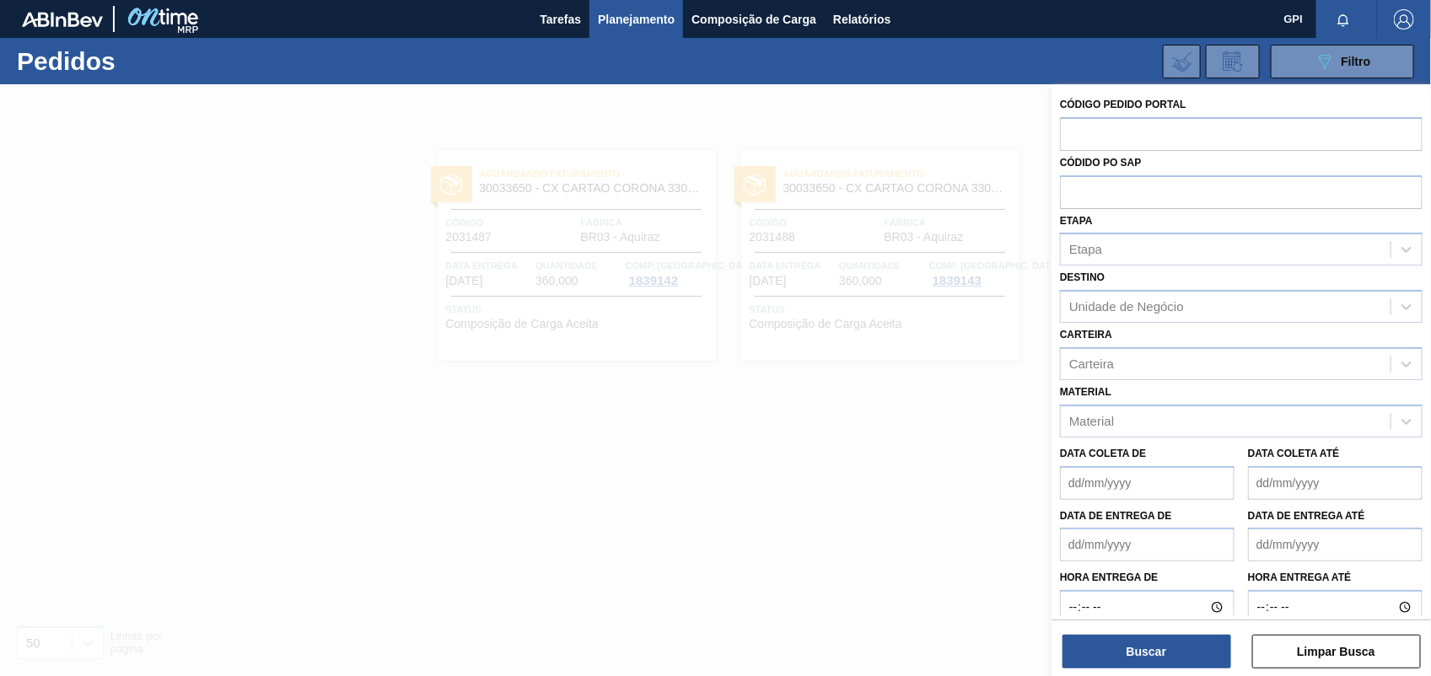
paste input "text"
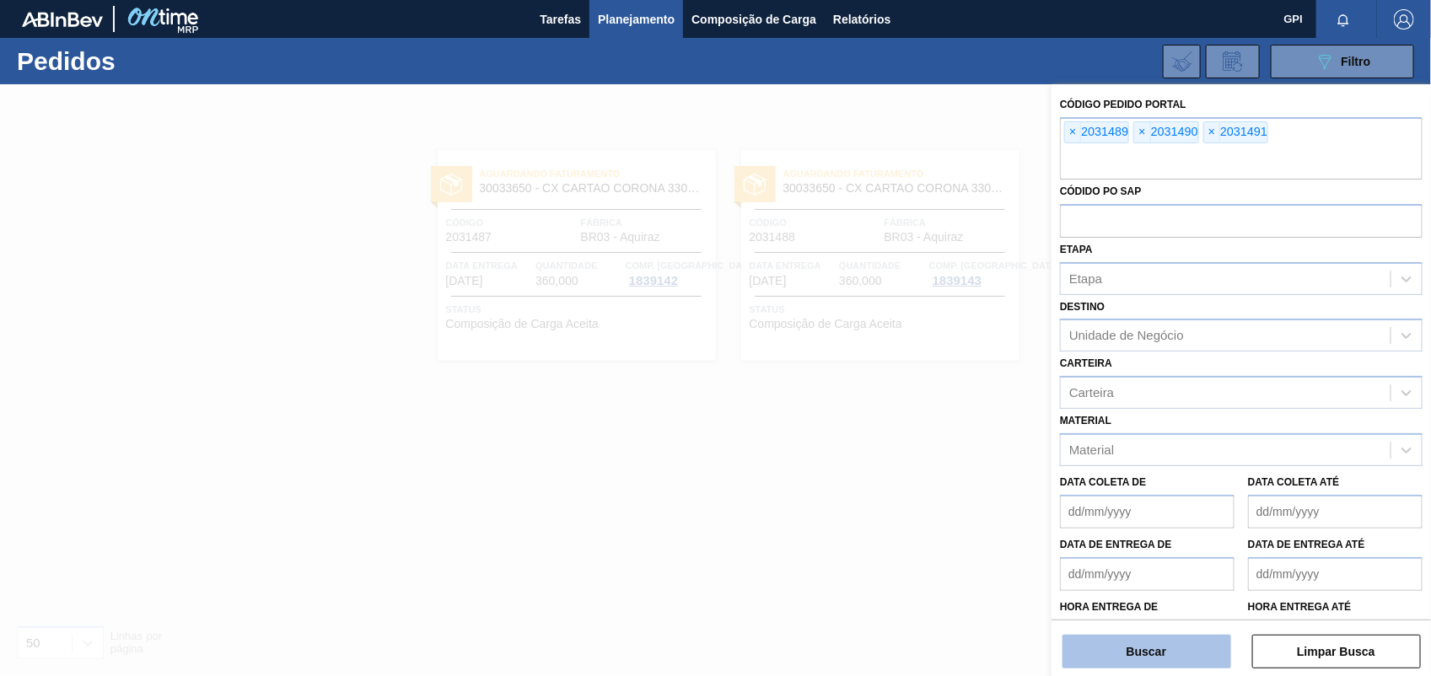
click at [1183, 654] on button "Buscar" at bounding box center [1147, 652] width 169 height 34
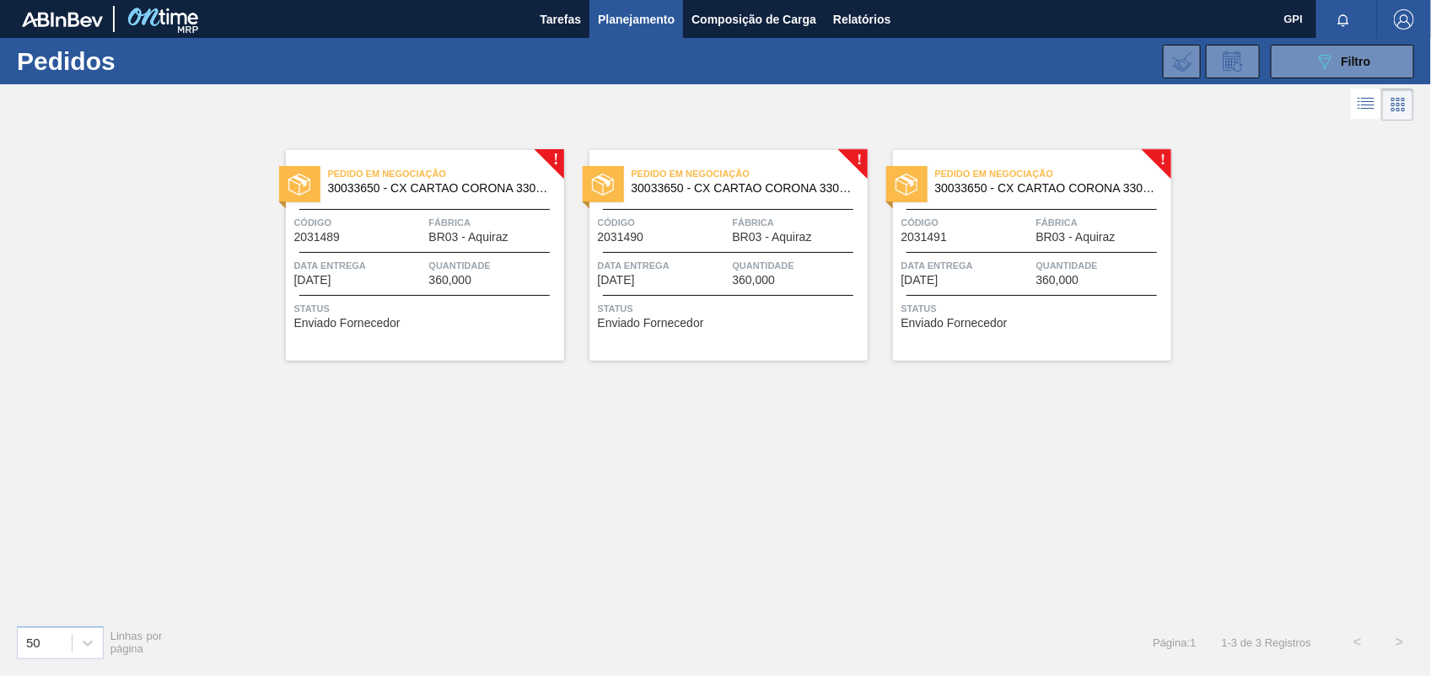
click at [368, 232] on div "Código 2031489" at bounding box center [359, 229] width 131 height 30
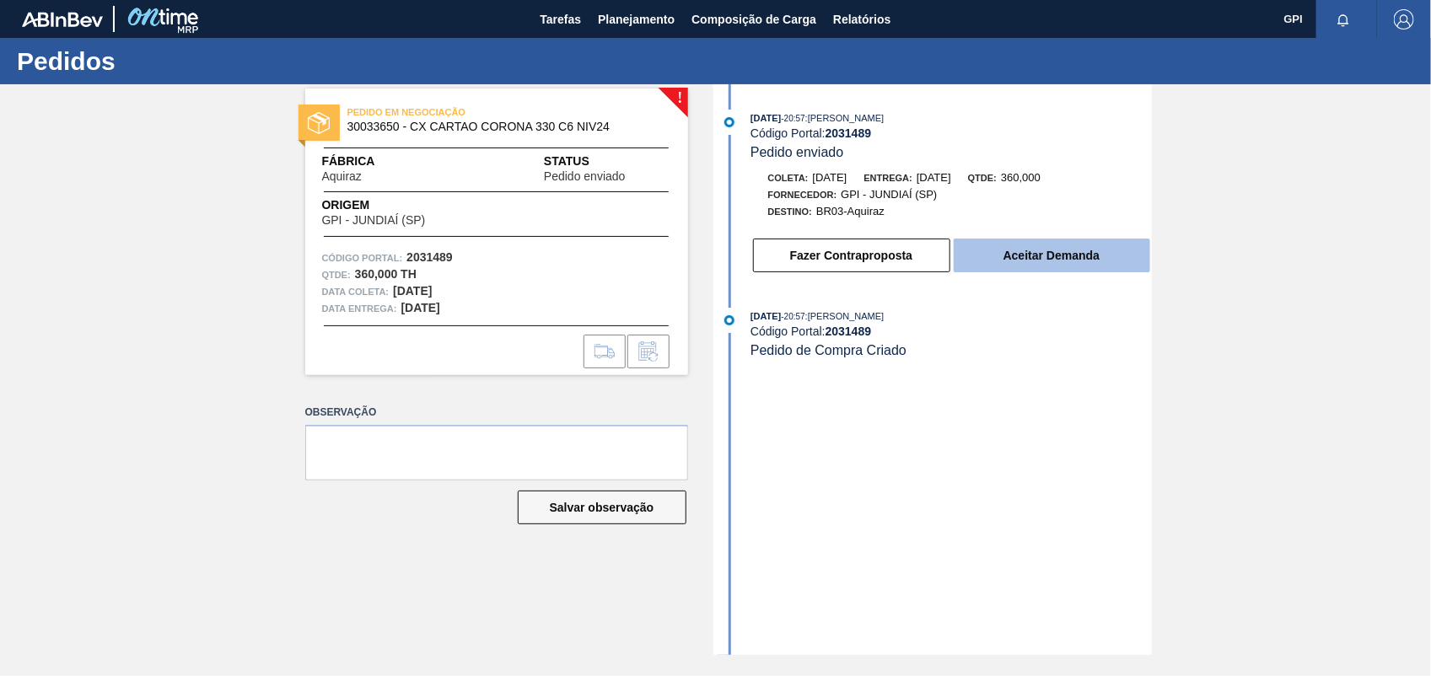
click at [975, 268] on button "Aceitar Demanda" at bounding box center [1052, 256] width 197 height 34
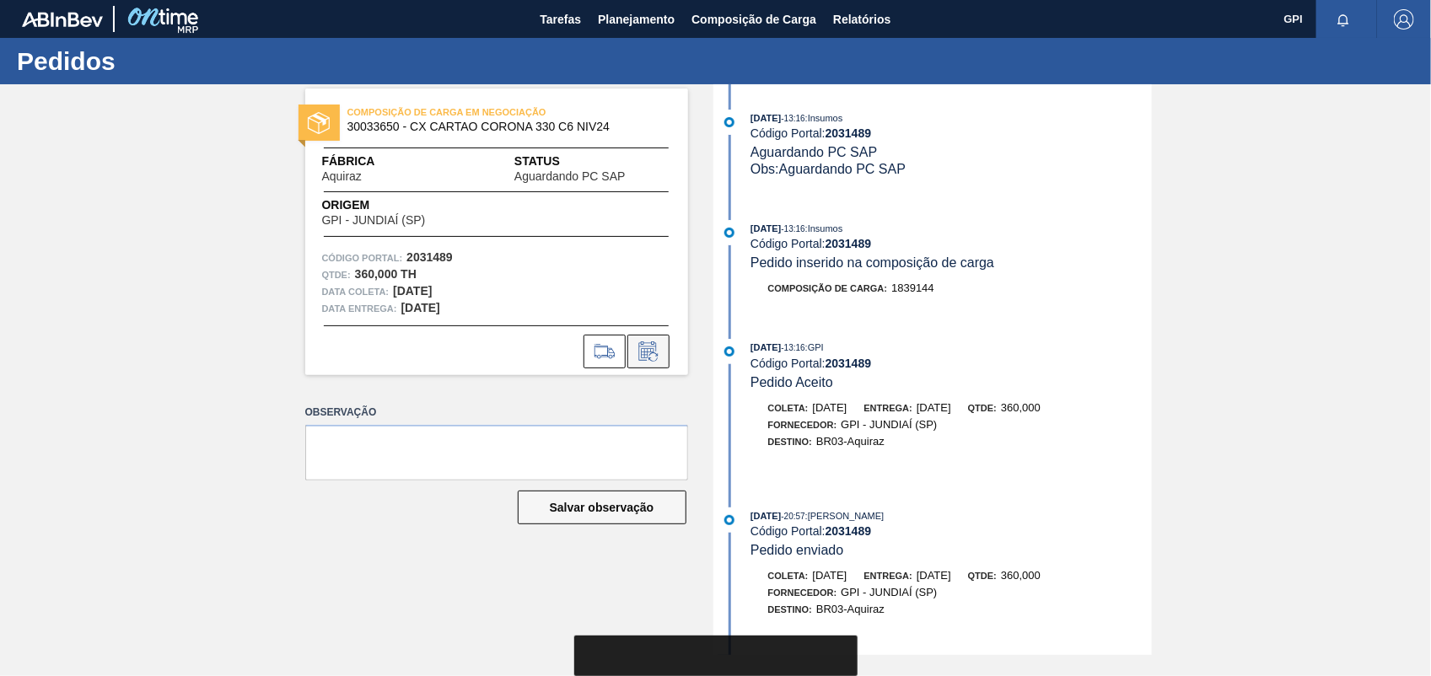
click at [627, 351] on button at bounding box center [648, 352] width 42 height 34
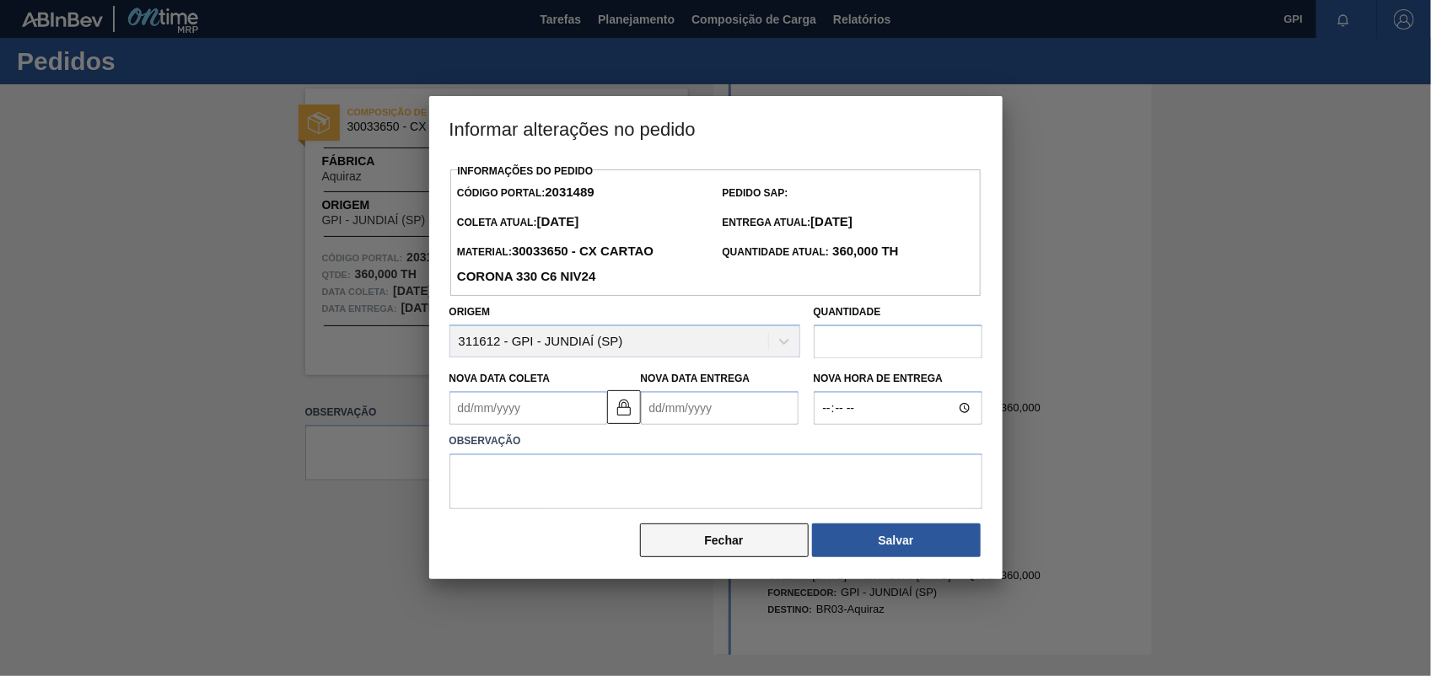
click at [676, 536] on button "Fechar" at bounding box center [724, 541] width 169 height 34
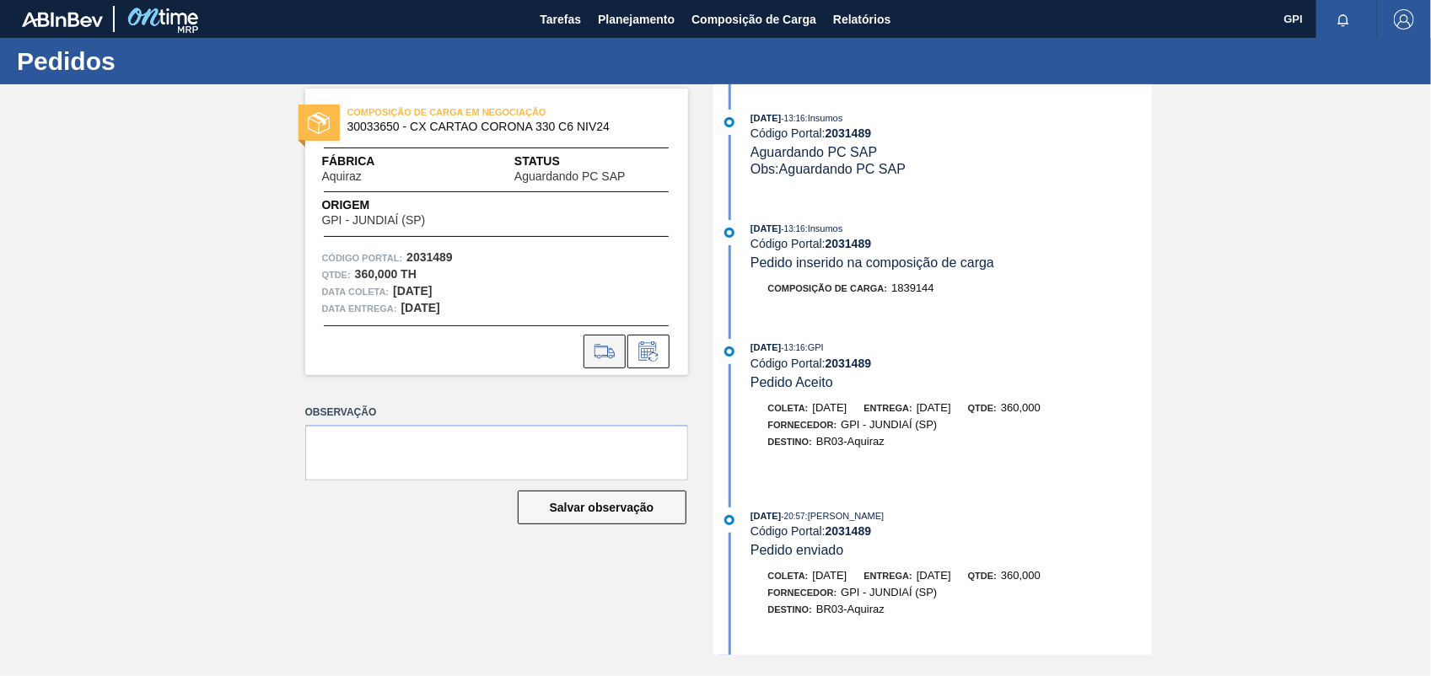
click at [600, 356] on icon at bounding box center [604, 357] width 15 height 4
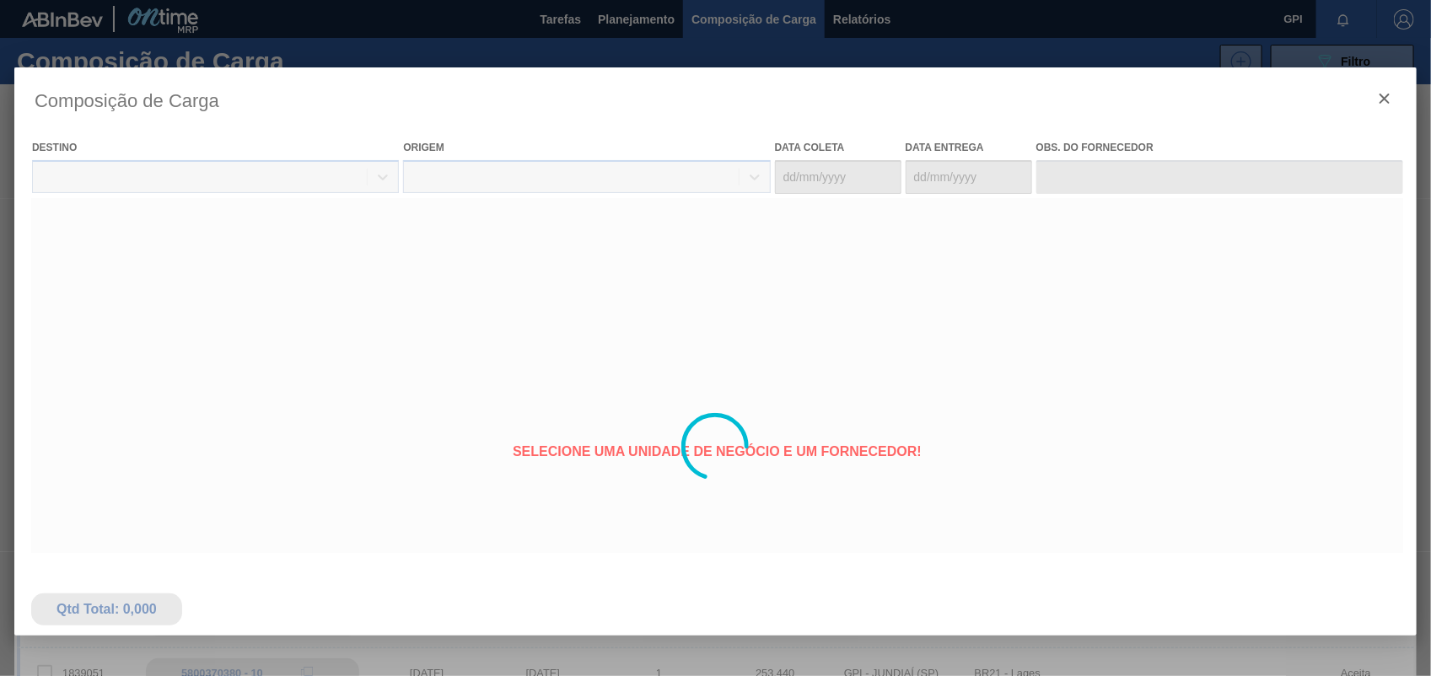
type coleta "03/10/2025"
type entrega "10/10/2025"
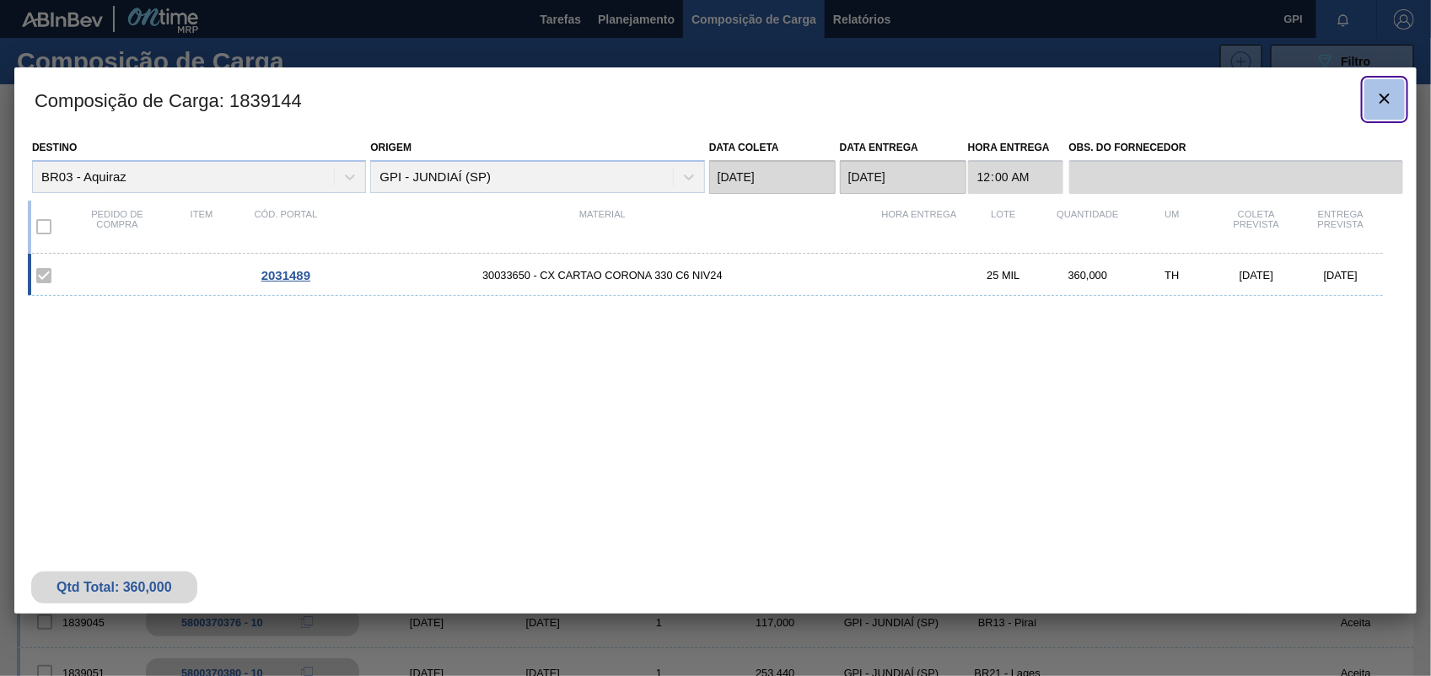
click at [1388, 89] on icon "botão de ícone" at bounding box center [1385, 99] width 20 height 20
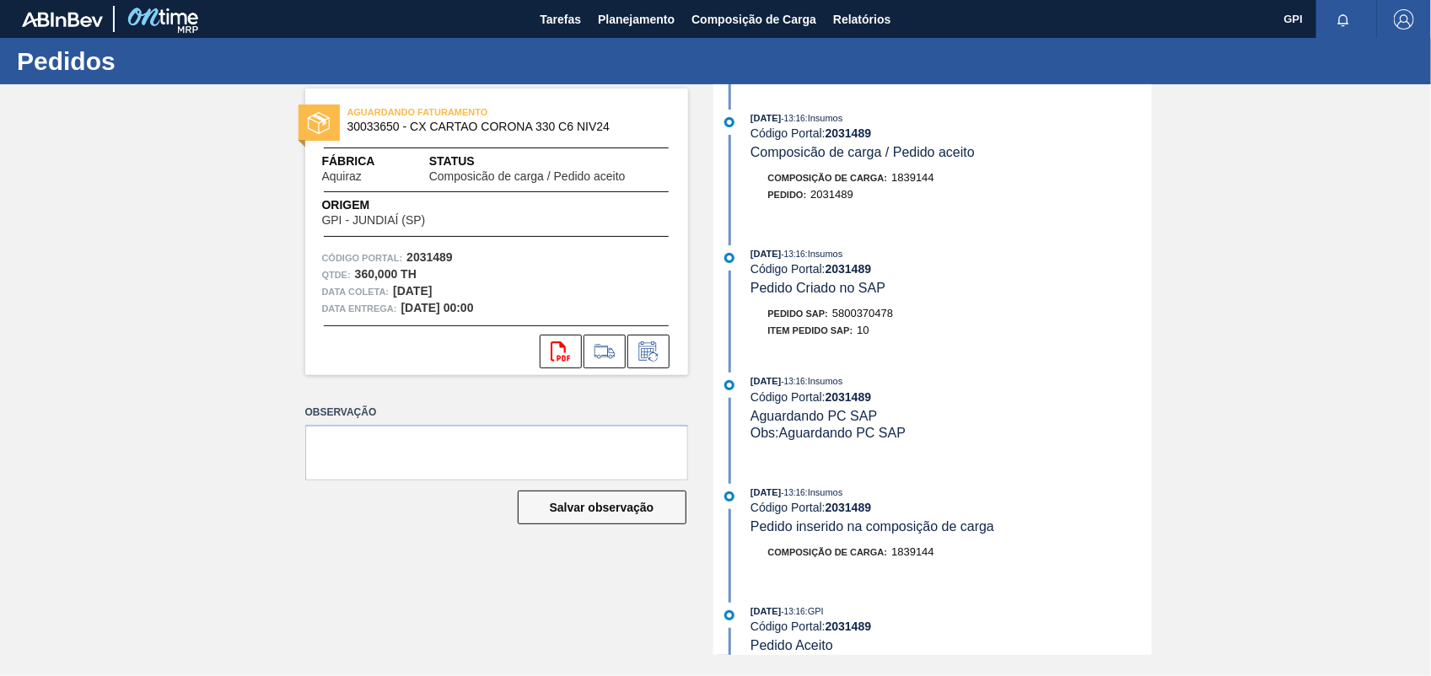
click at [881, 315] on span "5800370478" at bounding box center [862, 313] width 61 height 13
click at [428, 259] on strong "2031489" at bounding box center [430, 256] width 46 height 13
click at [552, 350] on icon at bounding box center [560, 352] width 19 height 20
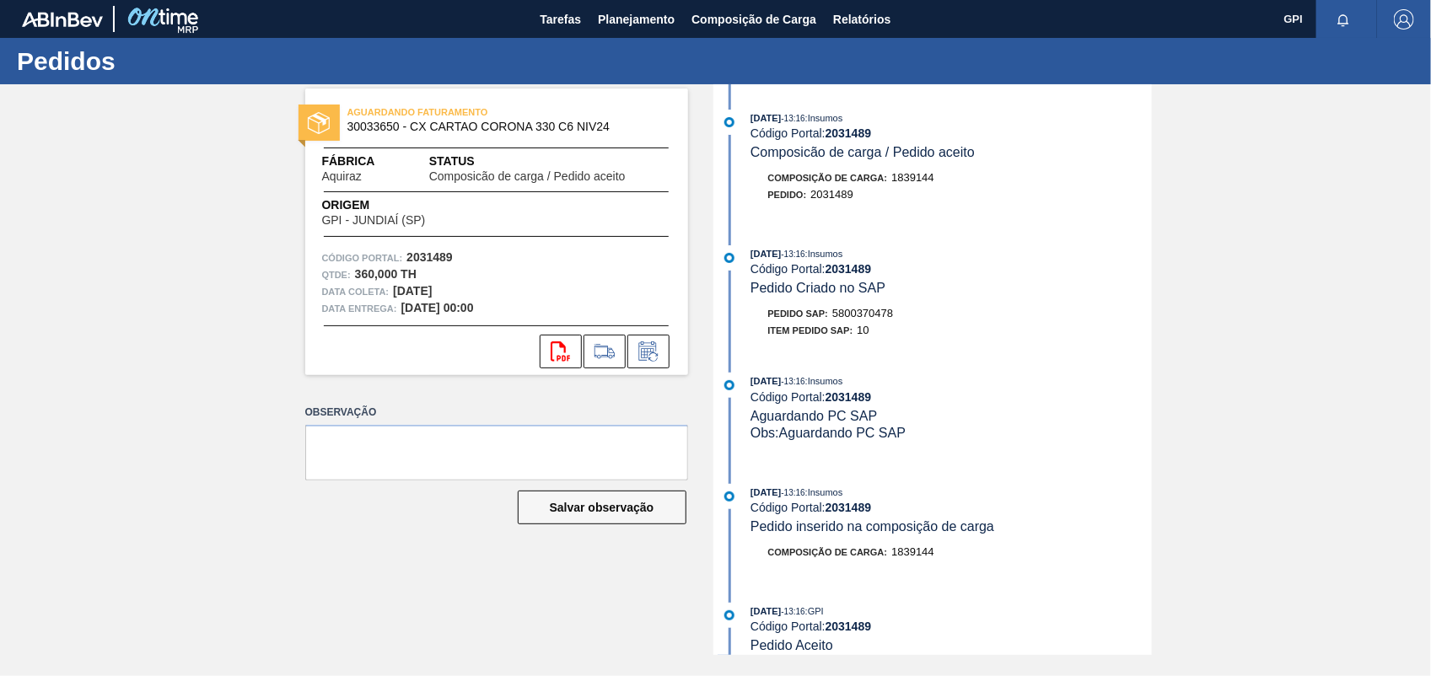
click at [1229, 270] on div "AGUARDANDO FATURAMENTO 30033650 - CX CARTAO CORONA 330 C6 NIV24 Fábrica Aquiraz…" at bounding box center [715, 369] width 1431 height 571
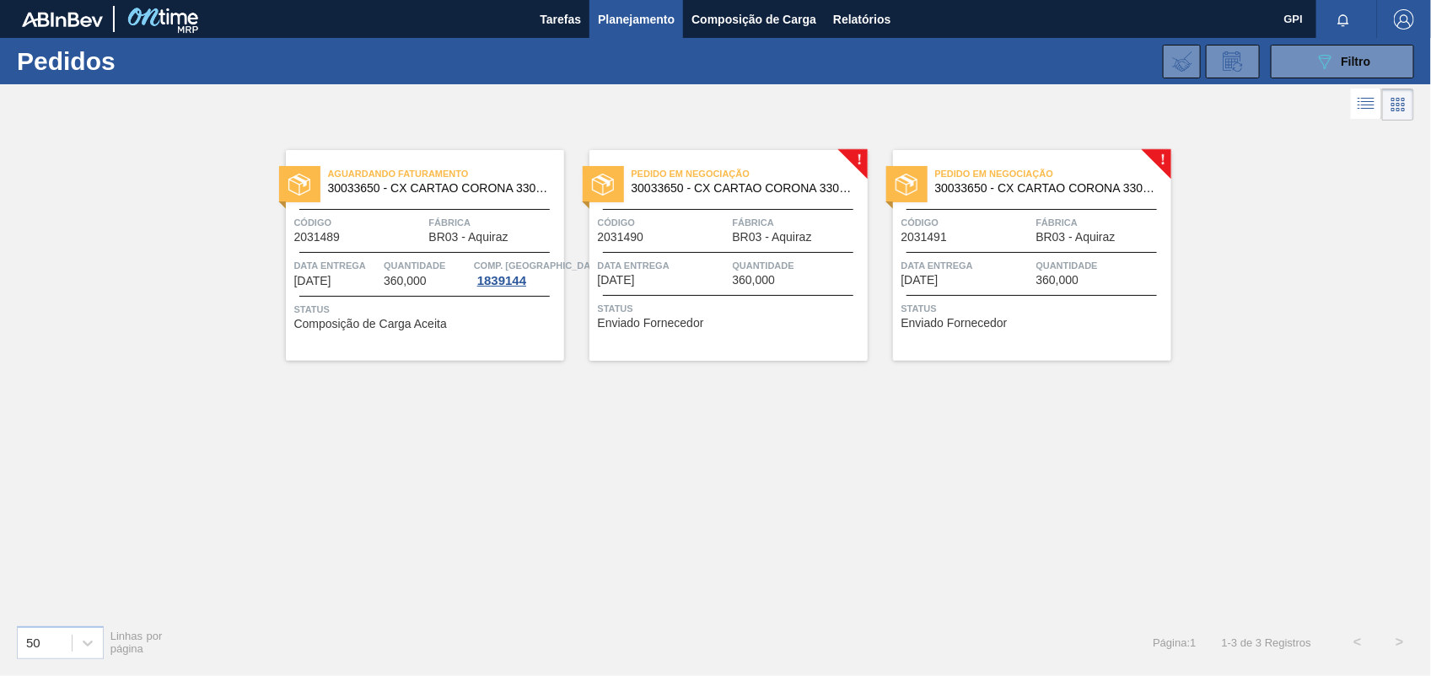
click at [693, 249] on div "Pedido em Negociação 30033650 - CX CARTAO CORONA 330 C6 NIV24 Código 2031490 Fá…" at bounding box center [729, 255] width 278 height 211
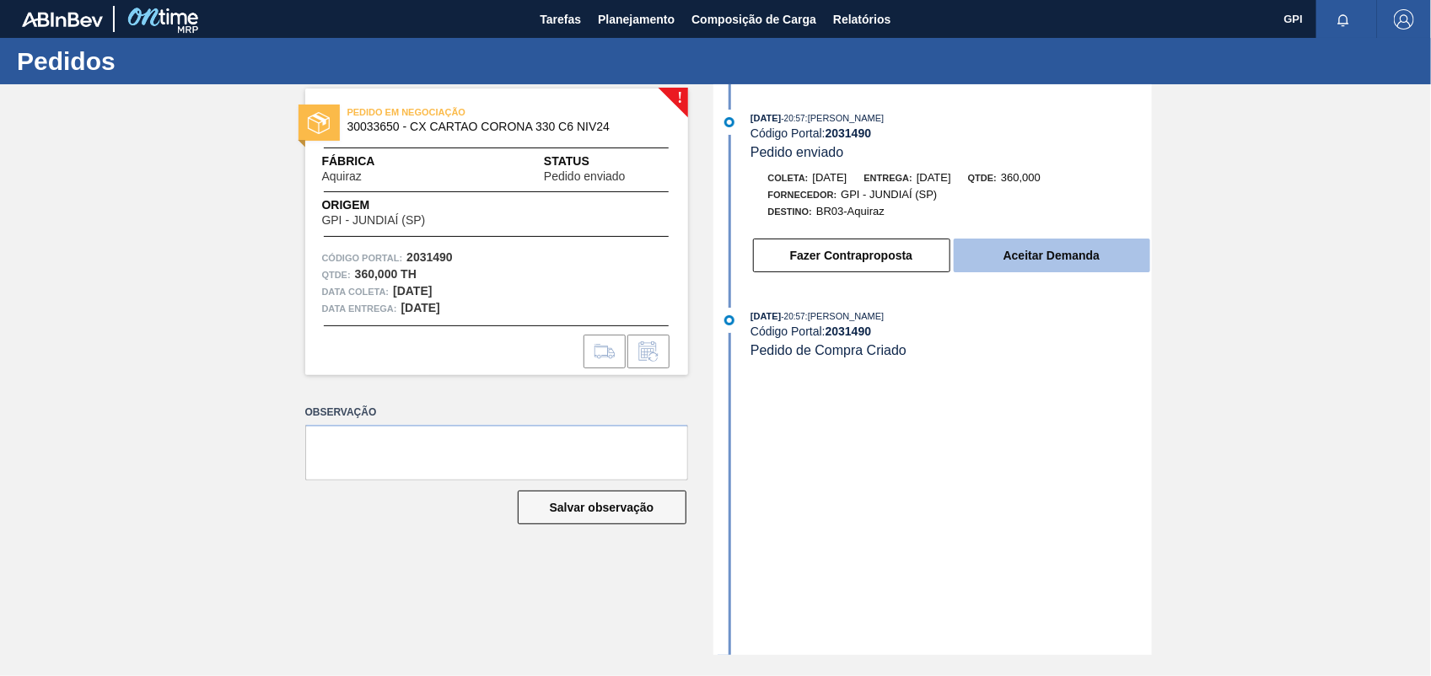
click at [1075, 243] on button "Aceitar Demanda" at bounding box center [1052, 256] width 197 height 34
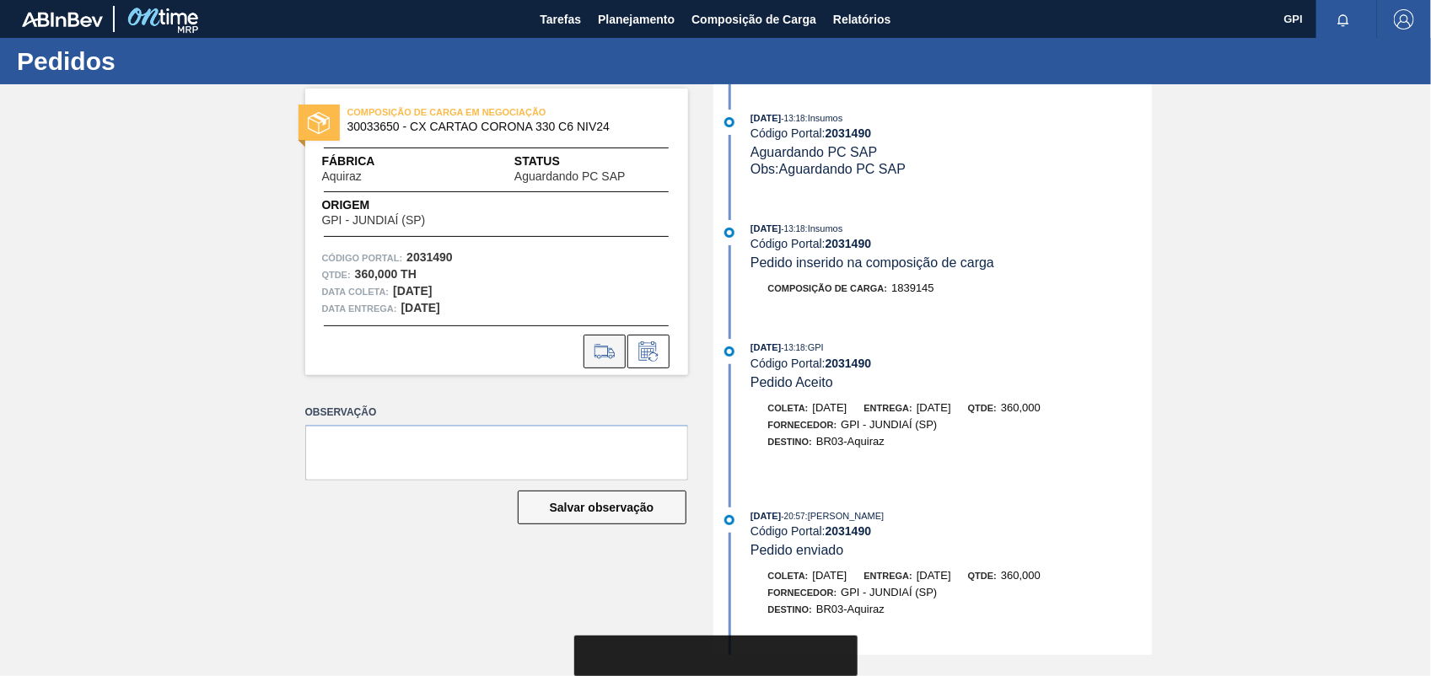
click at [606, 348] on icon at bounding box center [604, 352] width 27 height 20
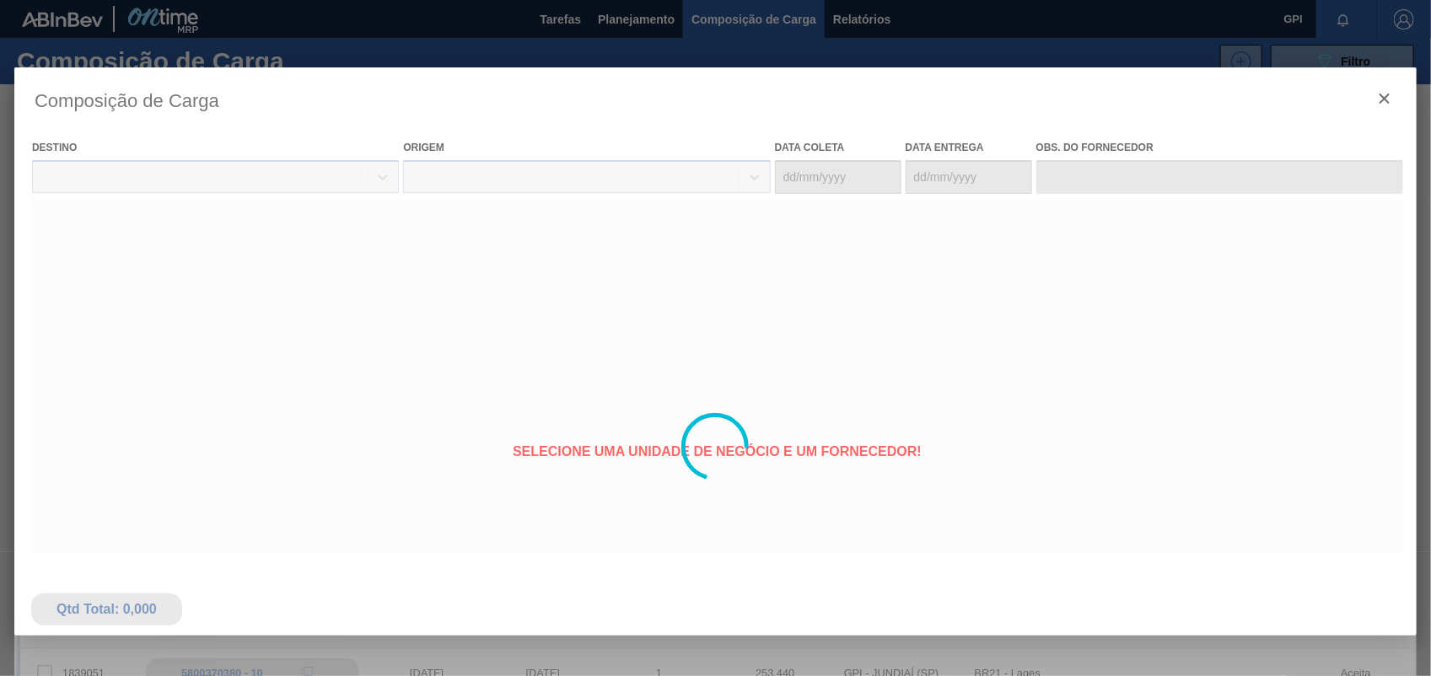
type coleta "15/10/2025"
type entrega "22/10/2025"
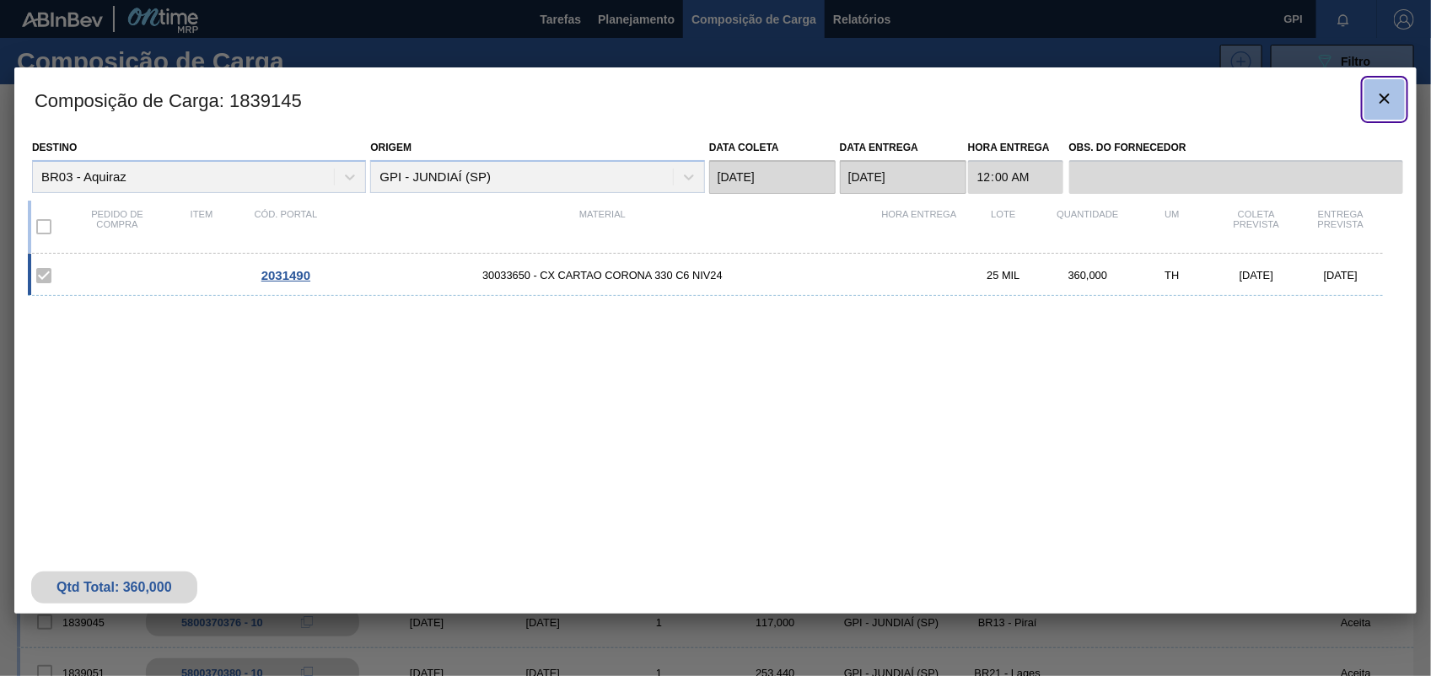
click at [1394, 93] on icon "botão de ícone" at bounding box center [1385, 99] width 20 height 20
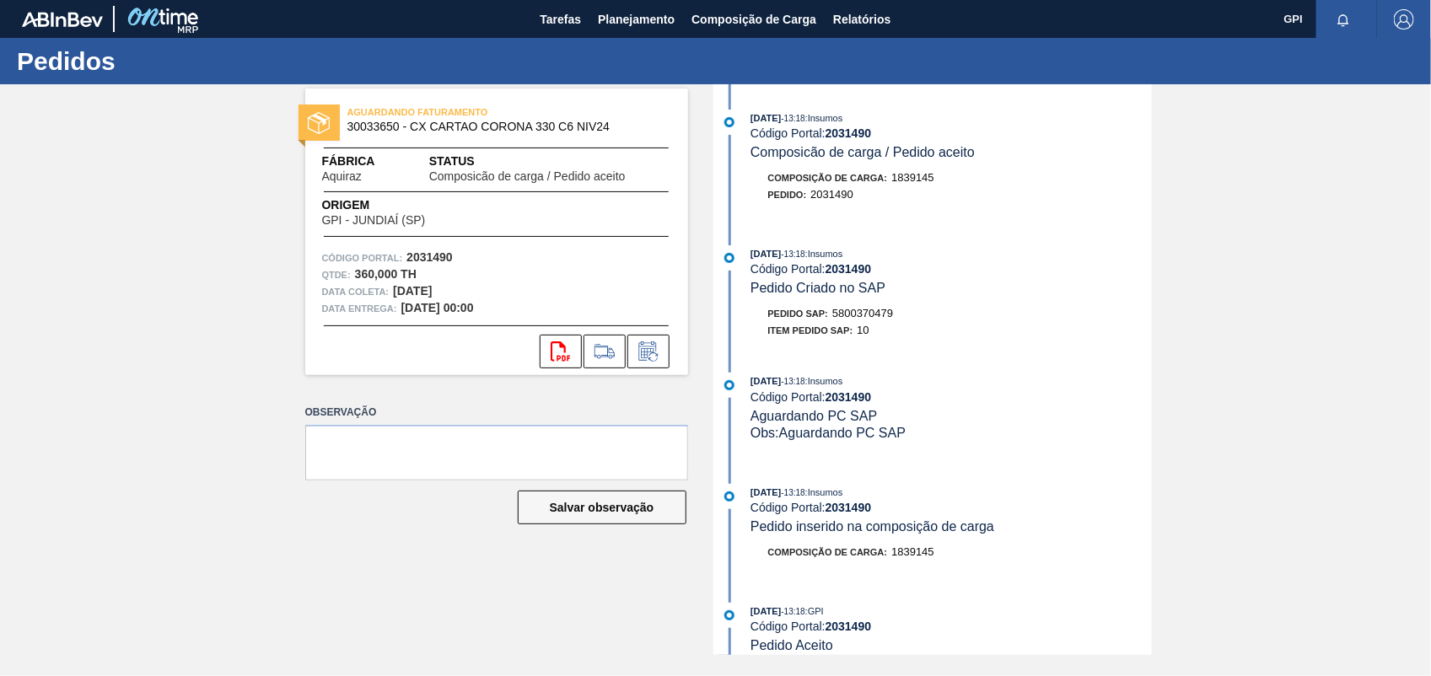
click at [849, 315] on span "5800370479" at bounding box center [862, 313] width 61 height 13
click at [406, 250] on div "Código Portal: 2031490" at bounding box center [496, 258] width 349 height 17
click at [569, 353] on icon "svg{fill:#ff0000}" at bounding box center [561, 352] width 20 height 20
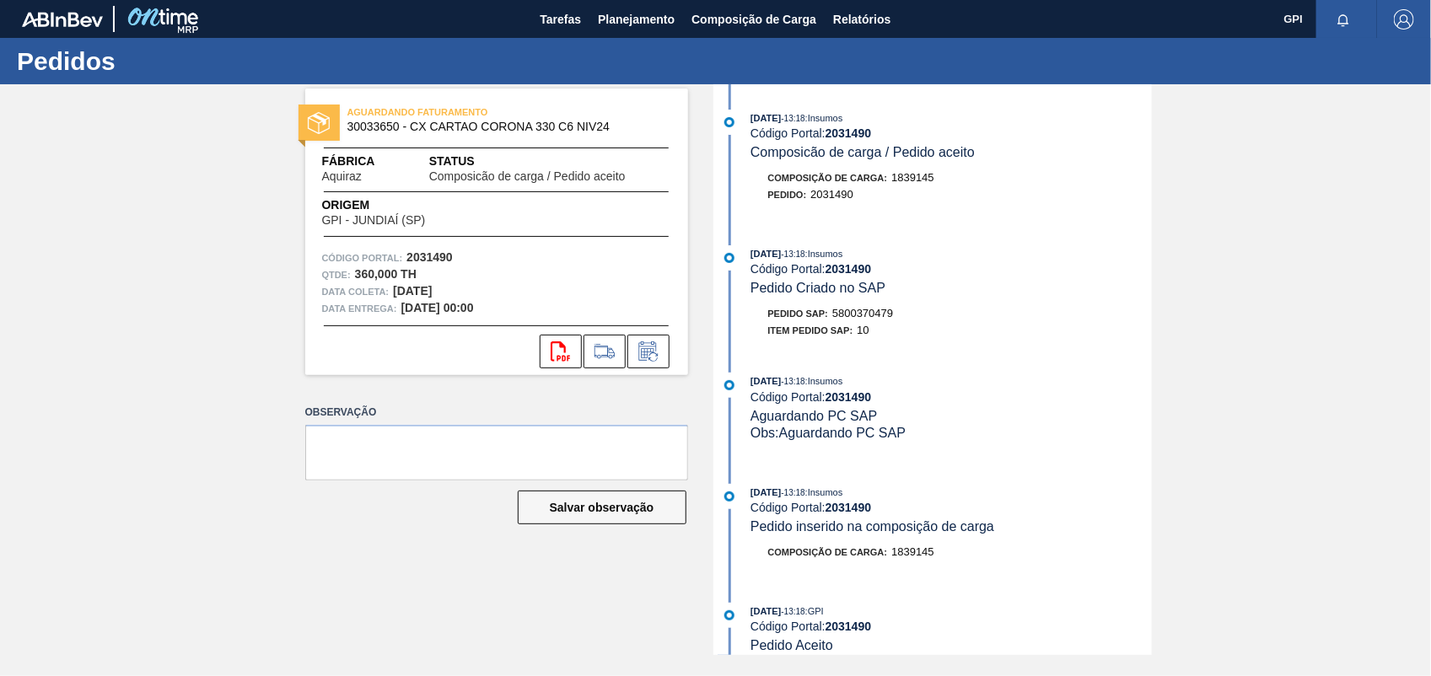
click at [1366, 316] on div "AGUARDANDO FATURAMENTO 30033650 - CX CARTAO CORONA 330 C6 NIV24 Fábrica Aquiraz…" at bounding box center [715, 369] width 1431 height 571
click at [422, 262] on strong "2031490" at bounding box center [430, 256] width 46 height 13
click at [550, 364] on button "svg{fill:#ff0000}" at bounding box center [561, 352] width 42 height 34
click at [1279, 351] on div "AGUARDANDO FATURAMENTO 30033650 - CX CARTAO CORONA 330 C6 NIV24 Fábrica Aquiraz…" at bounding box center [715, 369] width 1431 height 571
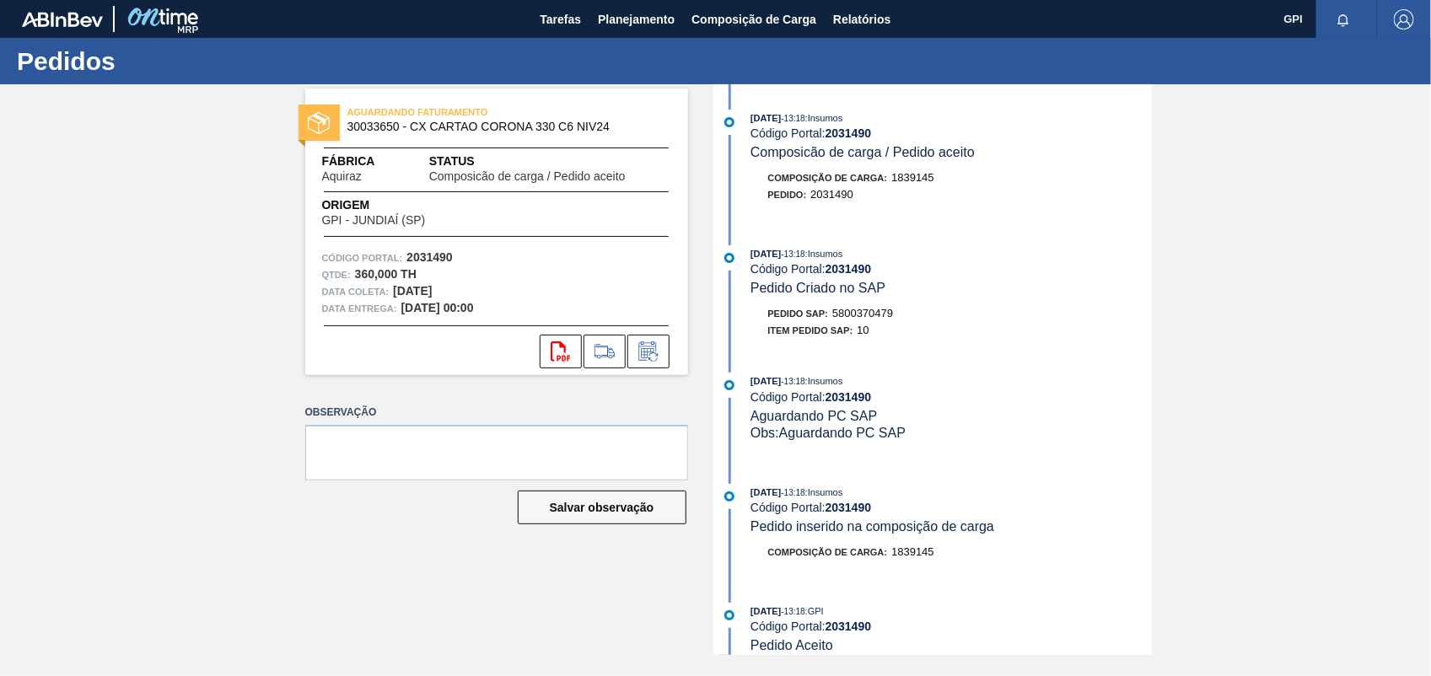
click at [1301, 320] on div "AGUARDANDO FATURAMENTO 30033650 - CX CARTAO CORONA 330 C6 NIV24 Fábrica Aquiraz…" at bounding box center [715, 369] width 1431 height 571
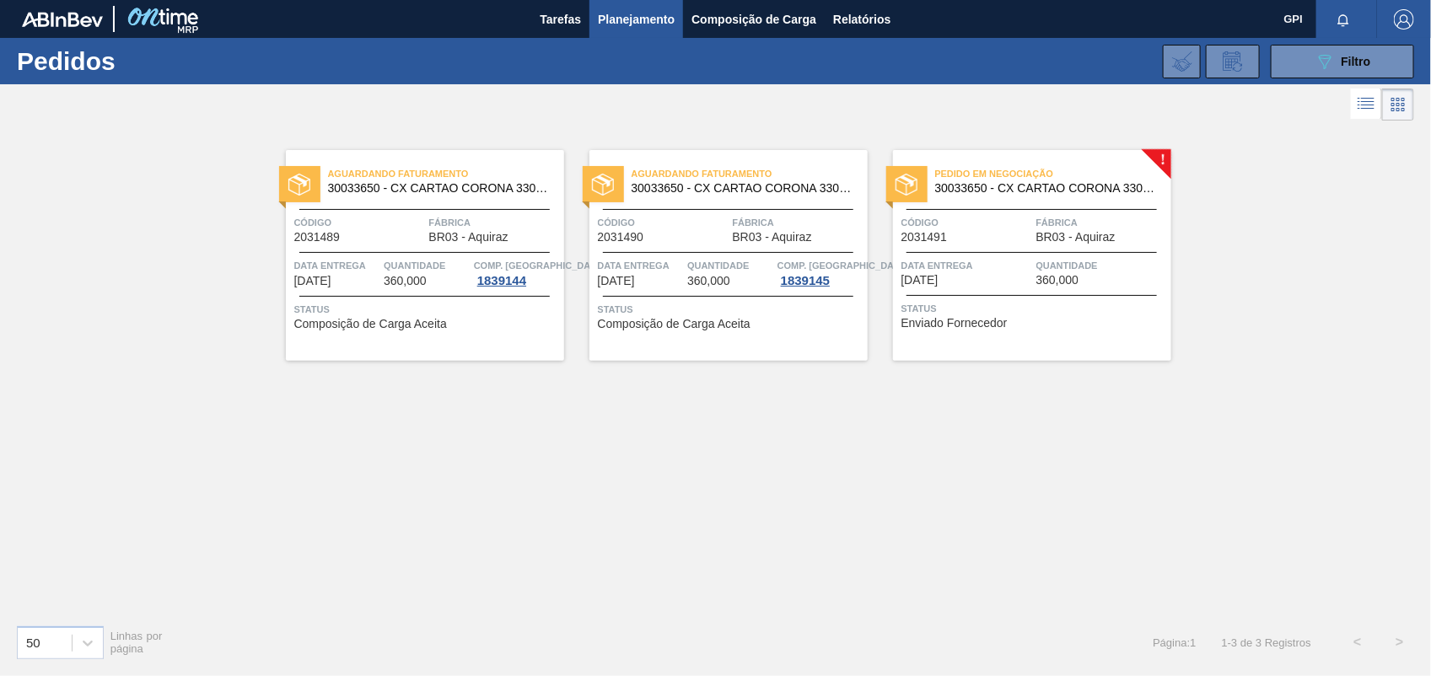
click at [999, 232] on div "Código 2031491" at bounding box center [967, 229] width 131 height 30
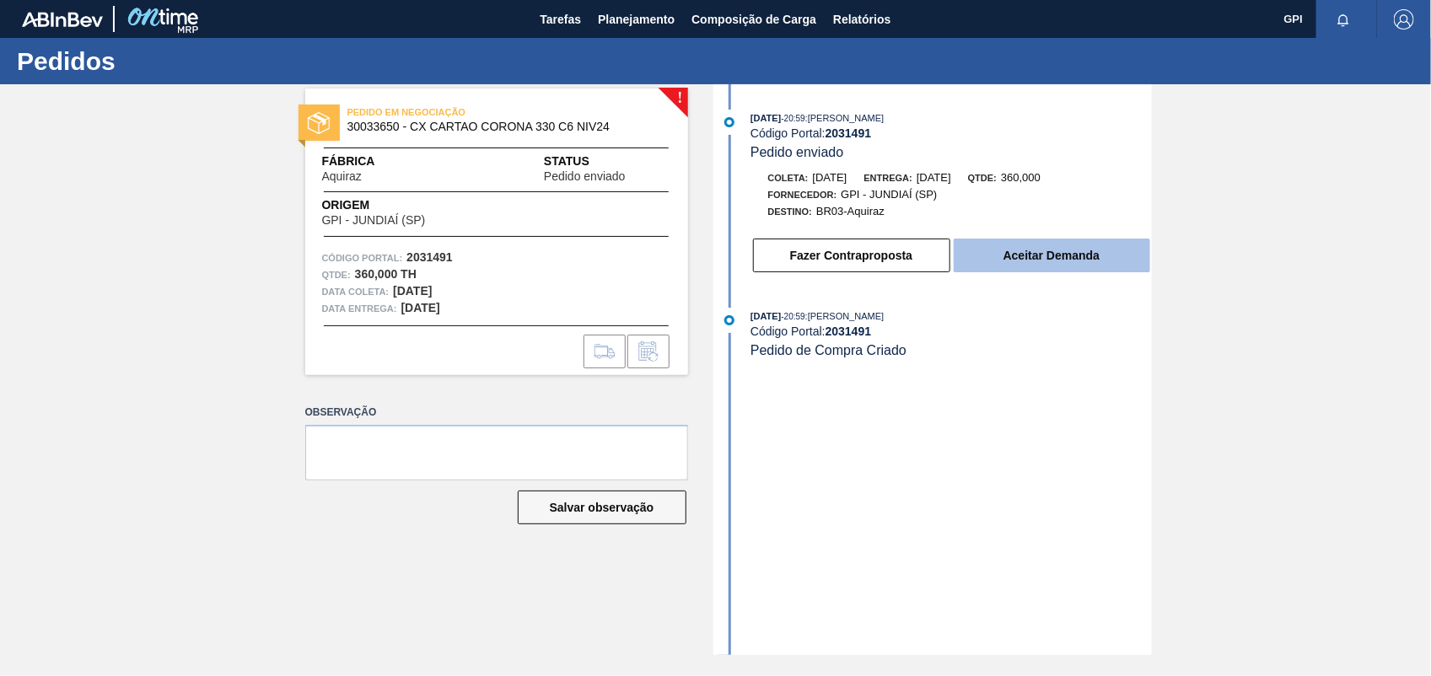
click at [1059, 253] on button "Aceitar Demanda" at bounding box center [1052, 256] width 197 height 34
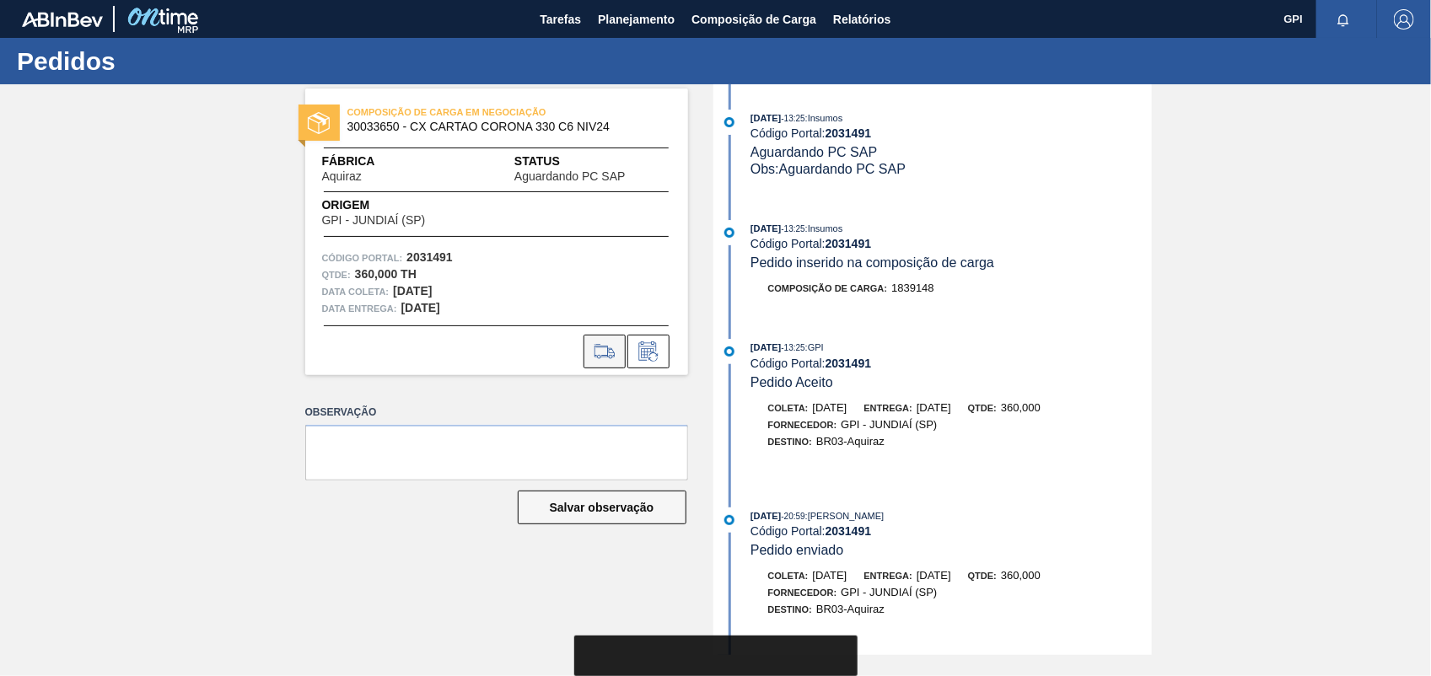
click at [603, 344] on icon at bounding box center [604, 352] width 27 height 20
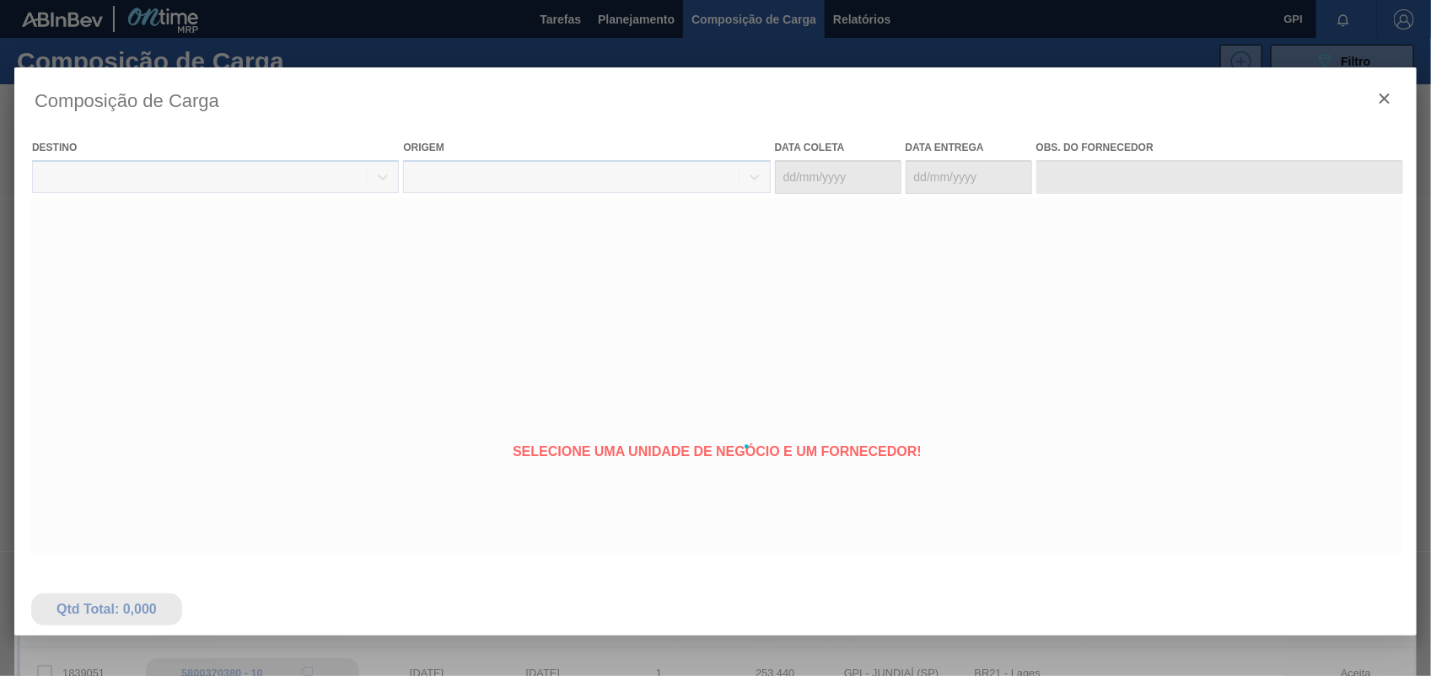
type coleta "20/10/2025"
type entrega "27/10/2025"
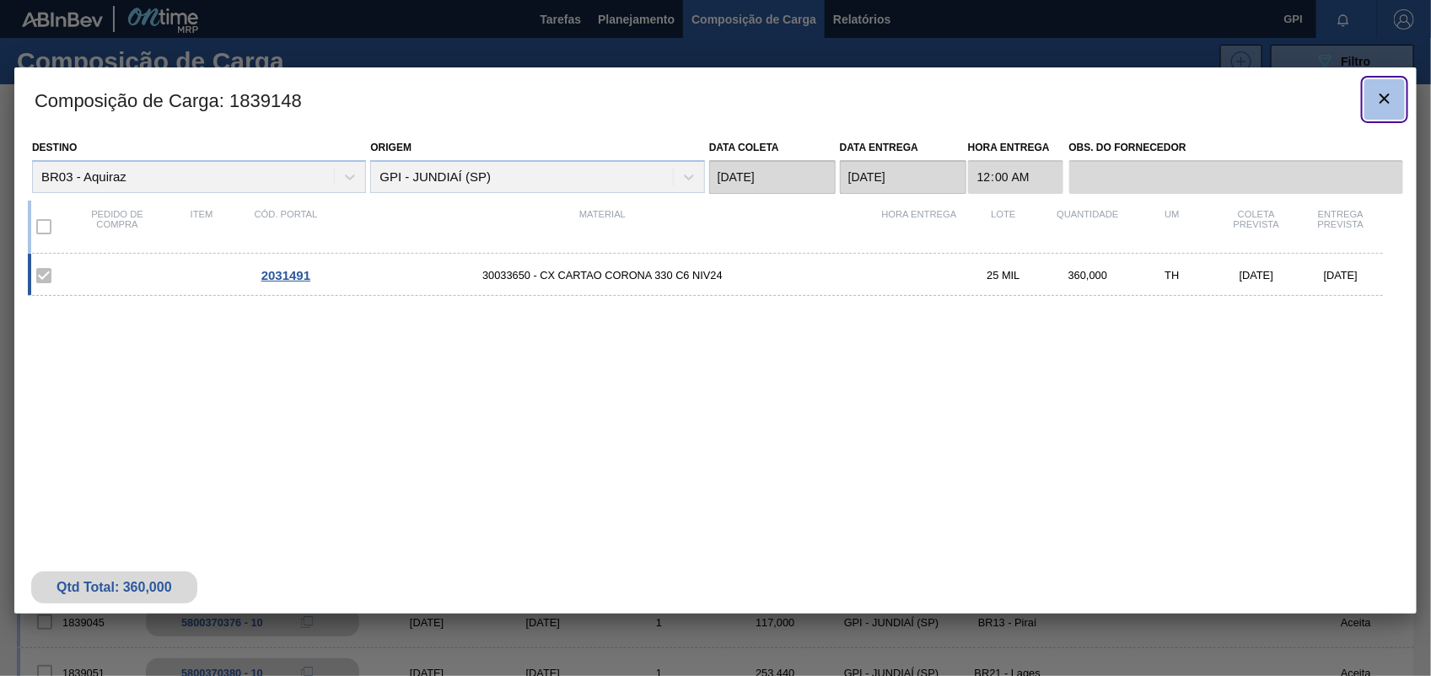
click at [1383, 84] on button "botão de ícone" at bounding box center [1385, 99] width 40 height 40
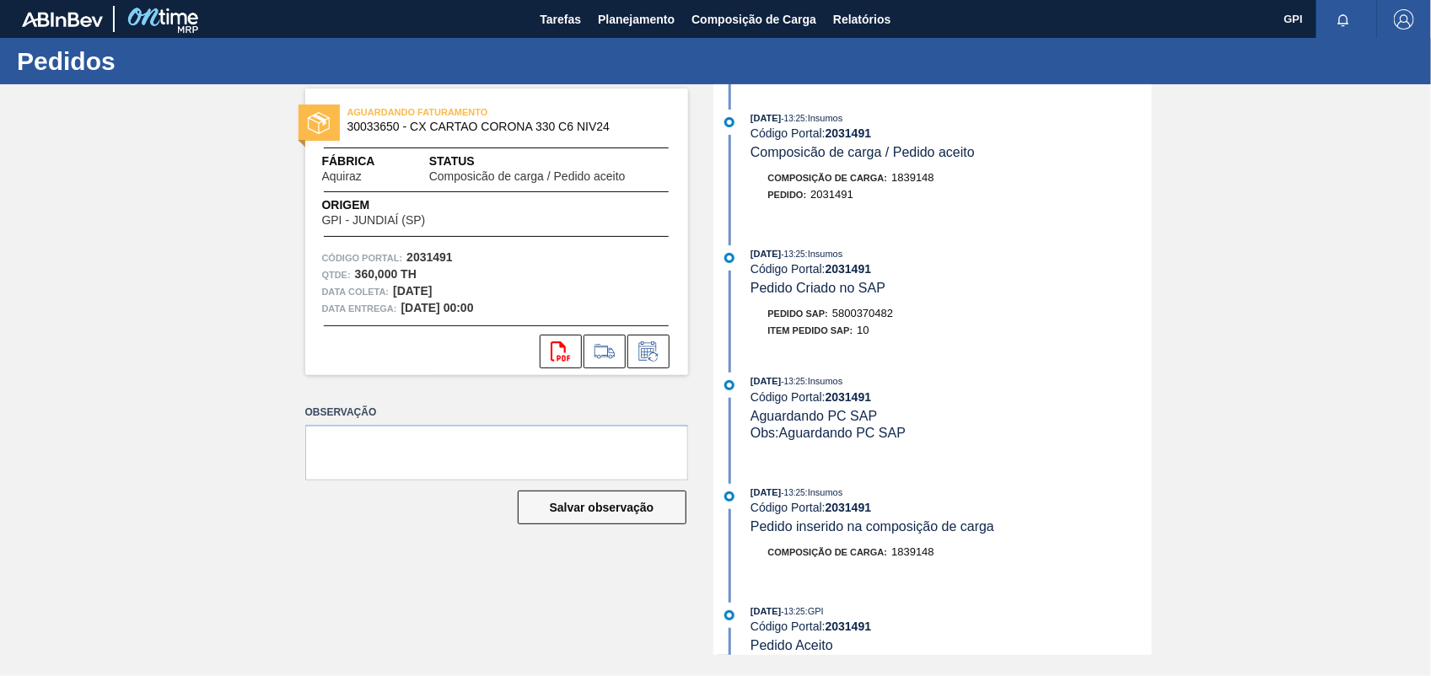
click at [874, 322] on div "Pedido SAP: 5800370482" at bounding box center [831, 313] width 126 height 17
click at [879, 315] on span "5800370482" at bounding box center [862, 313] width 61 height 13
click at [428, 251] on strong "2031491" at bounding box center [430, 256] width 46 height 13
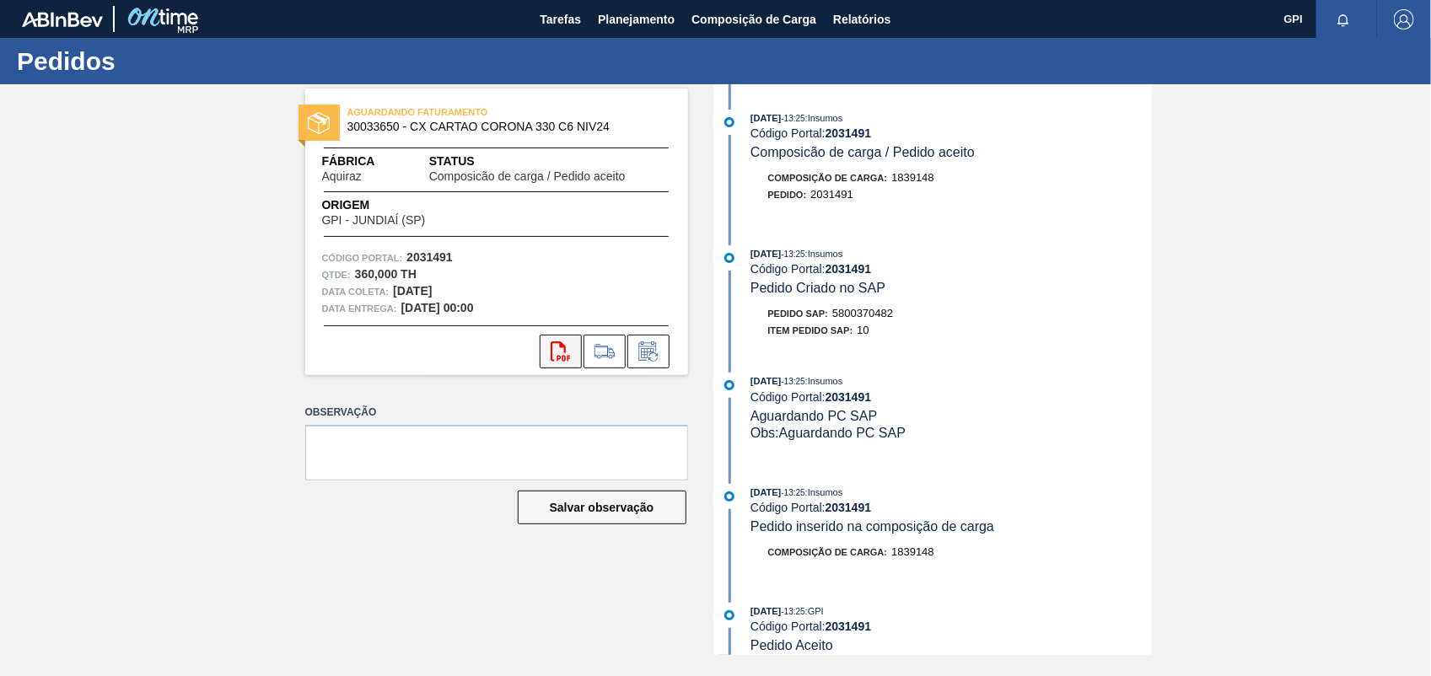
click at [555, 353] on icon "svg{fill:#ff0000}" at bounding box center [561, 352] width 20 height 20
click at [1282, 310] on div "AGUARDANDO FATURAMENTO 30033650 - CX CARTAO CORONA 330 C6 NIV24 Fábrica Aquiraz…" at bounding box center [715, 369] width 1431 height 571
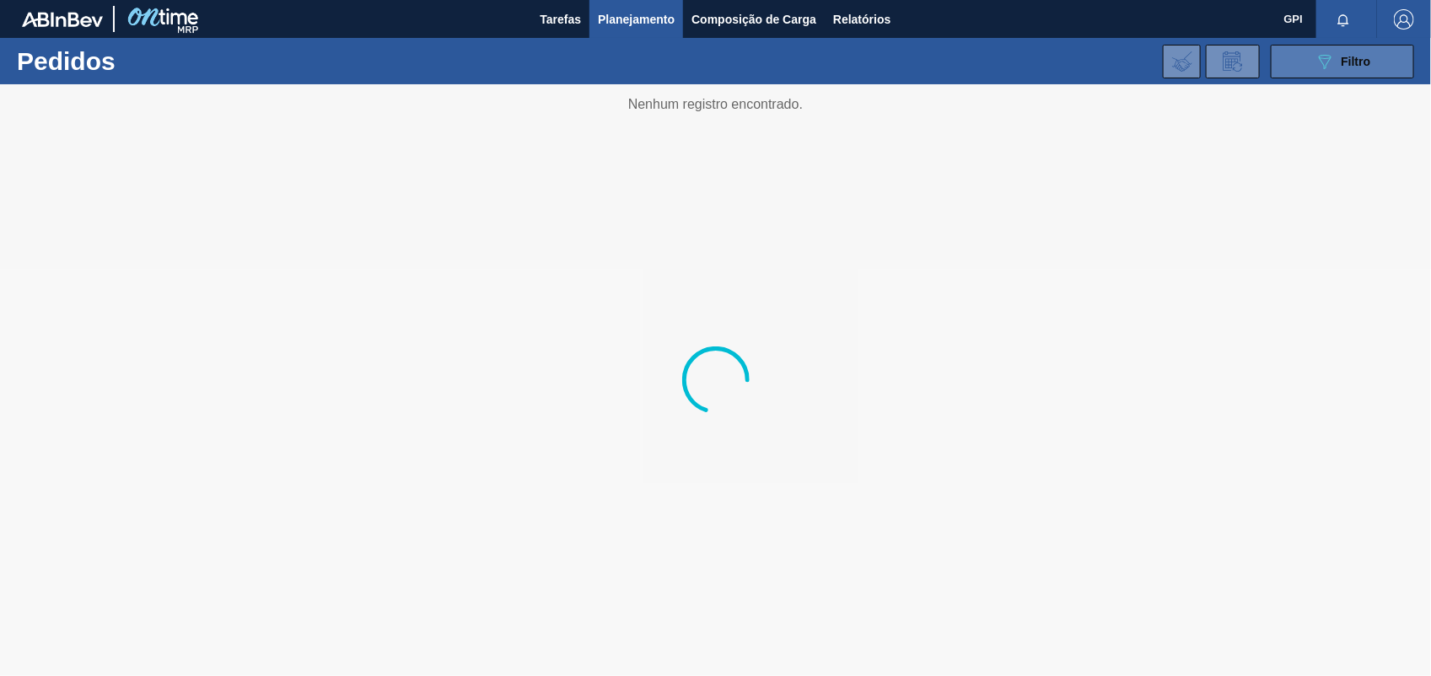
click at [1393, 70] on button "089F7B8B-B2A5-4AFE-B5C0-19BA573D28AC Filtro" at bounding box center [1342, 62] width 143 height 34
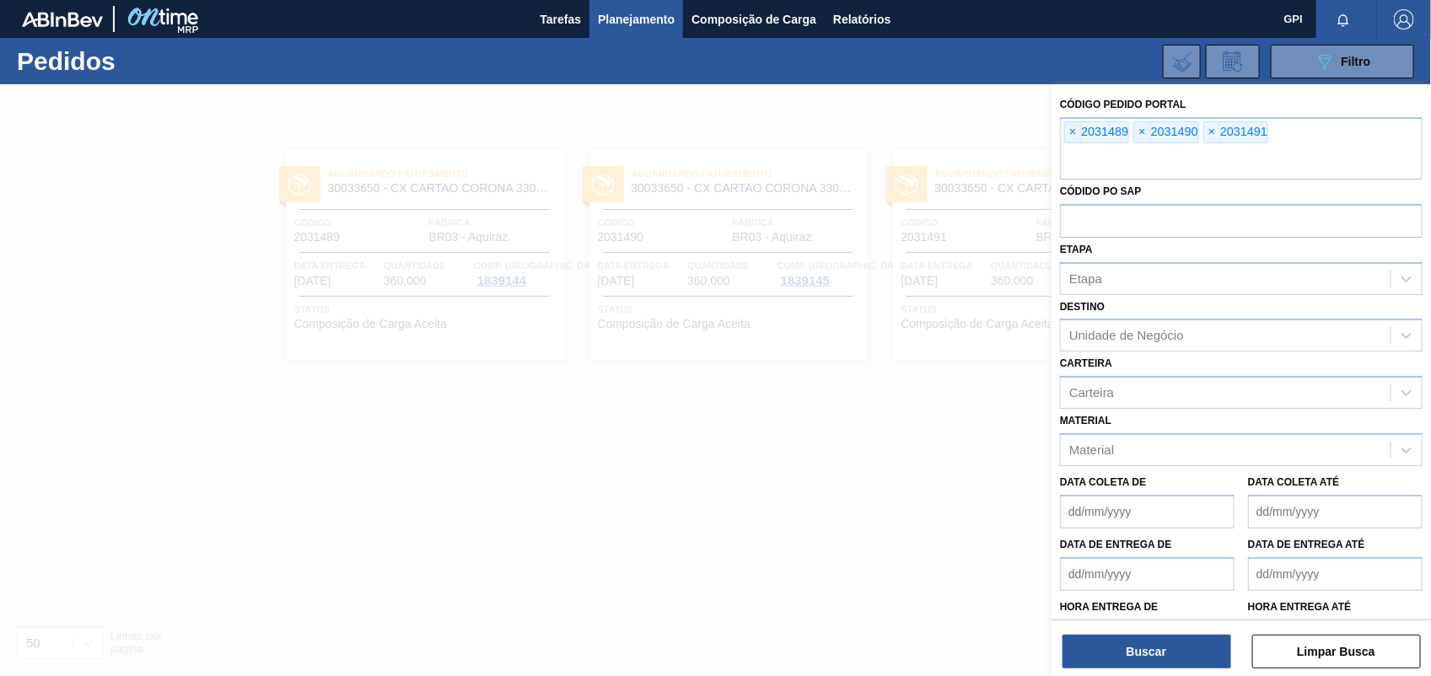
click at [1078, 122] on span "×" at bounding box center [1073, 132] width 16 height 20
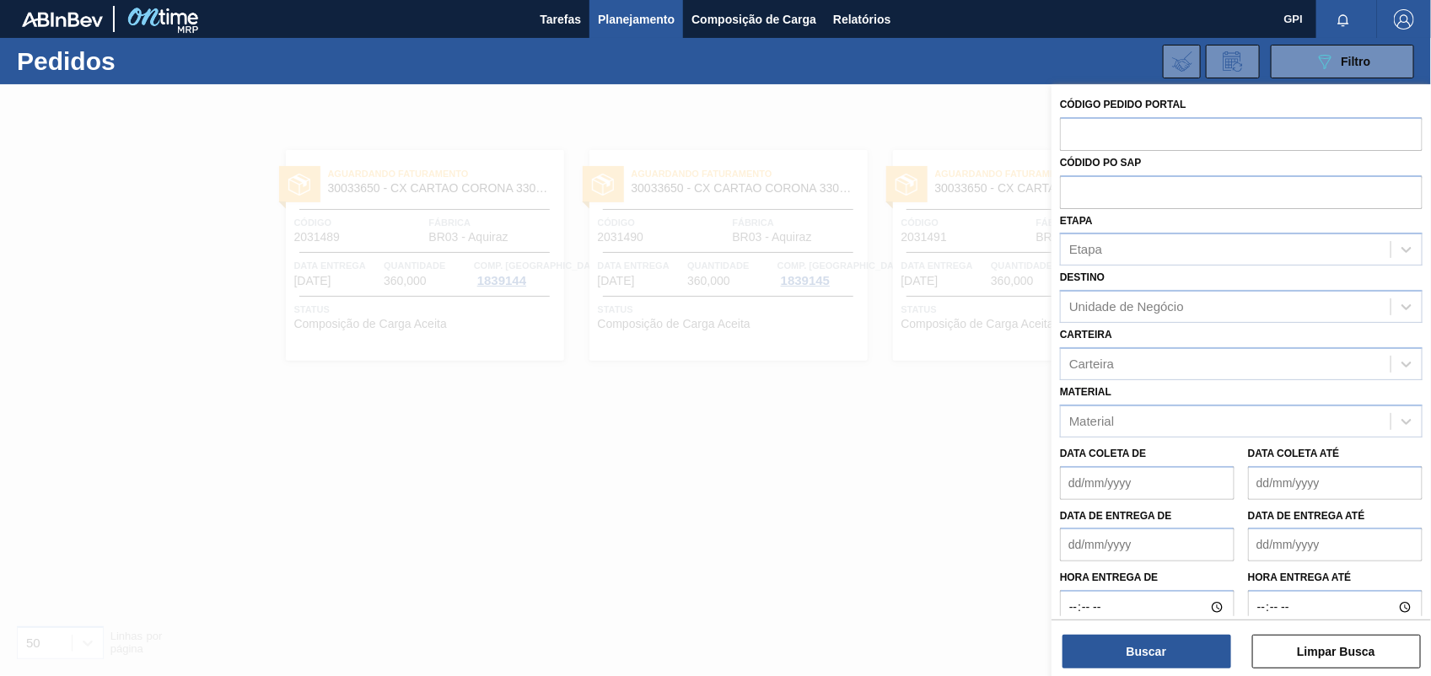
paste input "text"
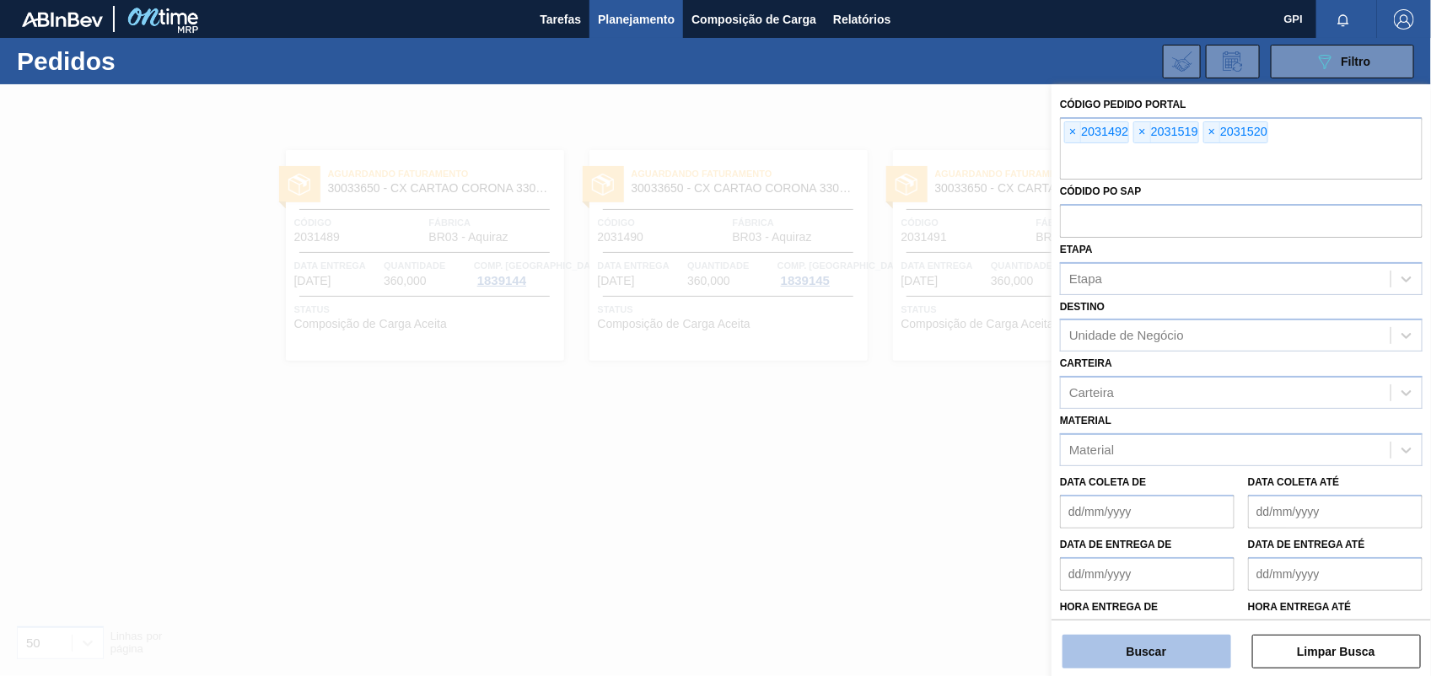
click at [1080, 654] on button "Buscar" at bounding box center [1147, 652] width 169 height 34
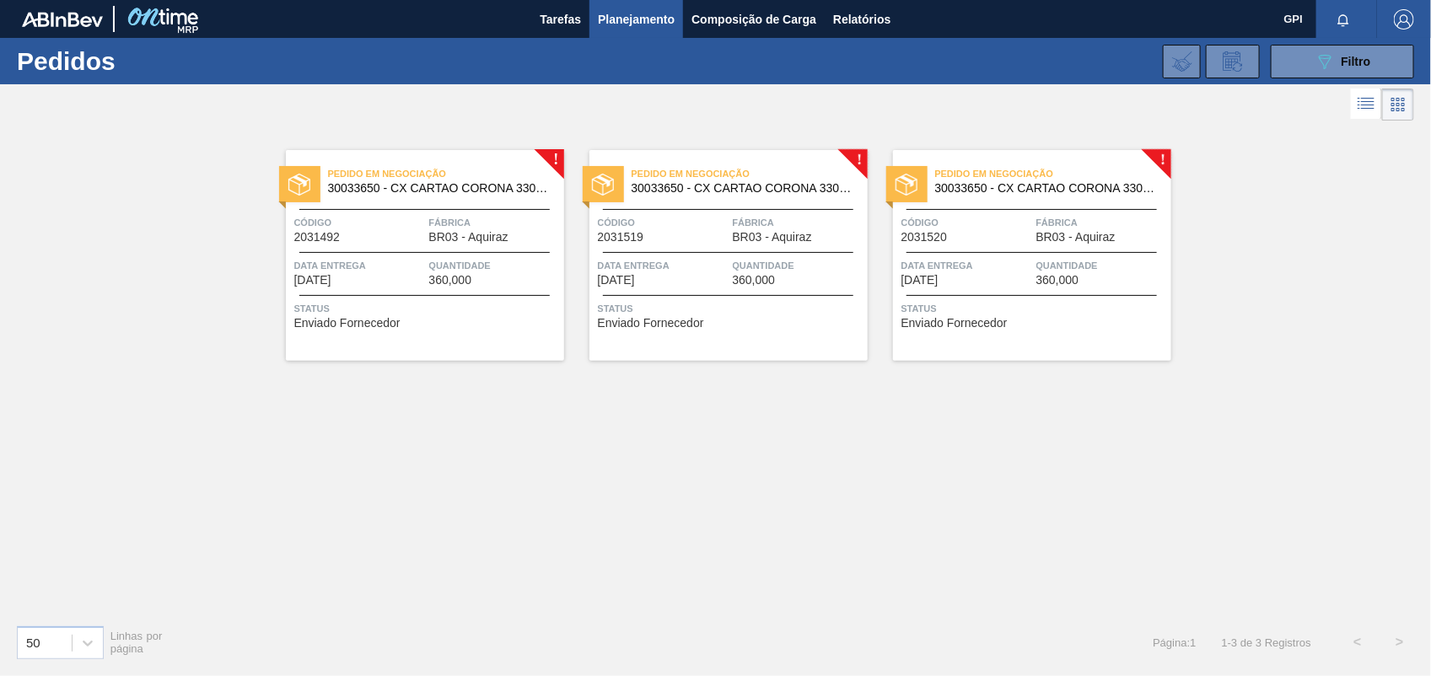
drag, startPoint x: 1080, startPoint y: 663, endPoint x: 844, endPoint y: 561, distance: 257.3
click at [844, 561] on div "! Pedido em Negociação 30033650 - CX CARTAO CORONA 330 C6 NIV24 Código 2031492 …" at bounding box center [715, 368] width 1431 height 487
click at [364, 241] on div "Código 2031492" at bounding box center [359, 229] width 131 height 30
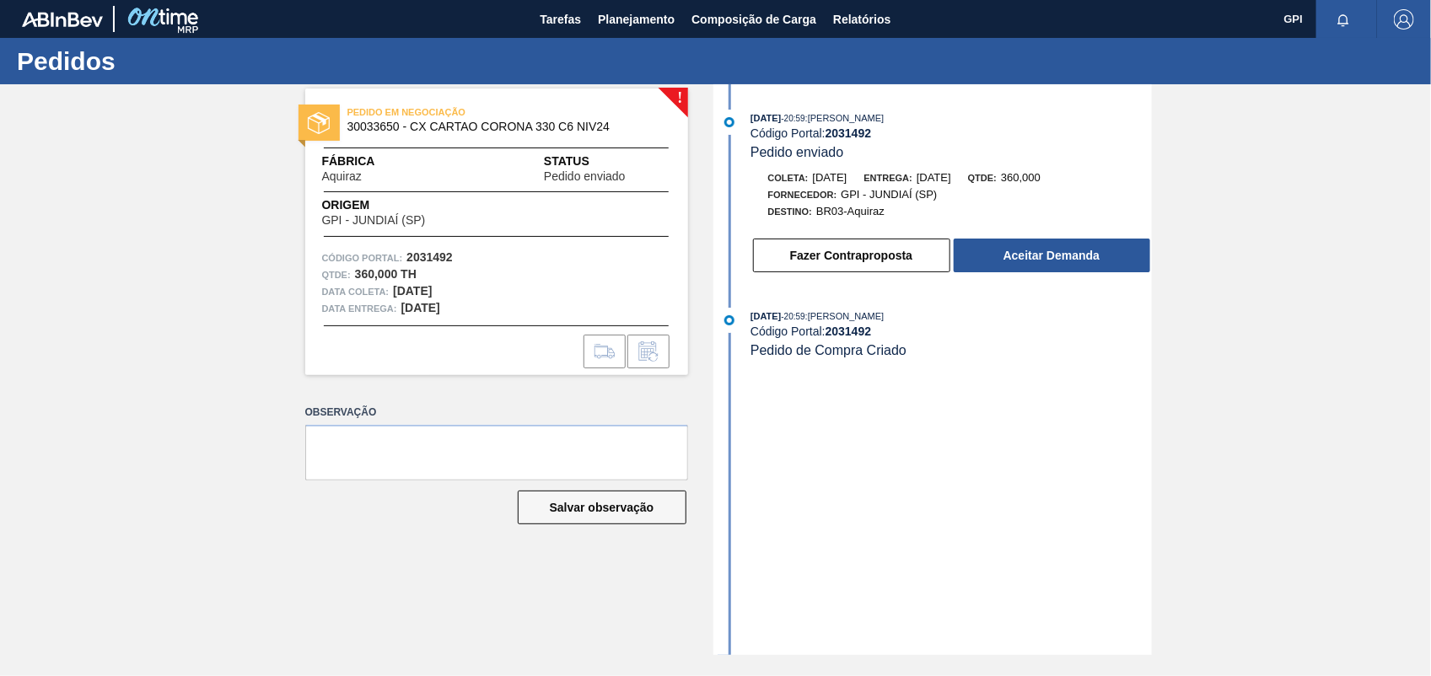
click at [1040, 225] on div "Coleta: 24/10/2025 Entrega: 31/10/2025 Qtde: 360,000 Fornecedor: GPI - JUNDIAÍ …" at bounding box center [935, 222] width 434 height 105
click at [1036, 254] on button "Aceitar Demanda" at bounding box center [1052, 256] width 197 height 34
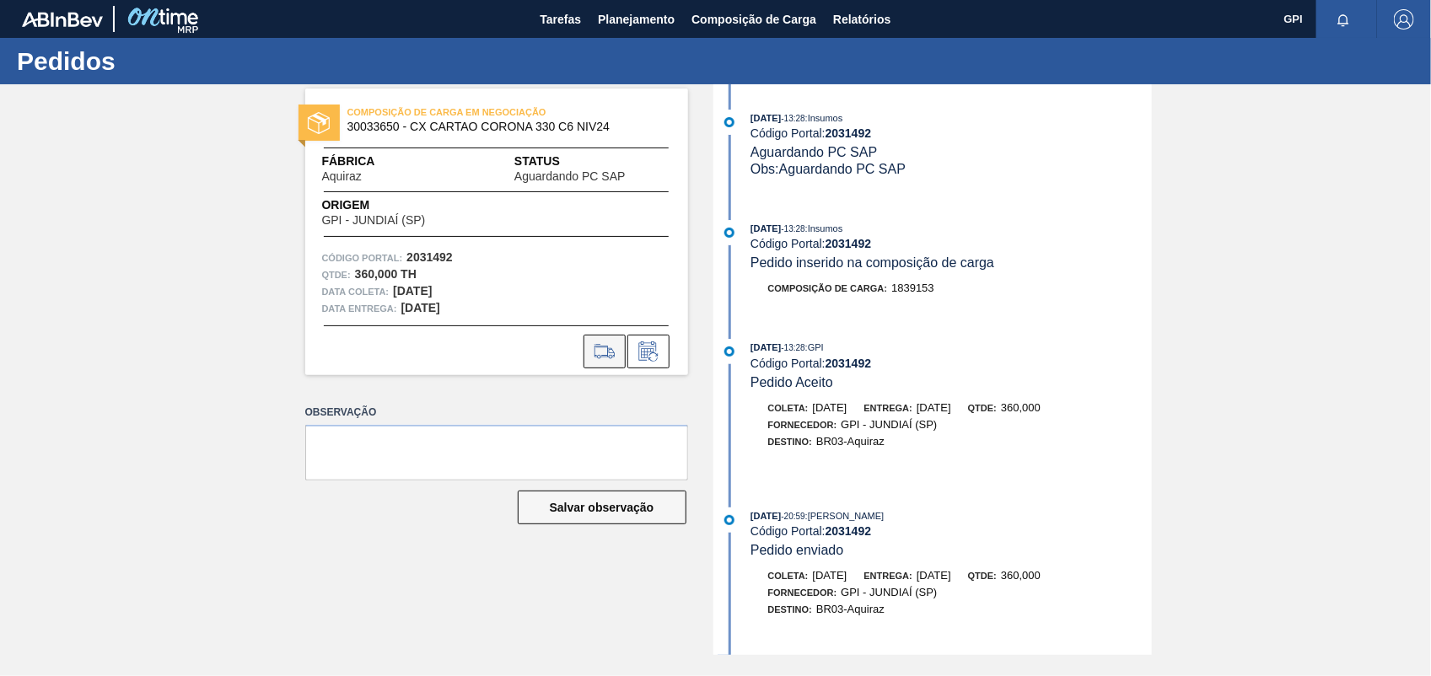
click at [600, 347] on icon at bounding box center [604, 352] width 27 height 20
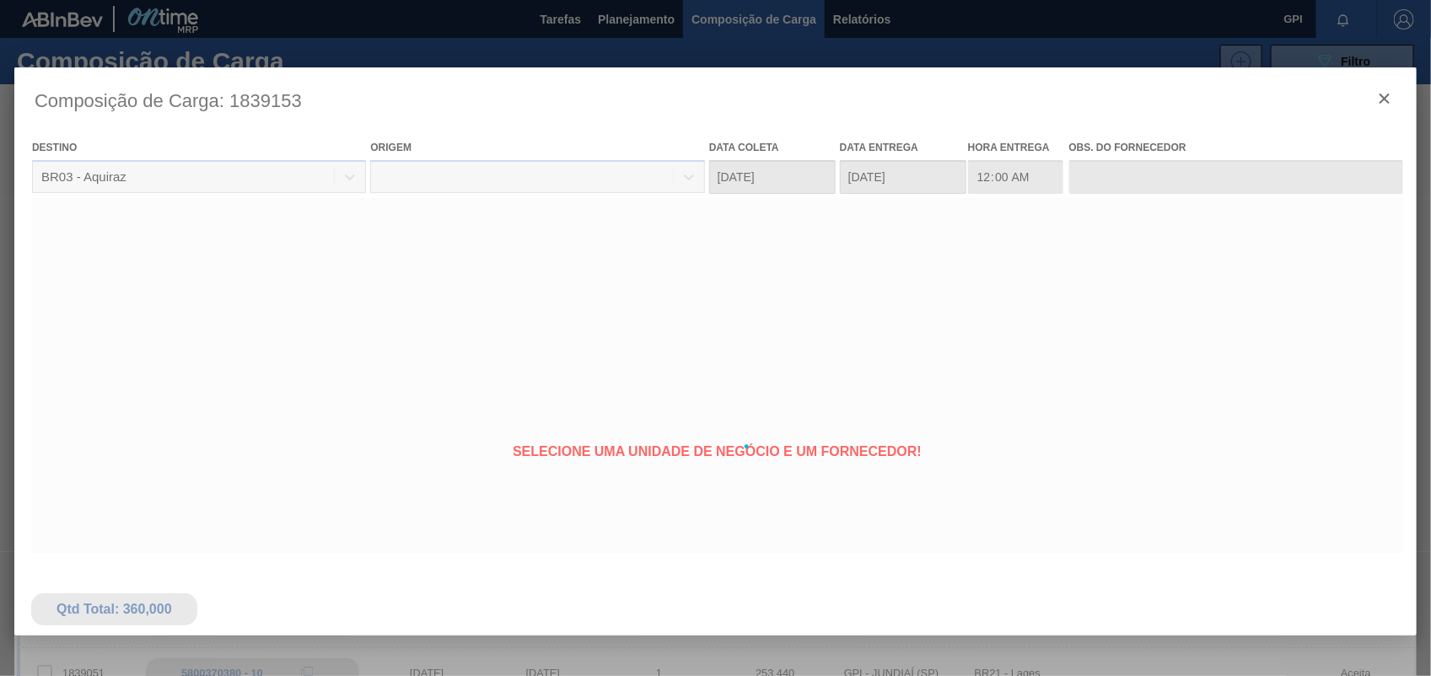
type coleta "24/10/2025"
type entrega "31/10/2025"
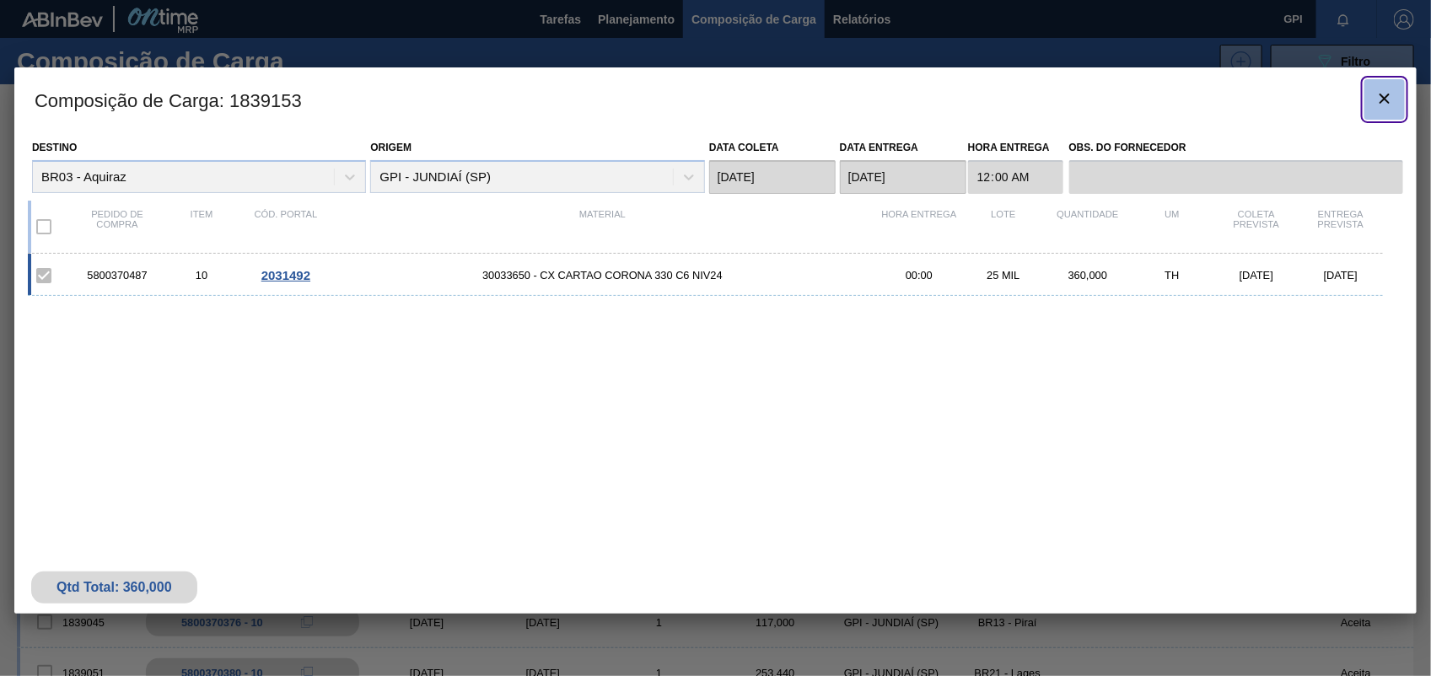
click at [1371, 95] on button "botão de ícone" at bounding box center [1385, 99] width 40 height 40
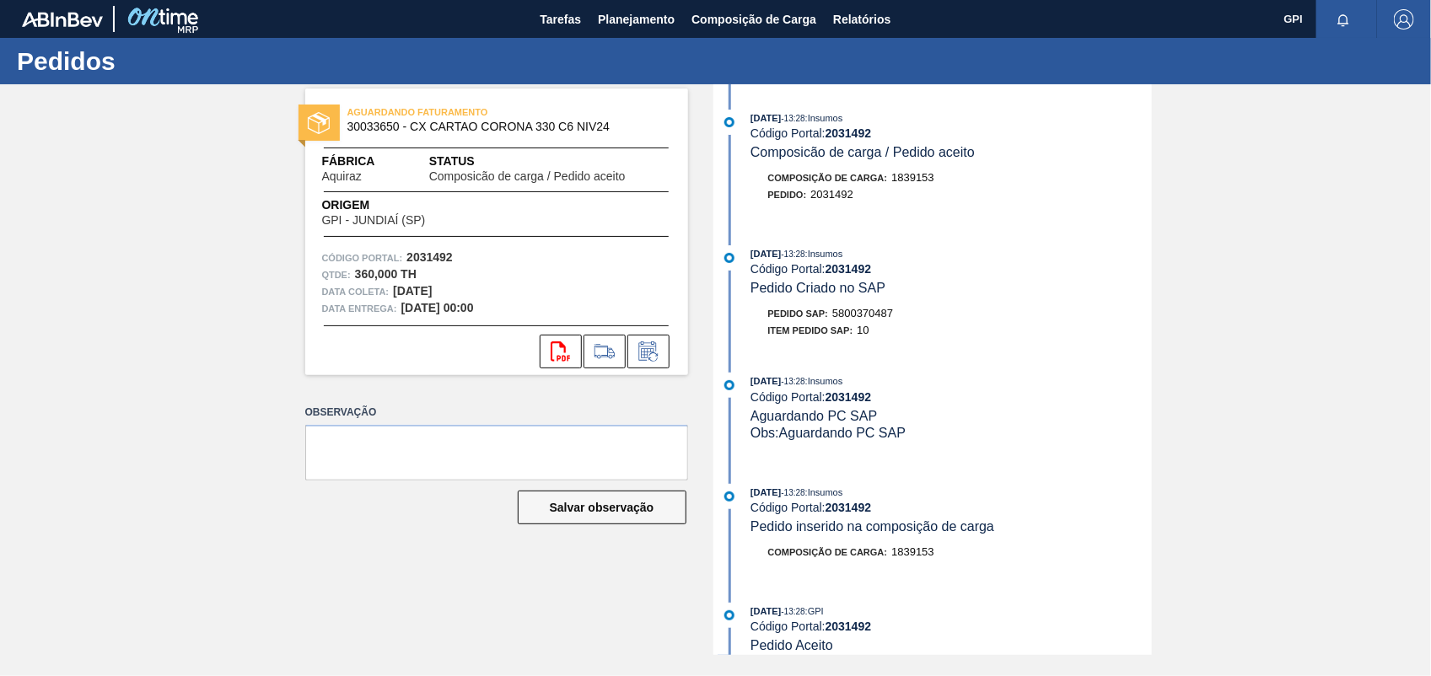
click at [853, 317] on span "5800370487" at bounding box center [862, 313] width 61 height 13
click at [431, 256] on strong "2031492" at bounding box center [430, 256] width 46 height 13
click at [559, 347] on icon at bounding box center [560, 352] width 19 height 20
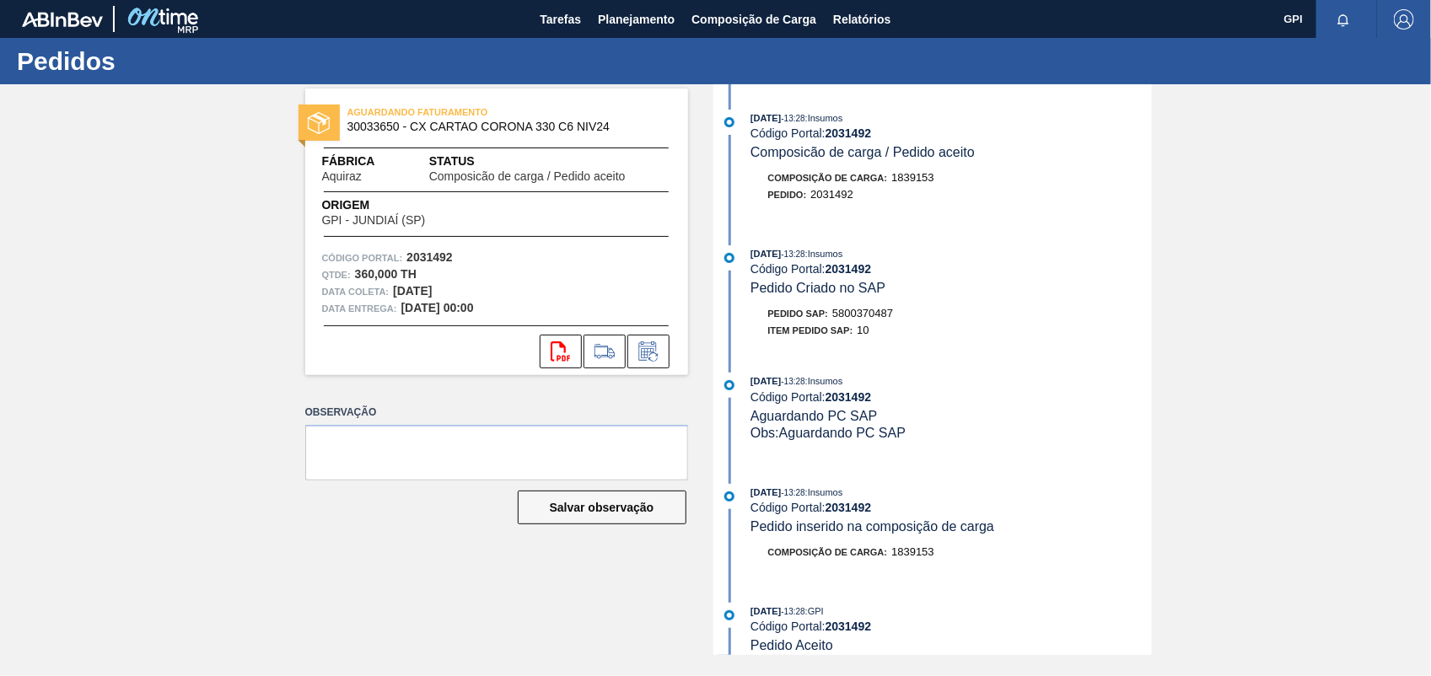
click at [1312, 283] on div "AGUARDANDO FATURAMENTO 30033650 - CX CARTAO CORONA 330 C6 NIV24 Fábrica Aquiraz…" at bounding box center [715, 369] width 1431 height 571
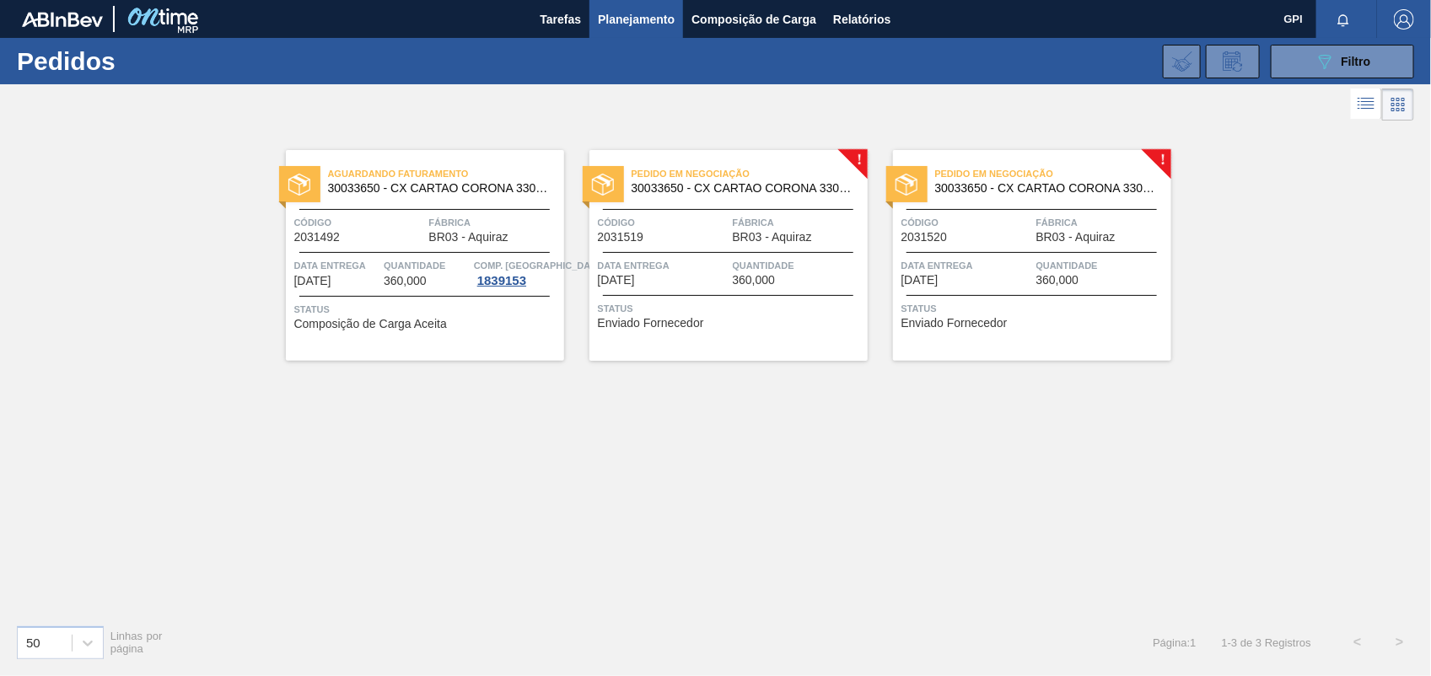
click at [677, 222] on span "Código" at bounding box center [663, 222] width 131 height 17
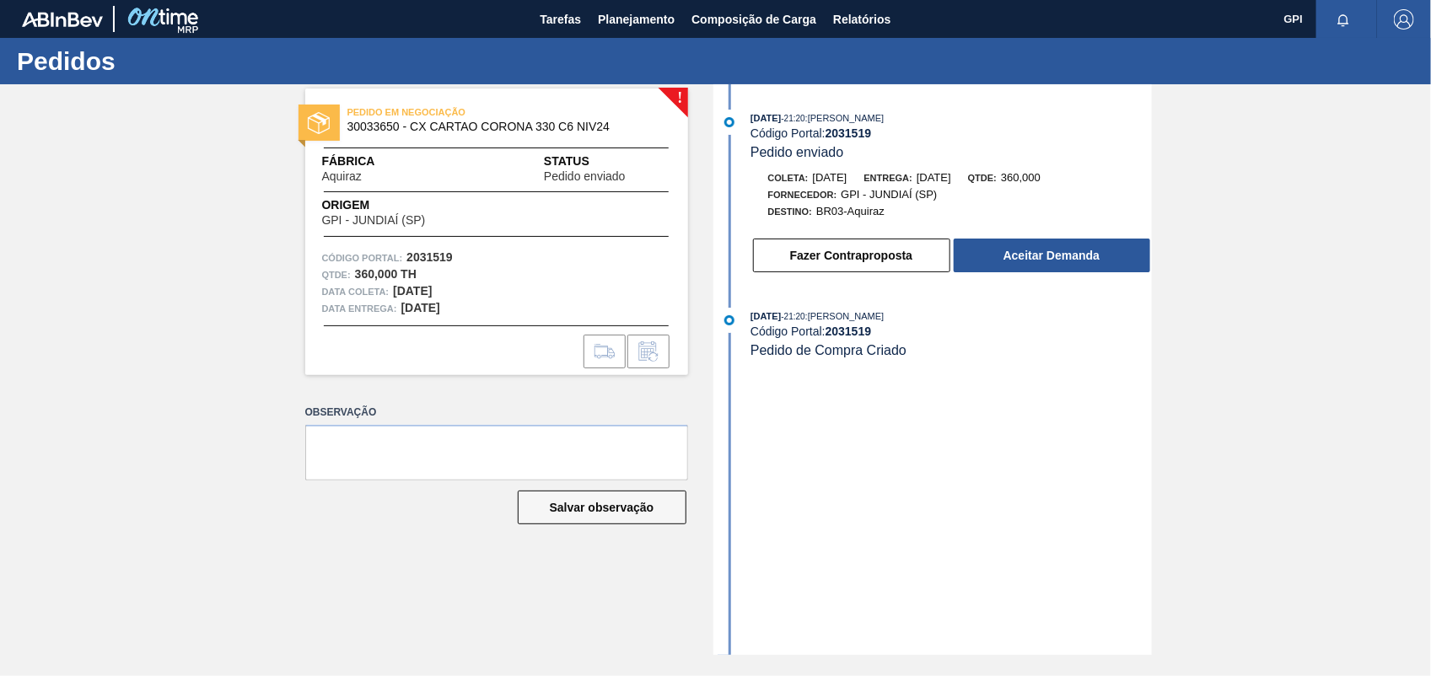
click at [1076, 240] on div "Fazer Contraproposta Aceitar Demanda" at bounding box center [951, 255] width 401 height 37
click at [1064, 263] on button "Aceitar Demanda" at bounding box center [1052, 256] width 197 height 34
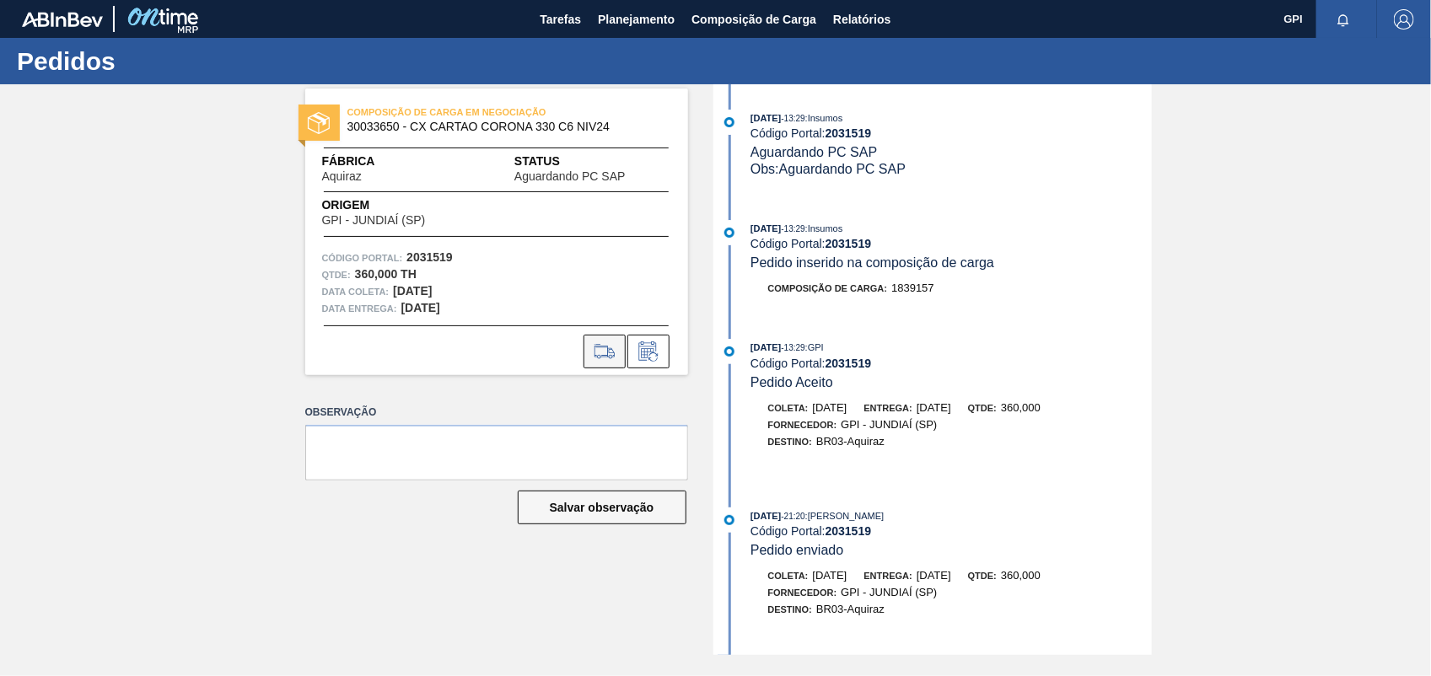
click at [616, 344] on icon at bounding box center [604, 352] width 27 height 20
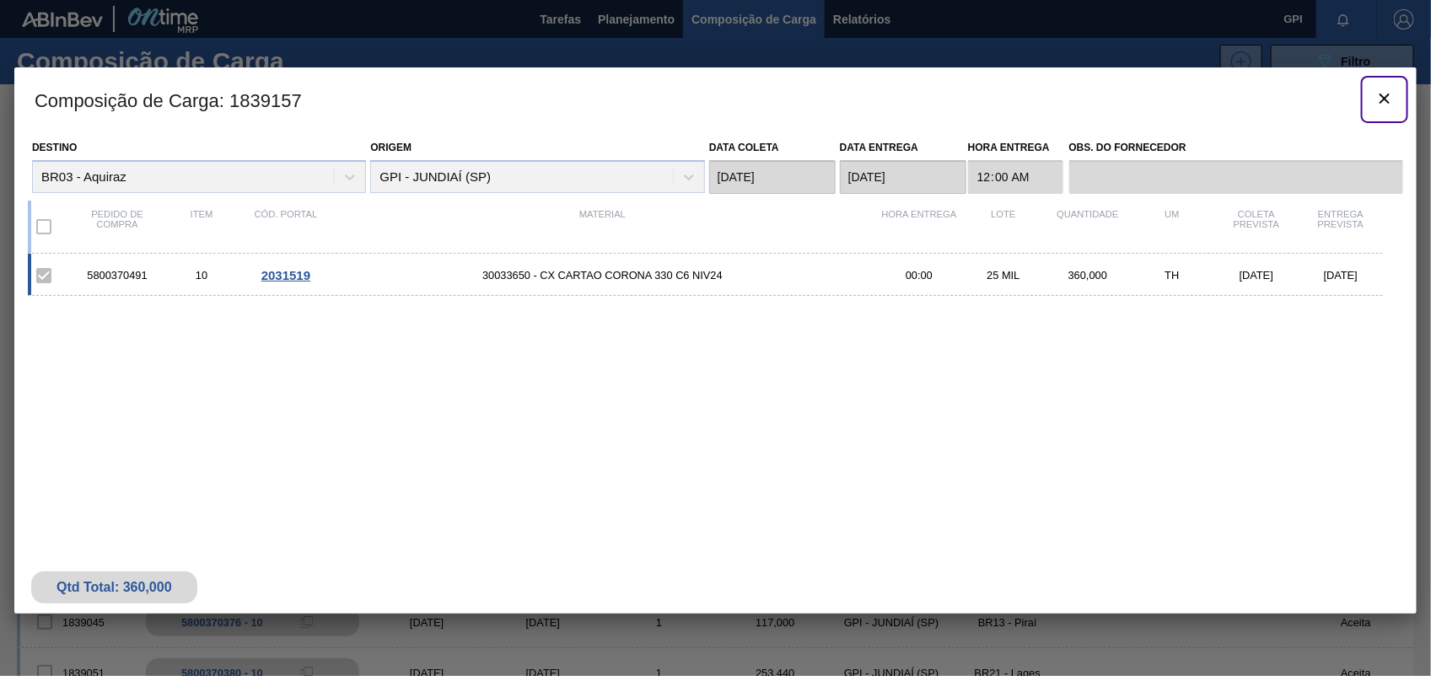
click at [1376, 94] on icon "botão de ícone" at bounding box center [1385, 99] width 20 height 20
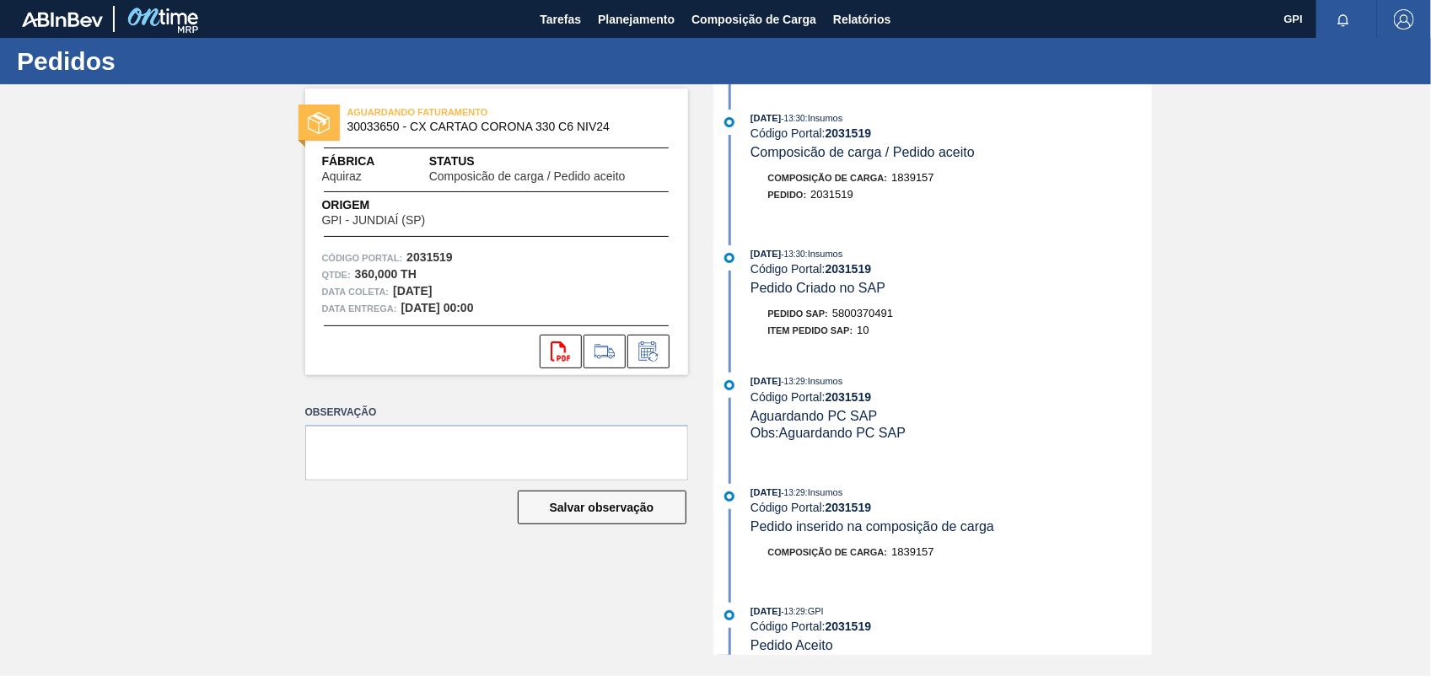
click at [857, 322] on div "Pedido SAP: 5800370491" at bounding box center [831, 313] width 126 height 17
click at [444, 257] on strong "2031519" at bounding box center [430, 256] width 46 height 13
click at [553, 350] on icon "svg{fill:#ff0000}" at bounding box center [561, 352] width 20 height 20
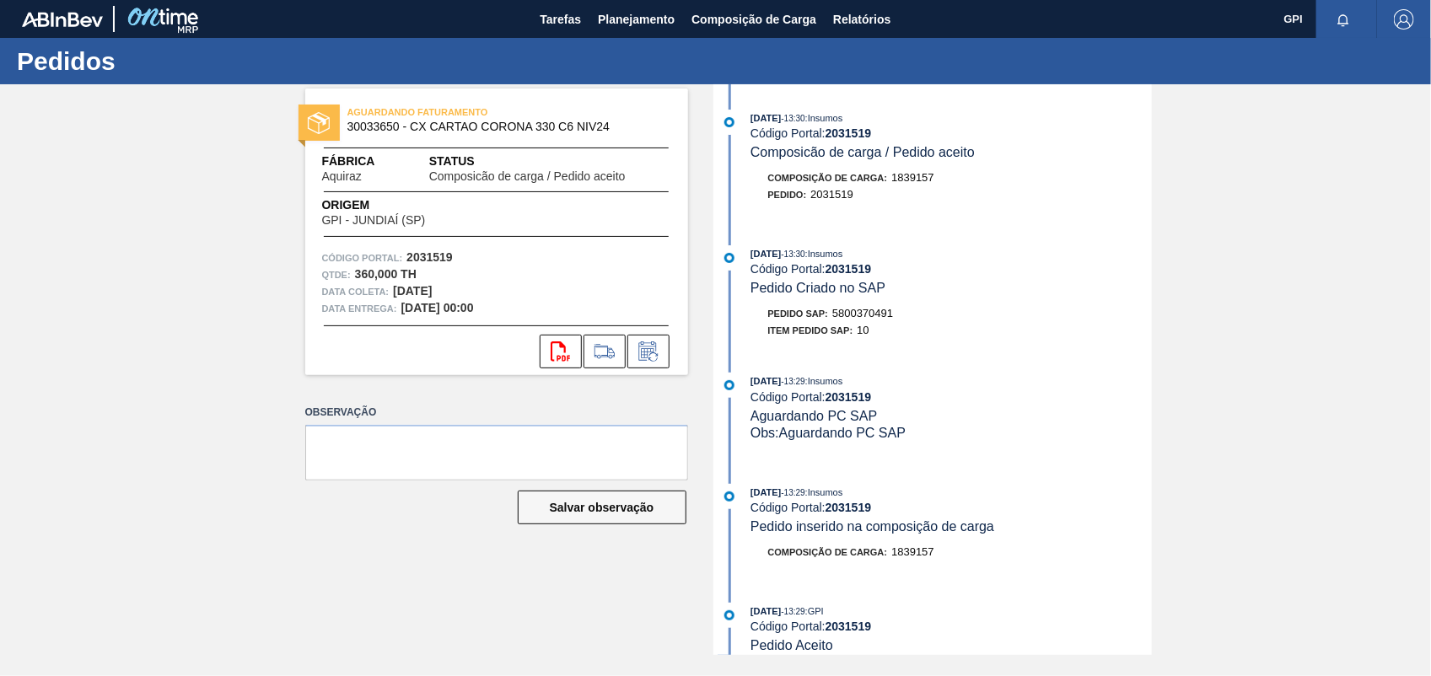
click at [1380, 197] on div "AGUARDANDO FATURAMENTO 30033650 - CX CARTAO CORONA 330 C6 NIV24 Fábrica Aquiraz…" at bounding box center [715, 369] width 1431 height 571
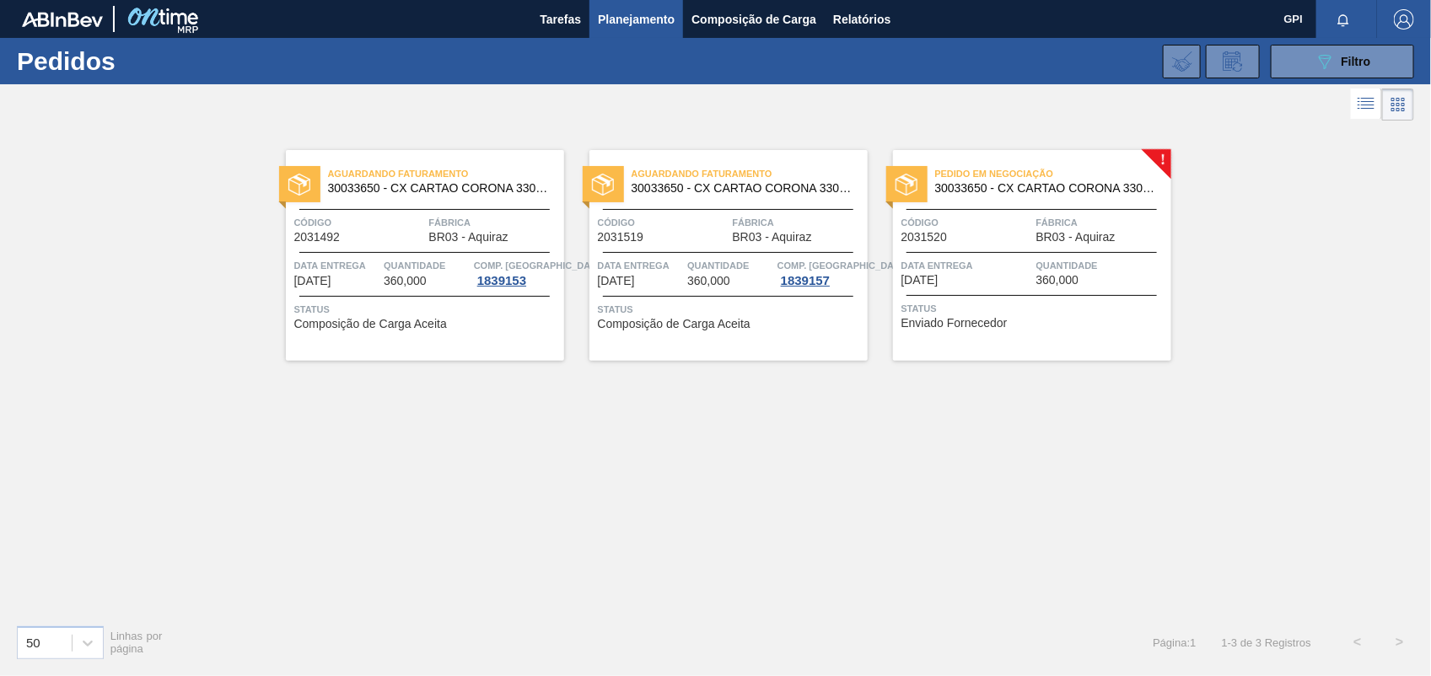
click at [1000, 252] on div at bounding box center [1032, 252] width 250 height 1
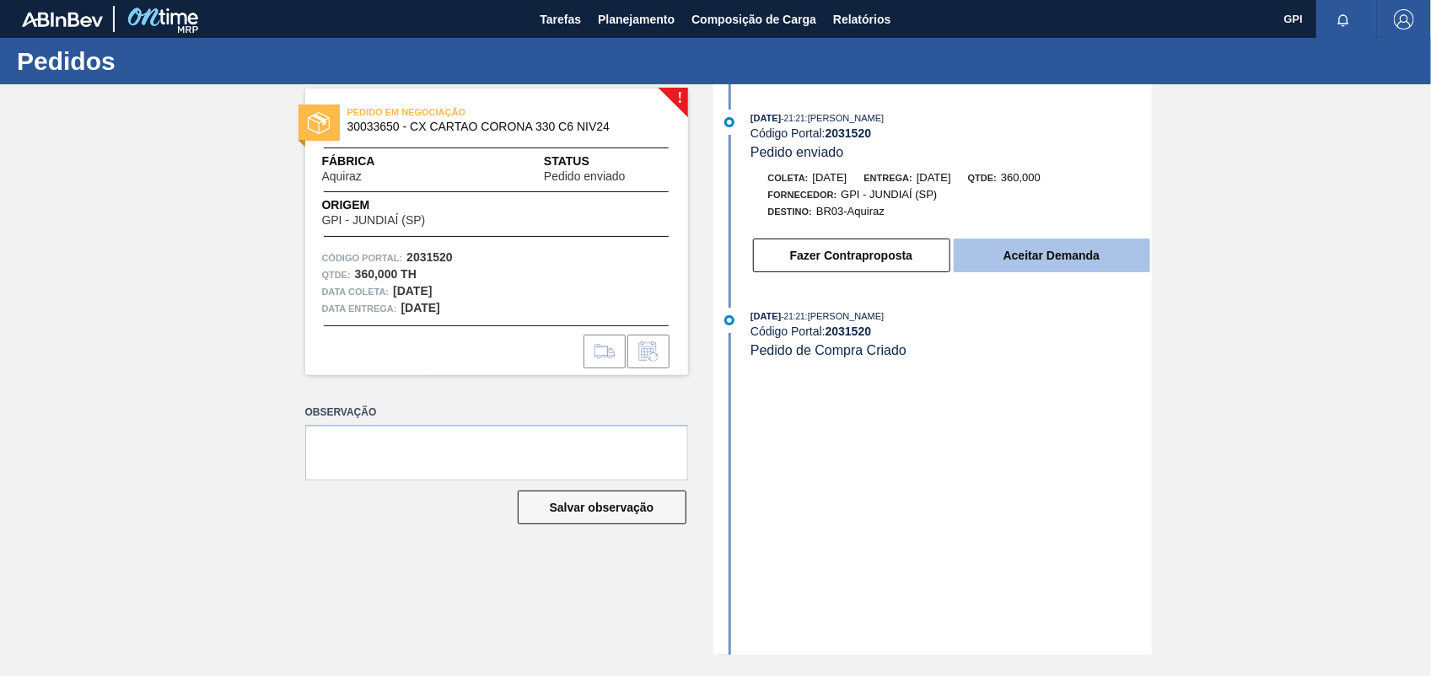
click at [1017, 272] on button "Aceitar Demanda" at bounding box center [1052, 256] width 197 height 34
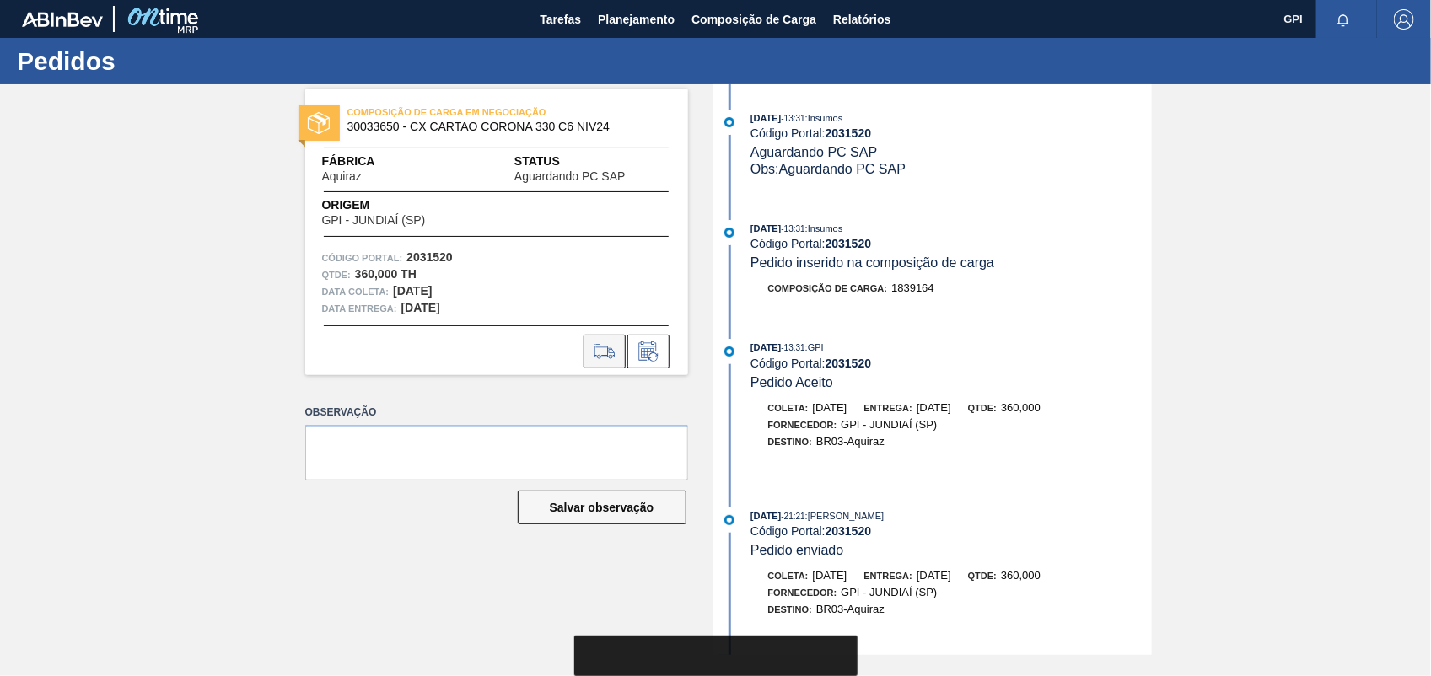
click at [620, 353] on button at bounding box center [605, 352] width 42 height 34
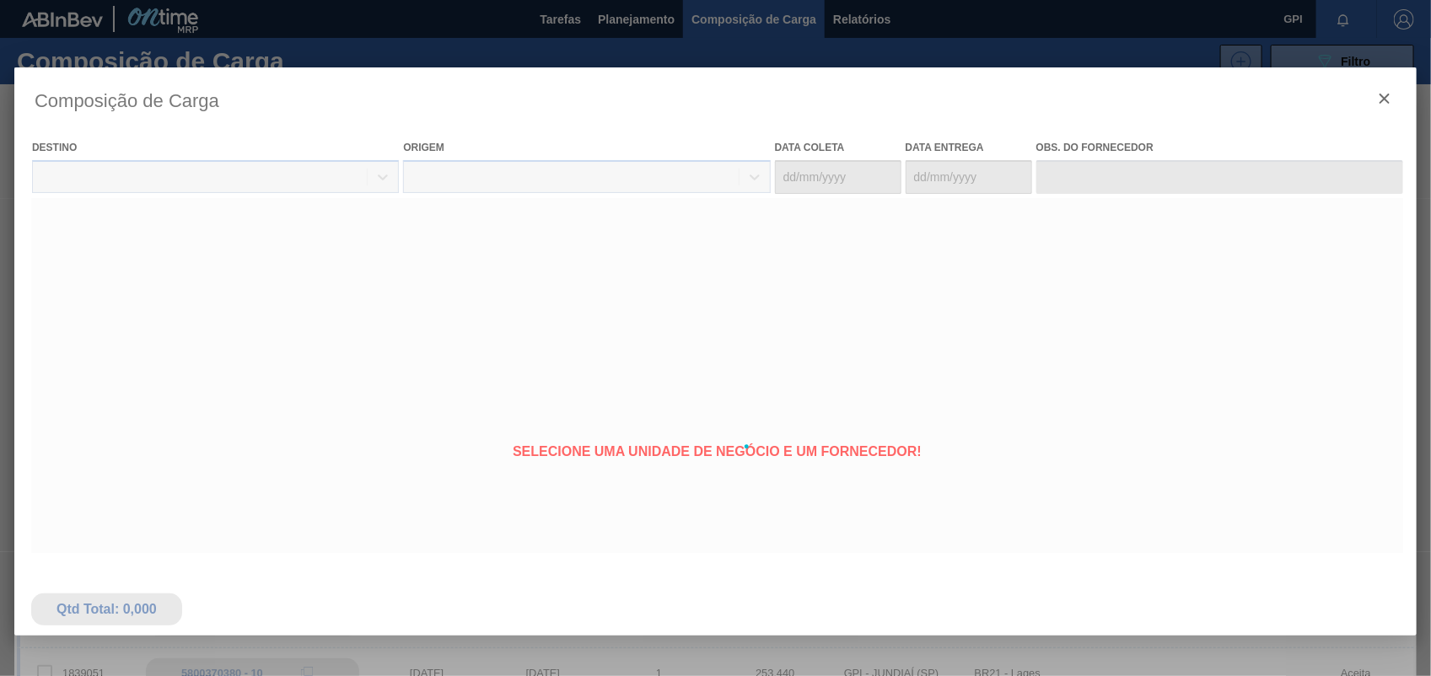
type coleta "31/10/2025"
type entrega "07/11/2025"
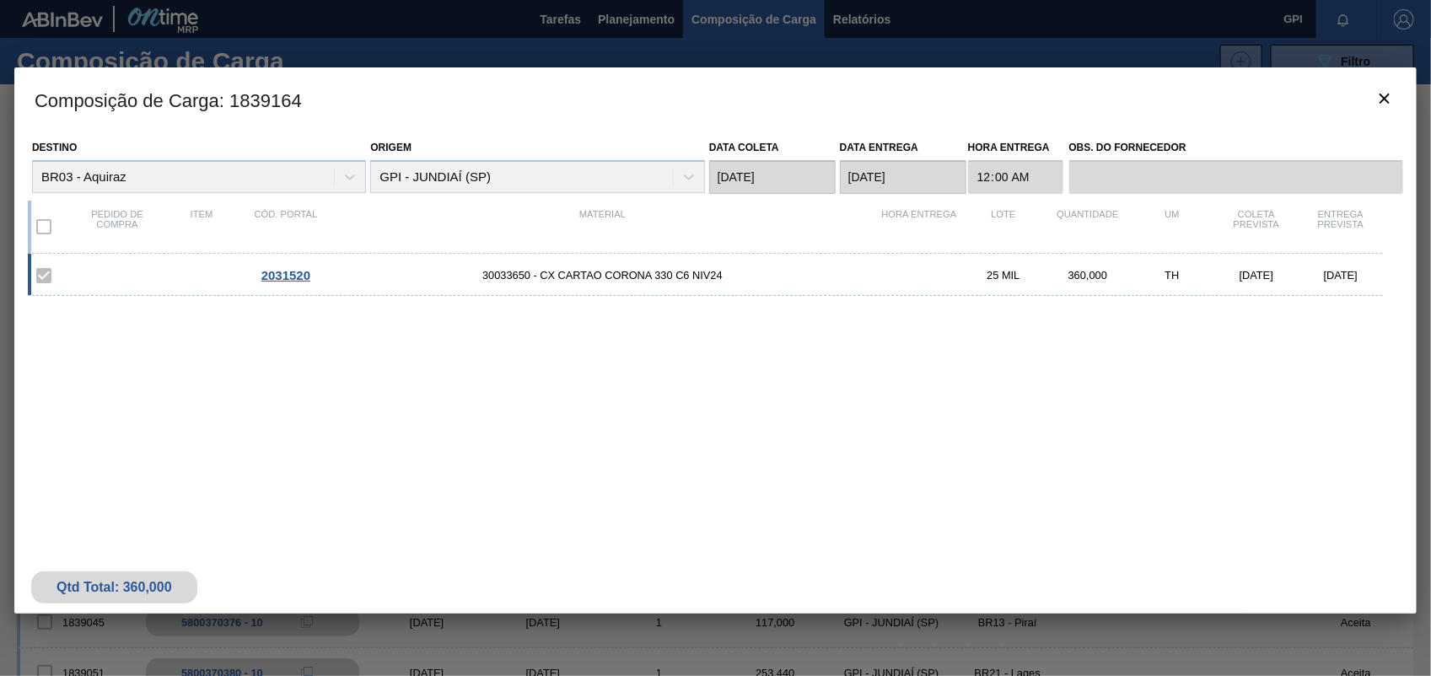
drag, startPoint x: 1381, startPoint y: 120, endPoint x: 1308, endPoint y: 128, distance: 73.0
click at [1380, 121] on h3 "Composição de Carga : 1839164" at bounding box center [715, 99] width 1403 height 64
click at [1401, 94] on button "botão de ícone" at bounding box center [1385, 99] width 40 height 40
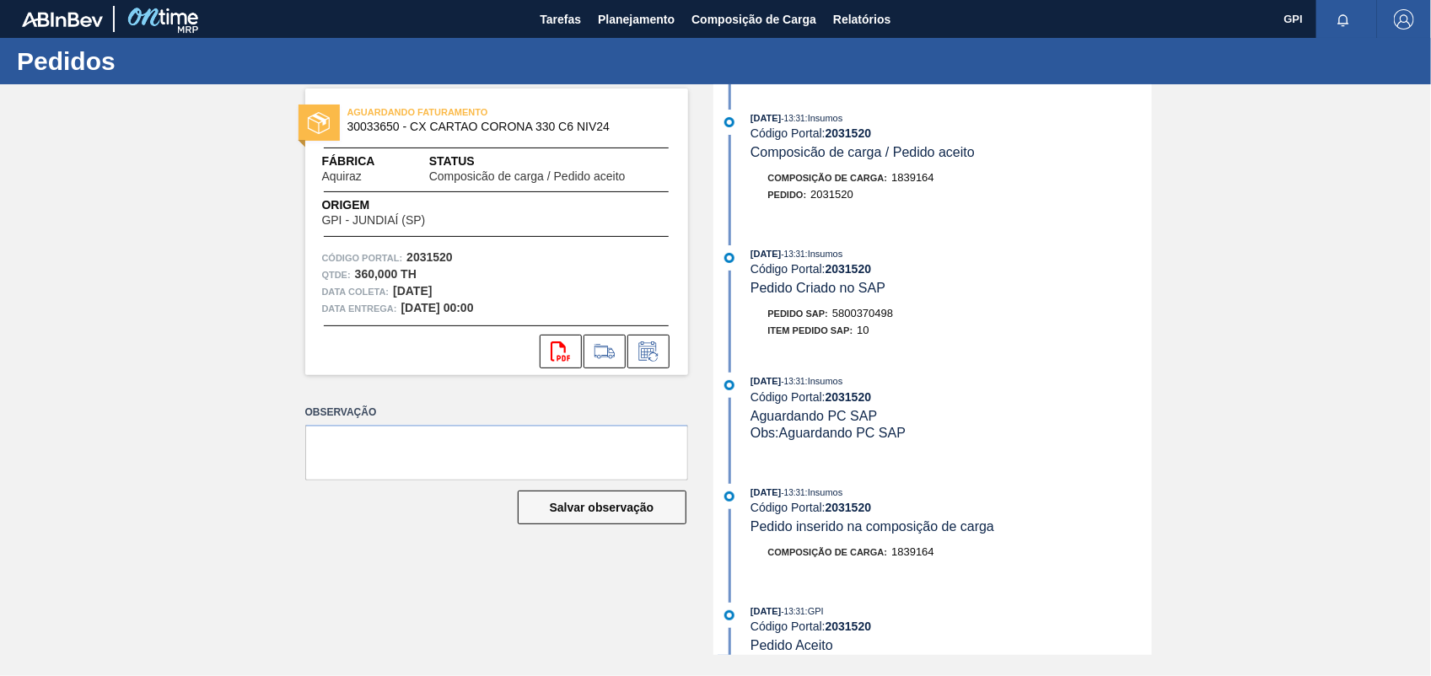
click at [888, 312] on span "5800370498" at bounding box center [862, 313] width 61 height 13
click at [441, 262] on strong "2031520" at bounding box center [430, 256] width 46 height 13
click at [569, 347] on icon "svg{fill:#ff0000}" at bounding box center [561, 352] width 20 height 20
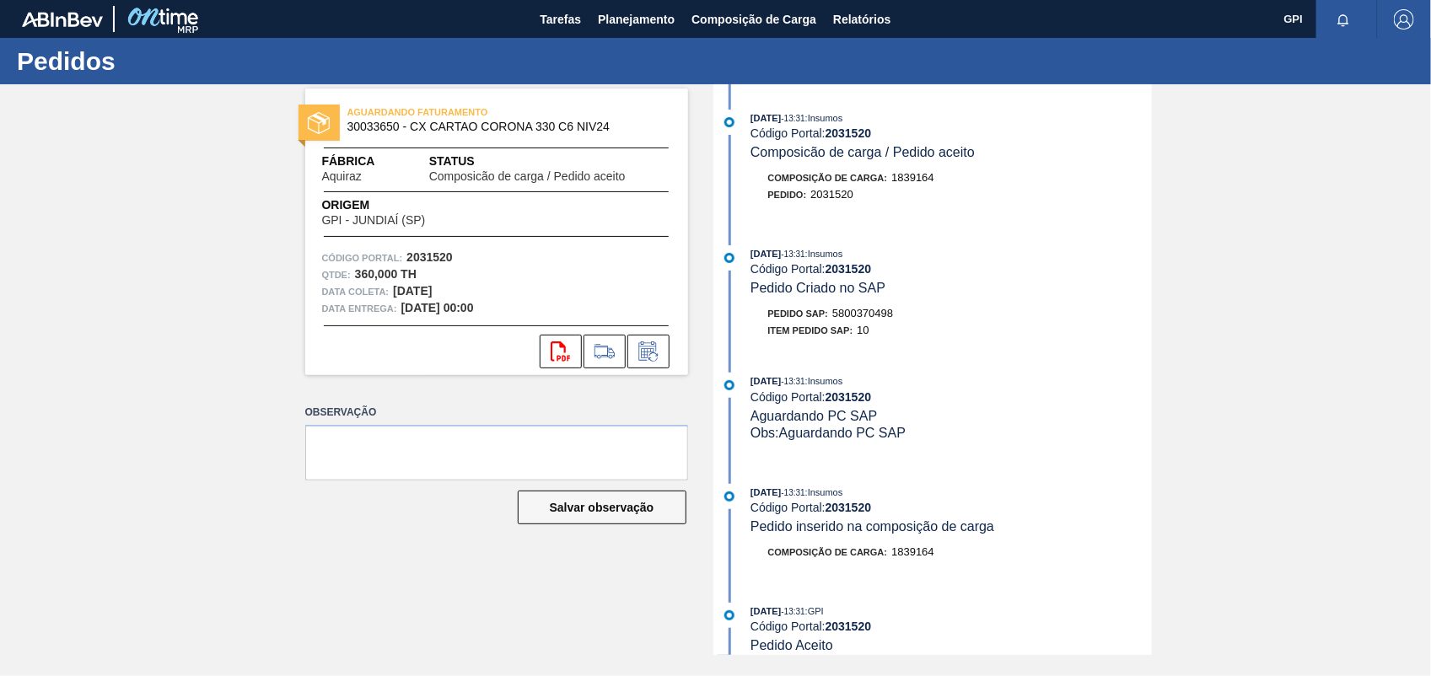
click at [440, 259] on strong "2031520" at bounding box center [430, 256] width 46 height 13
click at [549, 350] on button "svg{fill:#ff0000}" at bounding box center [561, 352] width 42 height 34
click at [1430, 0] on html "Tarefas Planejamento Composição de Carga Relatórios GPI Marcar todas como lido …" at bounding box center [715, 0] width 1431 height 0
drag, startPoint x: 1435, startPoint y: 216, endPoint x: 1342, endPoint y: 304, distance: 127.7
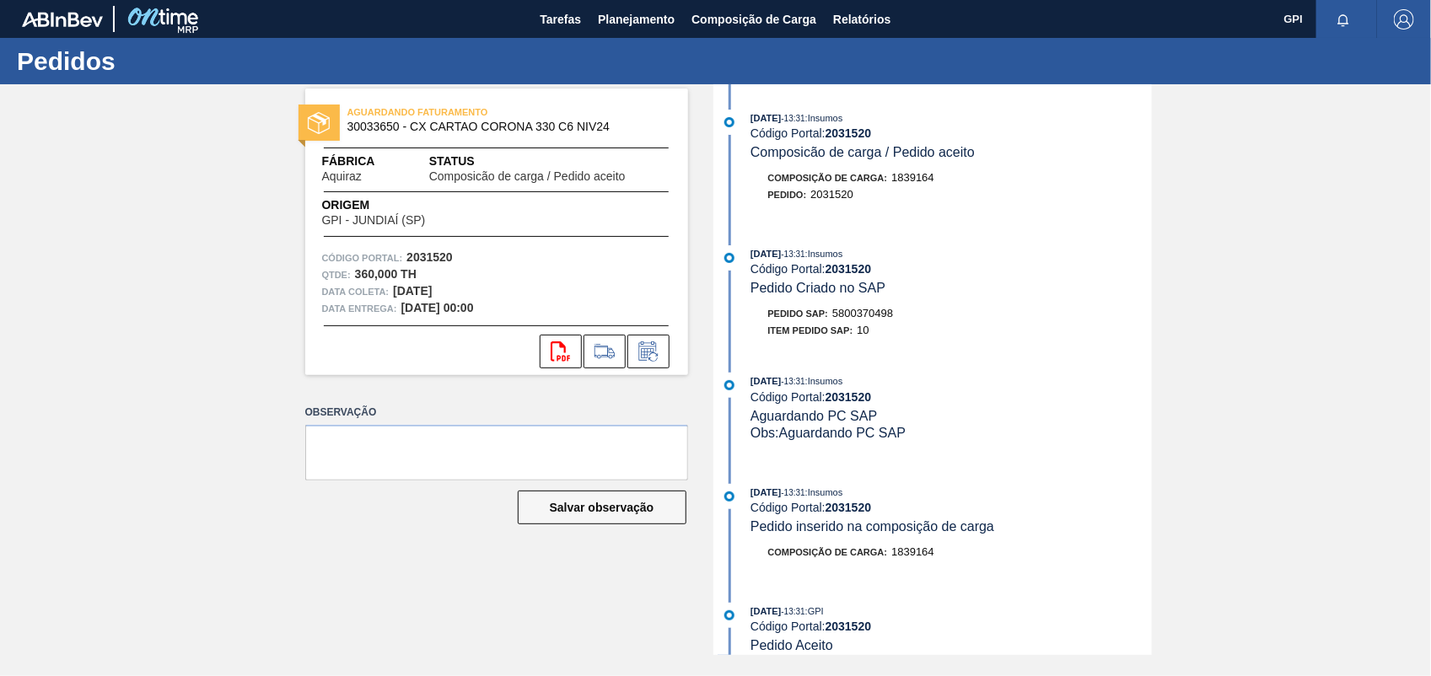
click at [1347, 293] on div "AGUARDANDO FATURAMENTO 30033650 - CX CARTAO CORONA 330 C6 NIV24 Fábrica Aquiraz…" at bounding box center [715, 369] width 1431 height 571
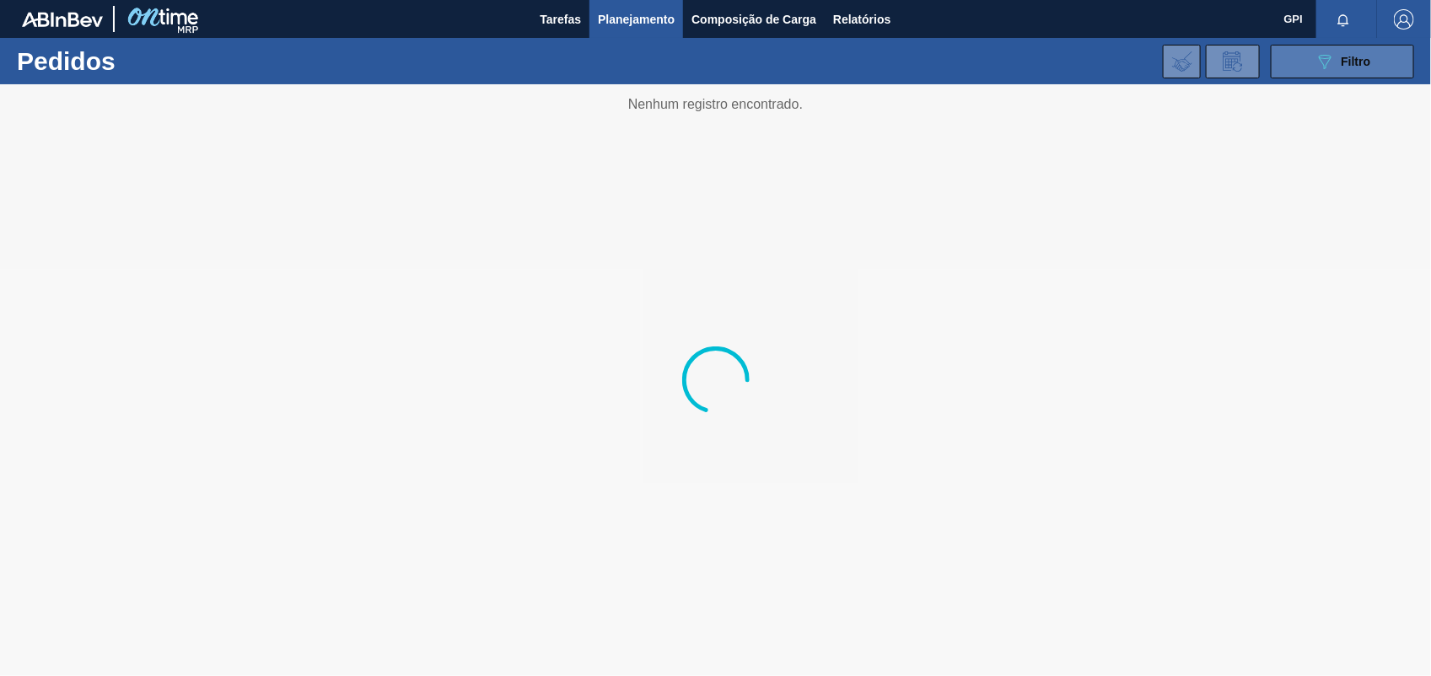
click at [1376, 73] on button "089F7B8B-B2A5-4AFE-B5C0-19BA573D28AC Filtro" at bounding box center [1342, 62] width 143 height 34
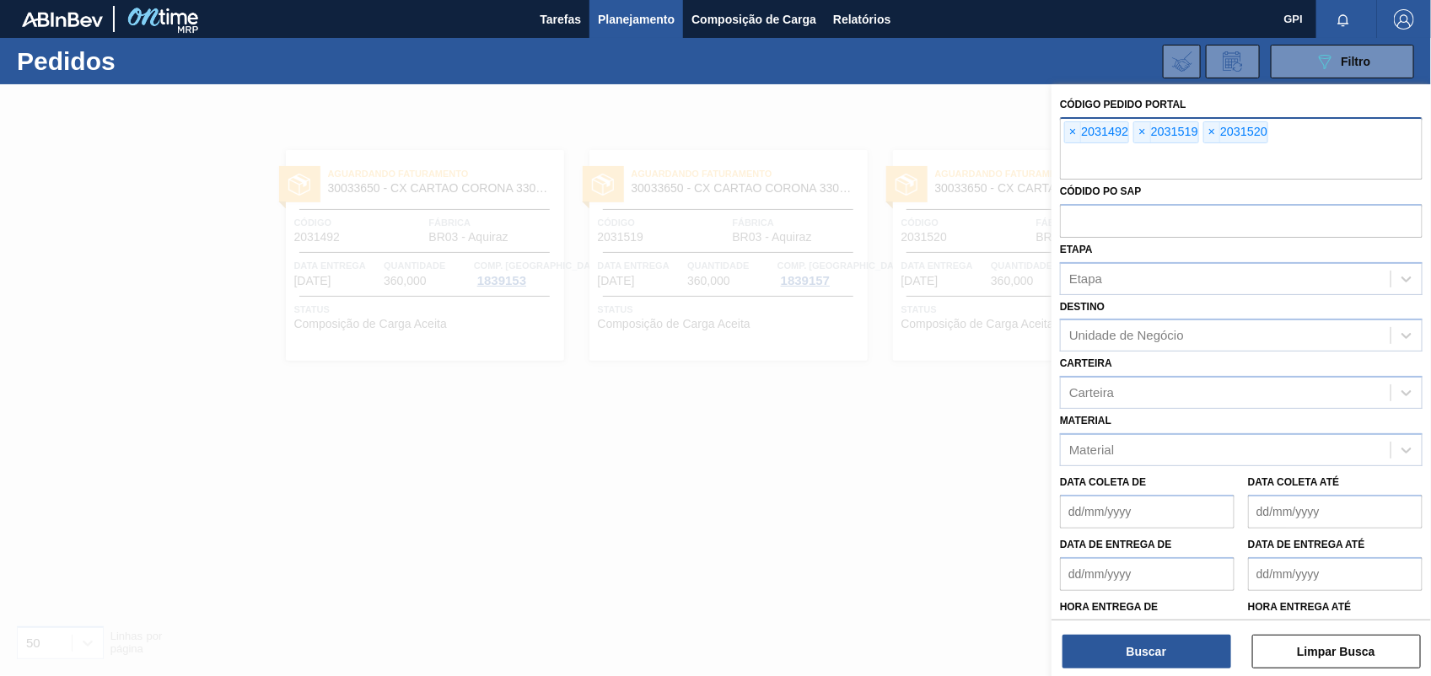
click at [1067, 144] on div "× 2031492 × 2031519 × 2031520" at bounding box center [1241, 148] width 363 height 62
click at [1075, 133] on span "×" at bounding box center [1073, 132] width 16 height 20
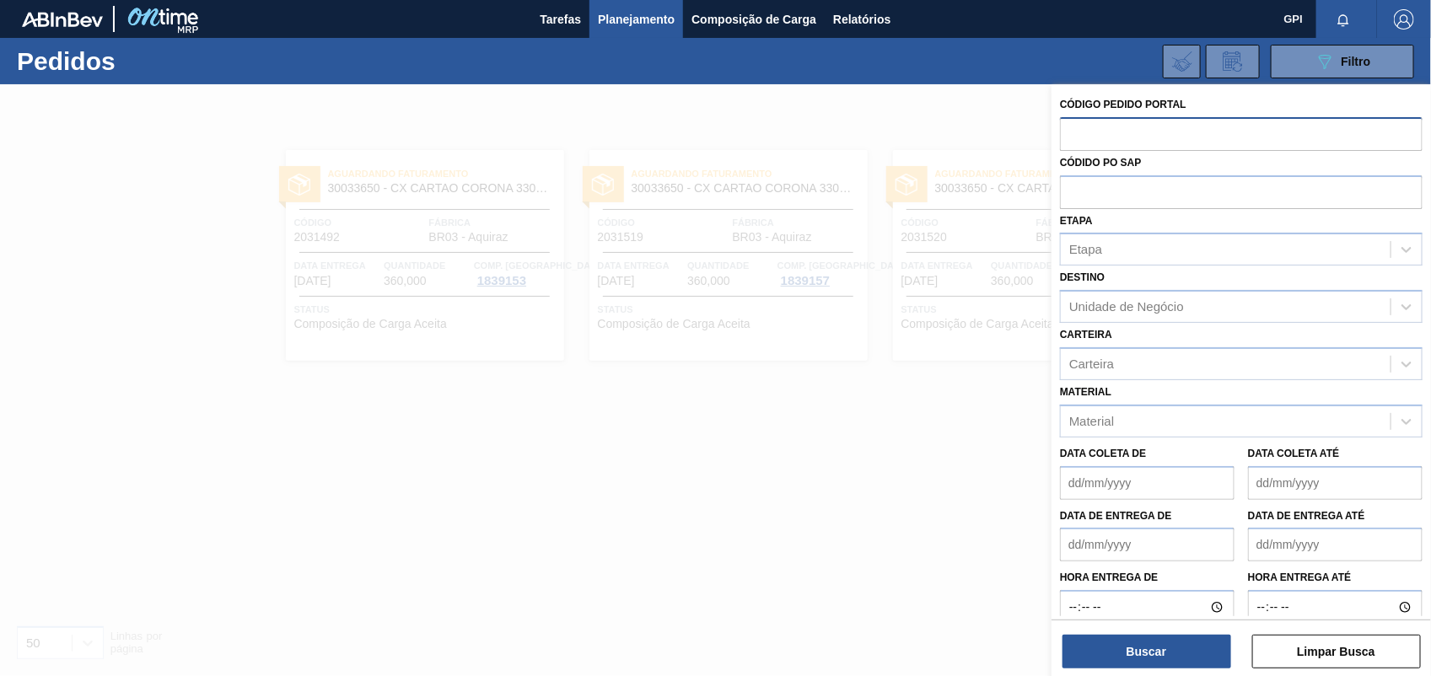
paste input "2031504"
type input "2031504"
click at [1168, 648] on button "Buscar" at bounding box center [1147, 652] width 169 height 34
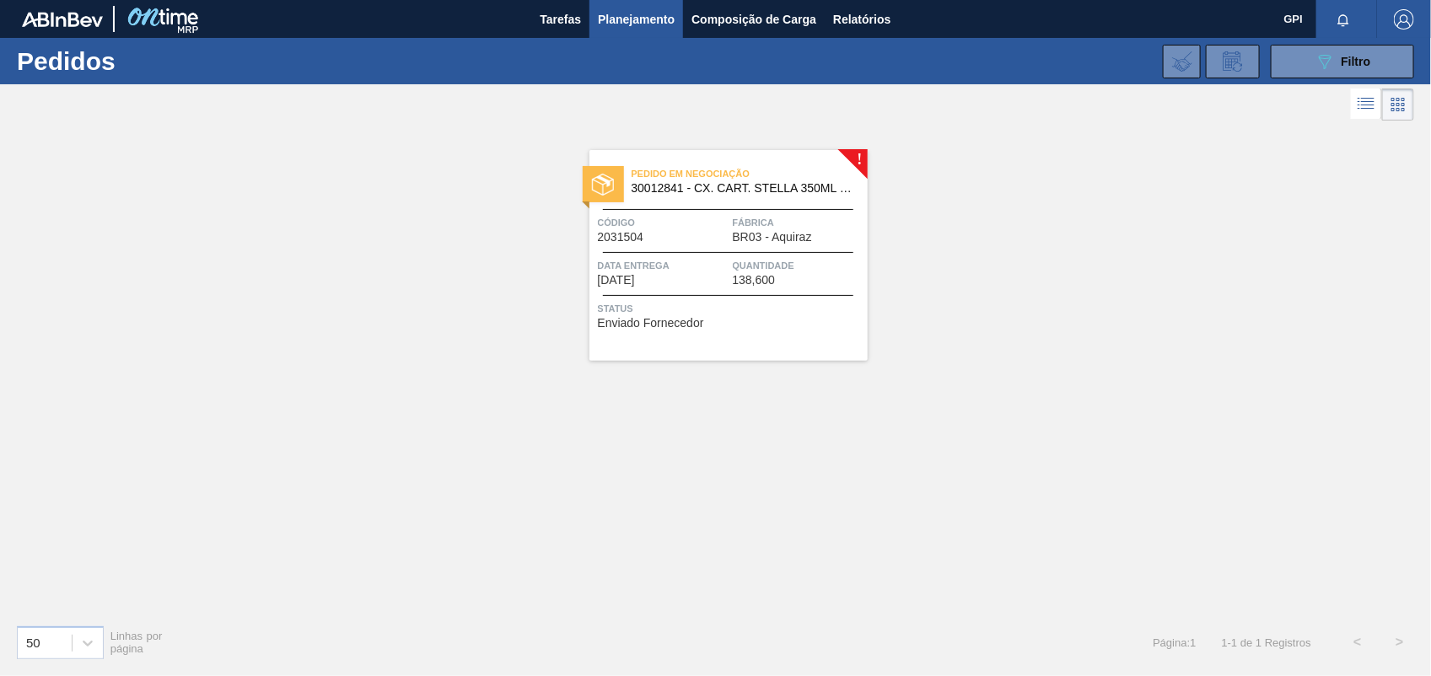
click at [664, 285] on div "Data entrega 12/11/2025" at bounding box center [663, 272] width 131 height 30
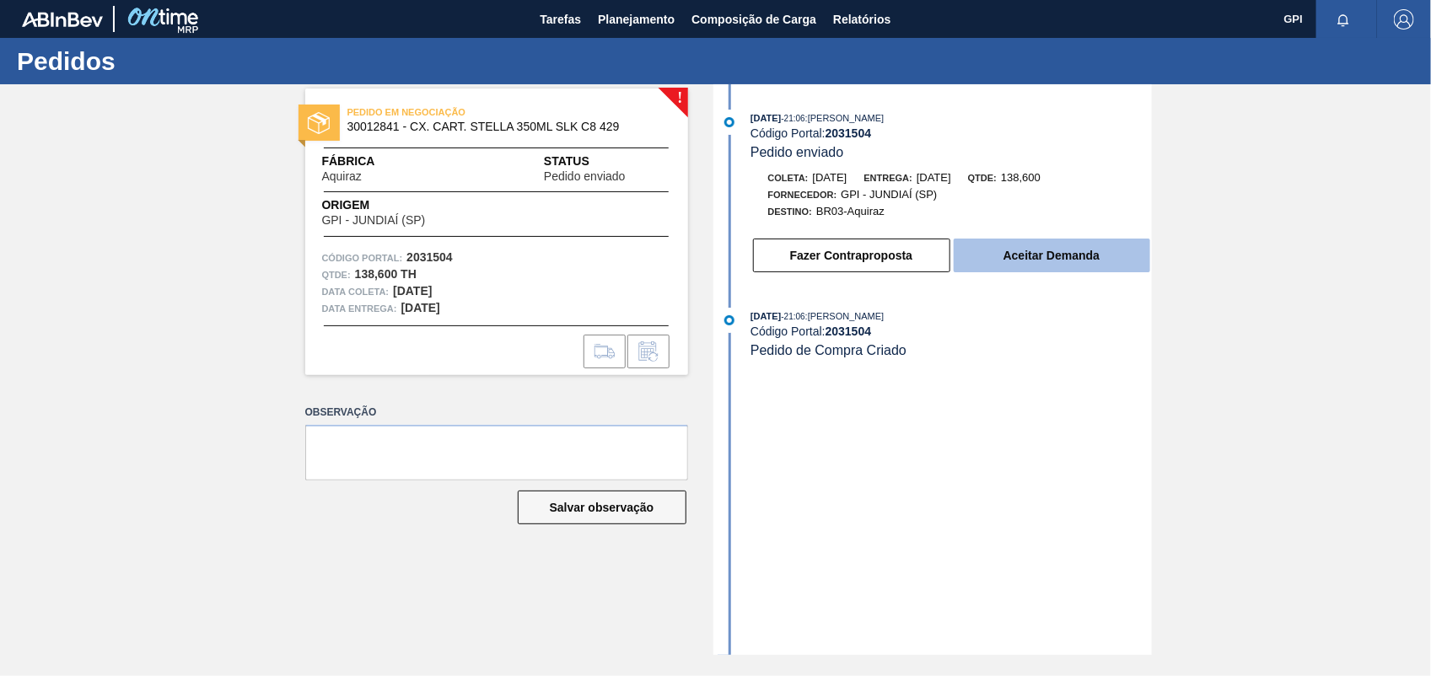
click at [1112, 270] on button "Aceitar Demanda" at bounding box center [1052, 256] width 197 height 34
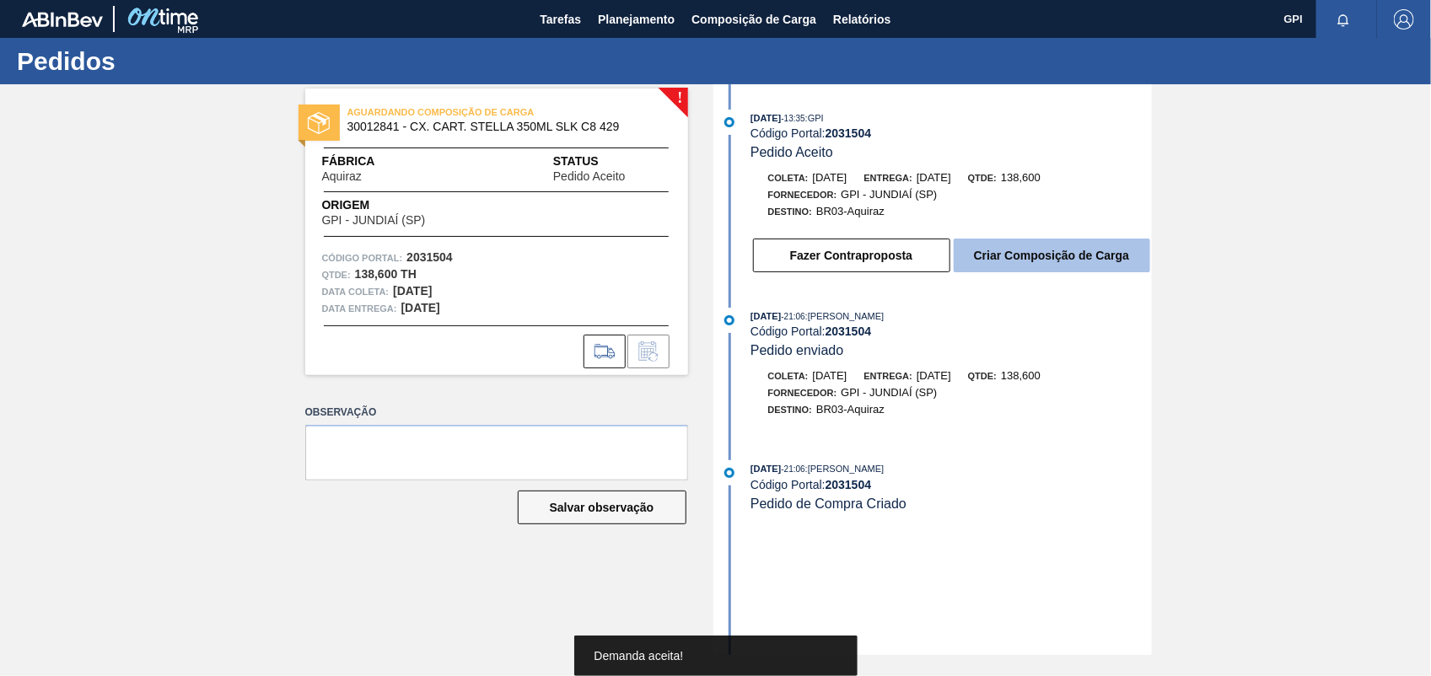
click at [1080, 266] on button "Criar Composição de Carga" at bounding box center [1052, 256] width 197 height 34
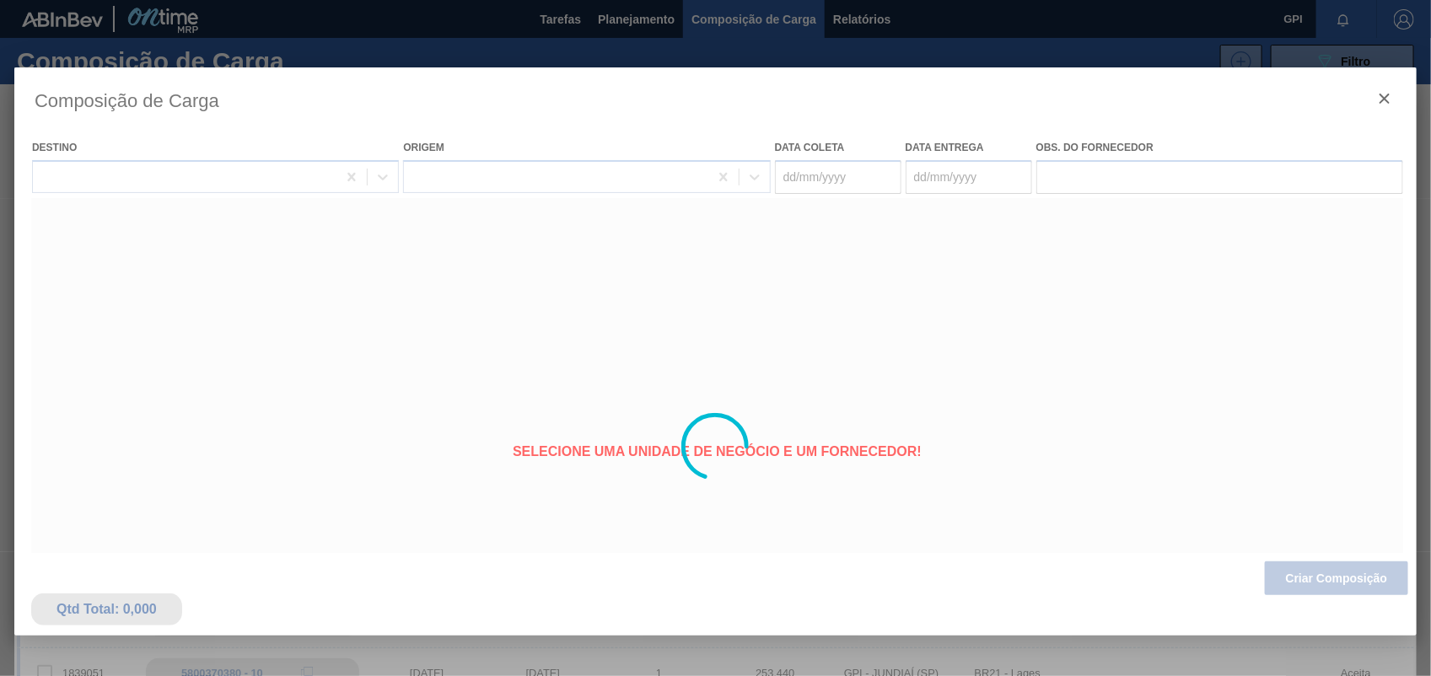
type coleta "05/11/2025"
type entrega "12/11/2025"
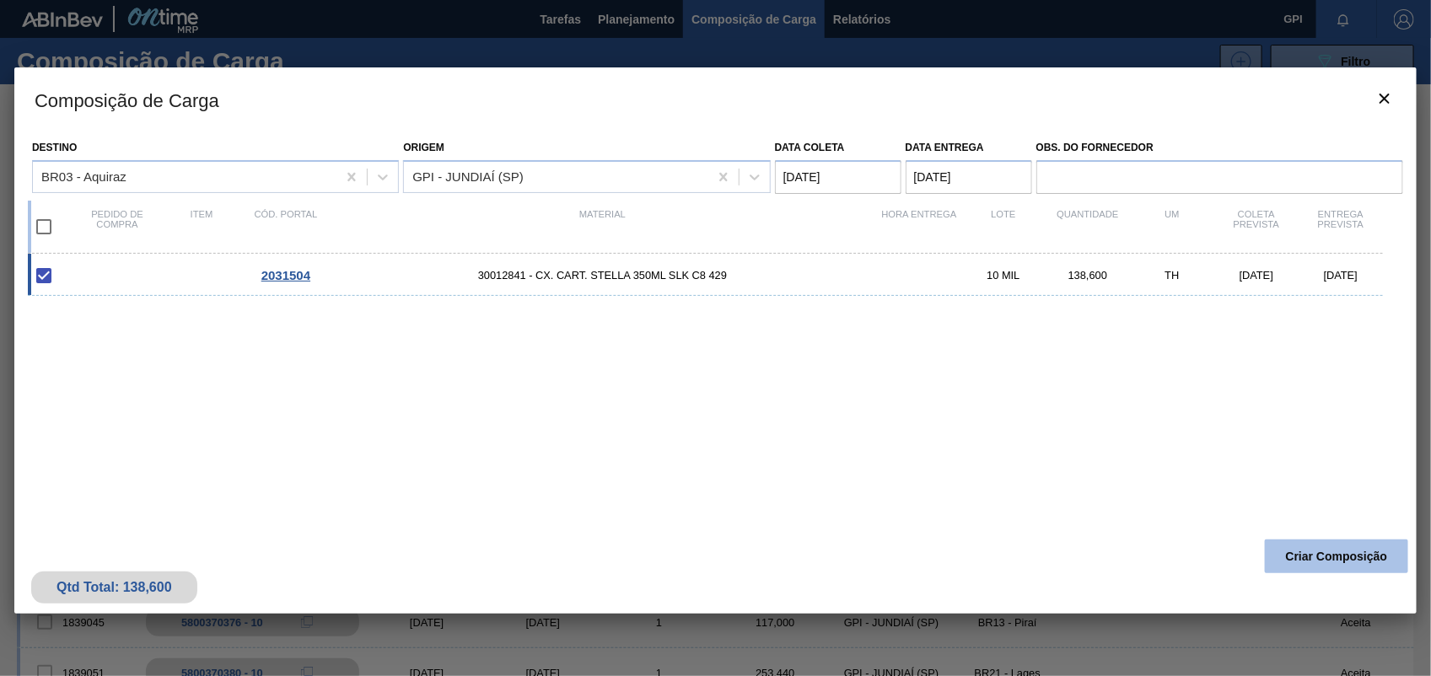
click at [1317, 550] on button "Criar Composição" at bounding box center [1336, 557] width 143 height 34
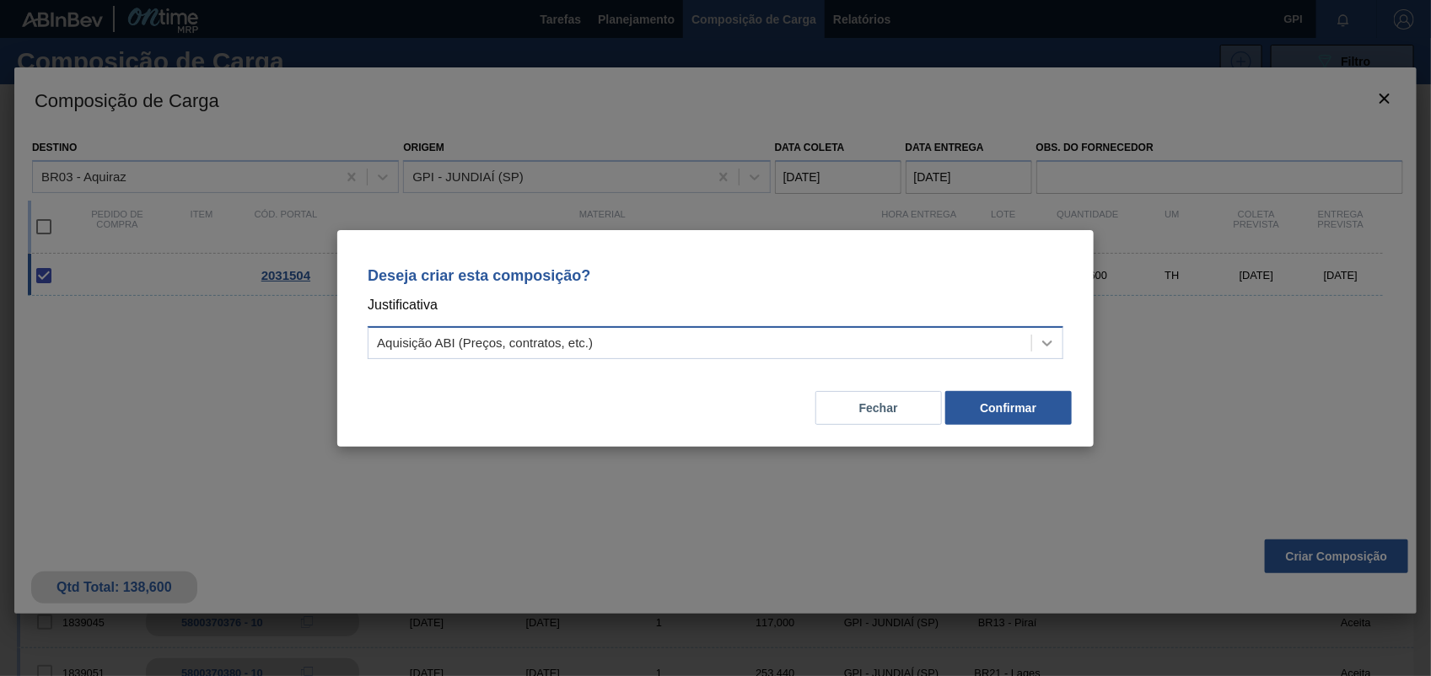
click at [1042, 337] on icon at bounding box center [1047, 343] width 17 height 17
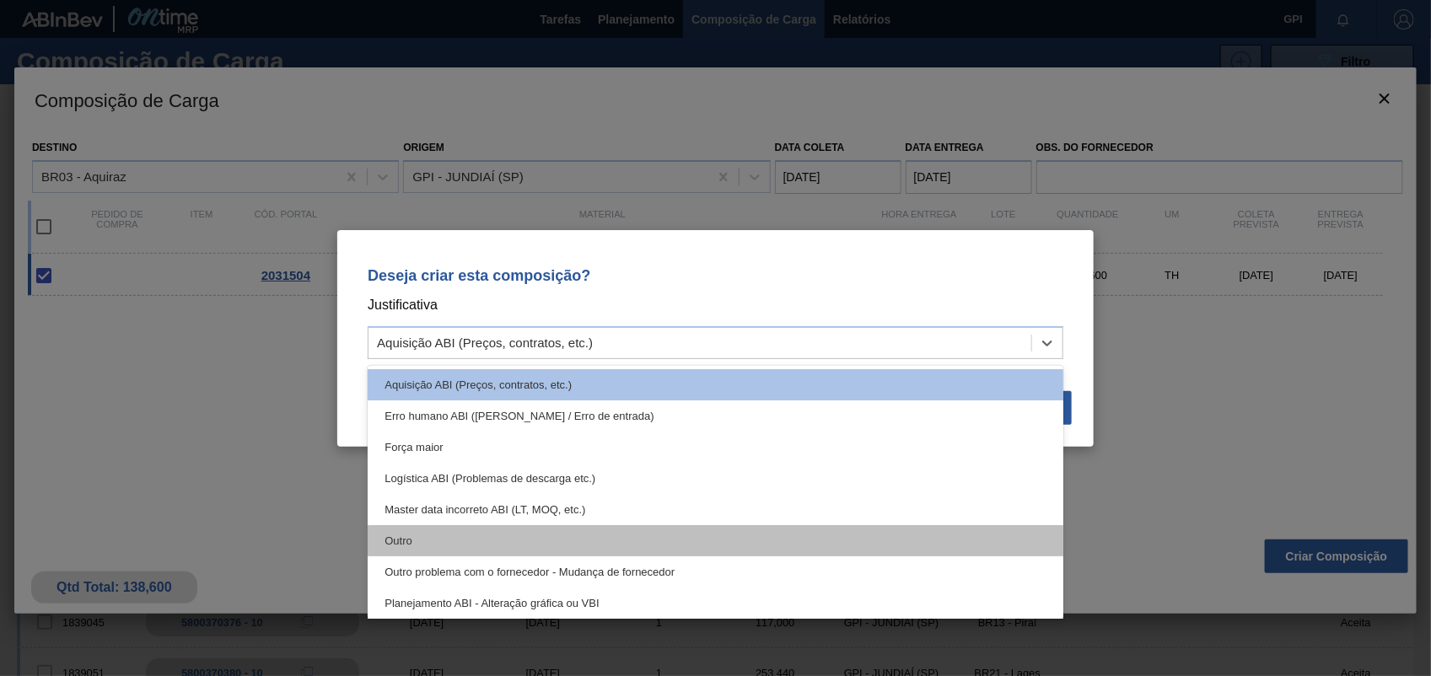
click at [504, 541] on div "Outro" at bounding box center [716, 540] width 696 height 31
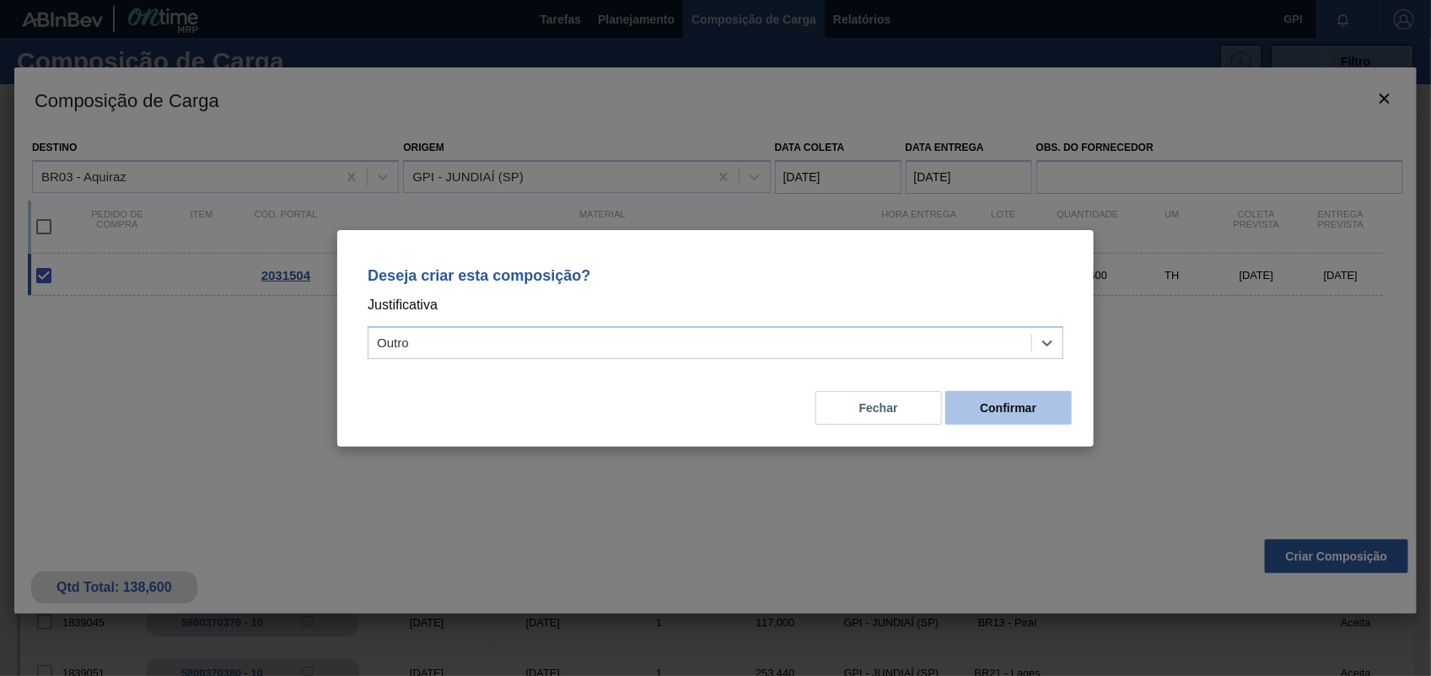
click at [991, 398] on button "Confirmar" at bounding box center [1008, 408] width 127 height 34
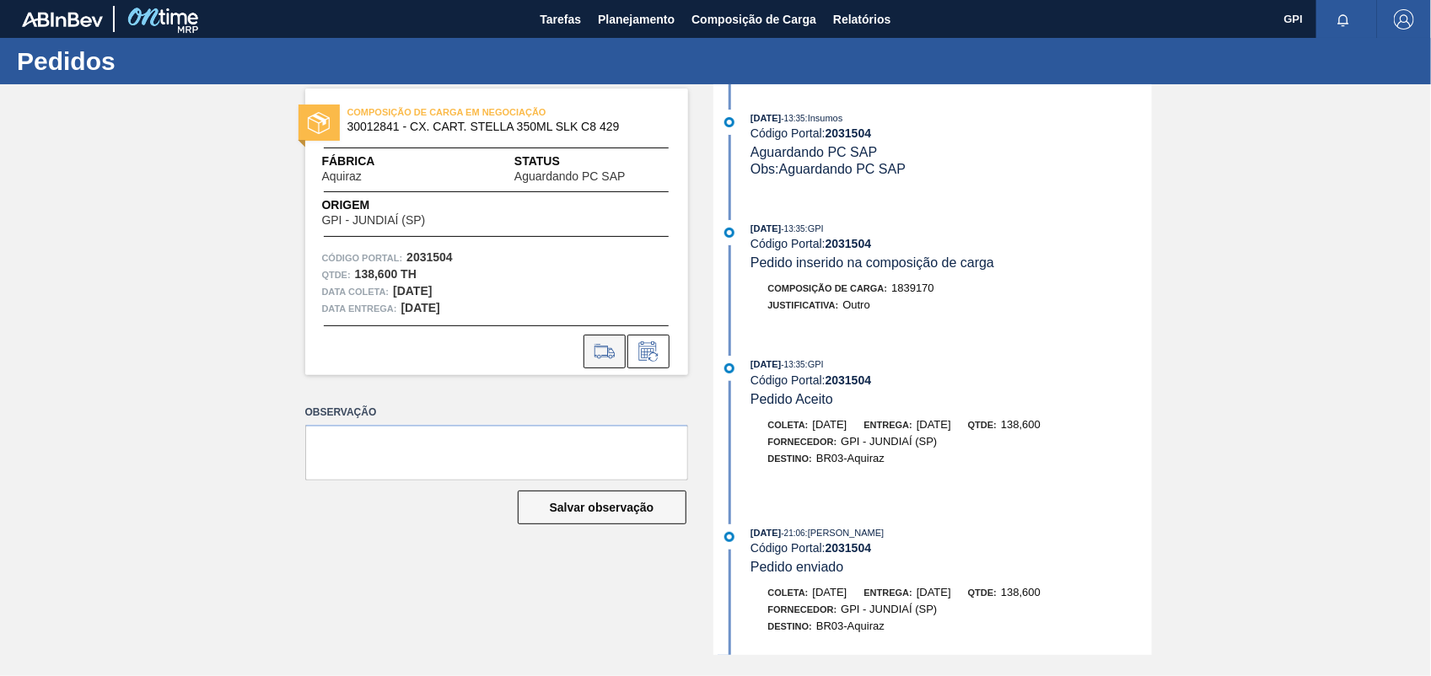
click at [605, 339] on button at bounding box center [605, 352] width 42 height 34
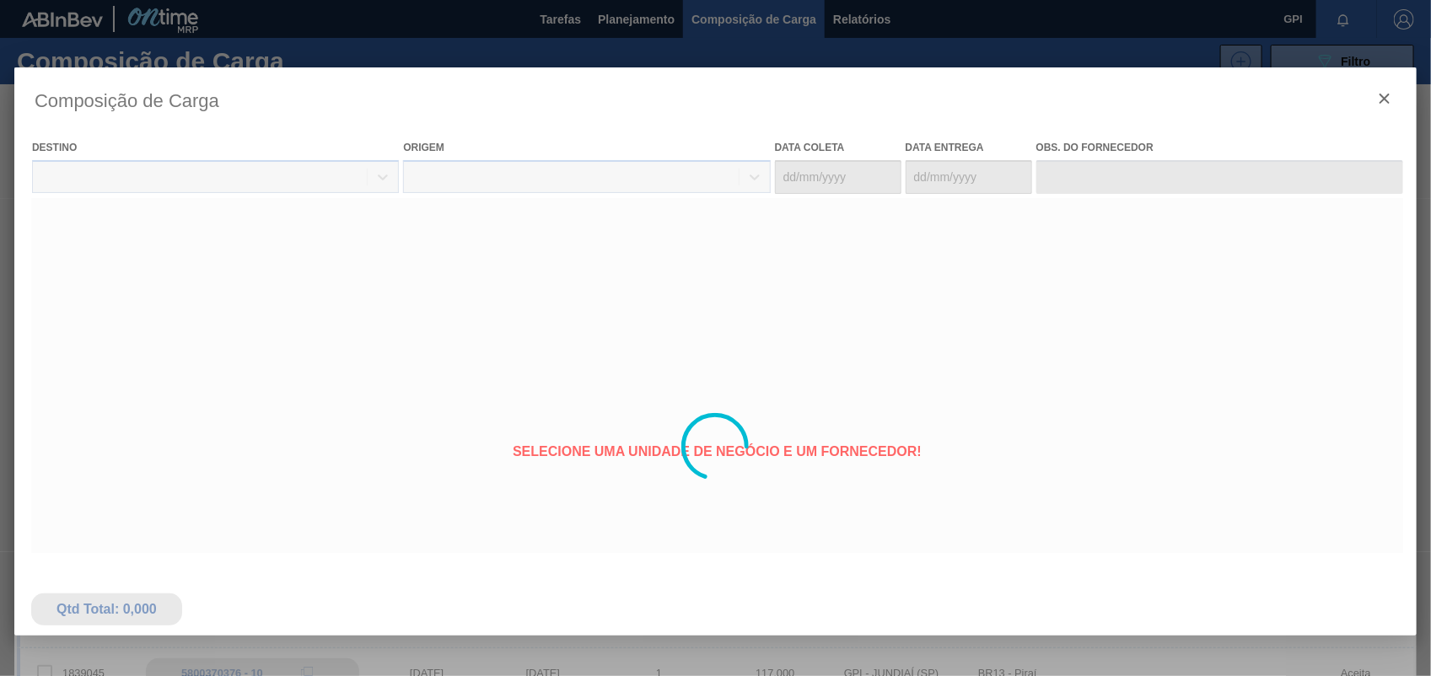
type coleta "05/11/2025"
type entrega "12/11/2025"
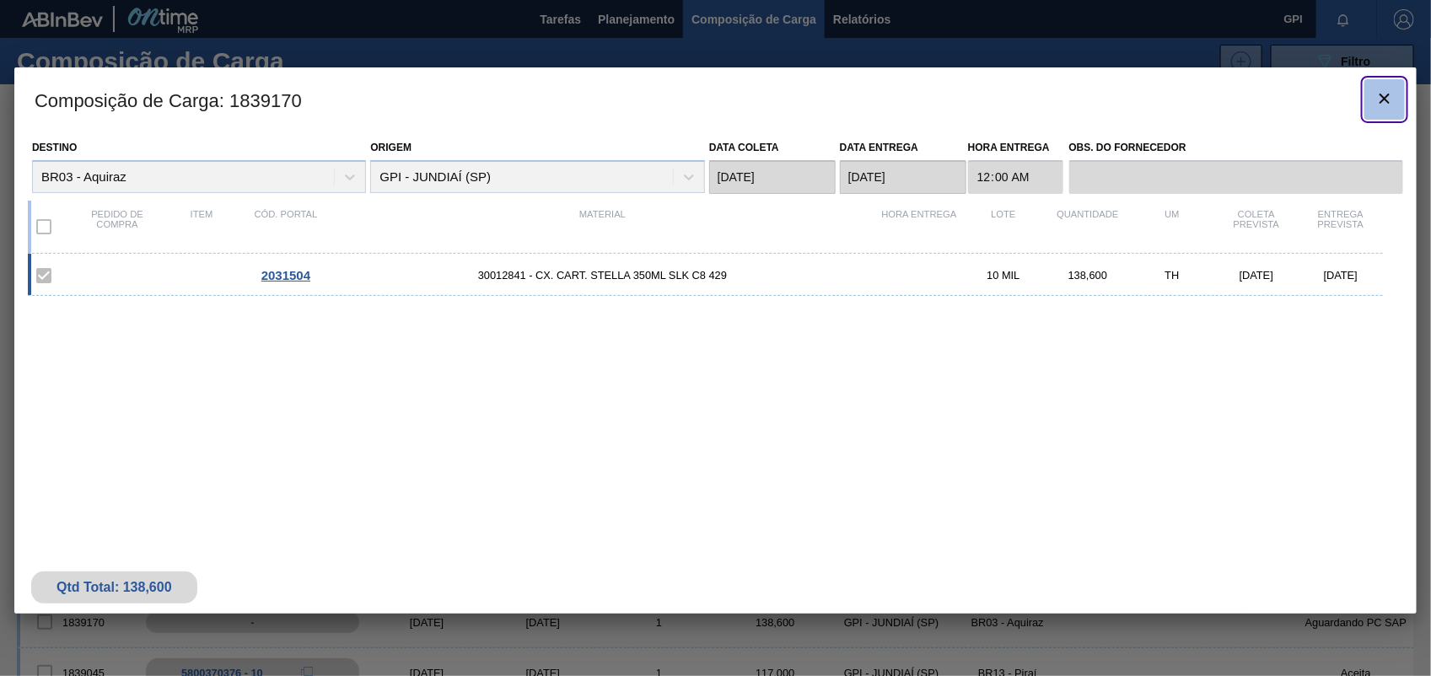
click at [1403, 103] on button "botão de ícone" at bounding box center [1385, 99] width 40 height 40
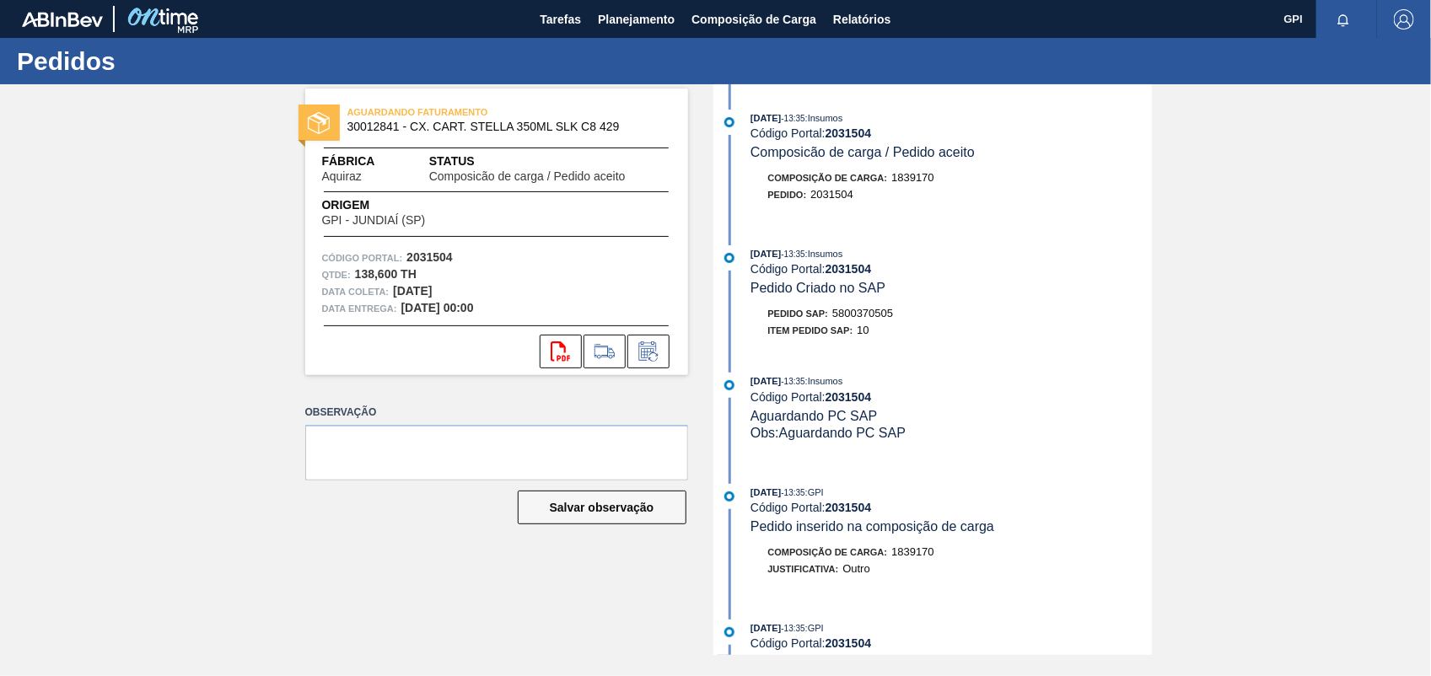
click at [848, 314] on span "5800370505" at bounding box center [862, 313] width 61 height 13
click at [450, 250] on strong "2031504" at bounding box center [430, 256] width 46 height 13
click at [444, 254] on strong "2031504" at bounding box center [430, 256] width 46 height 13
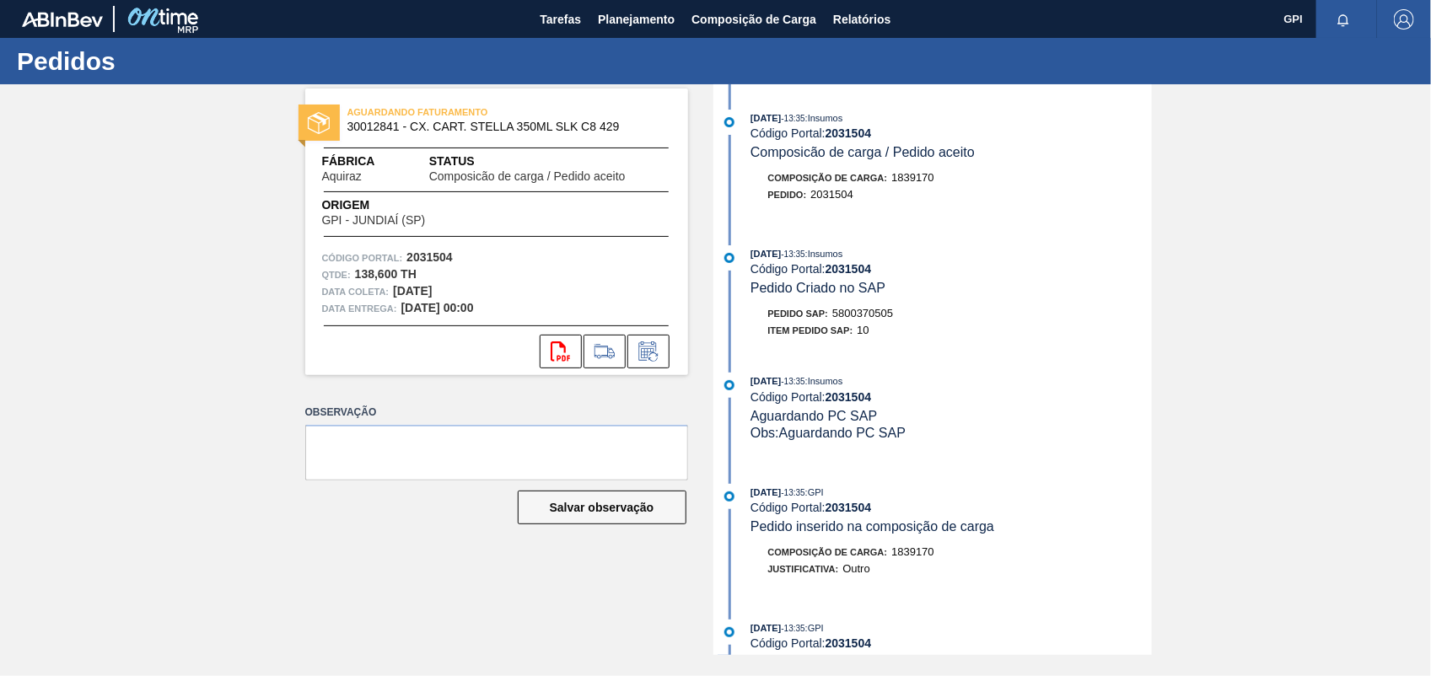
click at [444, 254] on strong "2031504" at bounding box center [430, 256] width 46 height 13
click at [572, 356] on button "svg{fill:#ff0000}" at bounding box center [561, 352] width 42 height 34
click at [1242, 225] on div "AGUARDANDO FATURAMENTO 30012841 - CX. CART. STELLA 350ML SLK C8 429 Fábrica Aqu…" at bounding box center [715, 369] width 1431 height 571
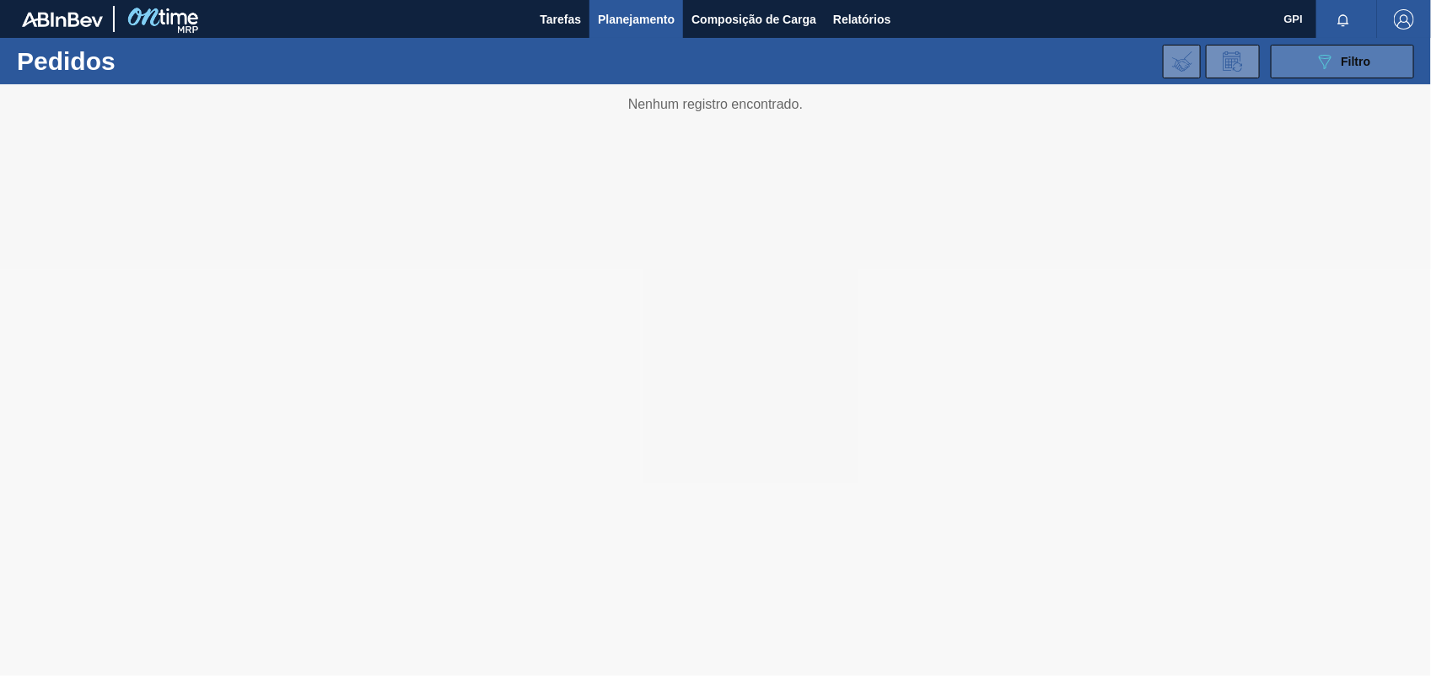
click at [1348, 51] on div "089F7B8B-B2A5-4AFE-B5C0-19BA573D28AC Filtro" at bounding box center [1343, 61] width 57 height 20
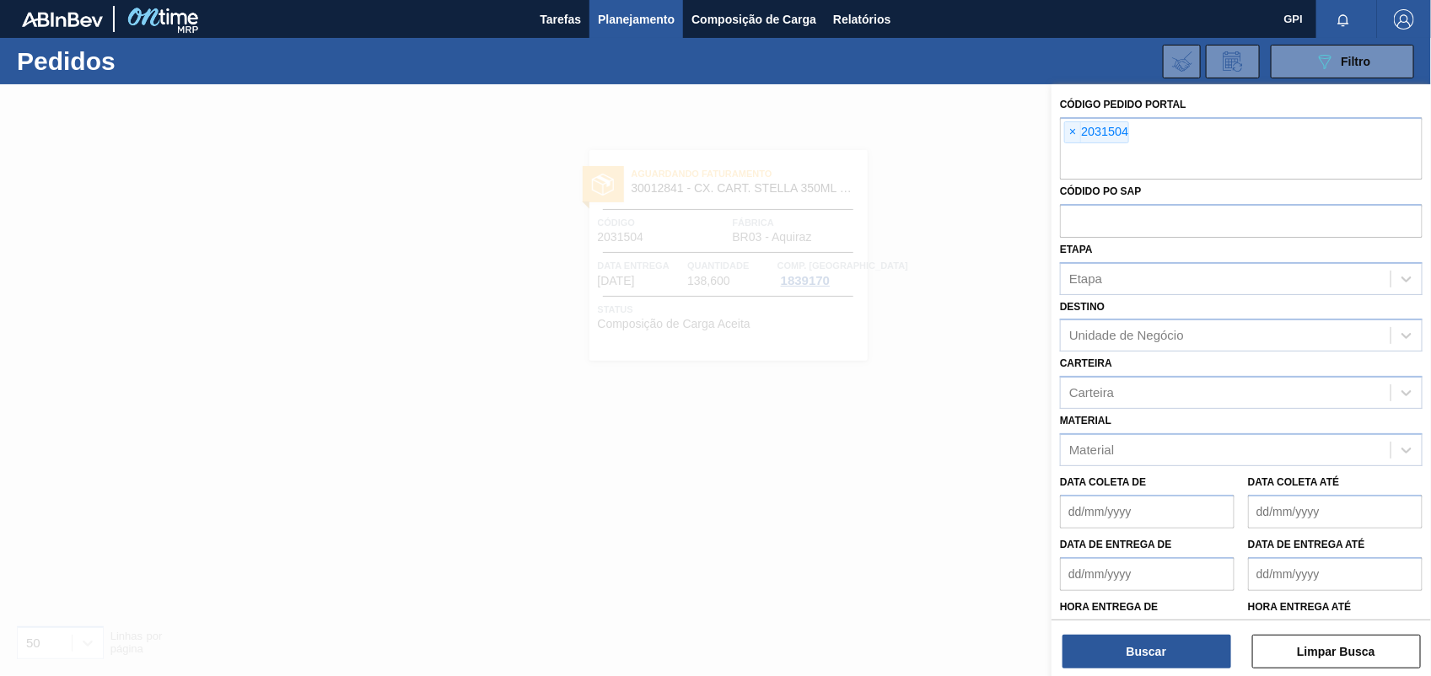
click at [1072, 128] on span "×" at bounding box center [1073, 132] width 16 height 20
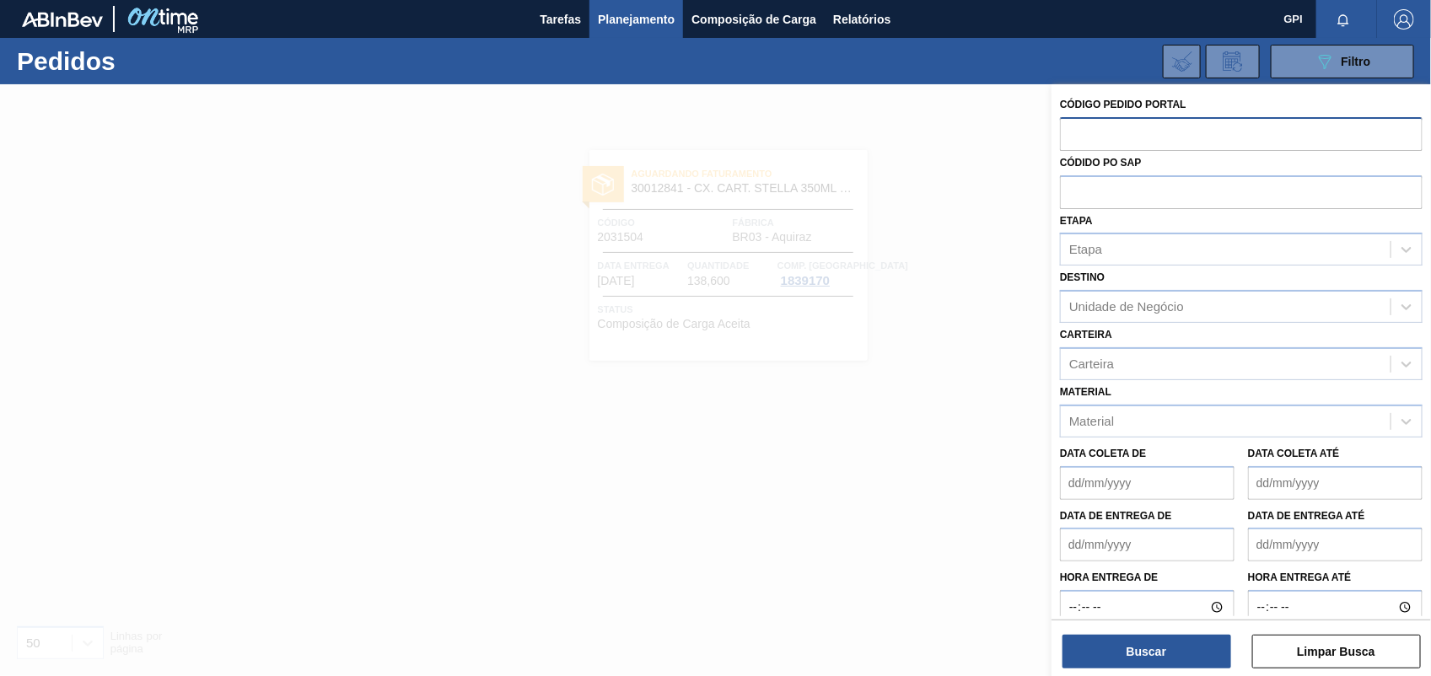
paste input "2031530"
type input "2031530"
click at [1128, 630] on div "Buscar Limpar Busca" at bounding box center [1242, 643] width 380 height 47
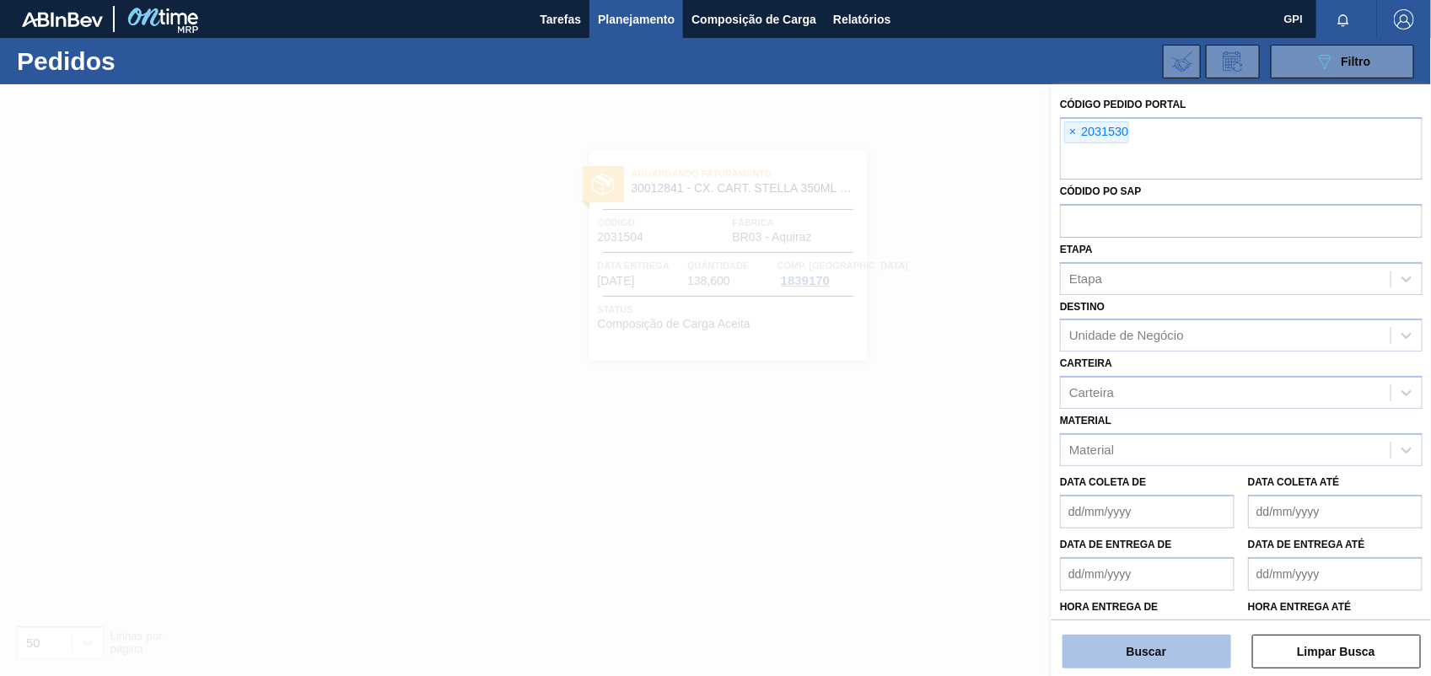
click at [1123, 645] on button "Buscar" at bounding box center [1147, 652] width 169 height 34
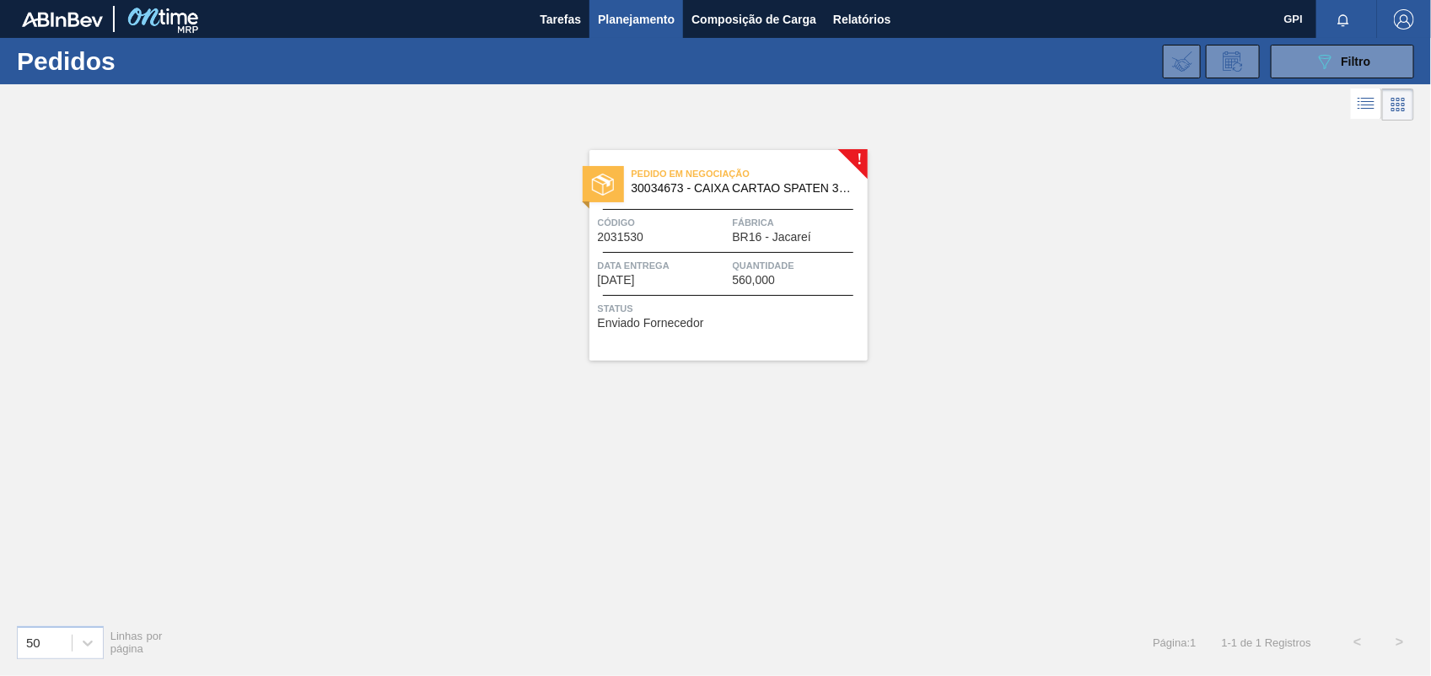
click at [692, 255] on div "Pedido em Negociação 30034673 - CAIXA CARTAO SPATEN 330 C6 NIV25 Código 2031530…" at bounding box center [729, 255] width 278 height 211
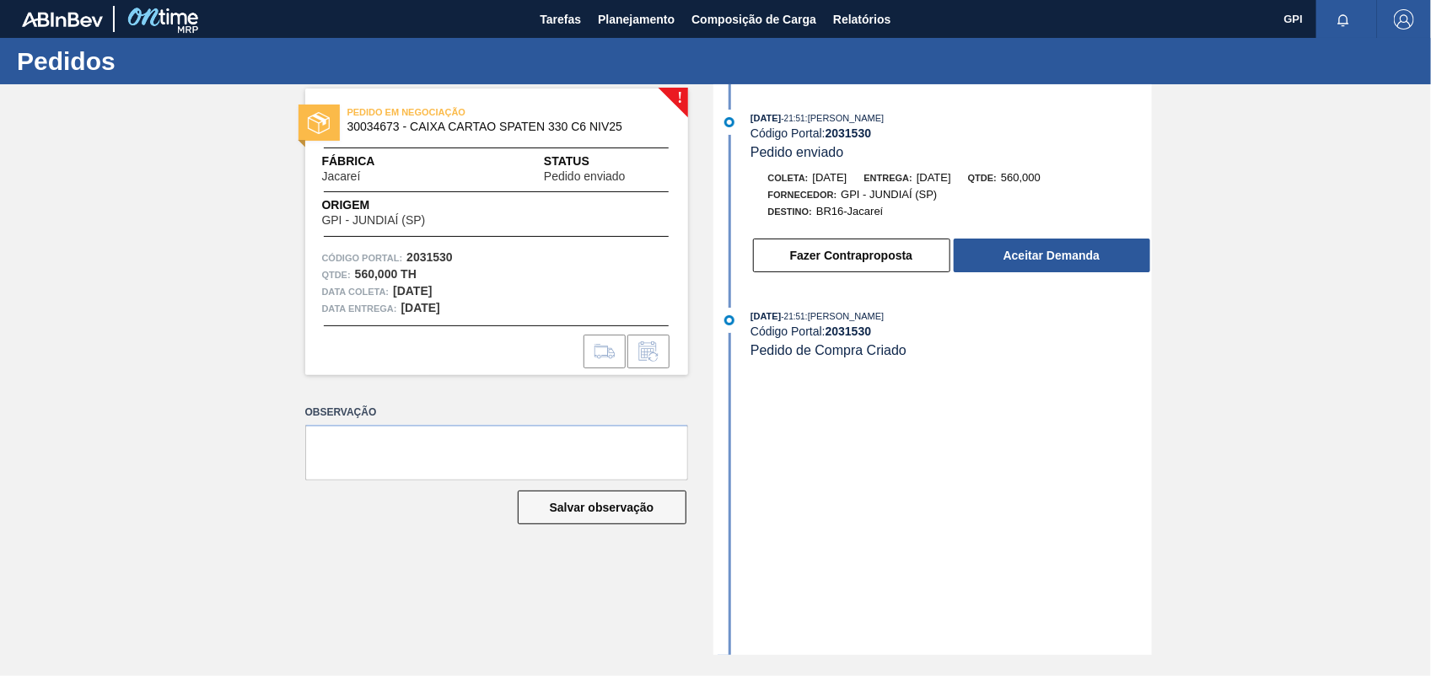
click at [1016, 271] on button "Aceitar Demanda" at bounding box center [1052, 256] width 197 height 34
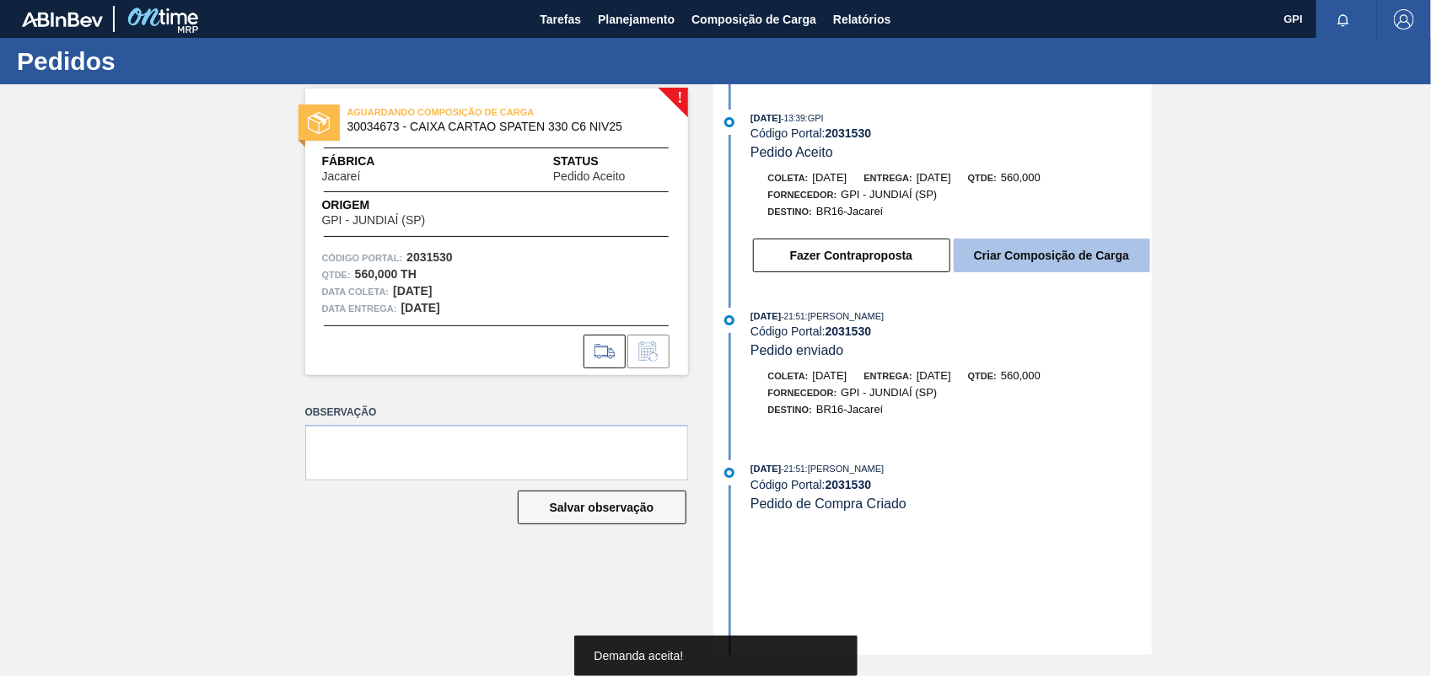
click at [1030, 264] on button "Criar Composição de Carga" at bounding box center [1052, 256] width 197 height 34
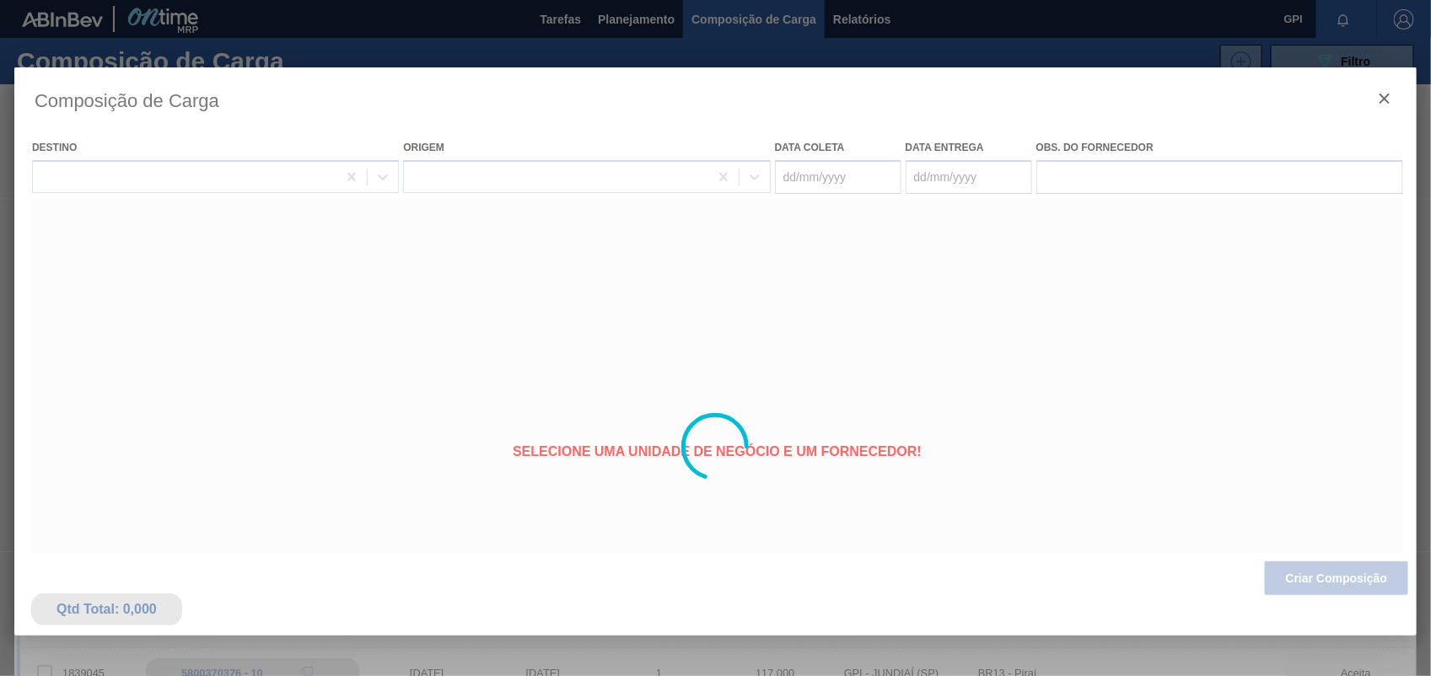
type coleta "28/10/2025"
type entrega "[DATE]"
click at [1334, 580] on div at bounding box center [715, 446] width 1403 height 759
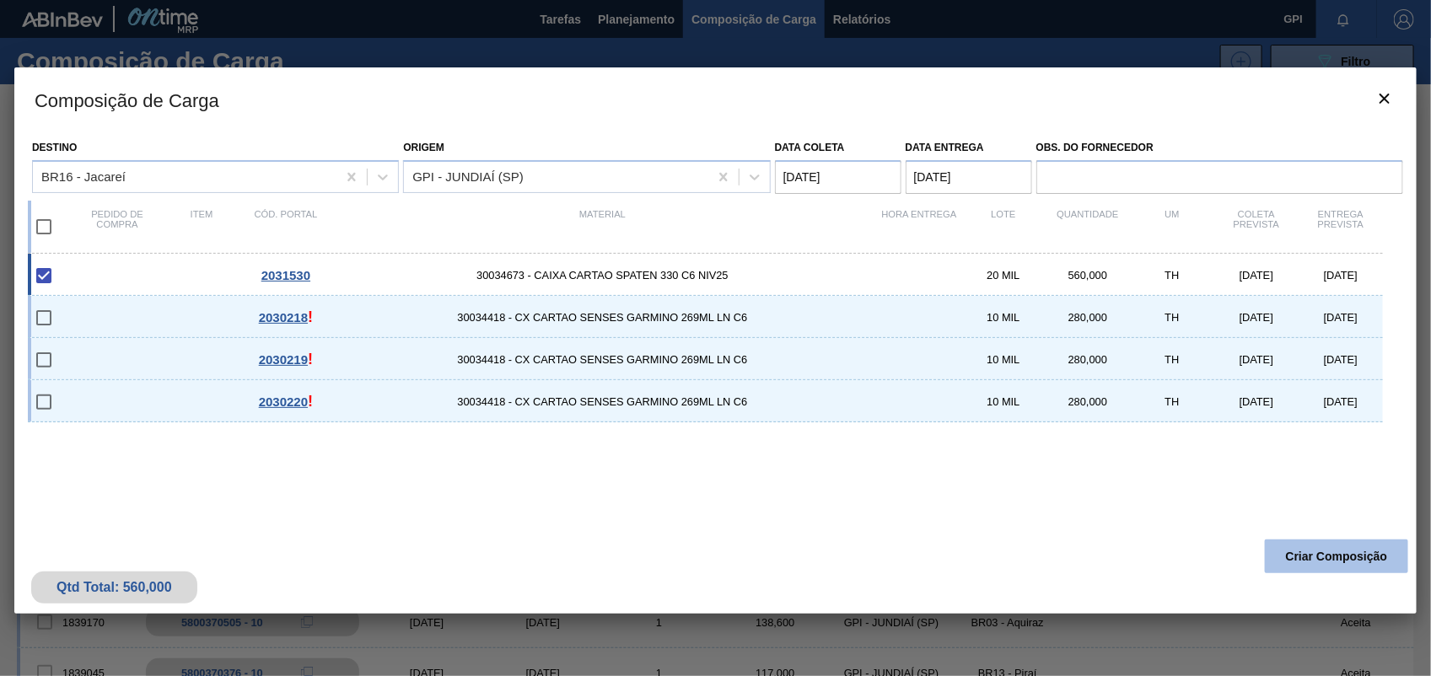
click at [1317, 557] on button "Criar Composição" at bounding box center [1336, 557] width 143 height 34
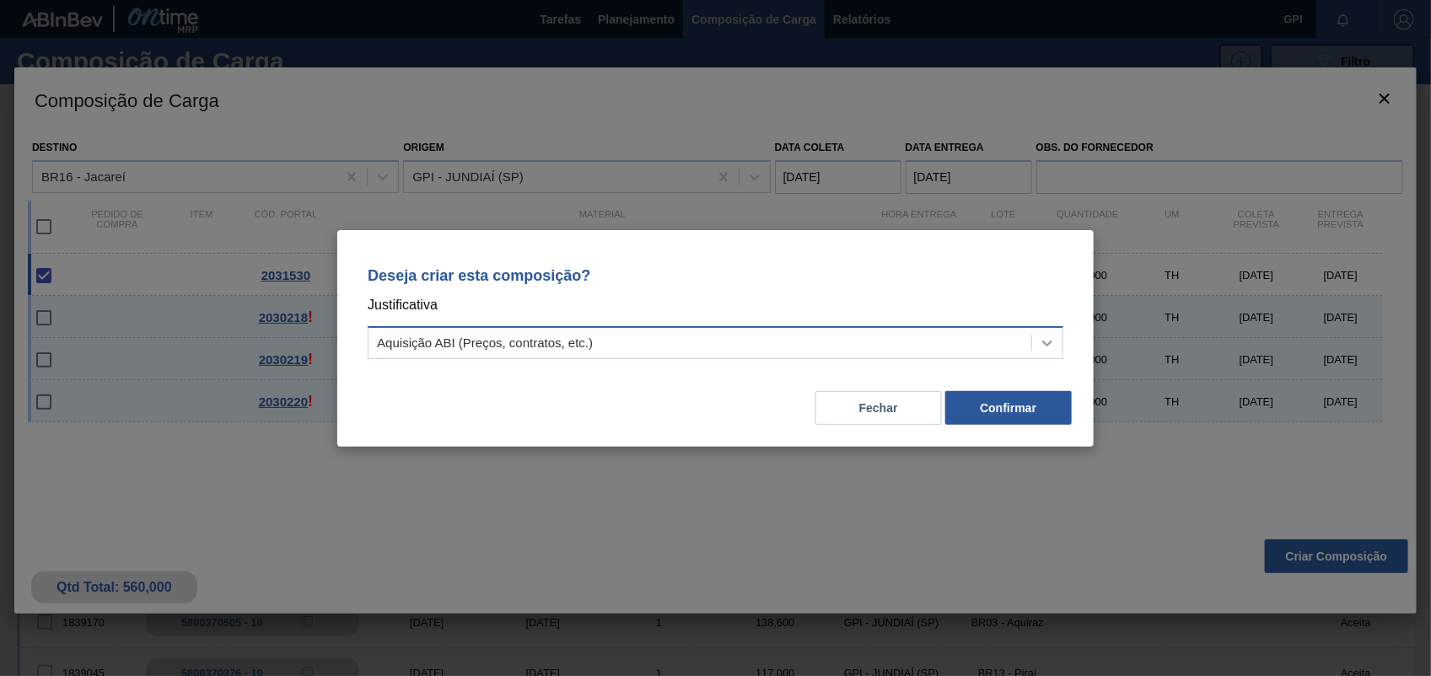
click at [1047, 342] on icon at bounding box center [1047, 343] width 17 height 17
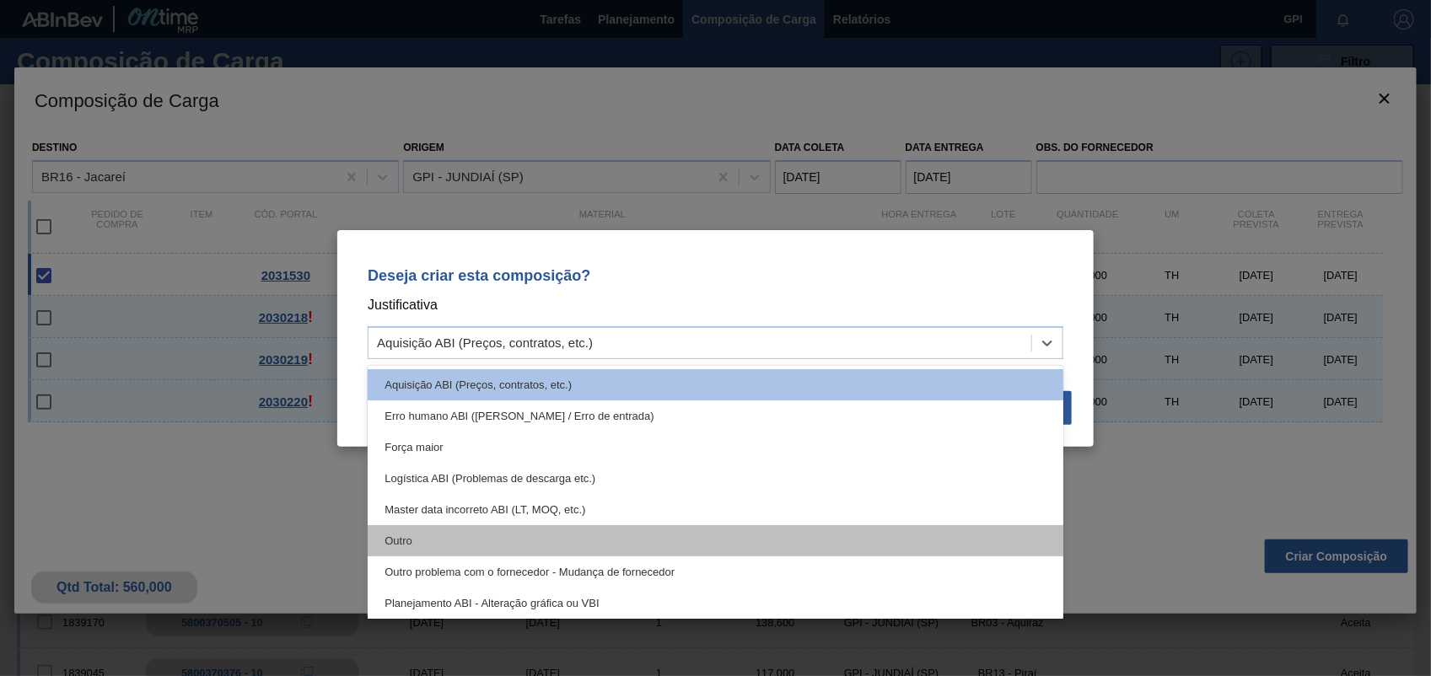
click at [490, 536] on div "Outro" at bounding box center [716, 540] width 696 height 31
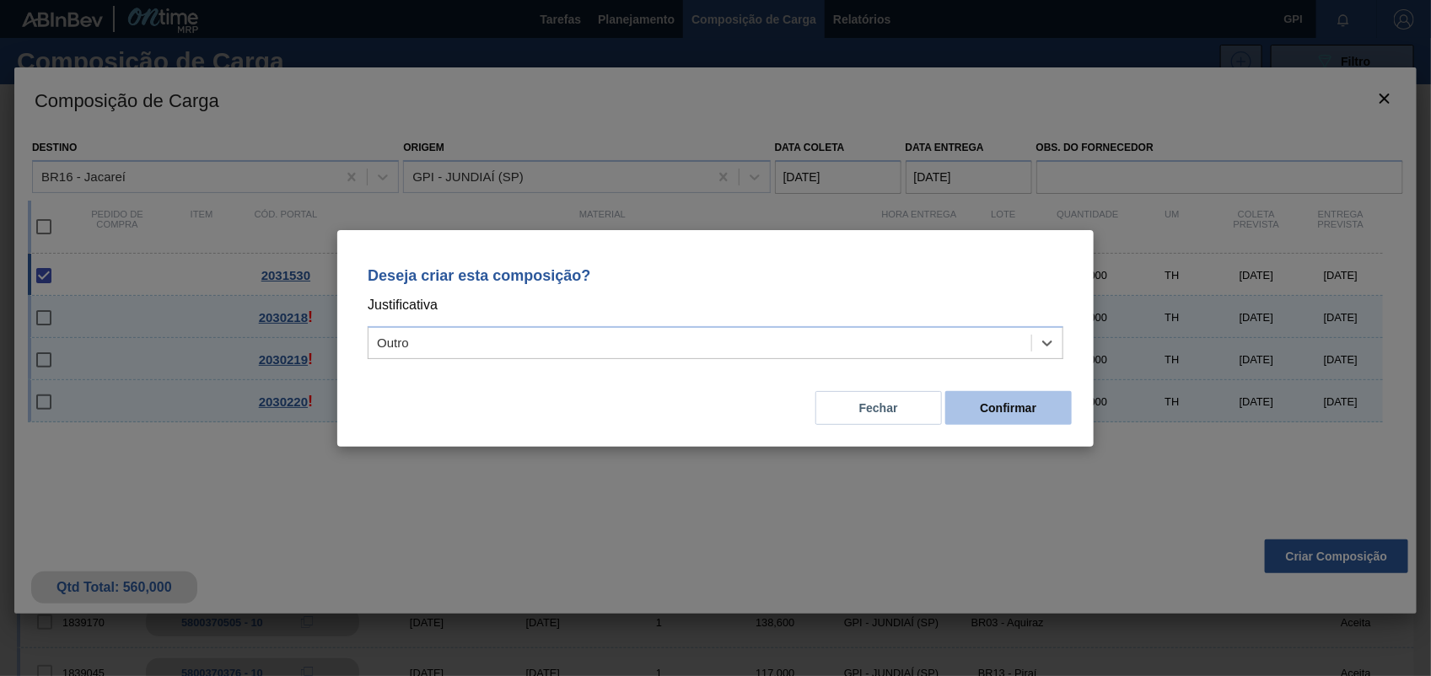
click at [1029, 401] on button "Confirmar" at bounding box center [1008, 408] width 127 height 34
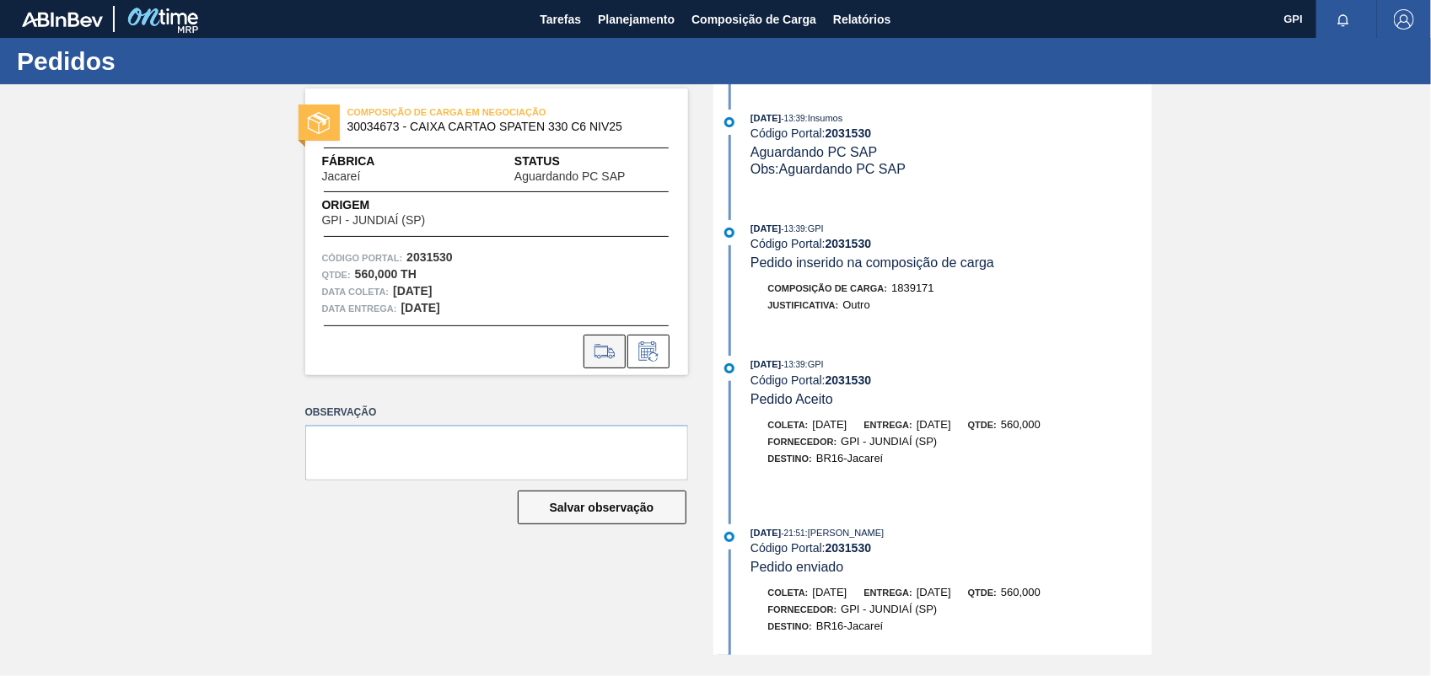
click at [600, 335] on button at bounding box center [605, 352] width 42 height 34
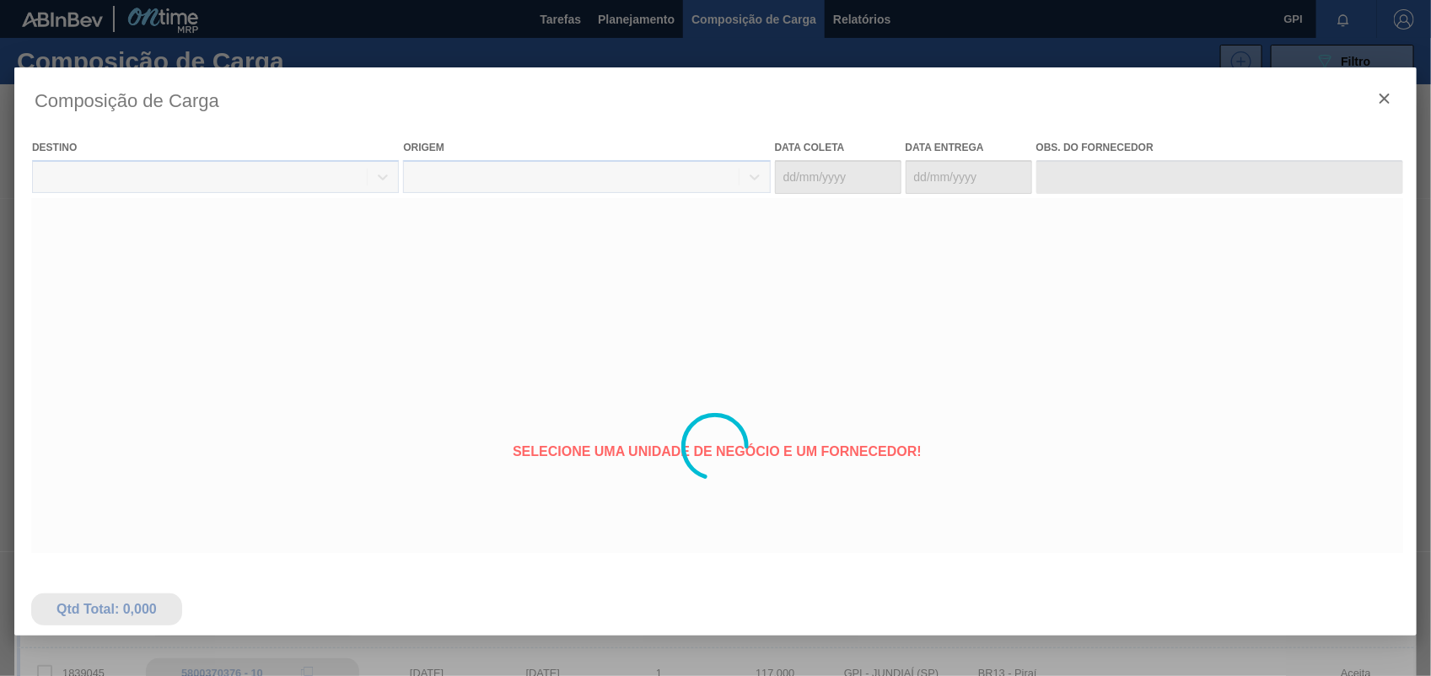
type coleta "28/10/2025"
type entrega "[DATE]"
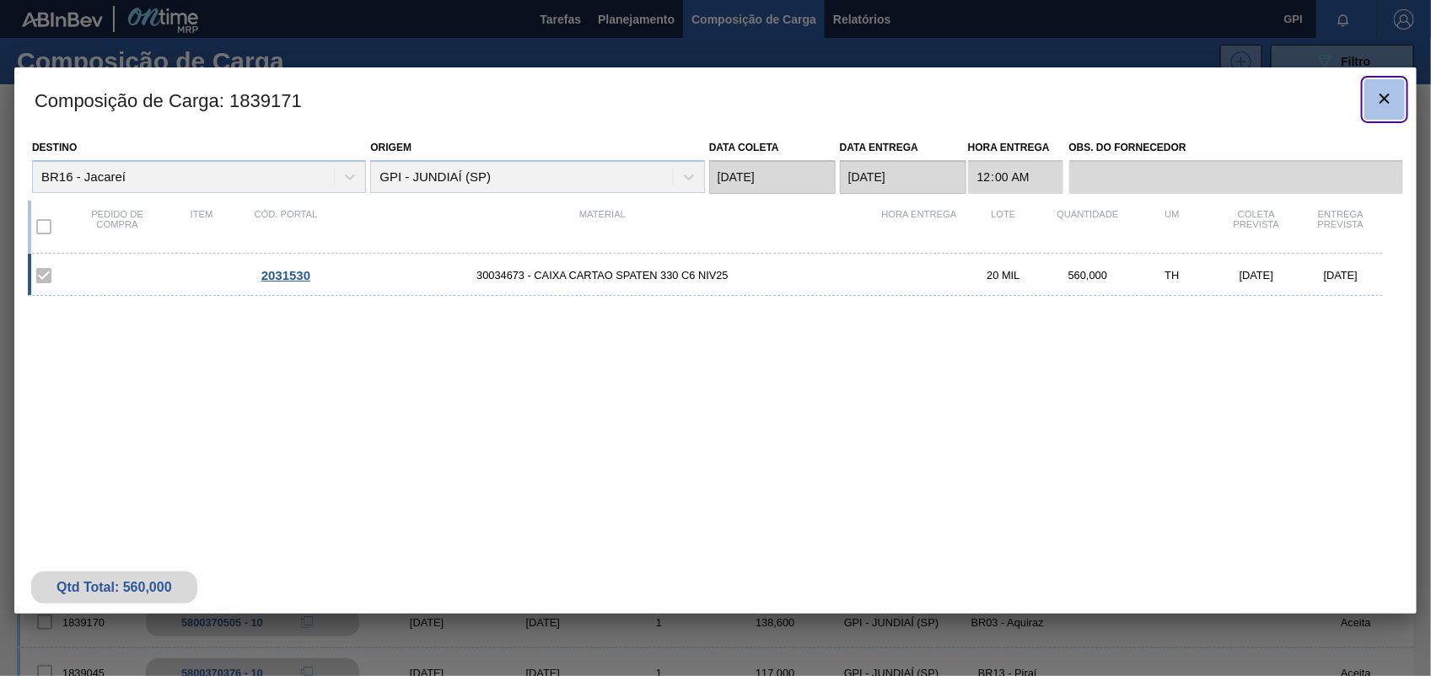
click at [1376, 104] on icon "botão de ícone" at bounding box center [1385, 99] width 20 height 20
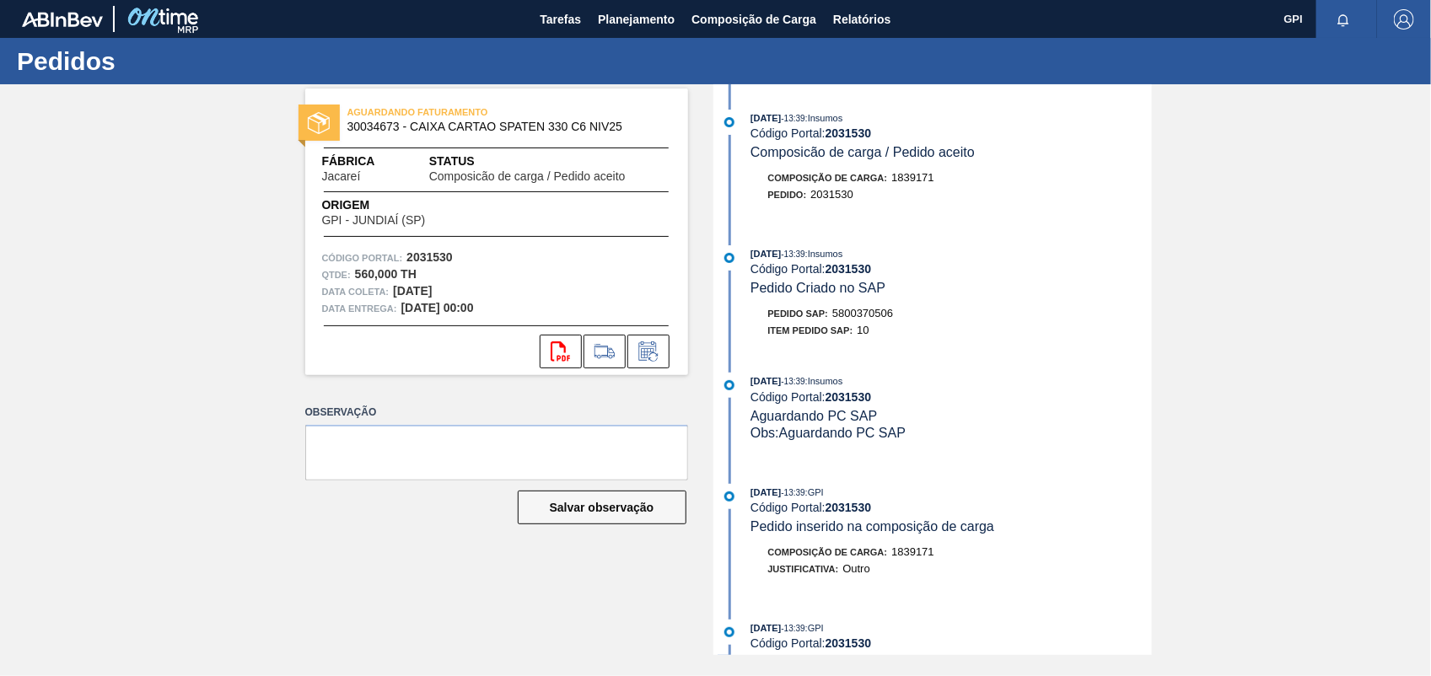
click at [875, 318] on span "5800370506" at bounding box center [862, 313] width 61 height 13
click at [427, 262] on strong "2031530" at bounding box center [430, 256] width 46 height 13
click at [572, 356] on button "svg{fill:#ff0000}" at bounding box center [561, 352] width 42 height 34
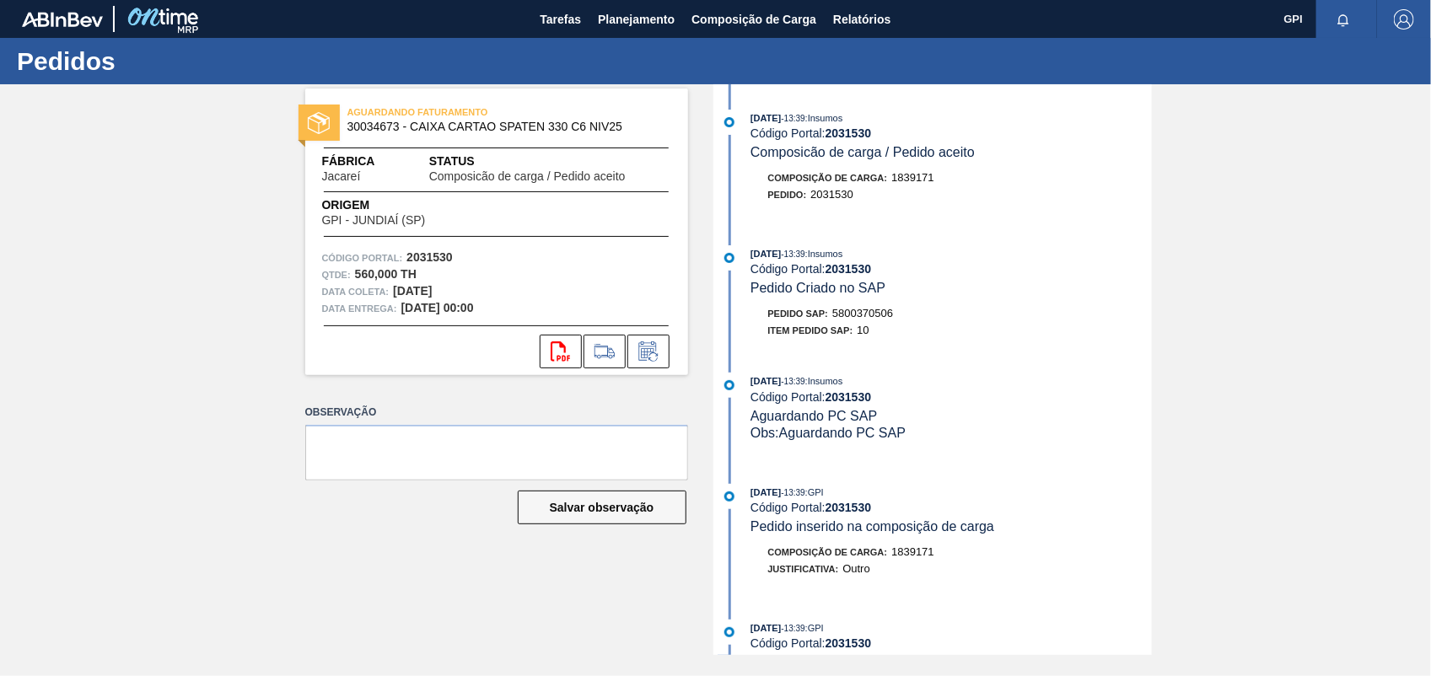
click at [1258, 266] on div "AGUARDANDO FATURAMENTO 30034673 - CAIXA CARTAO SPATEN 330 C6 NIV25 Fábrica Jaca…" at bounding box center [715, 369] width 1431 height 571
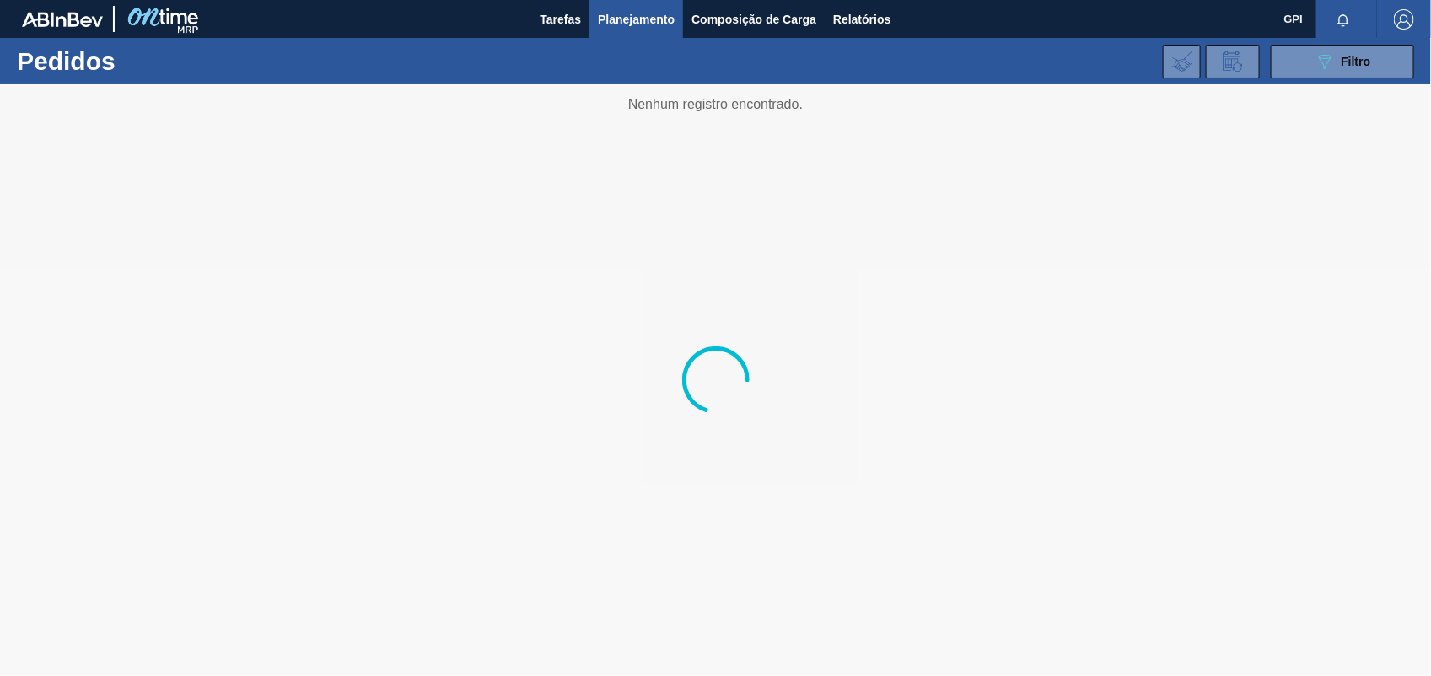
click at [1366, 40] on div "089F7B8B-B2A5-4AFE-B5C0-19BA573D28AC Filtro Código Pedido Portal × 2031530 Códi…" at bounding box center [843, 61] width 1159 height 51
click at [1359, 51] on div "089F7B8B-B2A5-4AFE-B5C0-19BA573D28AC Filtro" at bounding box center [1343, 61] width 57 height 20
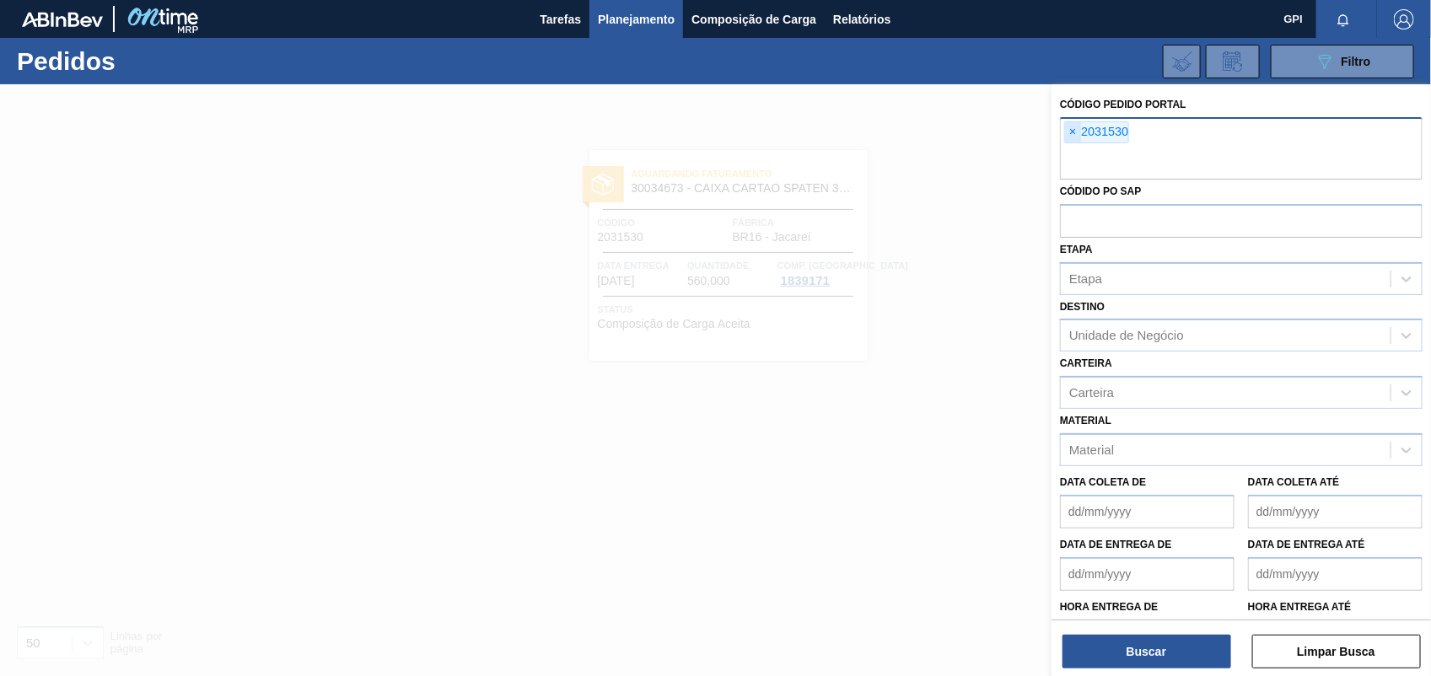
click at [1069, 133] on span "×" at bounding box center [1073, 132] width 16 height 20
